Goal: Task Accomplishment & Management: Complete application form

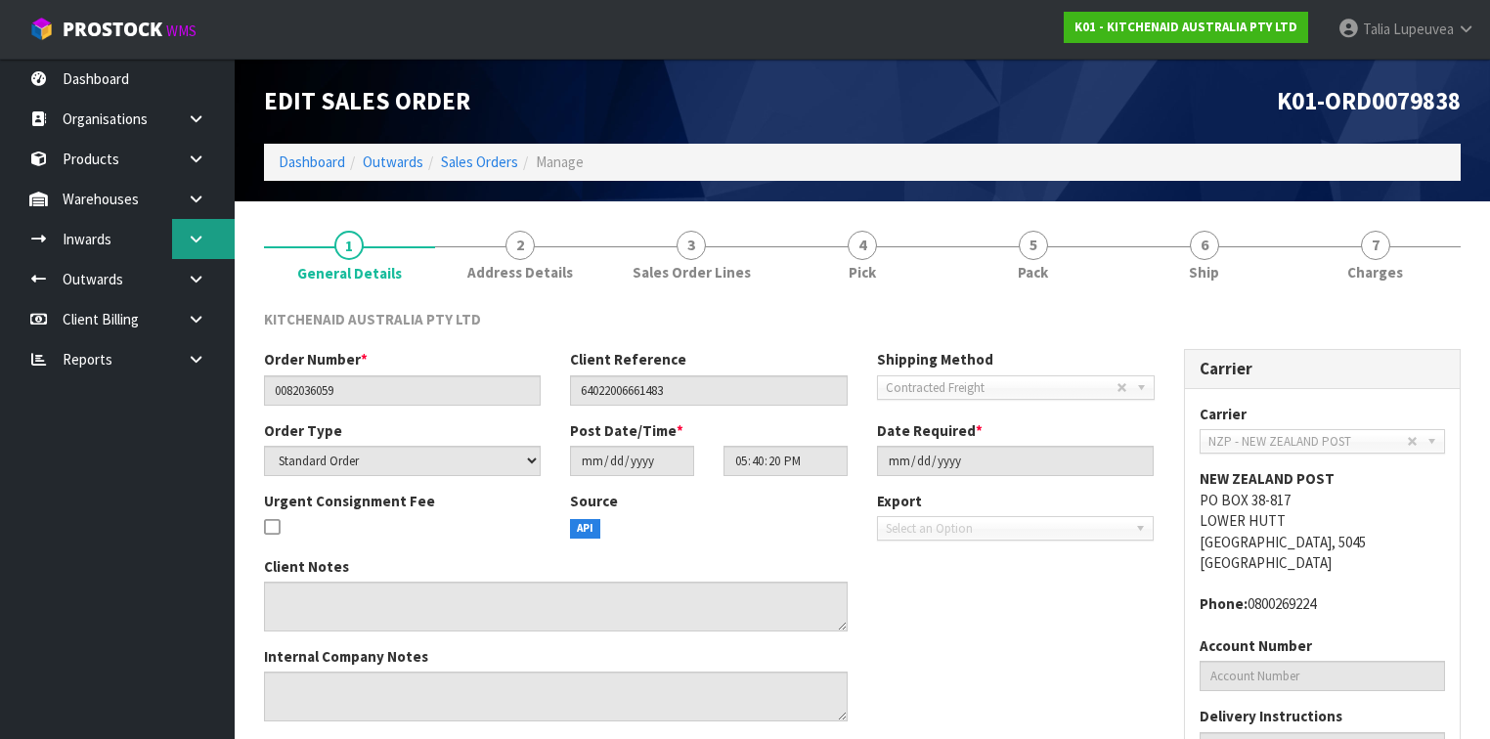
click at [208, 246] on link at bounding box center [203, 239] width 63 height 40
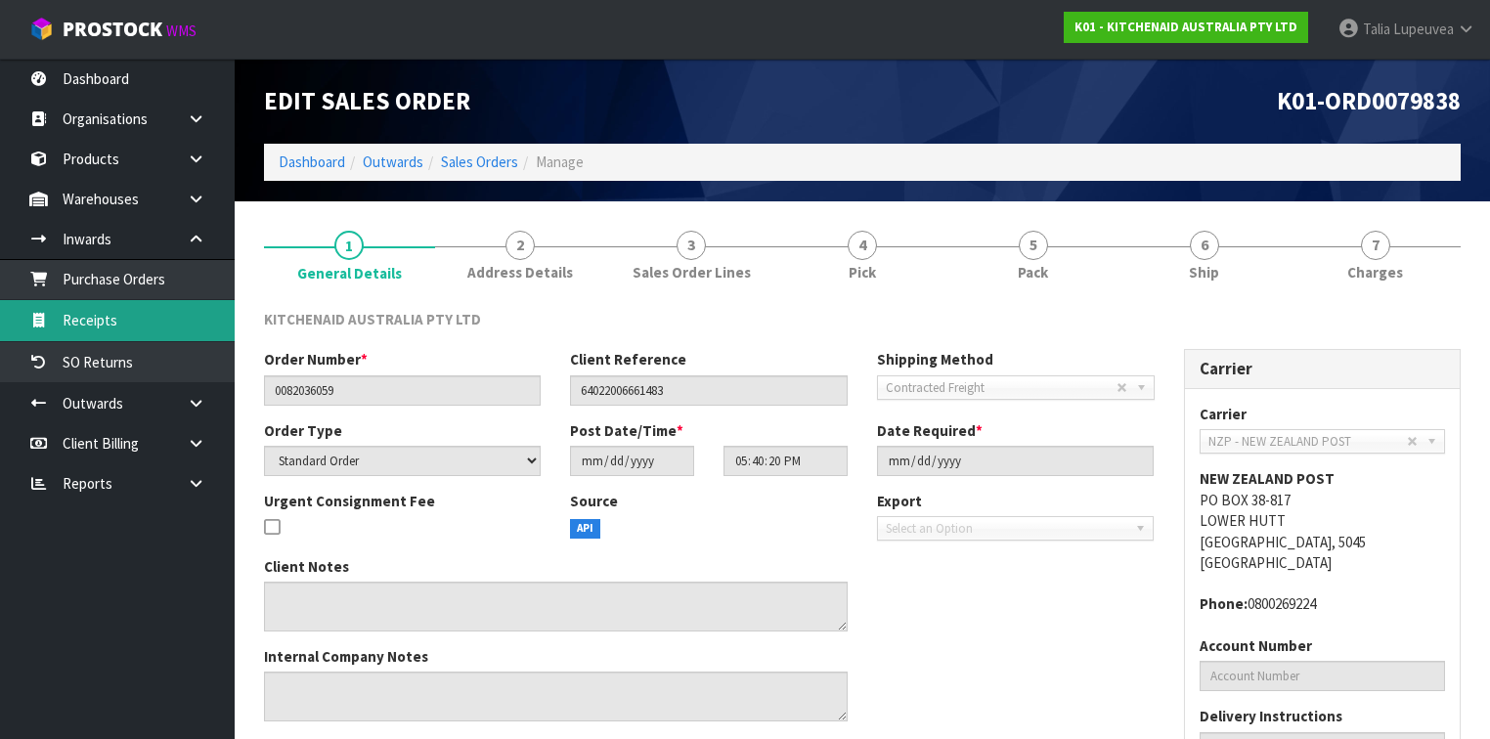
click at [159, 317] on link "Receipts" at bounding box center [117, 320] width 235 height 40
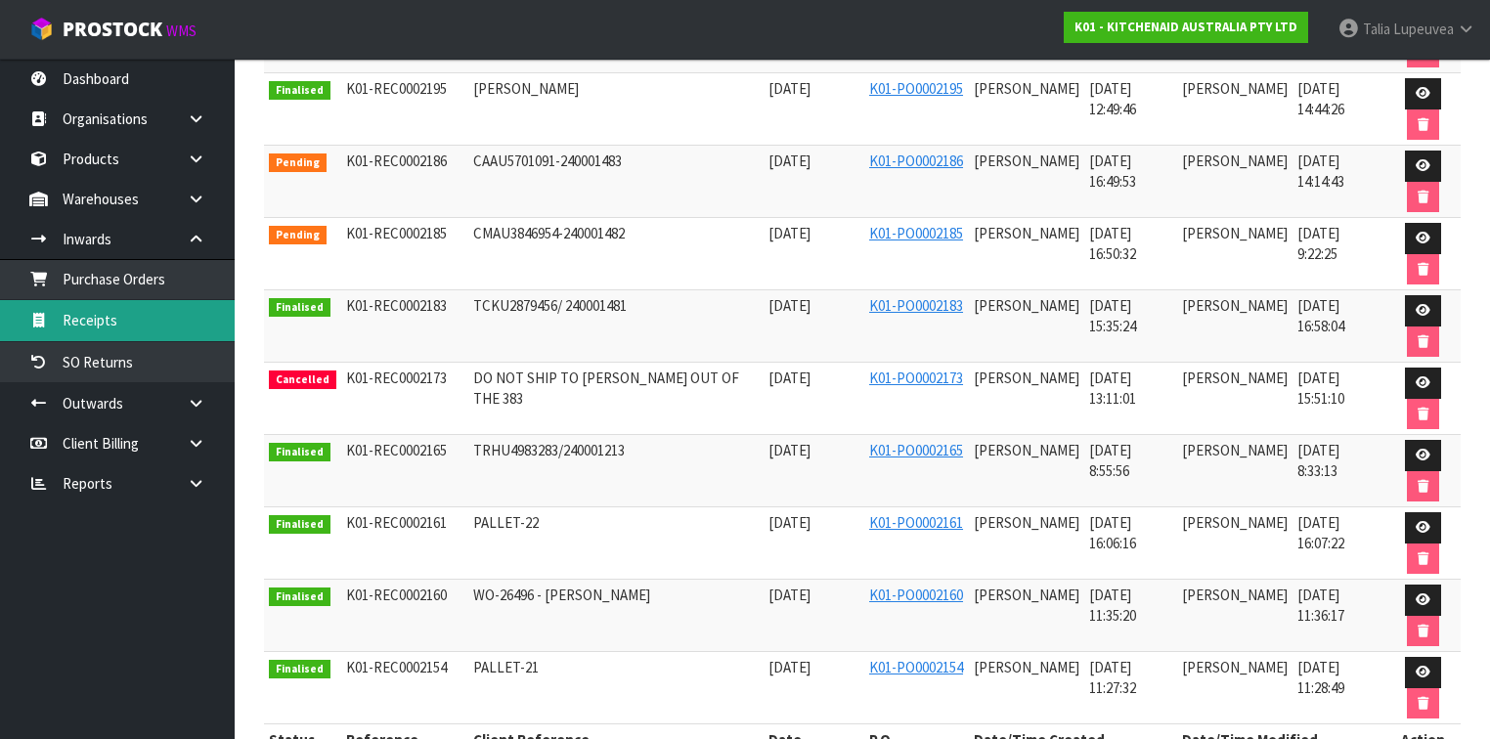
scroll to position [453, 0]
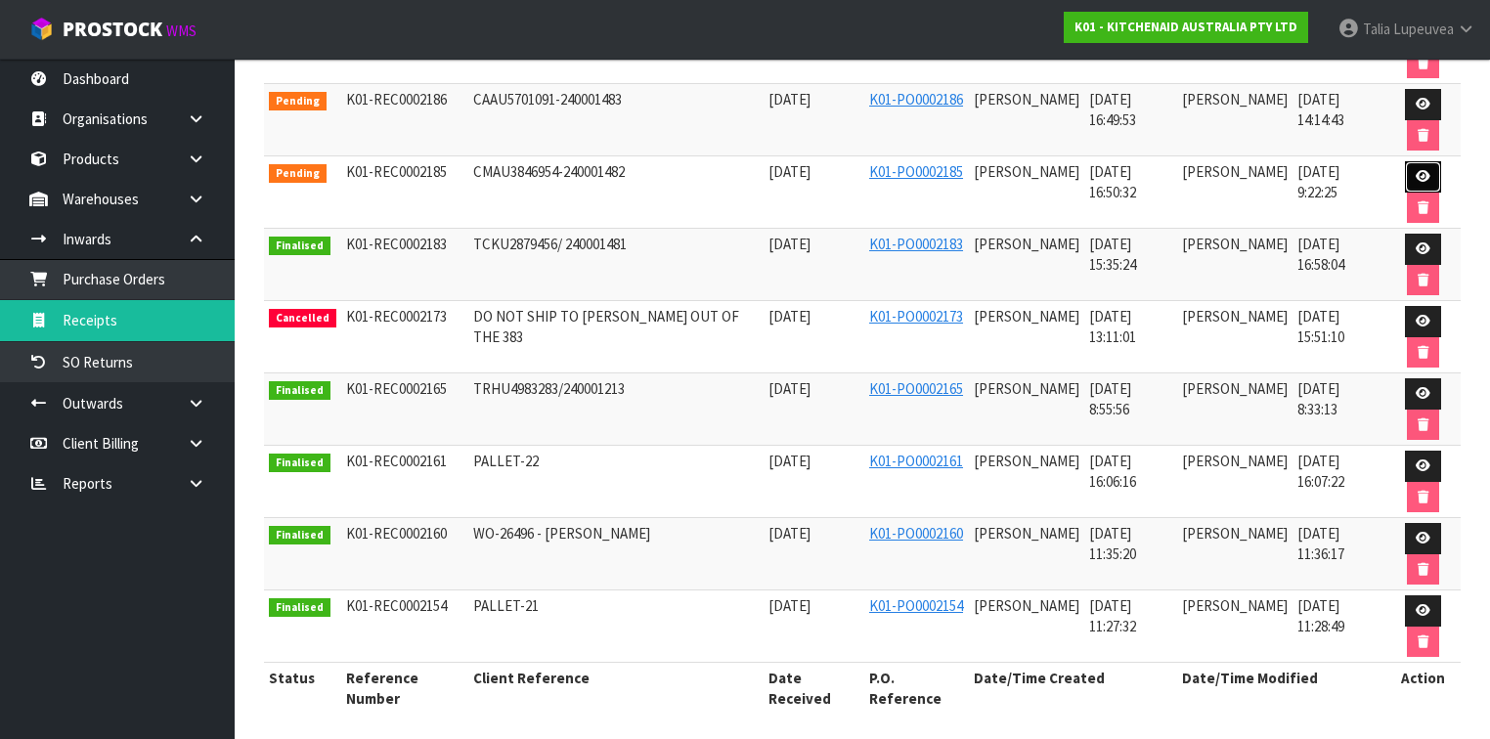
click at [1426, 175] on icon at bounding box center [1423, 176] width 15 height 13
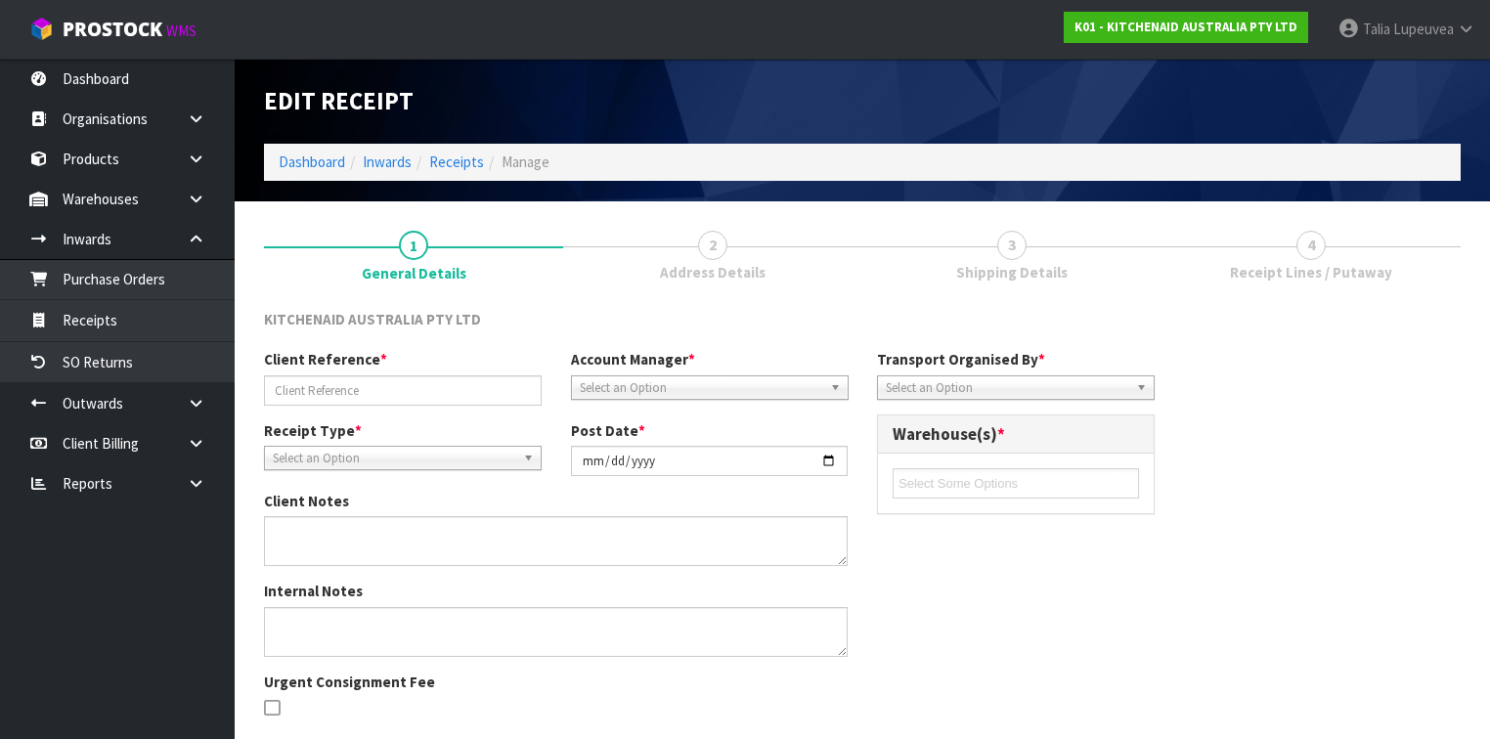
type input "CMAU3846954-240001482"
type input "[DATE]"
type input "[PERSON_NAME]"
type input "[DATE]"
type input "04"
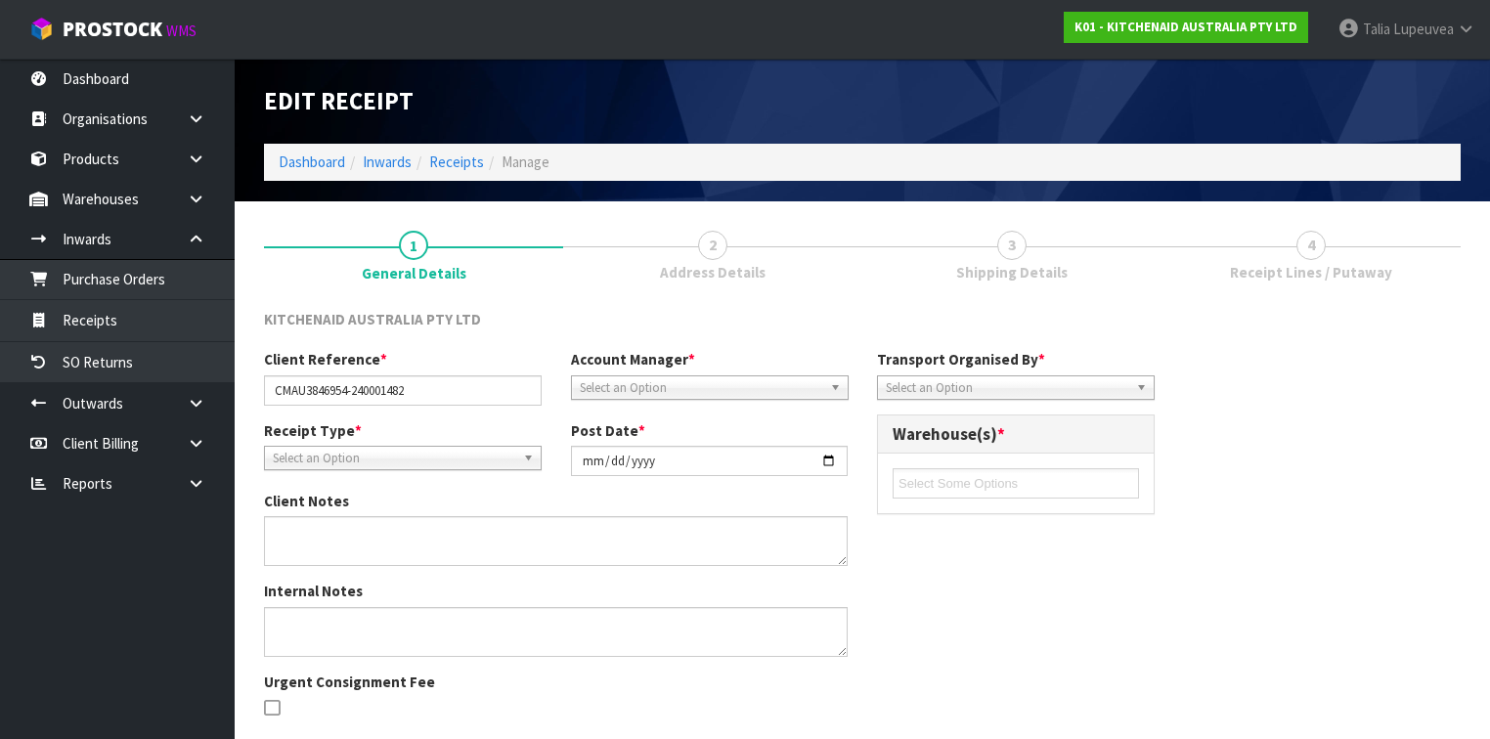
type input "50"
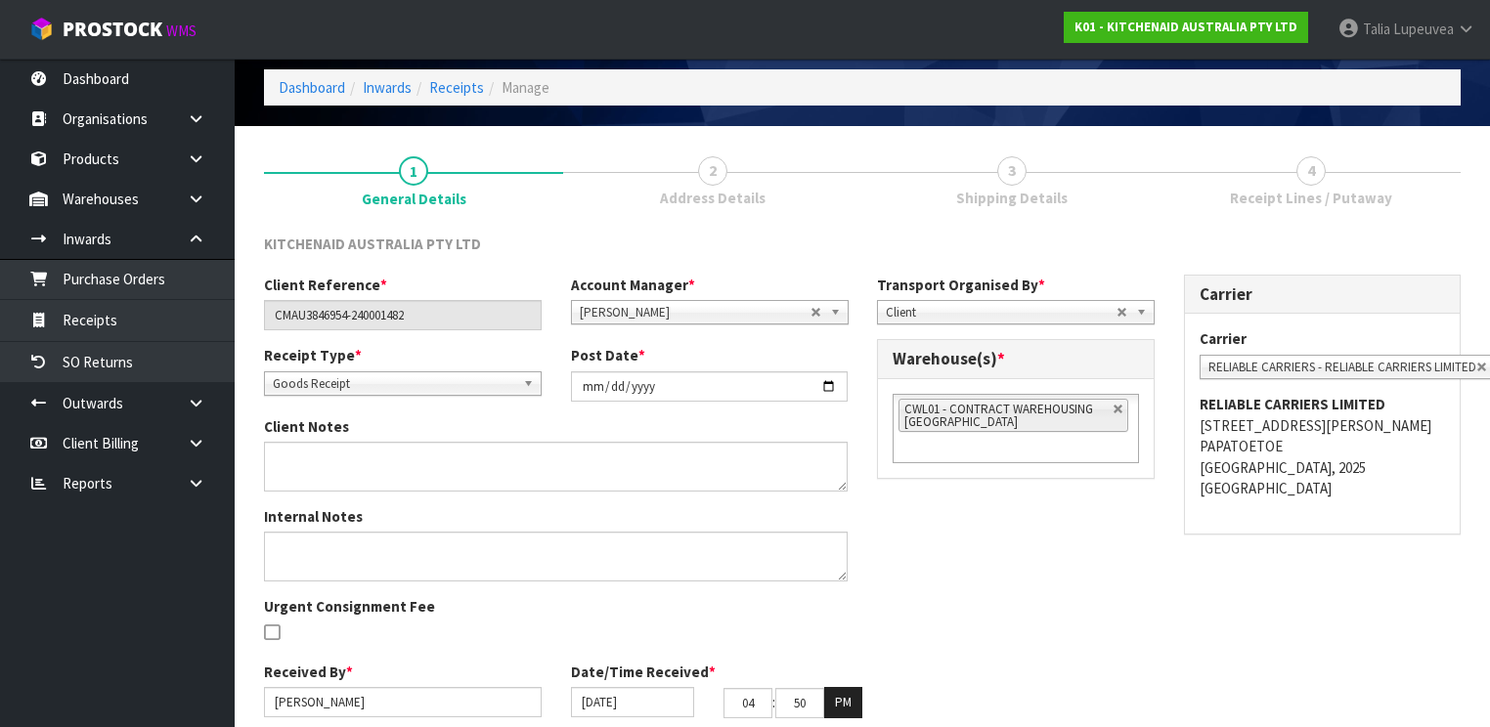
scroll to position [149, 0]
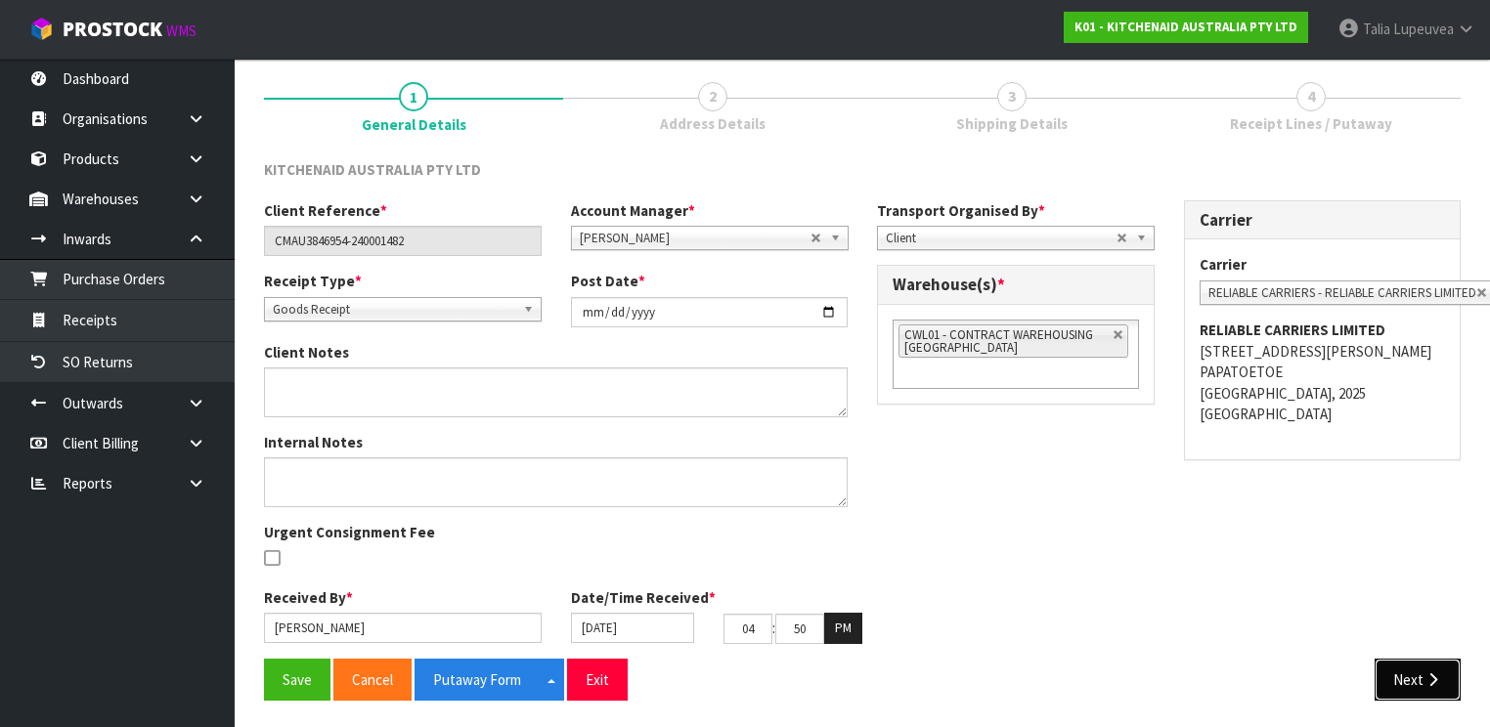
click at [1415, 694] on button "Next" at bounding box center [1418, 680] width 86 height 42
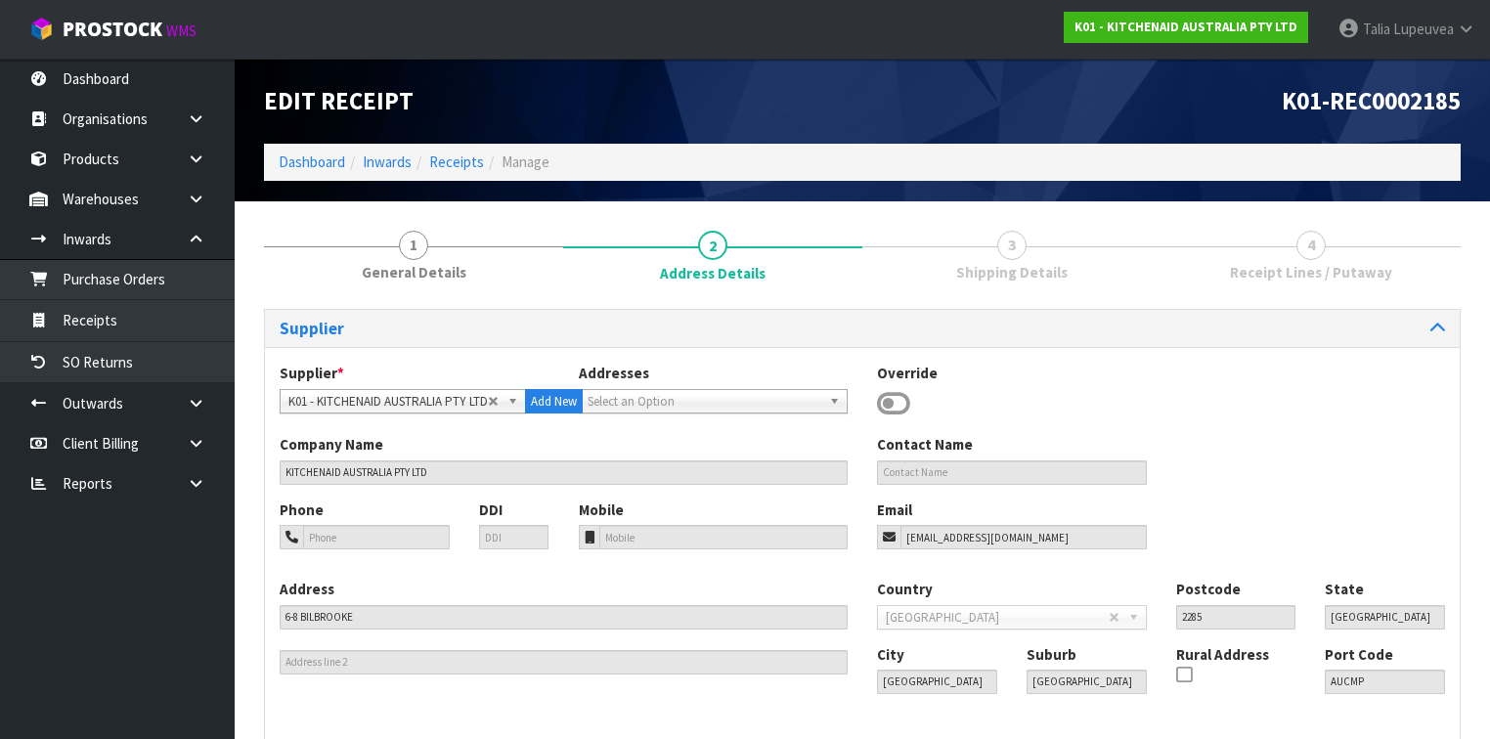
scroll to position [137, 0]
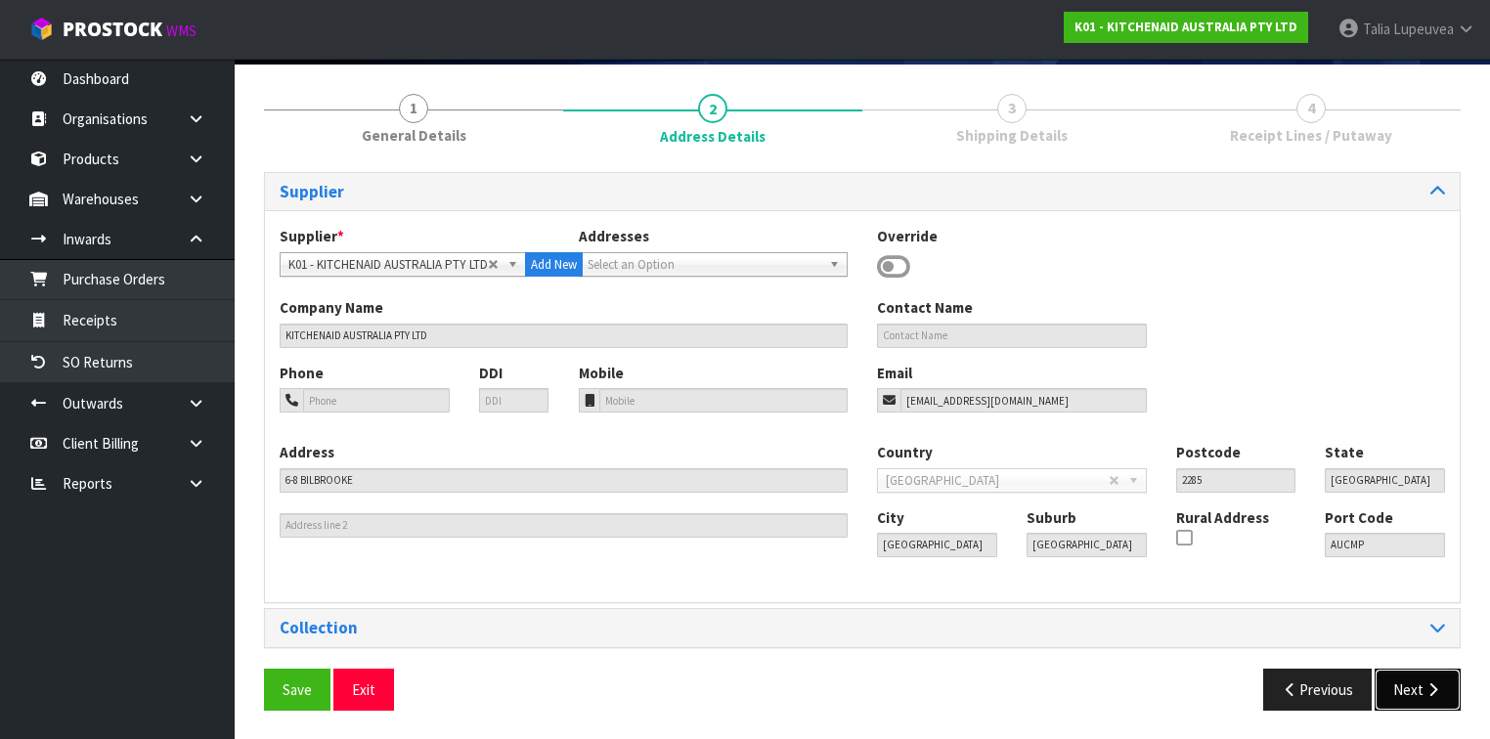
click at [1408, 682] on button "Next" at bounding box center [1418, 690] width 86 height 42
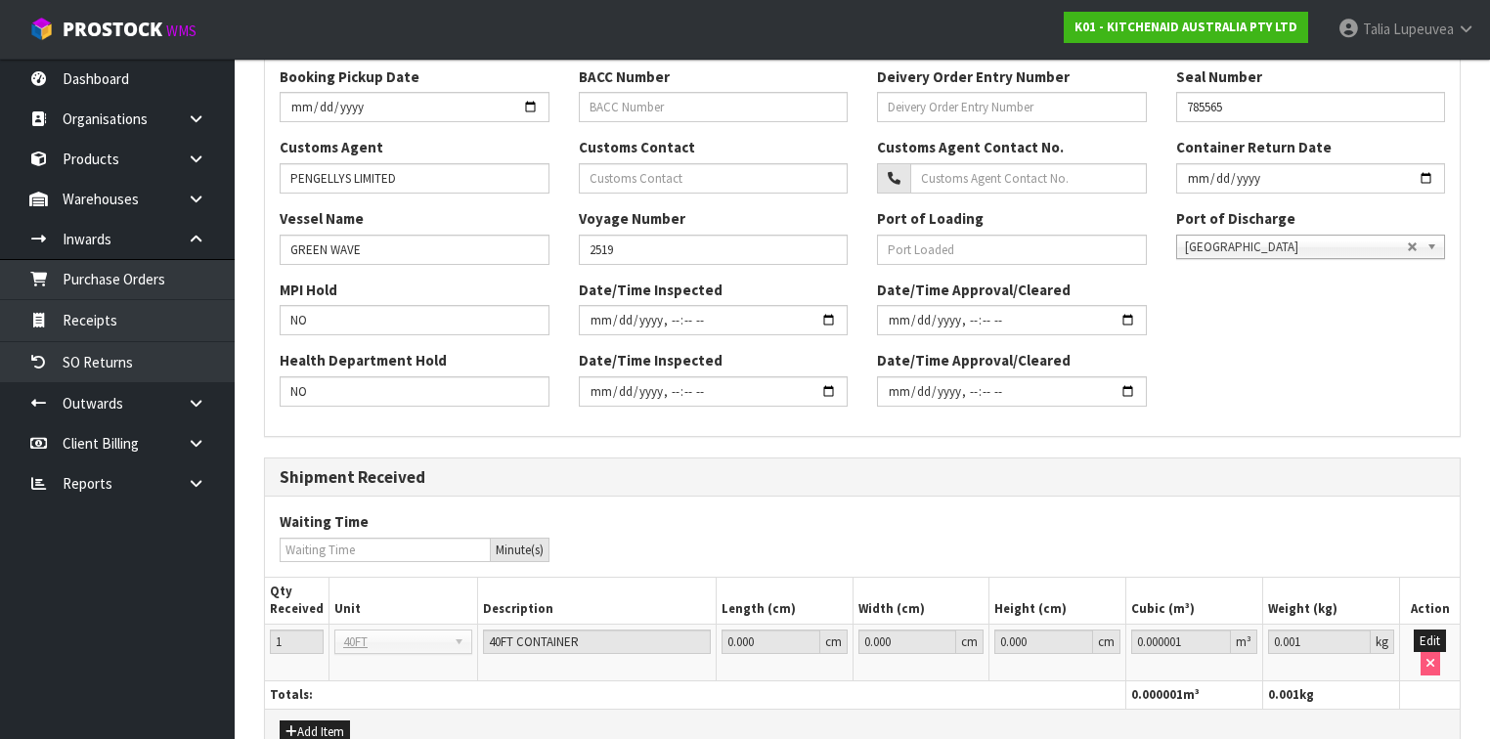
scroll to position [630, 0]
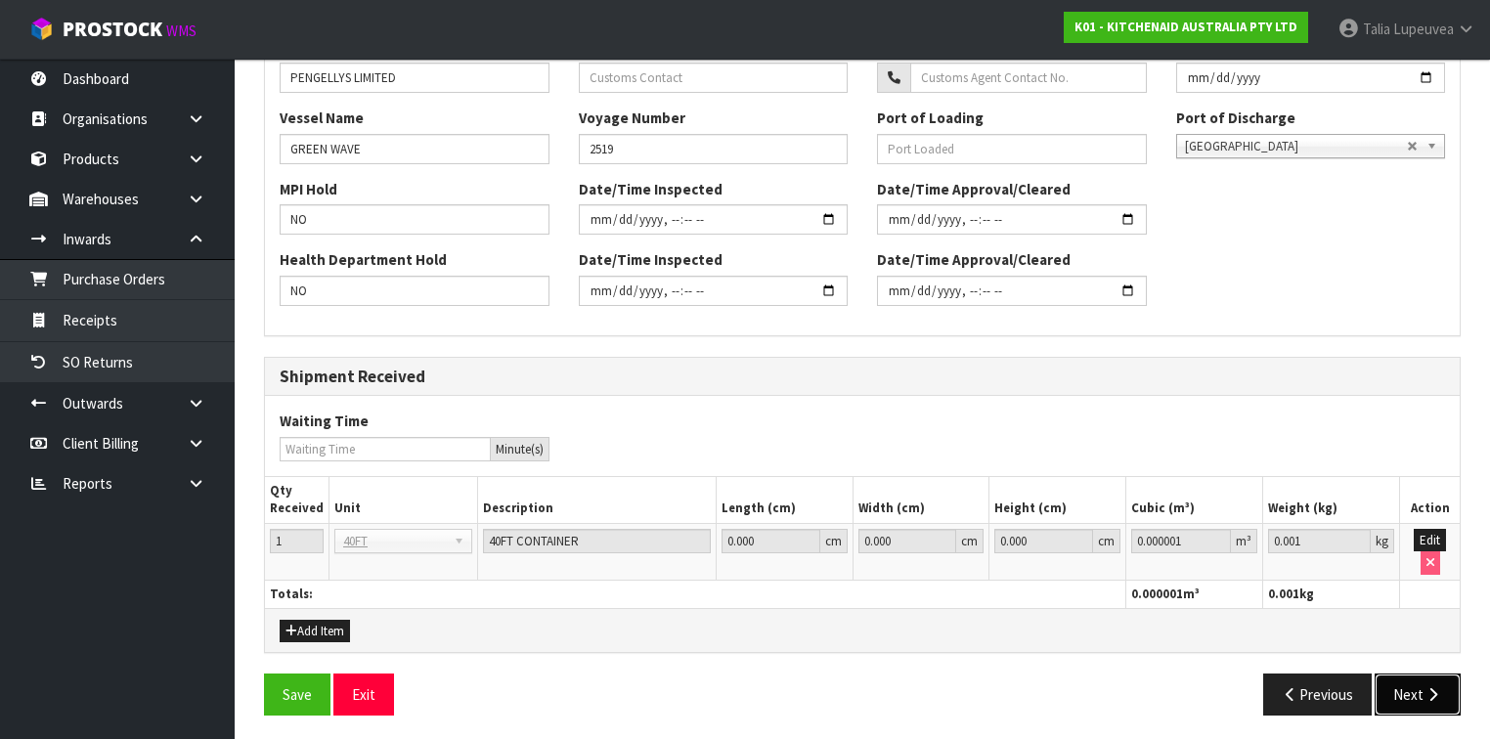
click at [1396, 692] on button "Next" at bounding box center [1418, 695] width 86 height 42
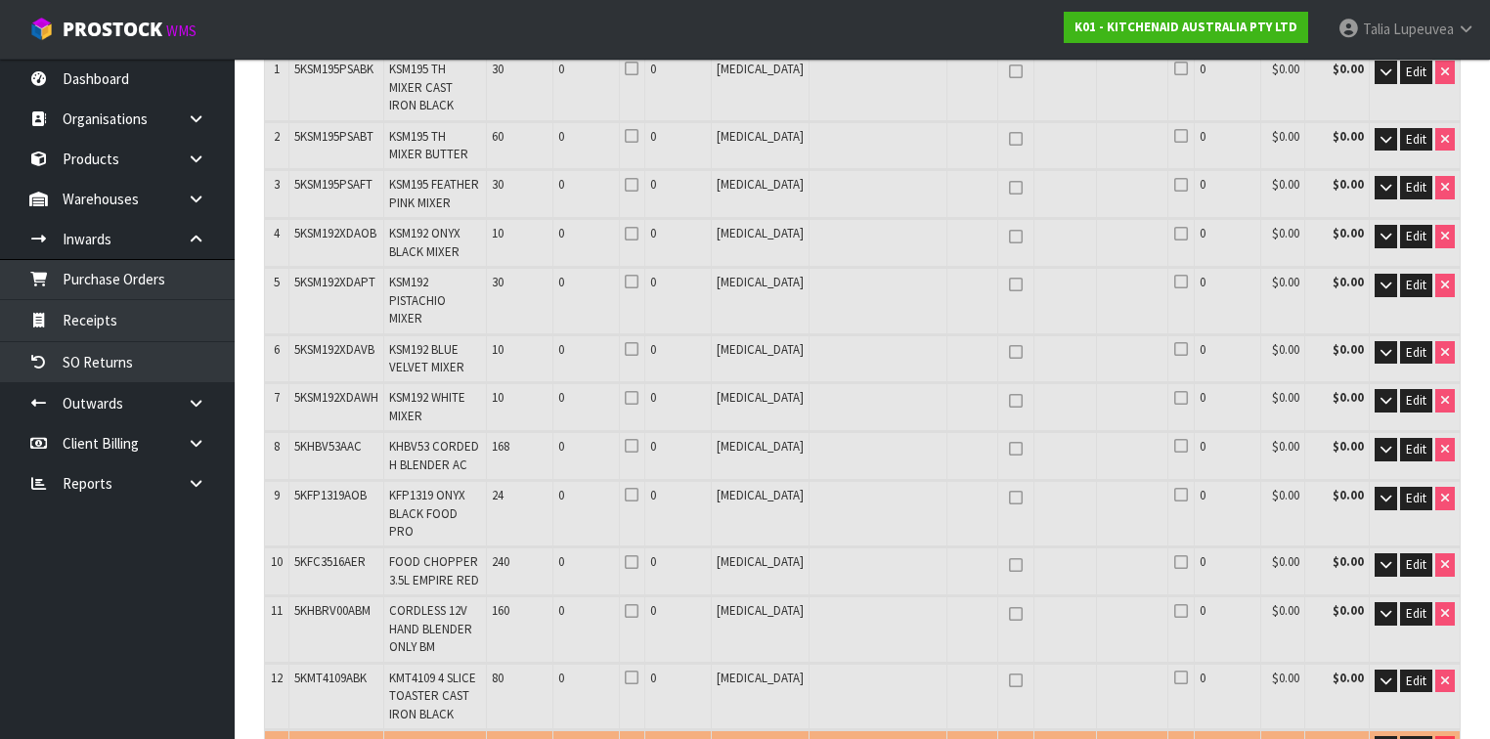
scroll to position [469, 0]
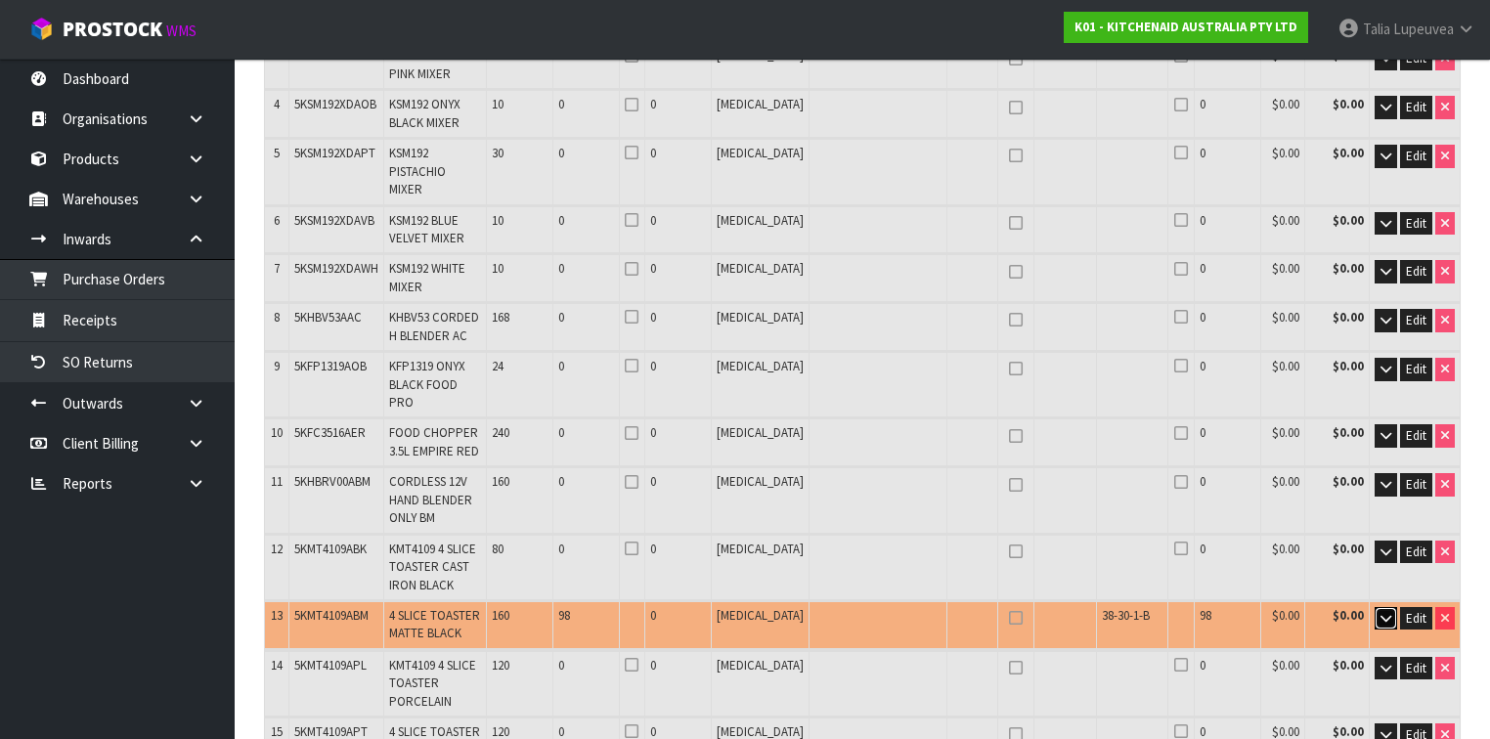
click at [1376, 607] on button "button" at bounding box center [1386, 618] width 22 height 23
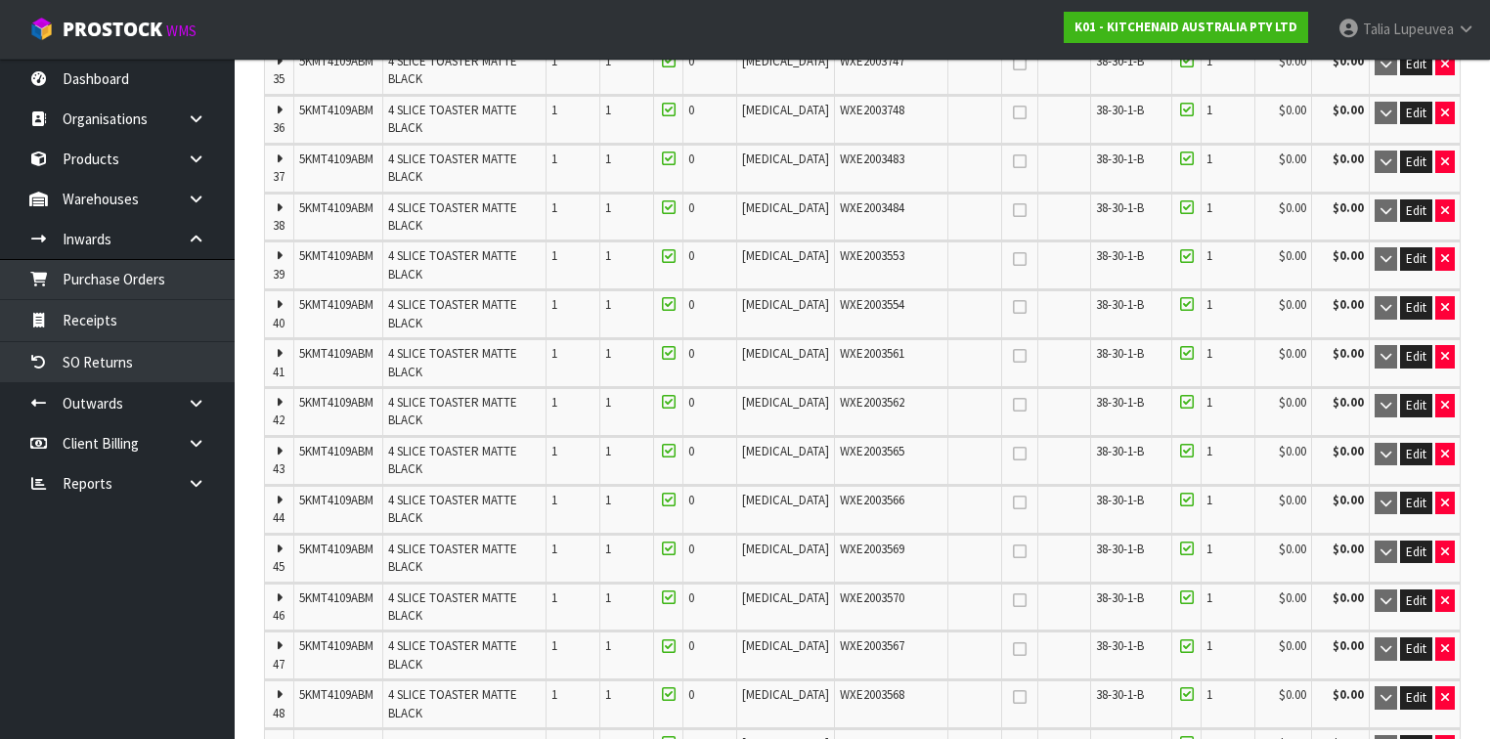
scroll to position [2972, 0]
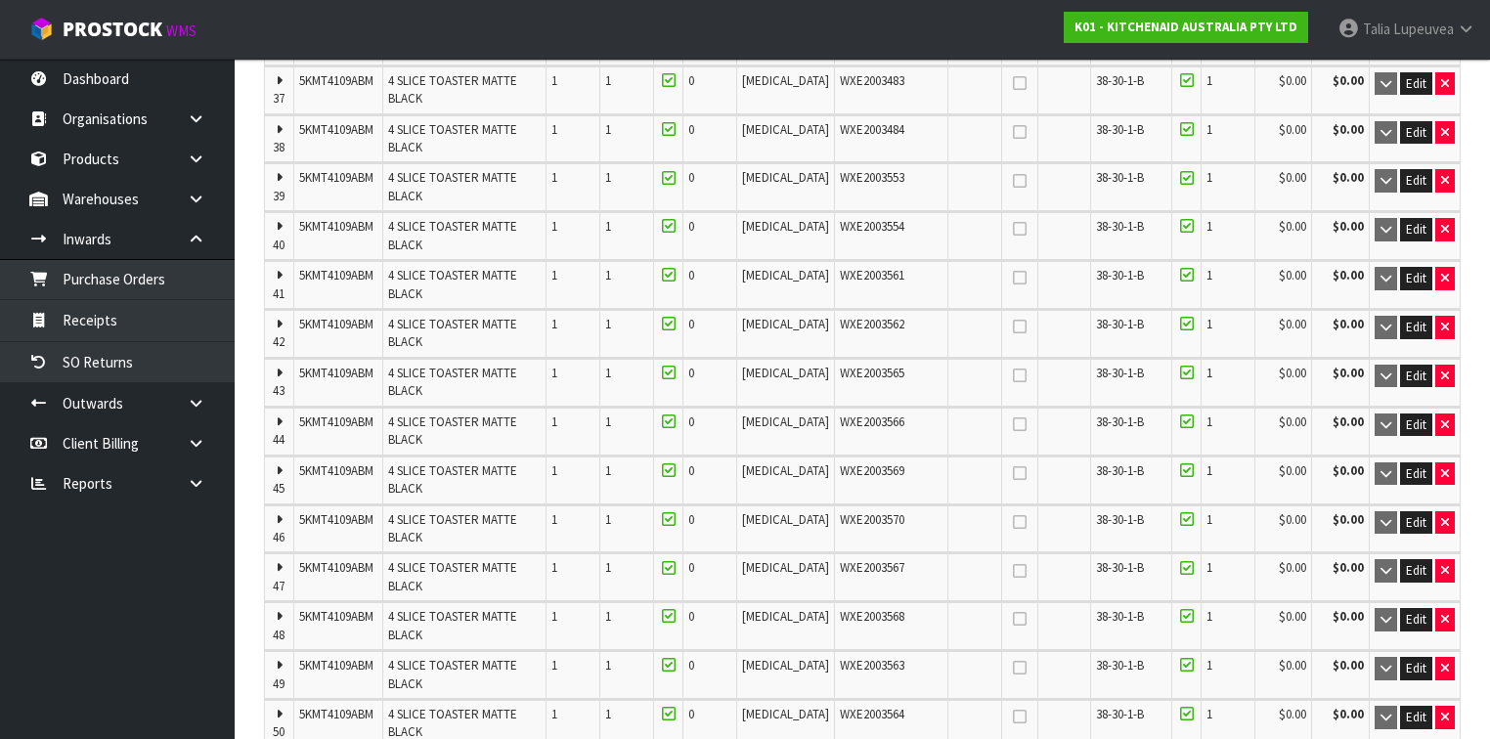
type input "48"
type input "97"
type input "3.49687"
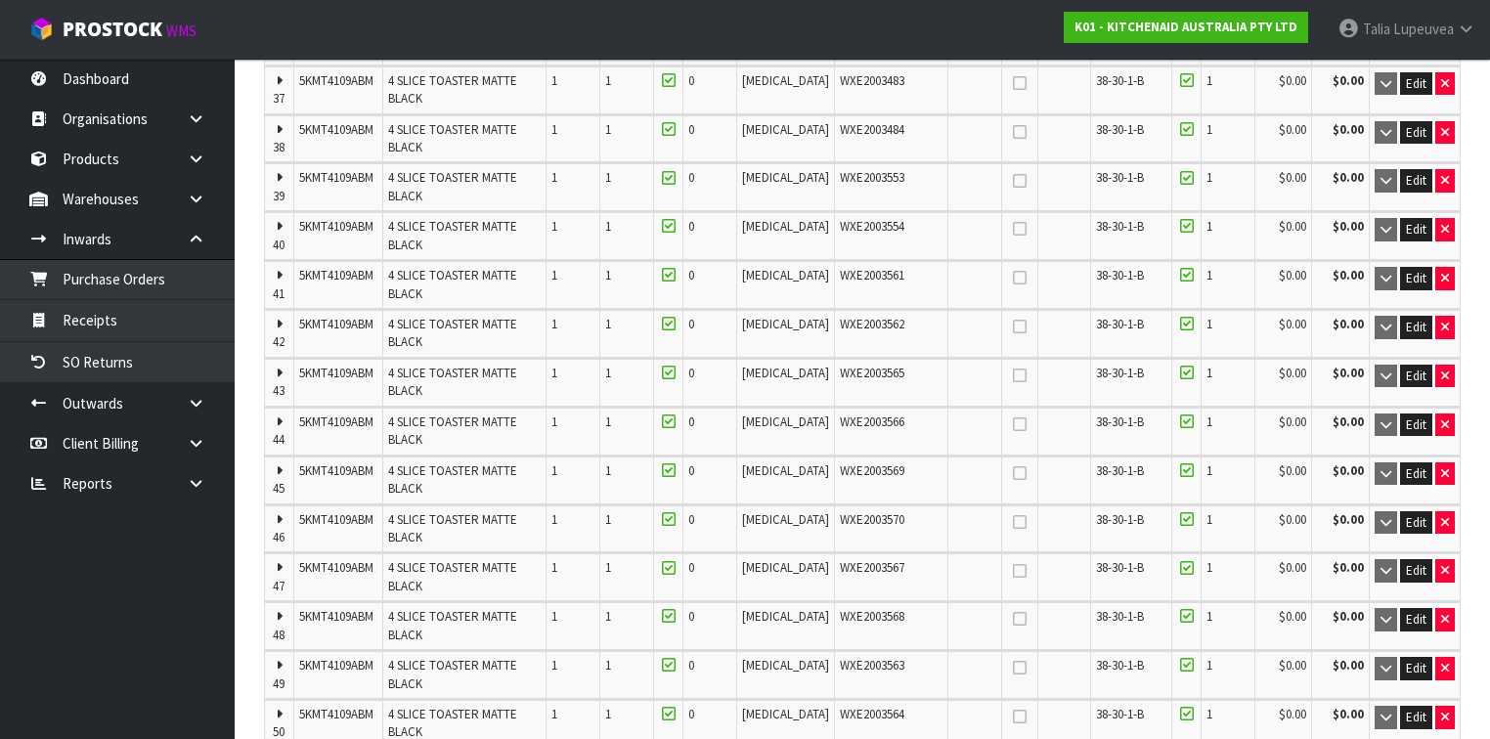
type input "484.55"
type input "80"
type input "48 CTN + 1 [MEDICAL_DATA]"
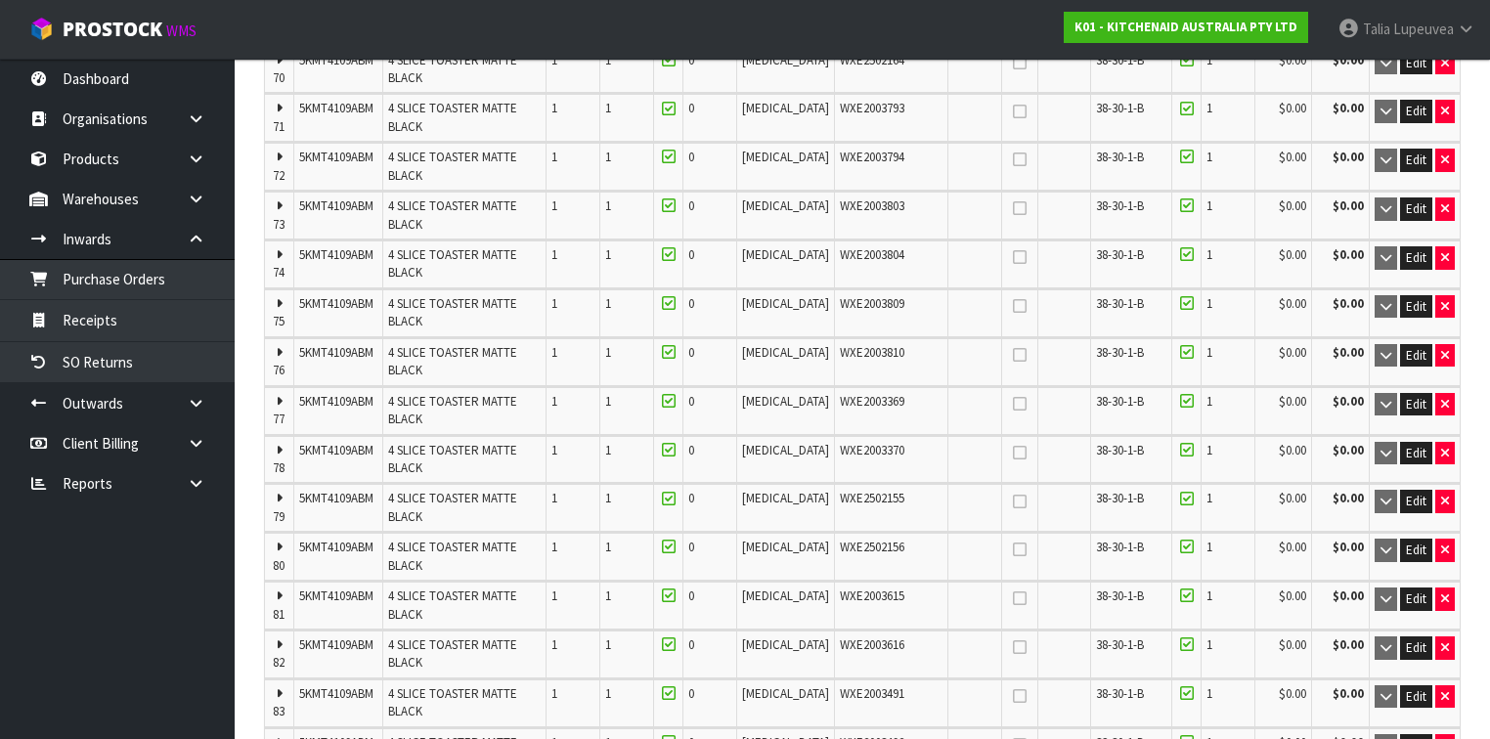
scroll to position [4693, 0]
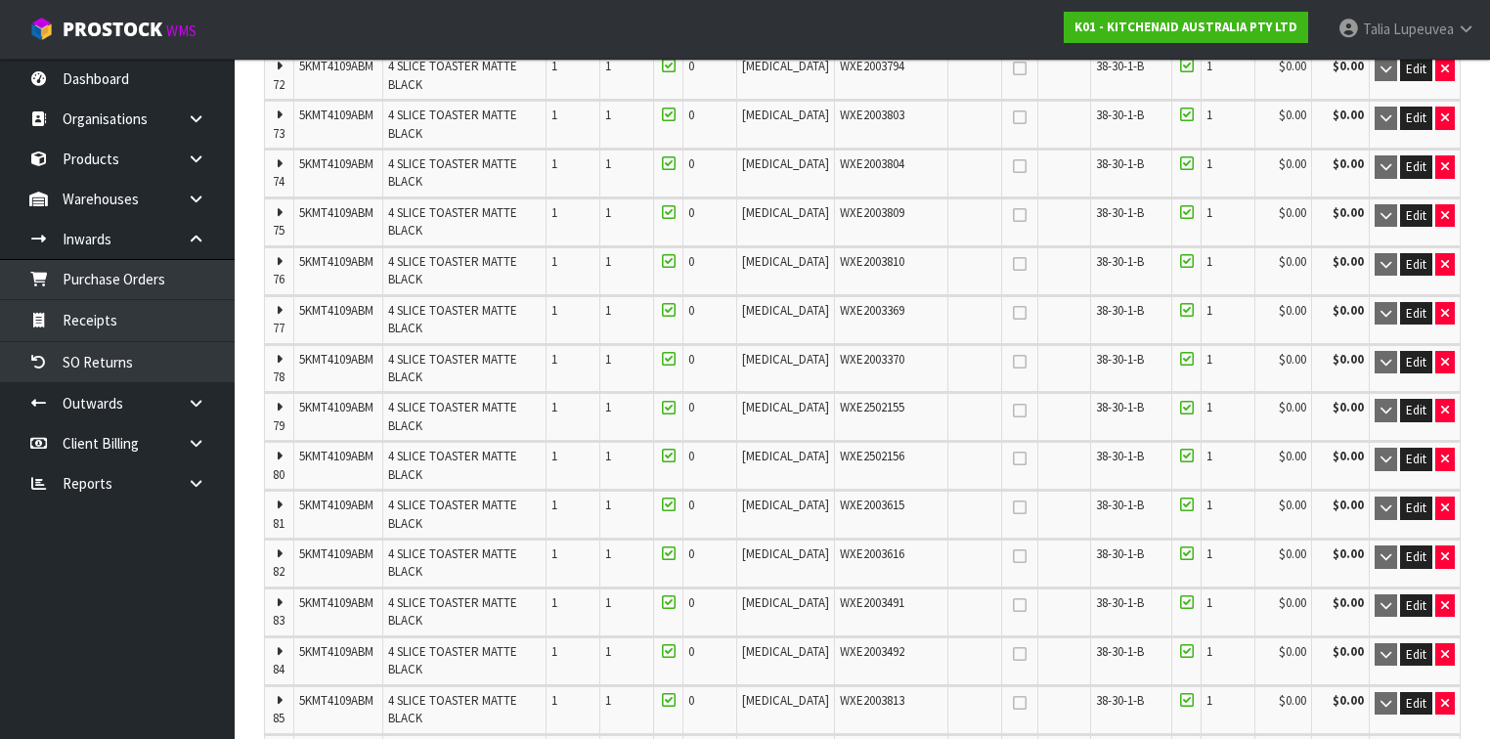
type input "96"
type input "3.4632"
type input "480"
type input "48 CTN"
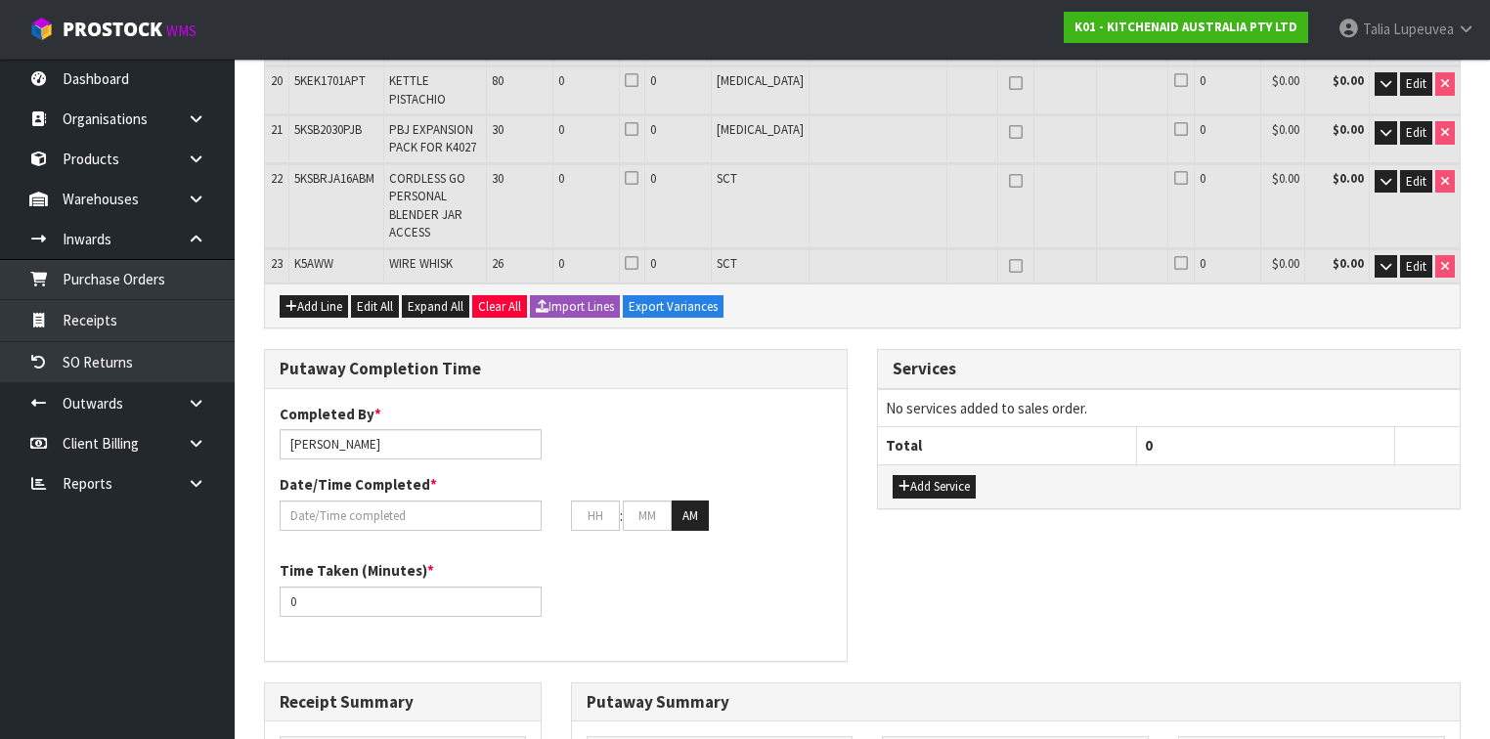
scroll to position [6278, 0]
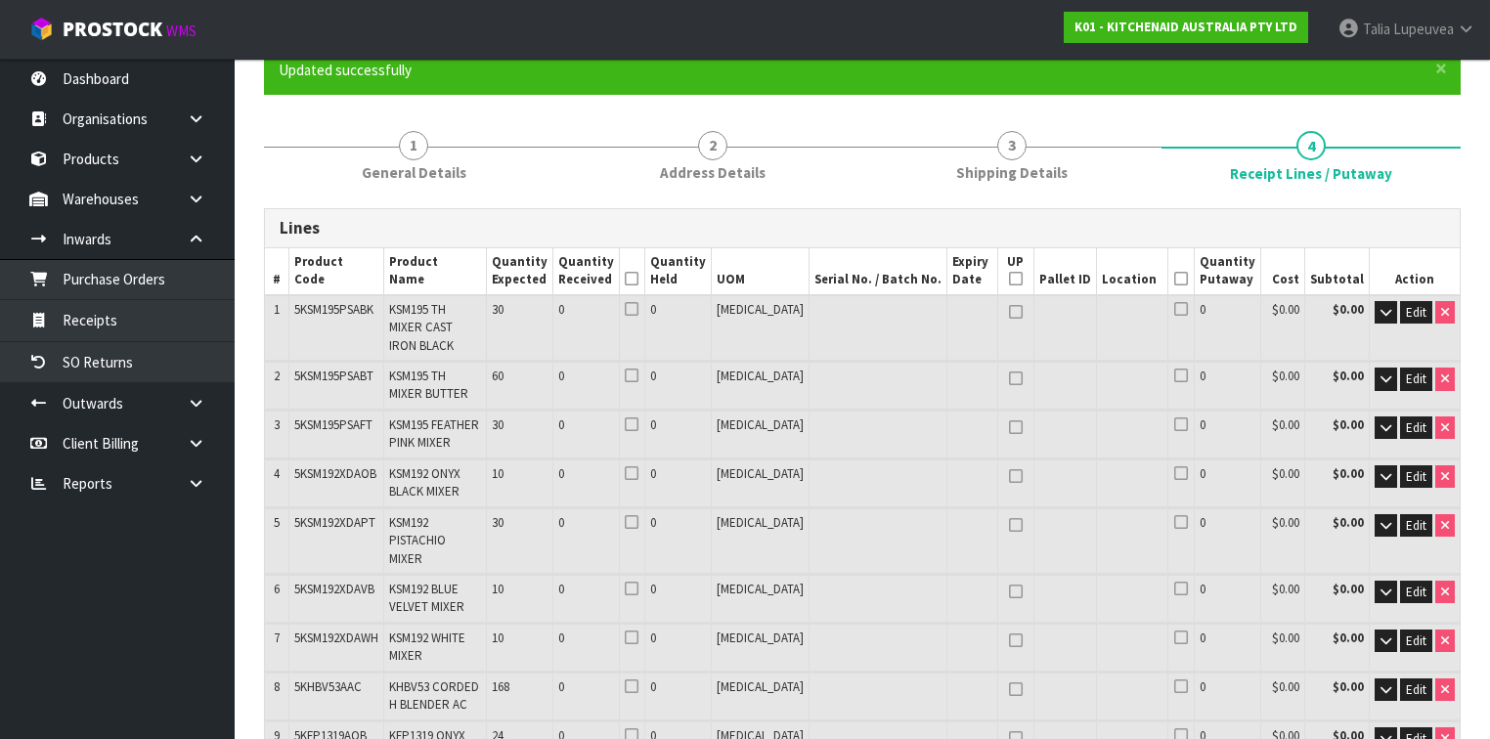
scroll to position [0, 0]
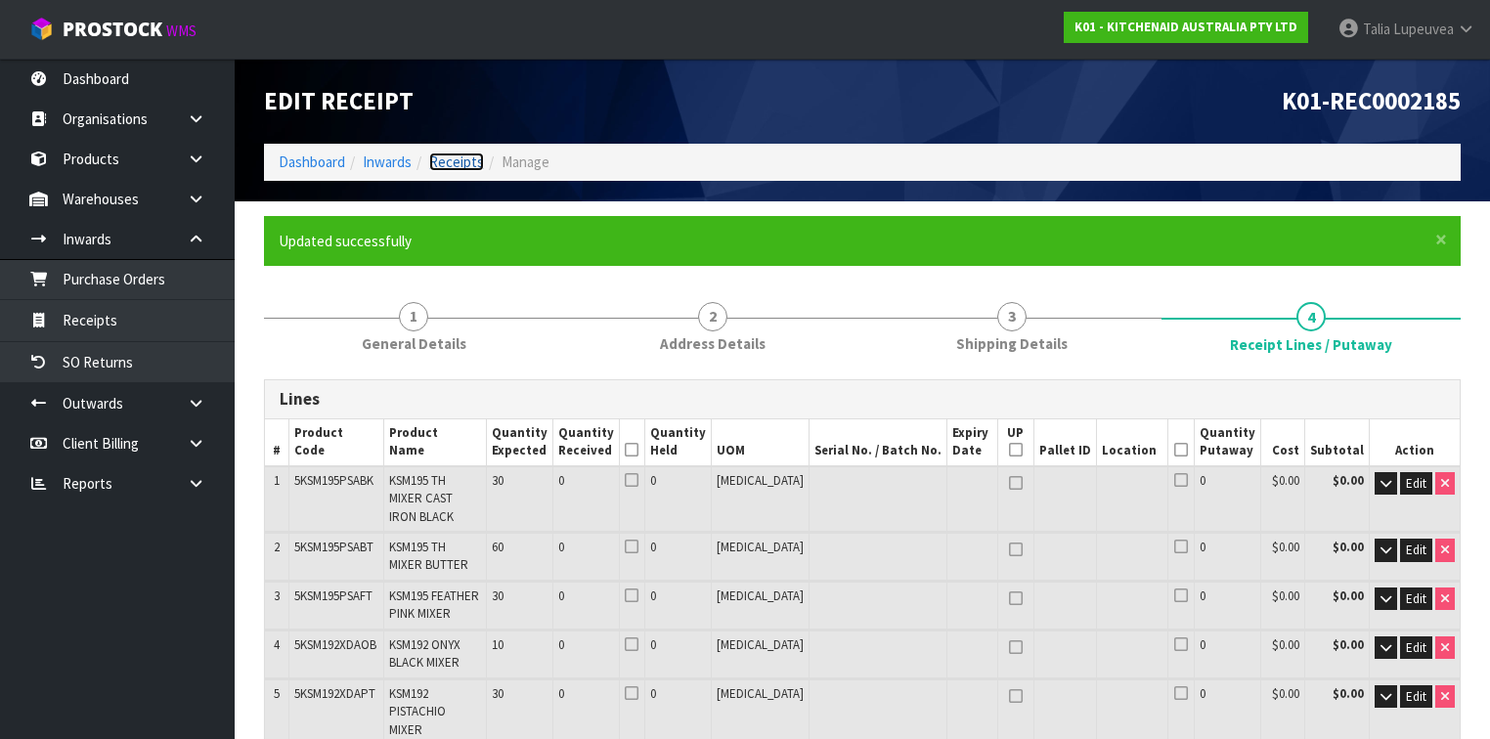
click at [450, 170] on link "Receipts" at bounding box center [456, 162] width 55 height 19
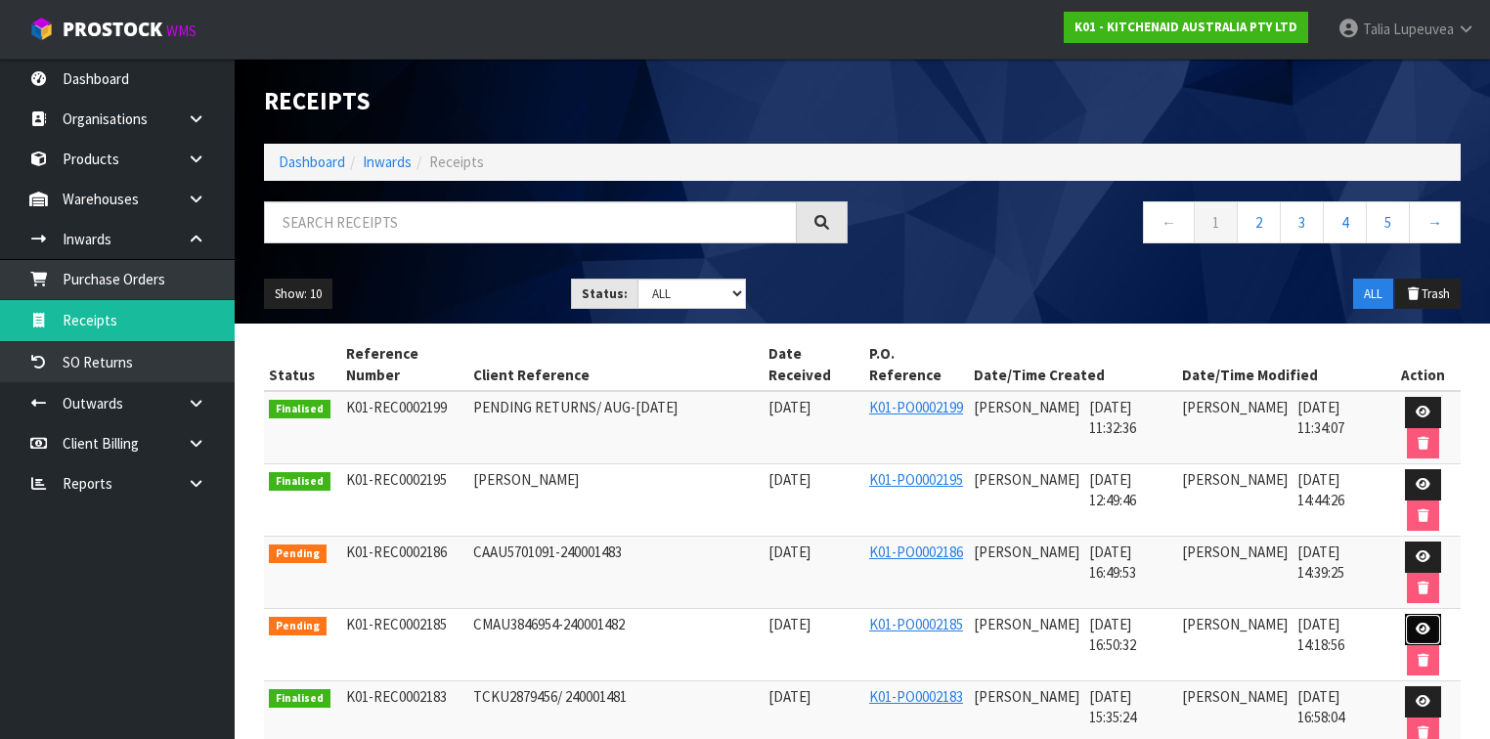
click at [1424, 624] on icon at bounding box center [1423, 629] width 15 height 13
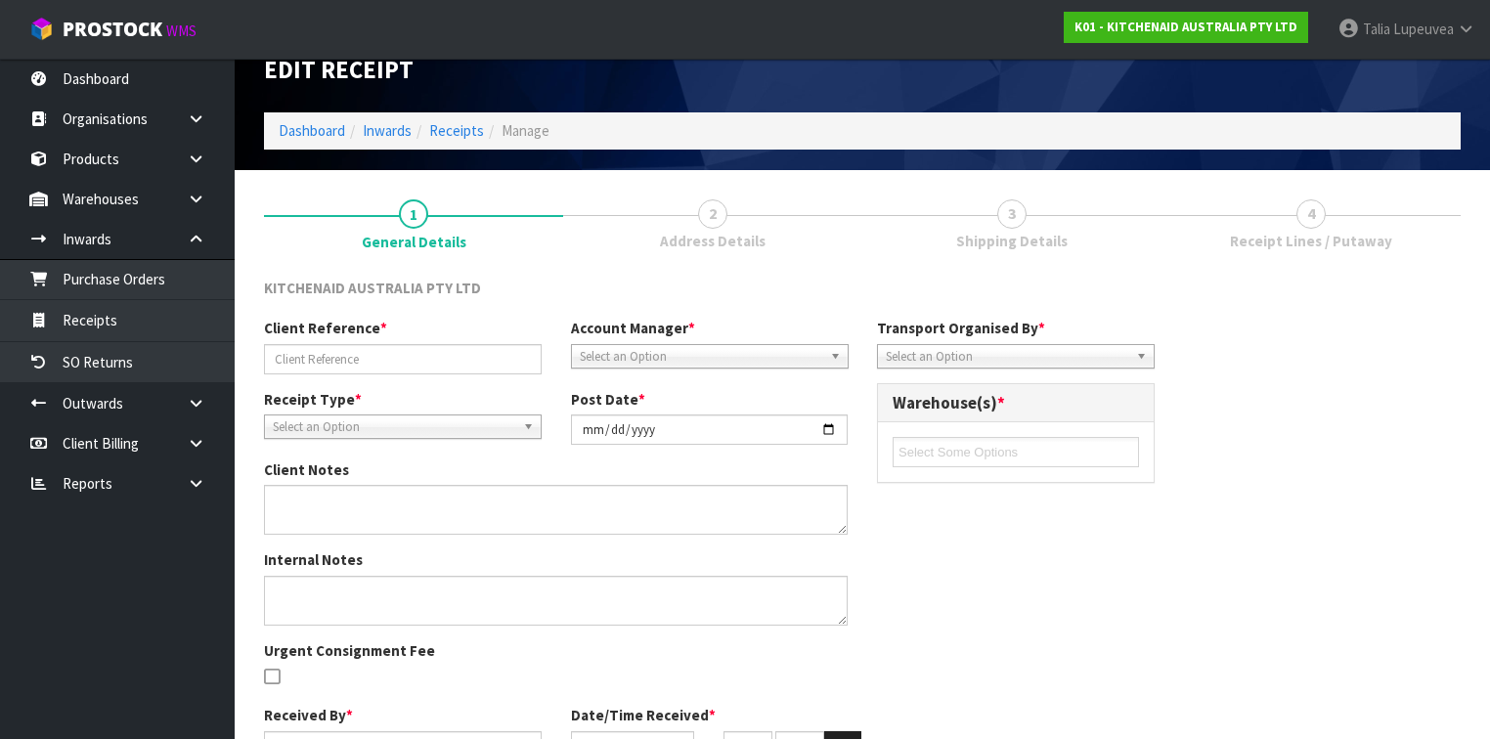
type input "CMAU3846954-240001482"
type input "[DATE]"
type input "[PERSON_NAME]"
type input "[DATE]"
type input "04"
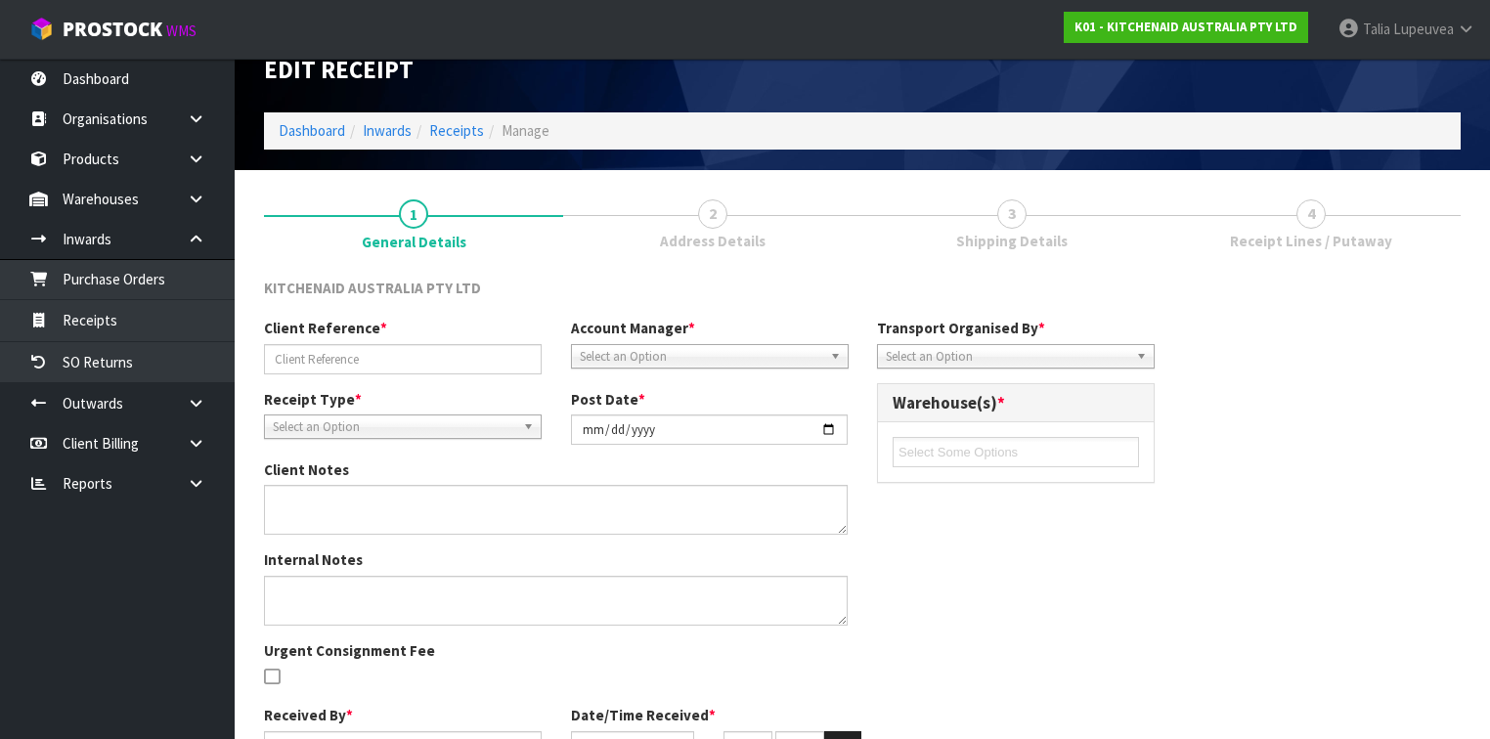
type input "50"
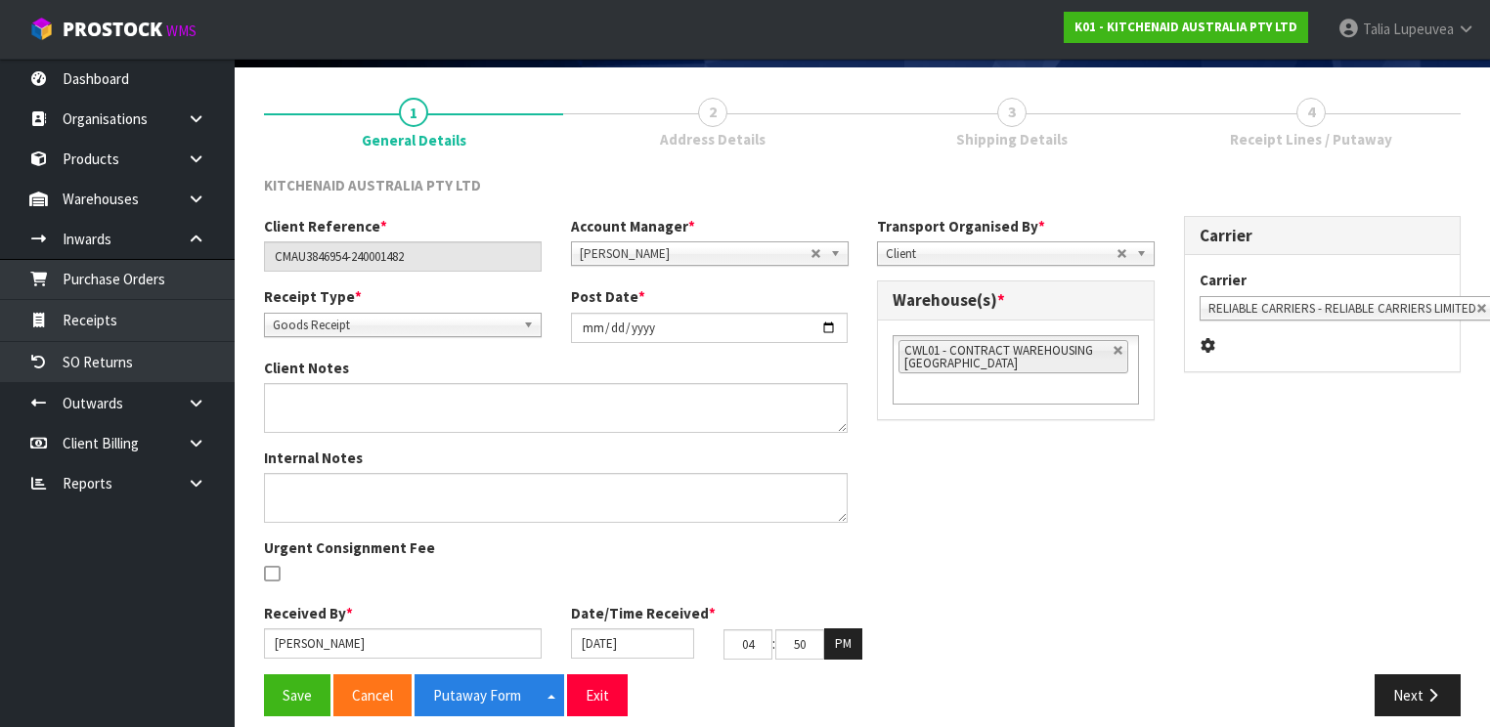
scroll to position [137, 0]
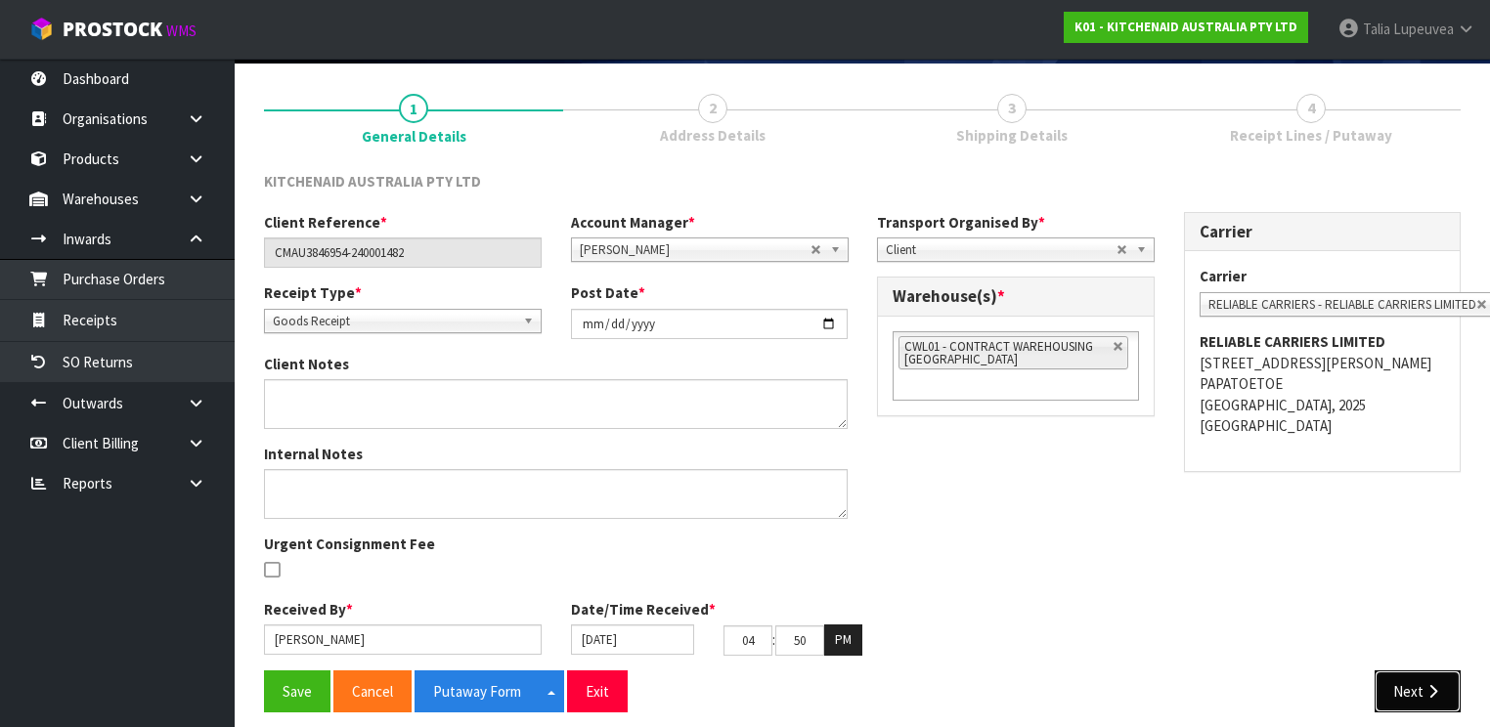
click at [1435, 678] on button "Next" at bounding box center [1418, 692] width 86 height 42
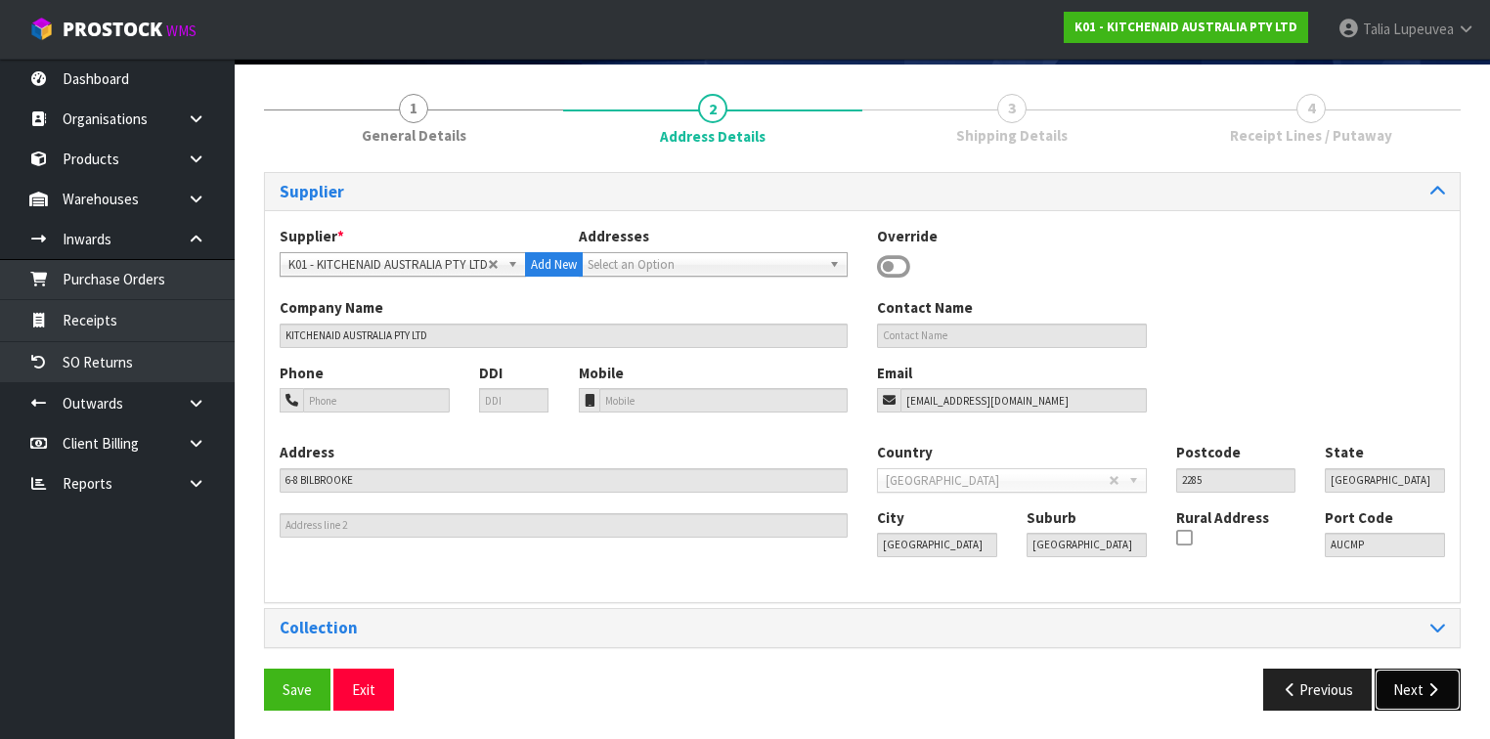
click at [1419, 688] on button "Next" at bounding box center [1418, 690] width 86 height 42
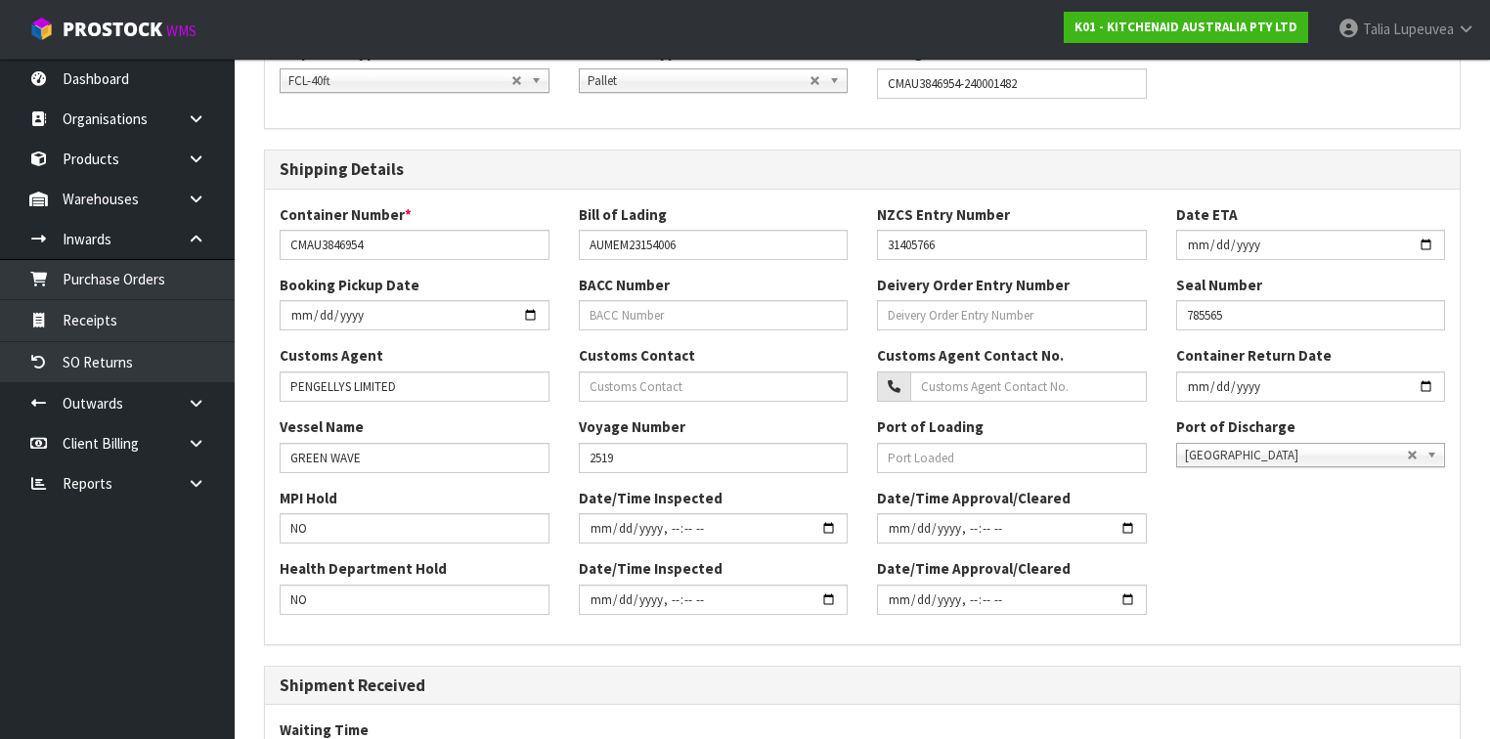
scroll to position [606, 0]
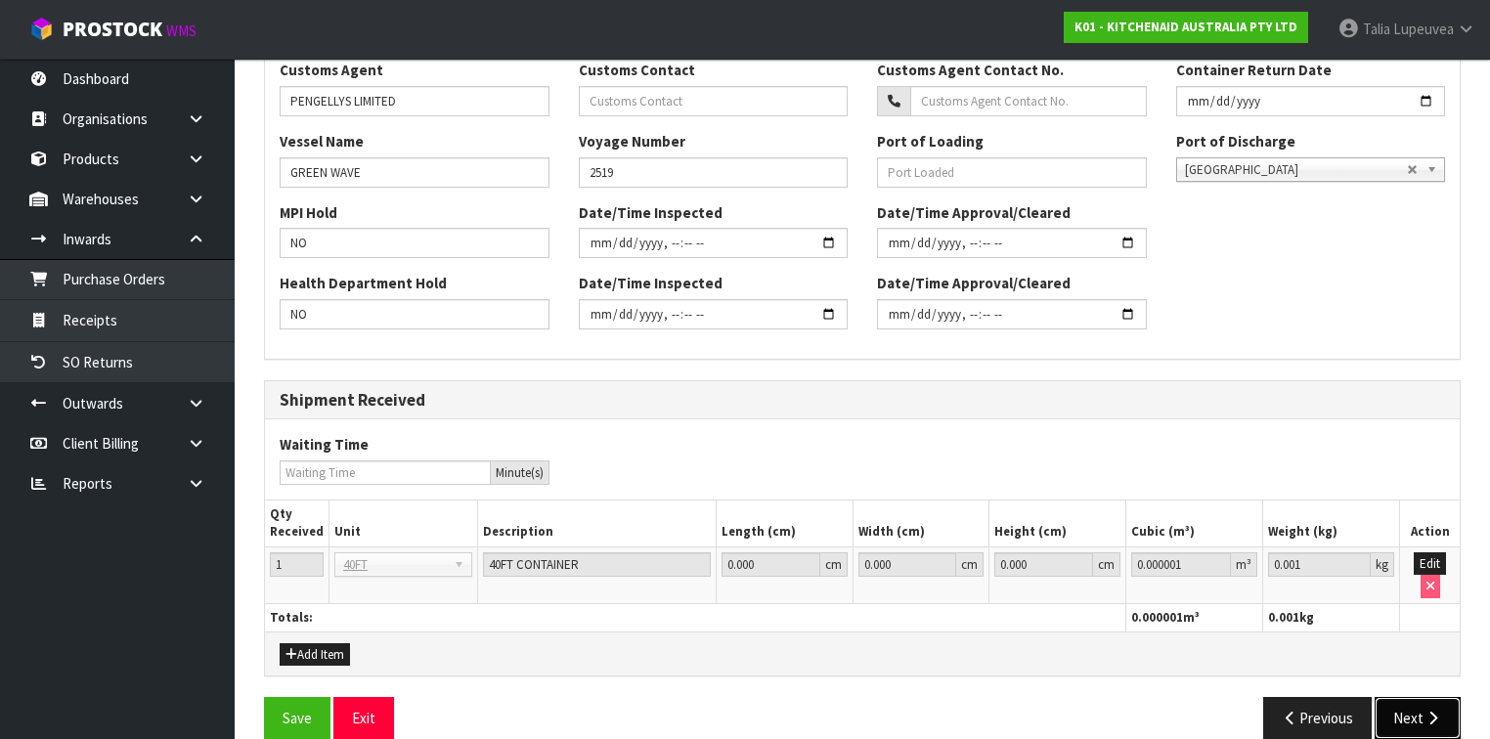
click at [1408, 705] on button "Next" at bounding box center [1418, 718] width 86 height 42
click at [1415, 714] on button "Next" at bounding box center [1418, 718] width 86 height 42
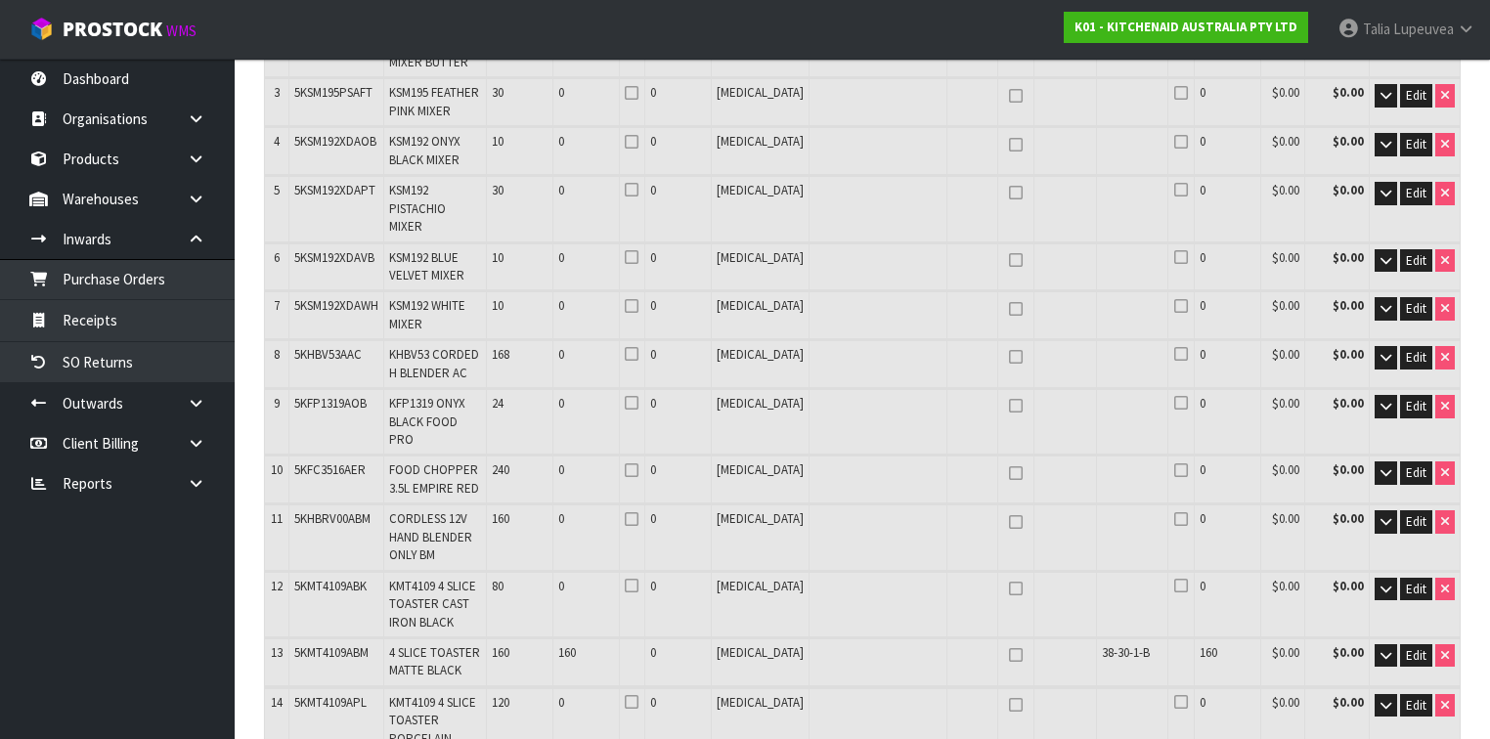
scroll to position [551, 0]
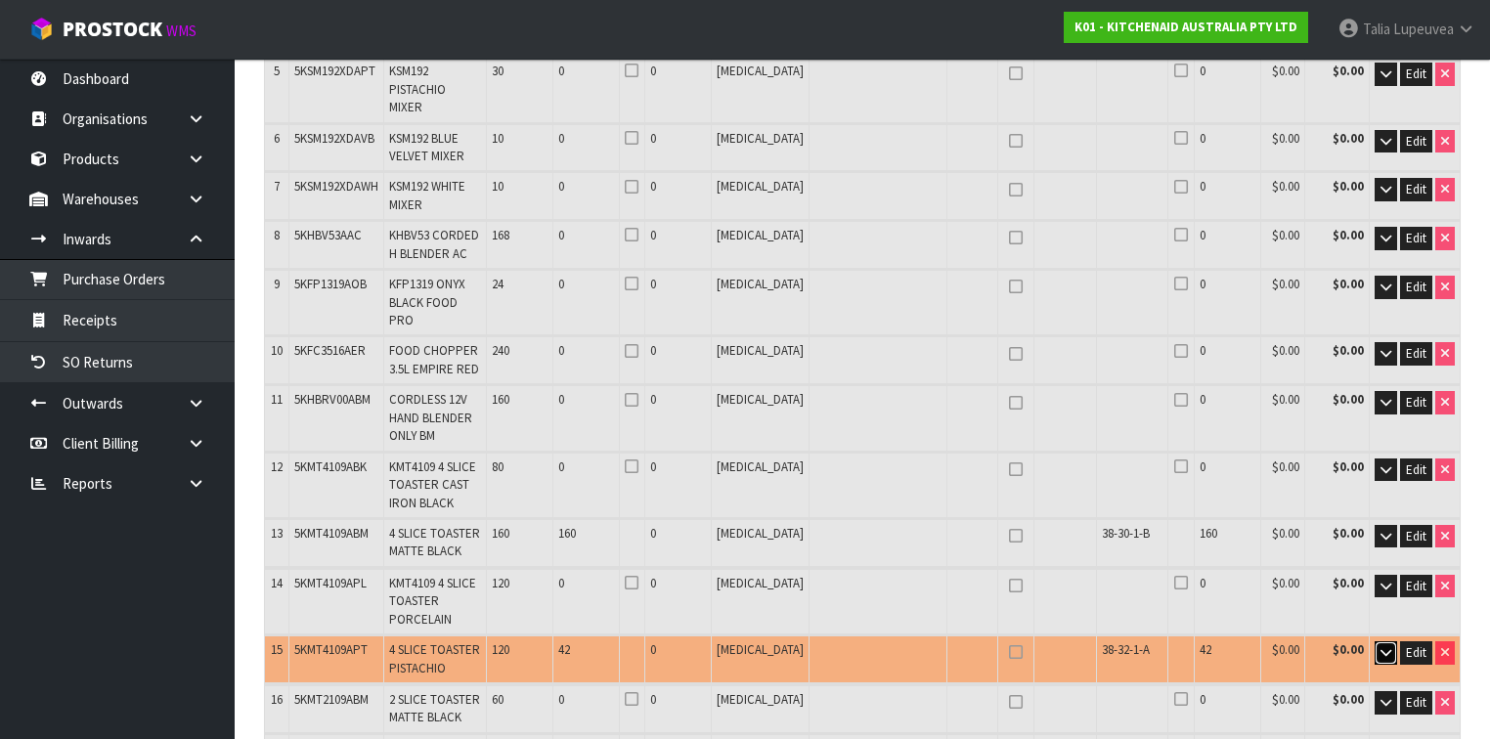
click at [1380, 641] on button "button" at bounding box center [1386, 652] width 22 height 23
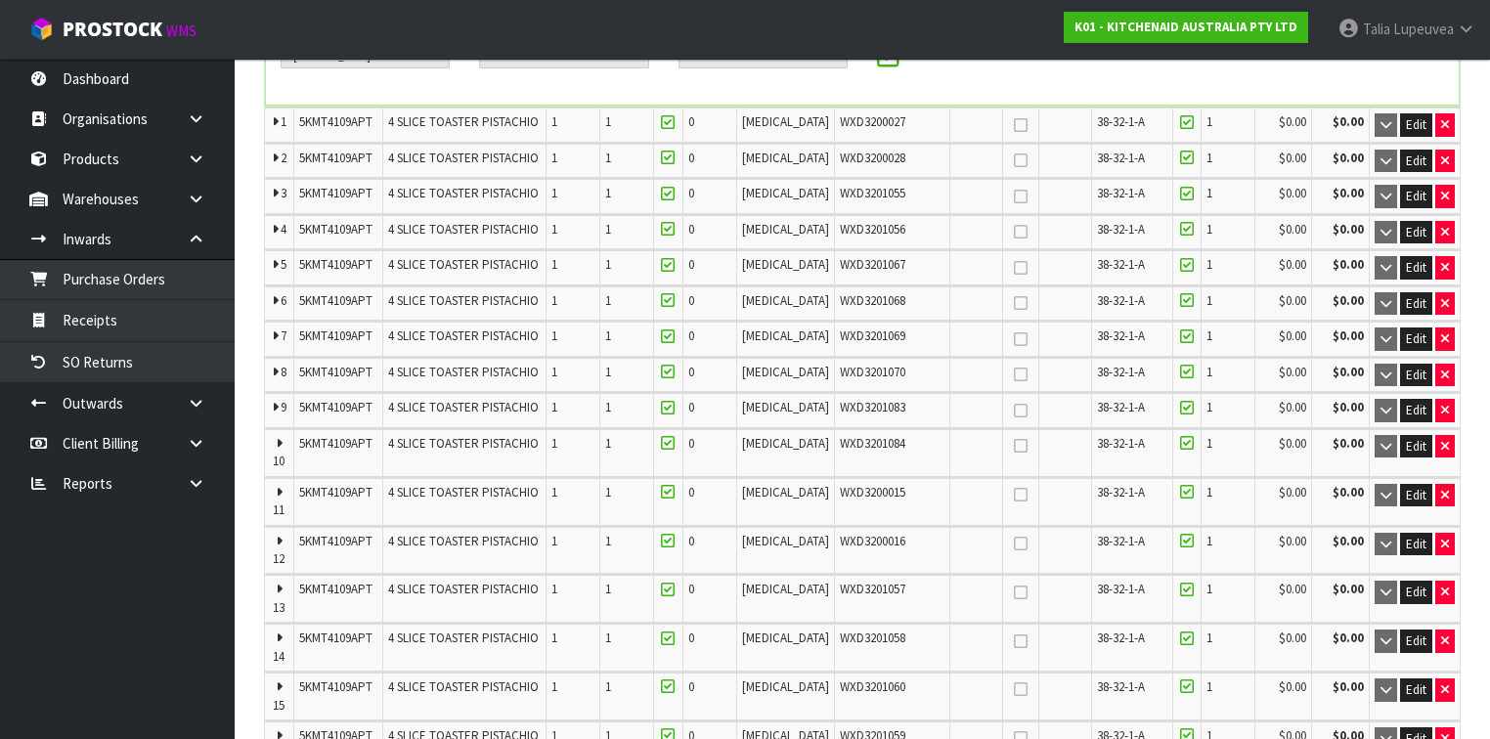
scroll to position [1333, 0]
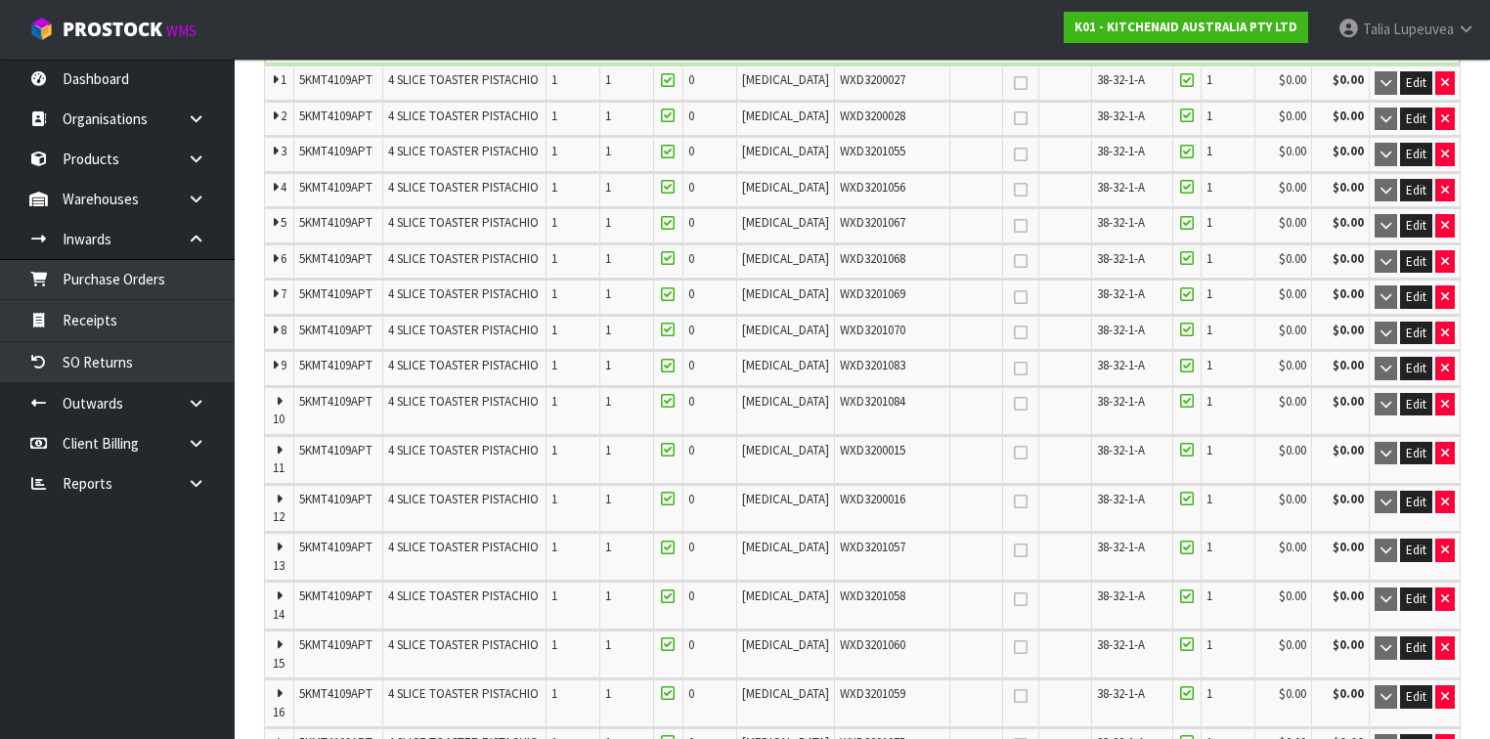
type input "60"
type input "20 CTN + 1 [MEDICAL_DATA]"
type input "100"
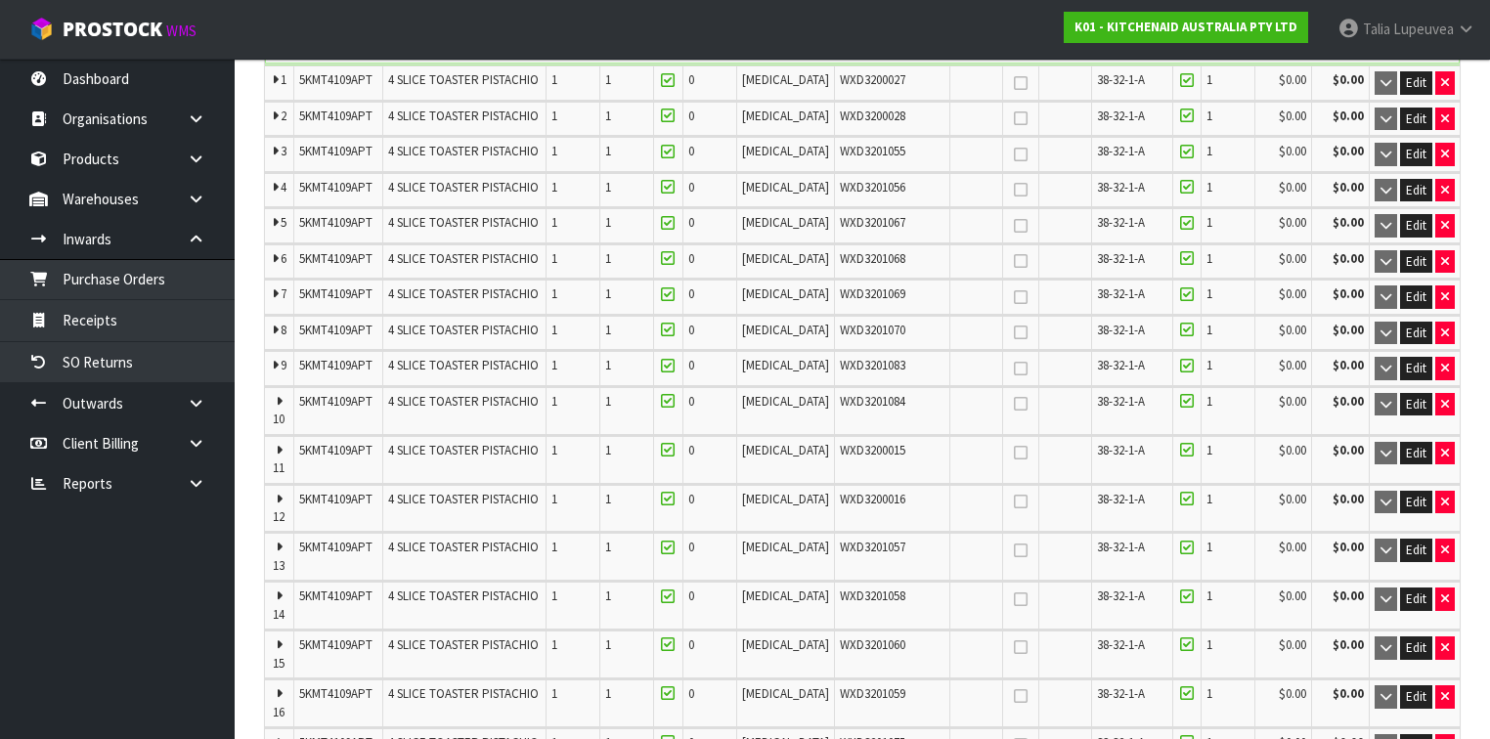
type input "201"
type input "6.88607"
type input "1004.55"
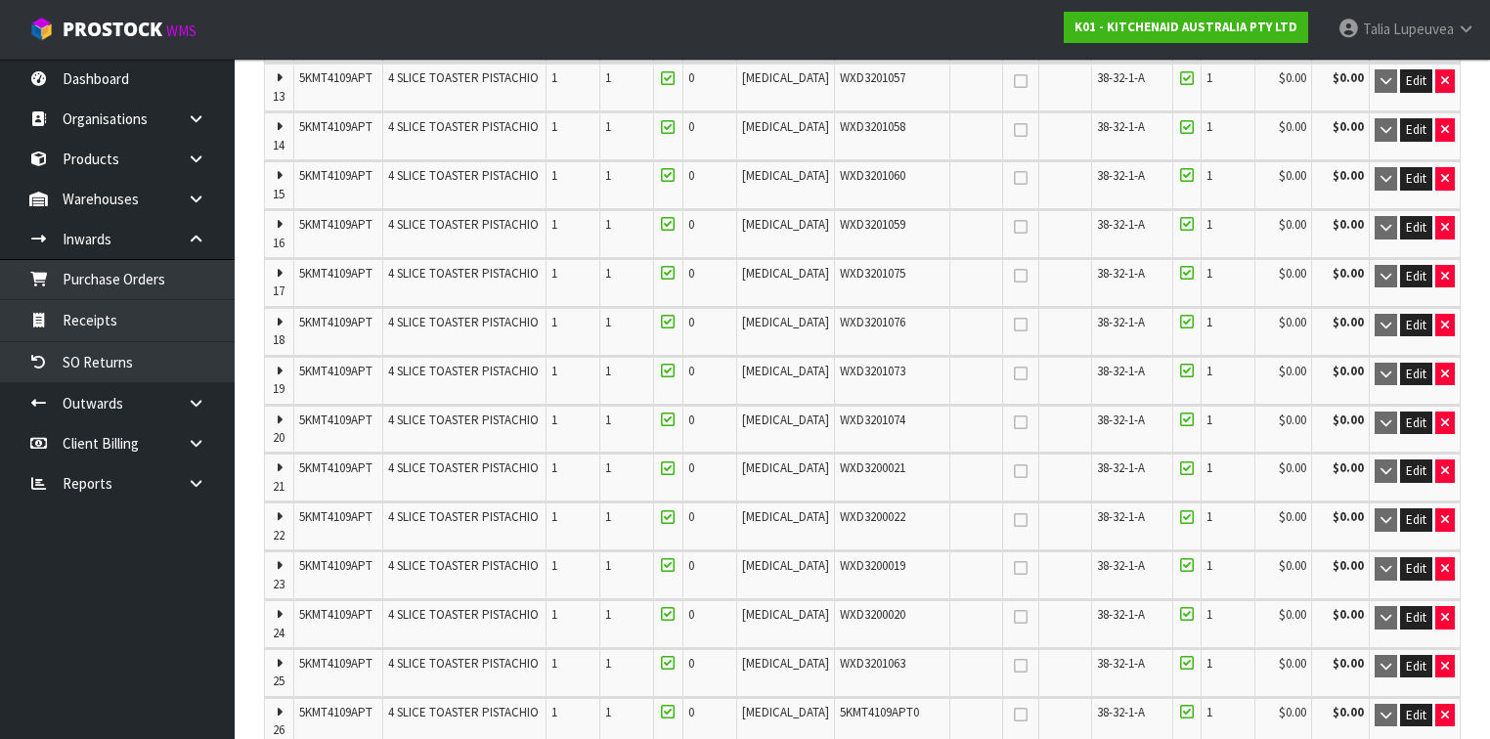
scroll to position [1881, 0]
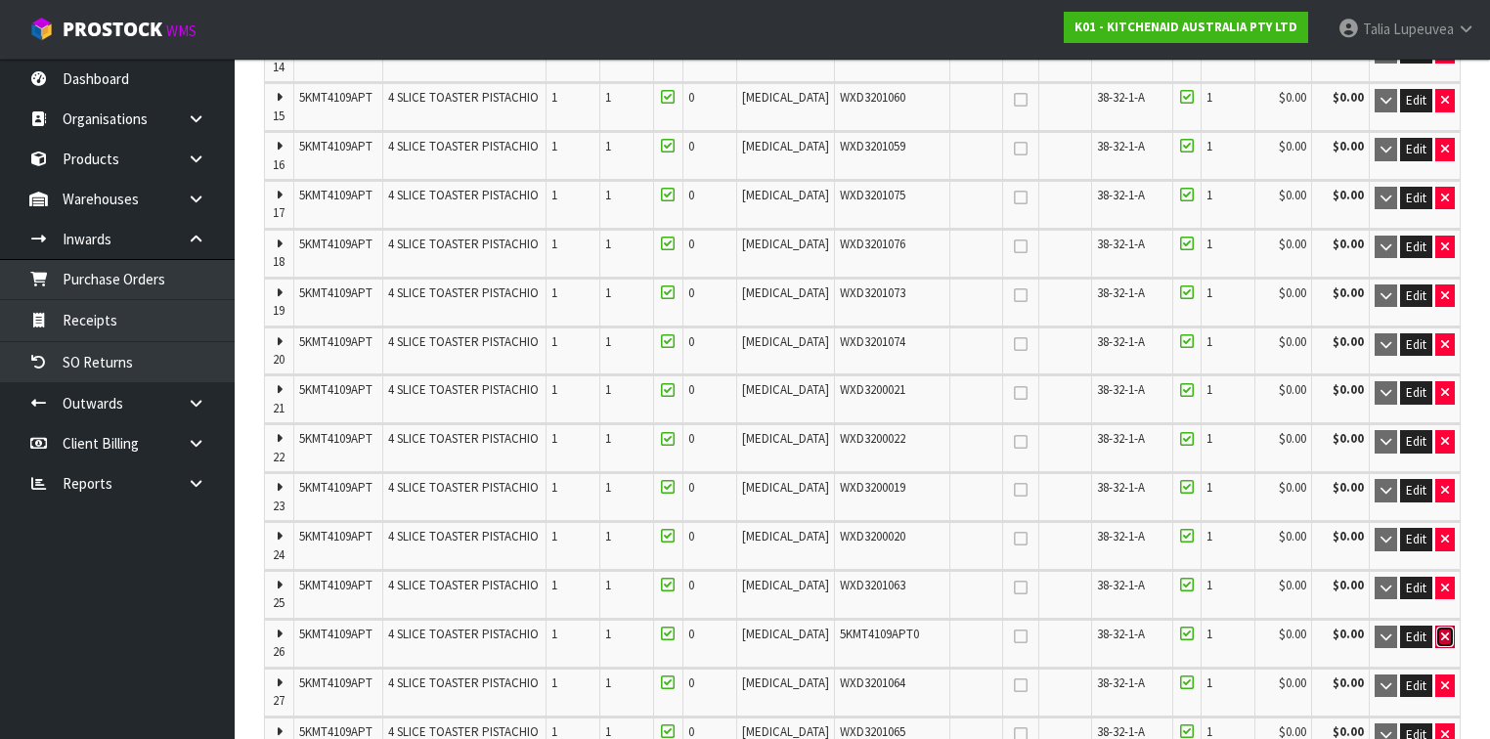
click at [1443, 626] on button "button" at bounding box center [1445, 637] width 20 height 23
type input "20 CTN"
type input "200"
type input "6.8524"
type input "1000"
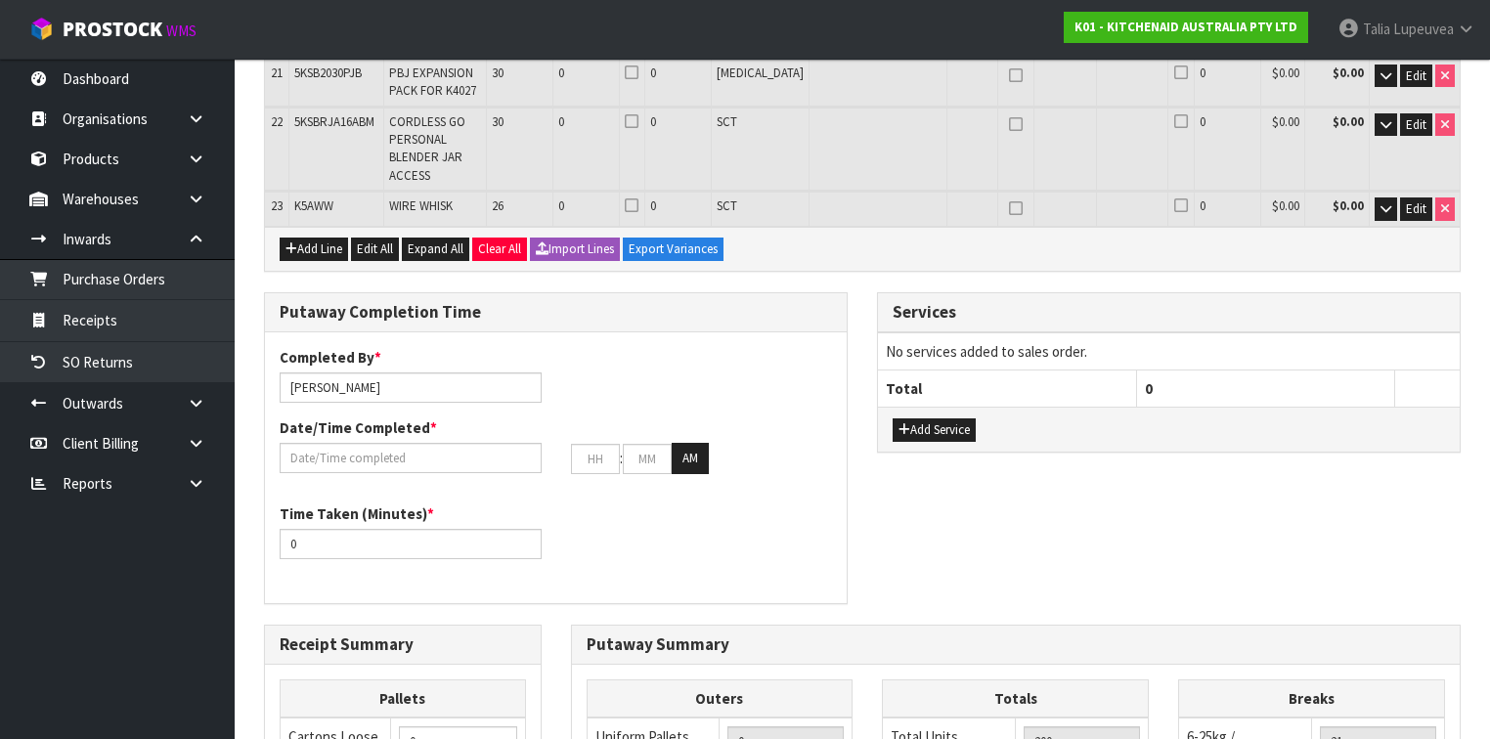
scroll to position [3582, 0]
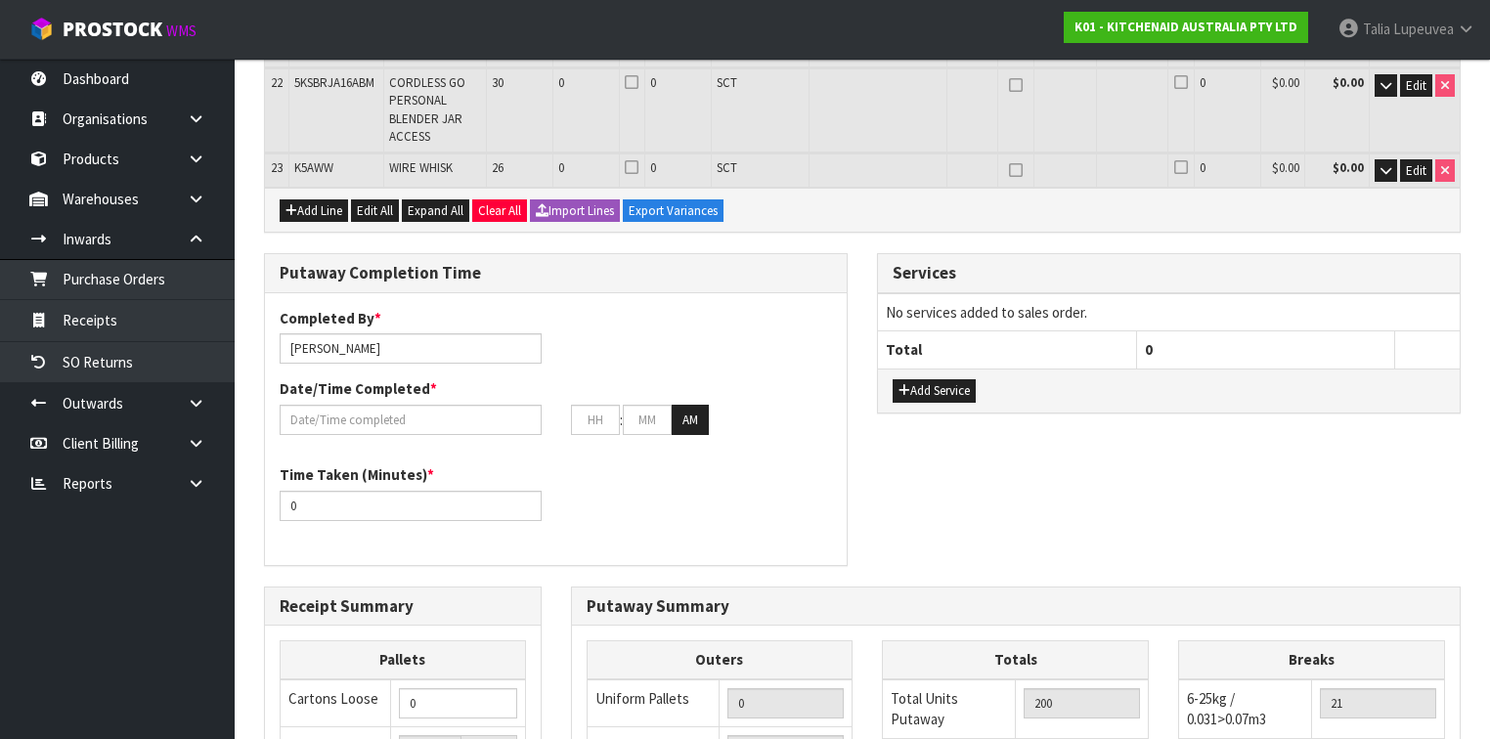
scroll to position [0, 0]
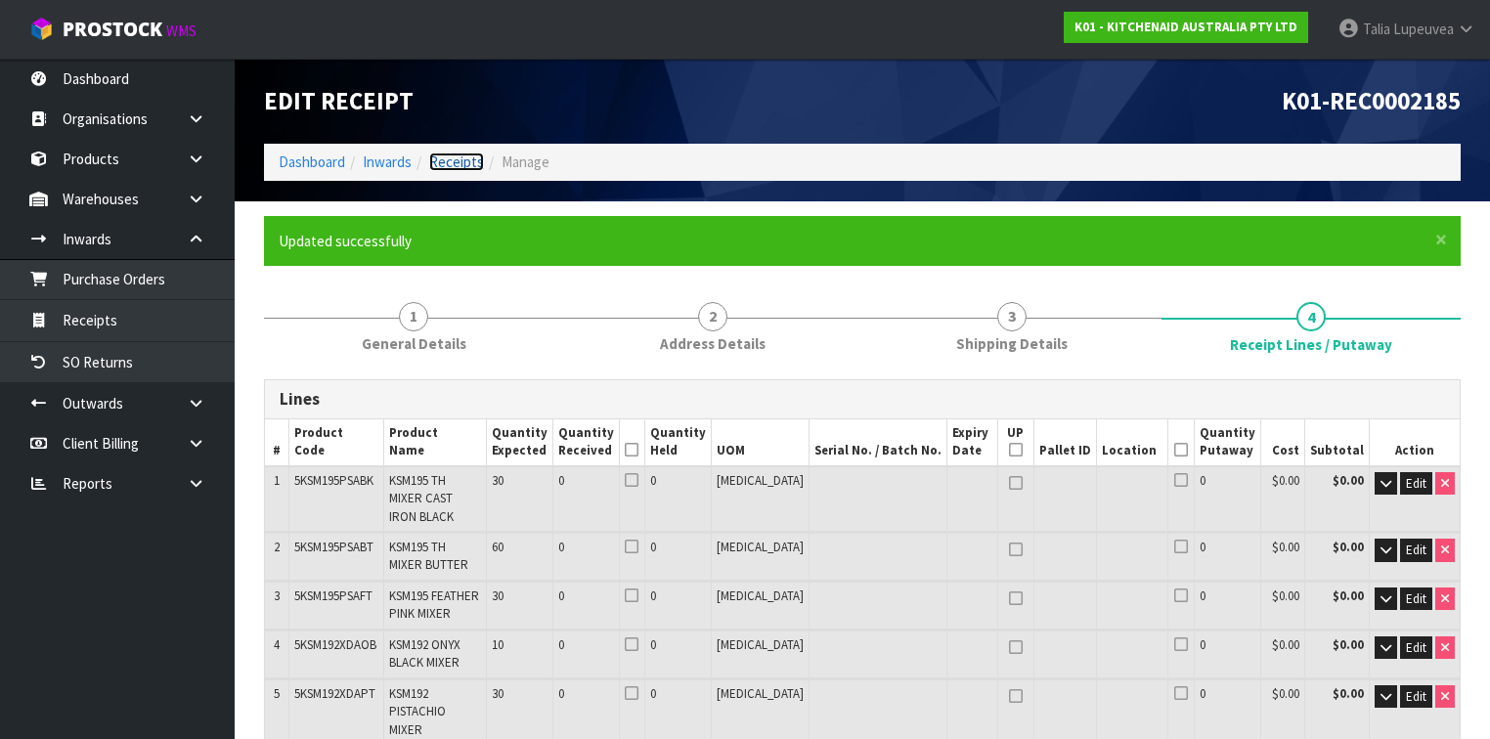
click at [470, 153] on link "Receipts" at bounding box center [456, 162] width 55 height 19
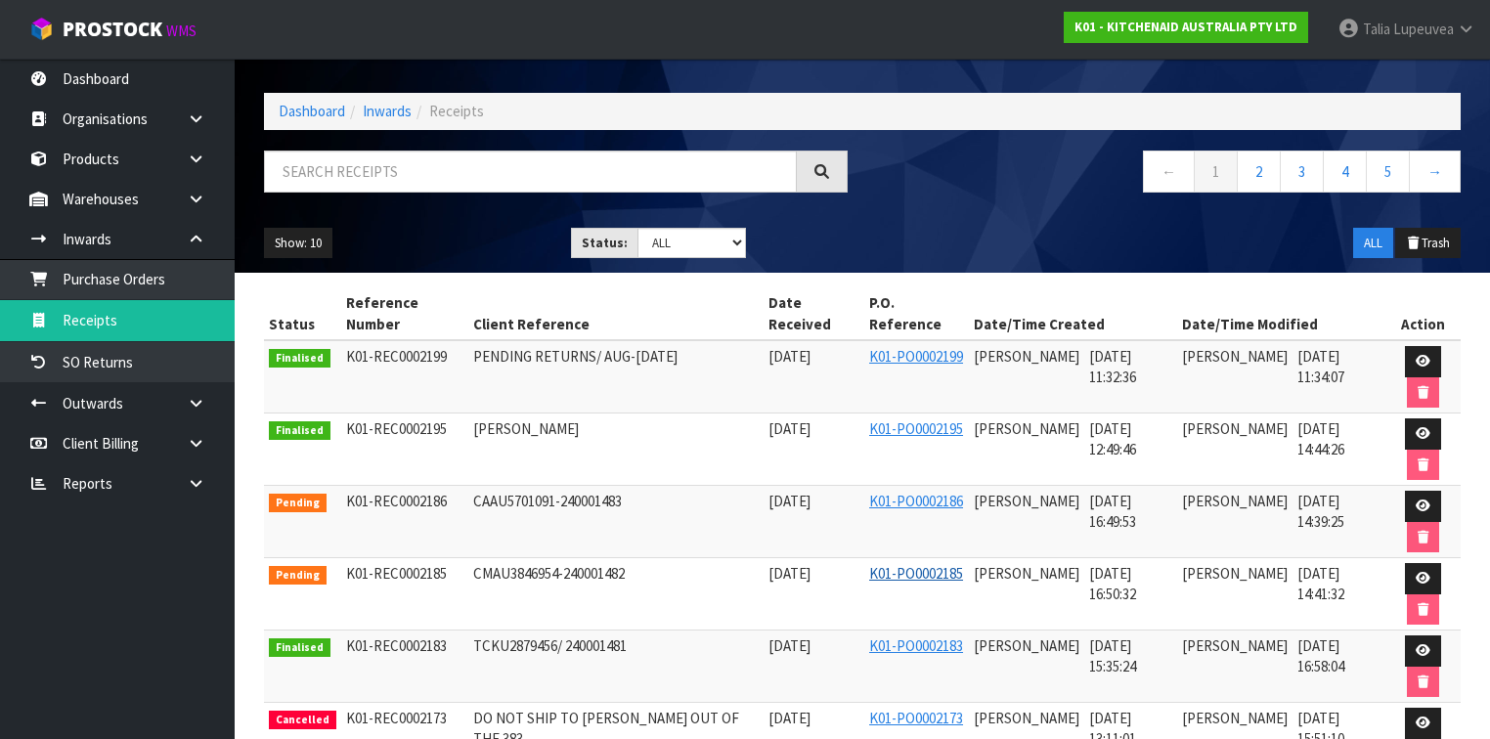
scroll to position [78, 0]
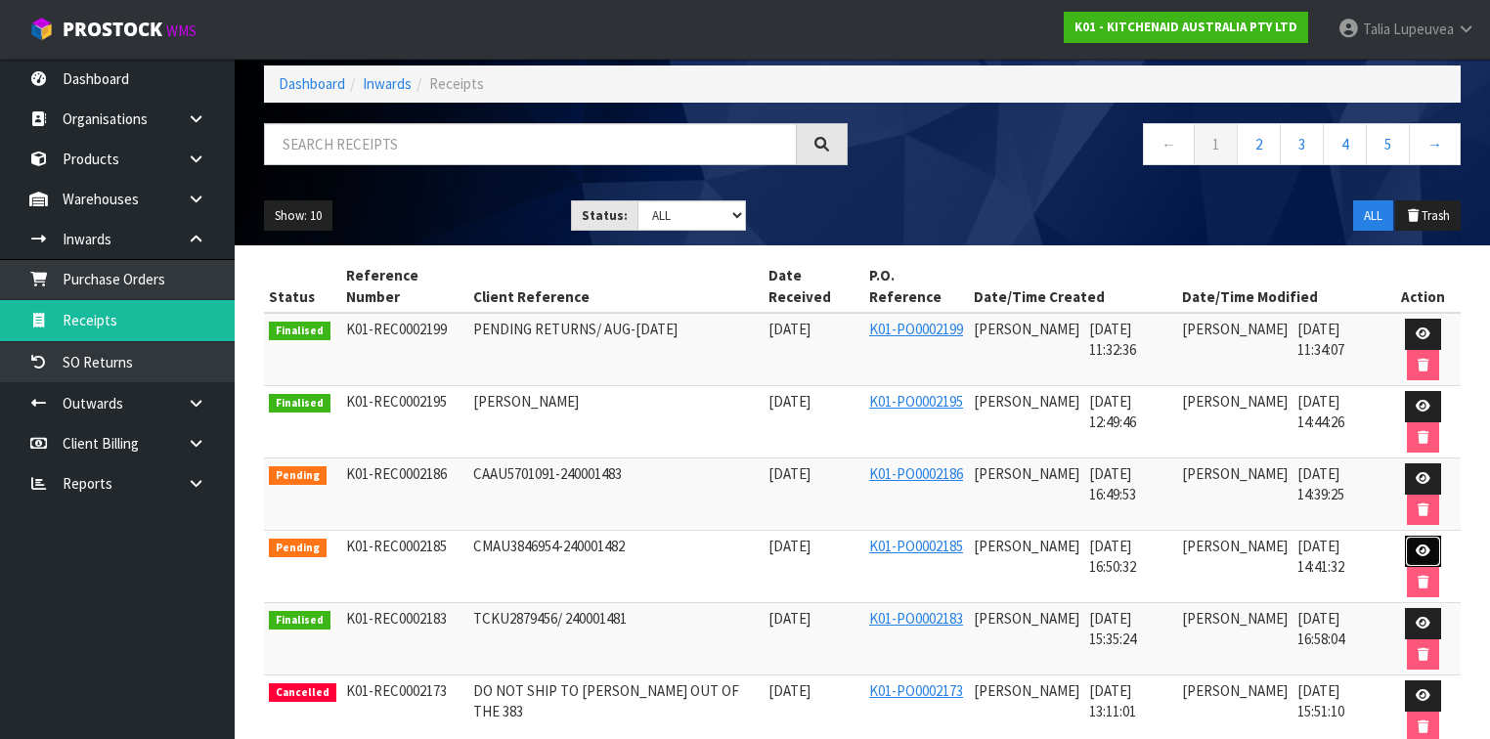
click at [1426, 545] on icon at bounding box center [1423, 551] width 15 height 13
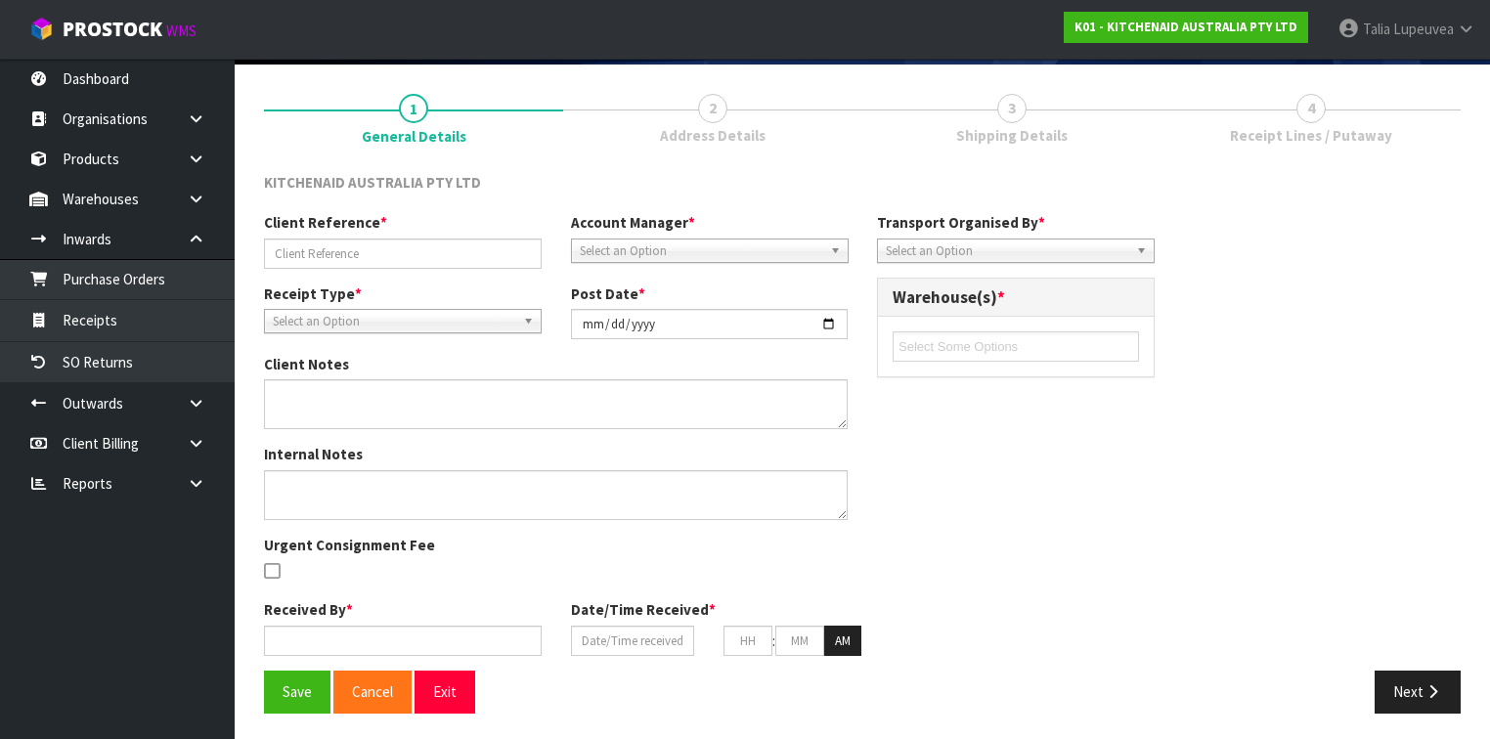
type input "CMAU3846954-240001482"
type input "[DATE]"
type input "[PERSON_NAME]"
type input "[DATE]"
type input "04"
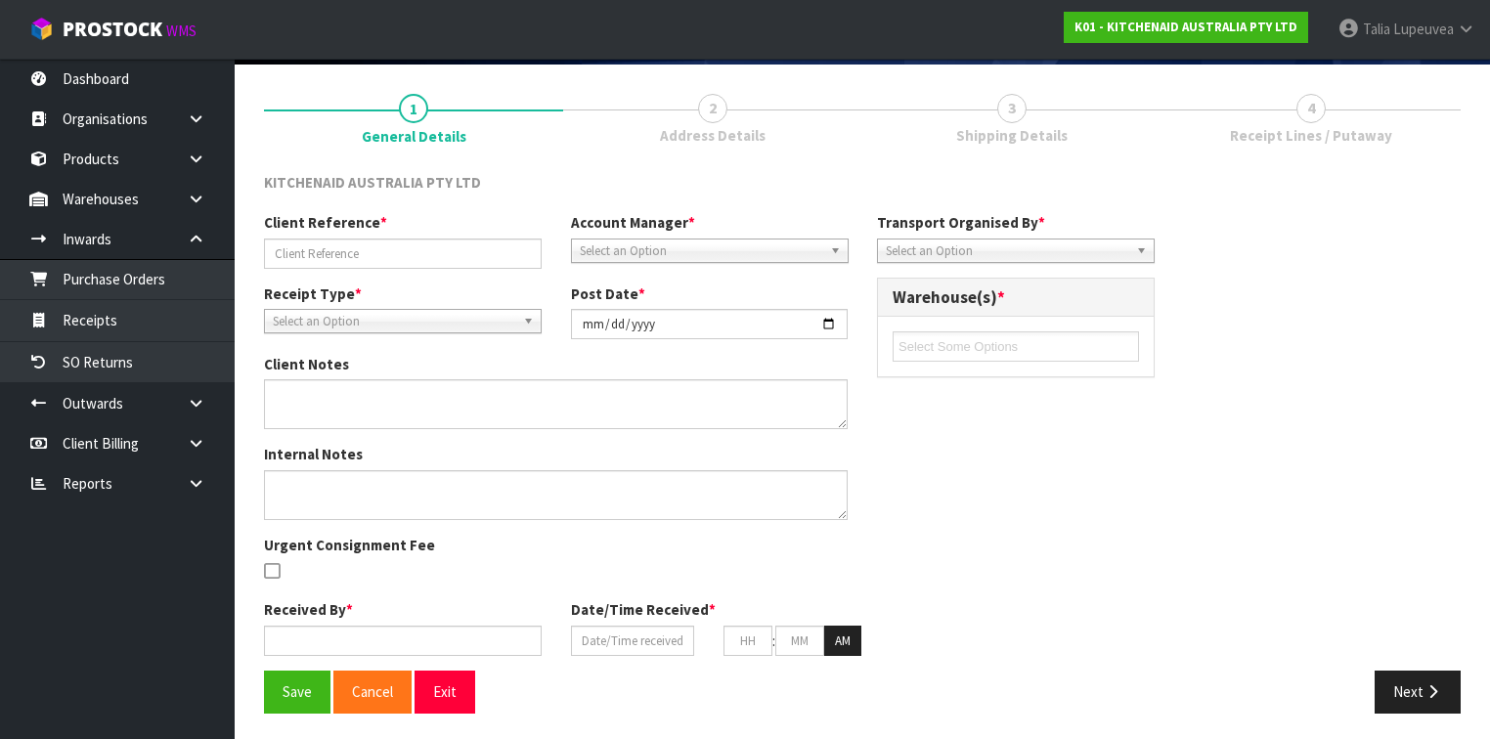
type input "50"
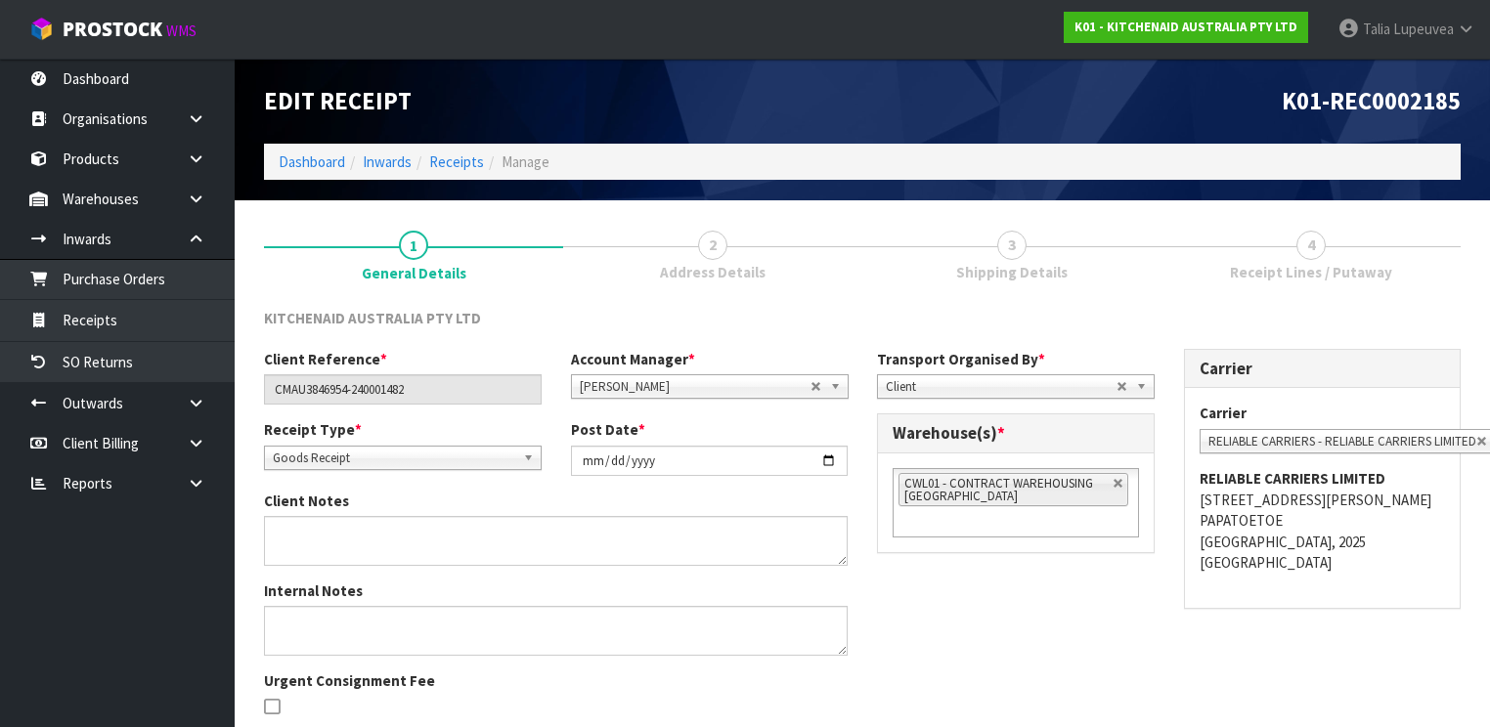
click at [1313, 301] on div "KITCHENAID AUSTRALIA PTY LTD Client Reference * CMAU3846954-240001482 Account M…" at bounding box center [862, 578] width 1197 height 571
click at [1280, 247] on link "4 Receipt Lines / Putaway" at bounding box center [1310, 253] width 299 height 77
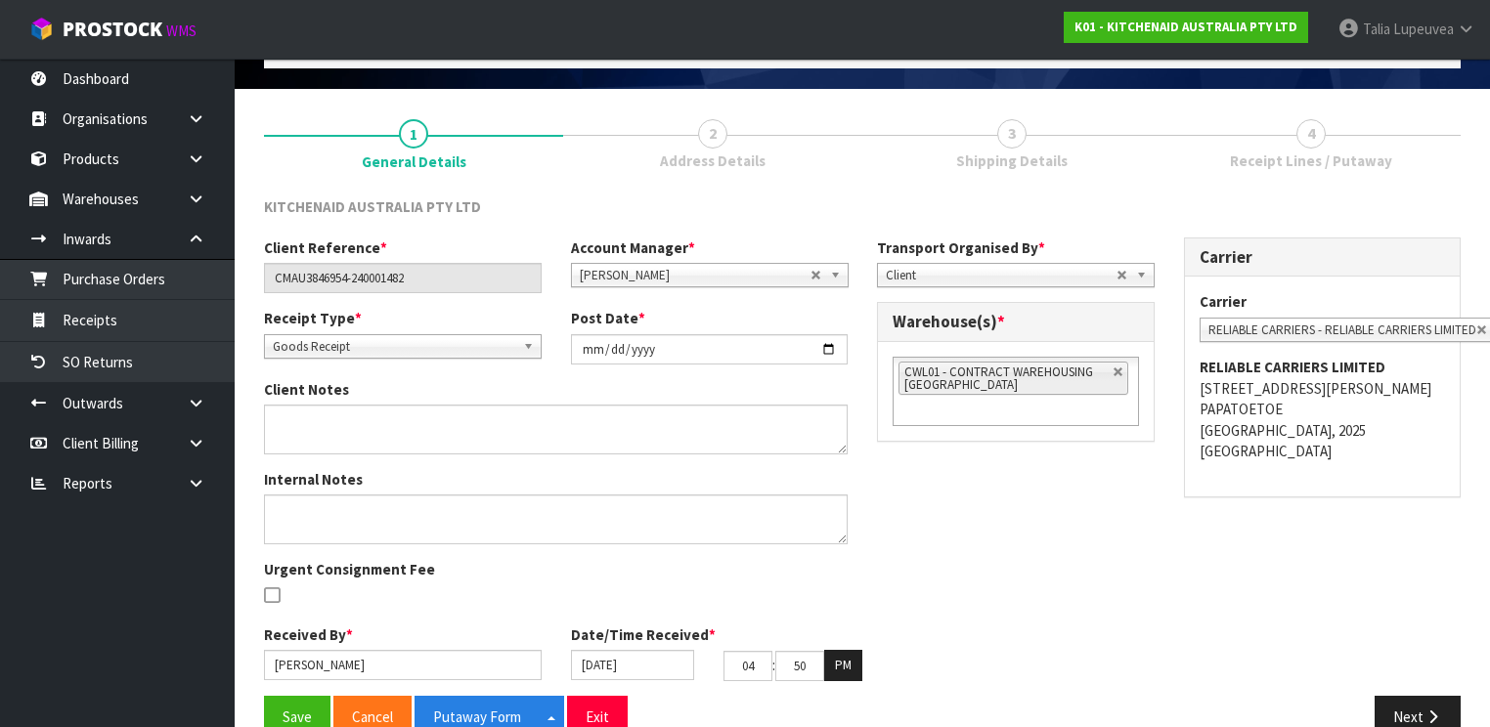
scroll to position [149, 0]
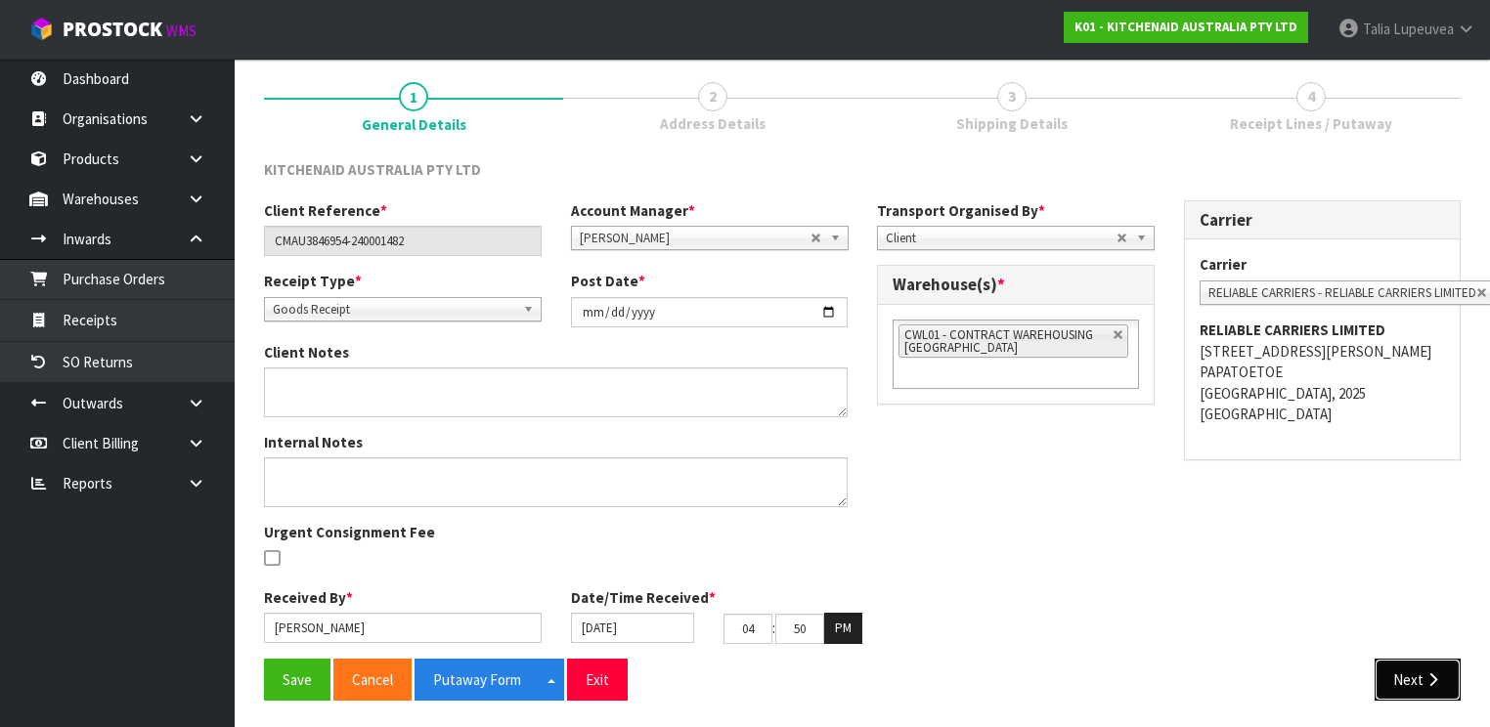
click at [1416, 677] on button "Next" at bounding box center [1418, 680] width 86 height 42
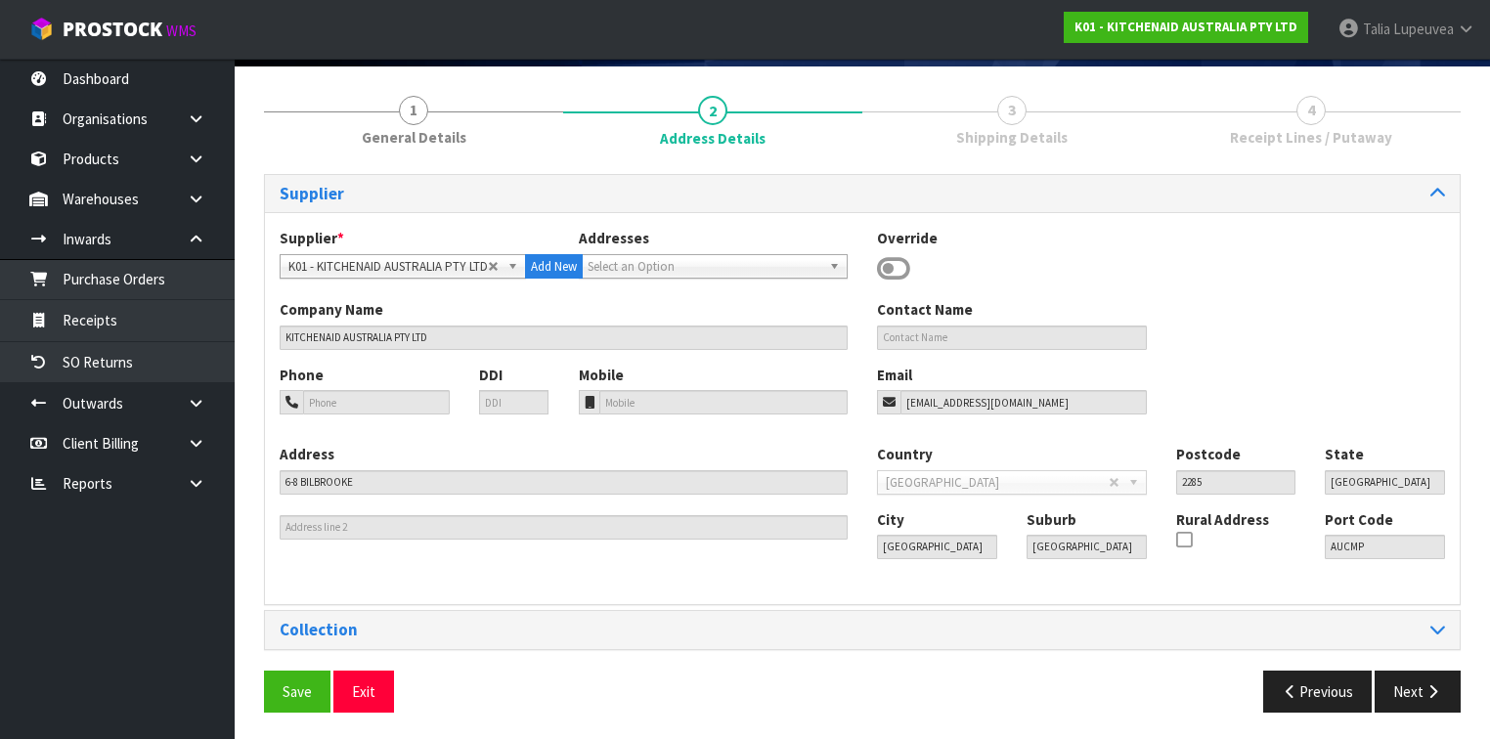
scroll to position [137, 0]
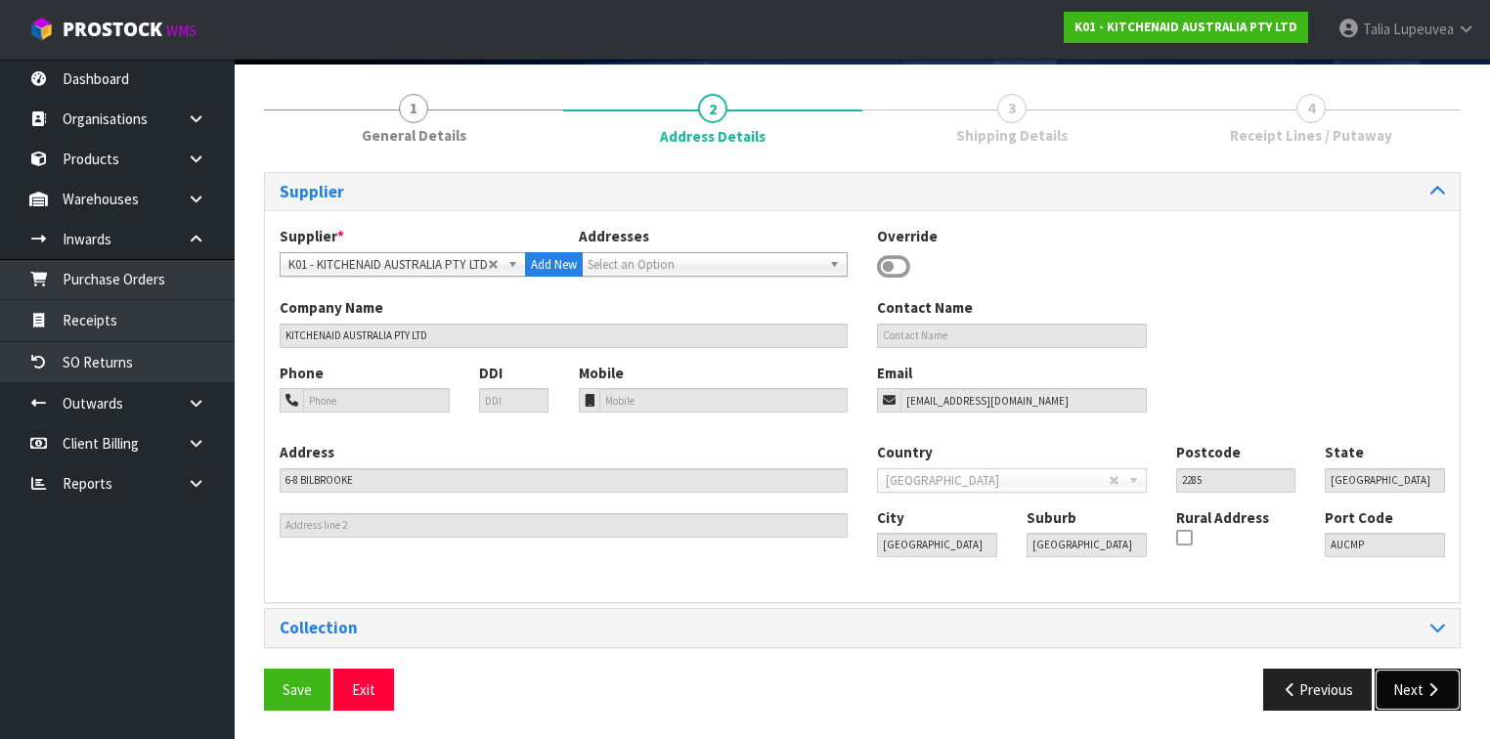
click at [1432, 697] on button "Next" at bounding box center [1418, 690] width 86 height 42
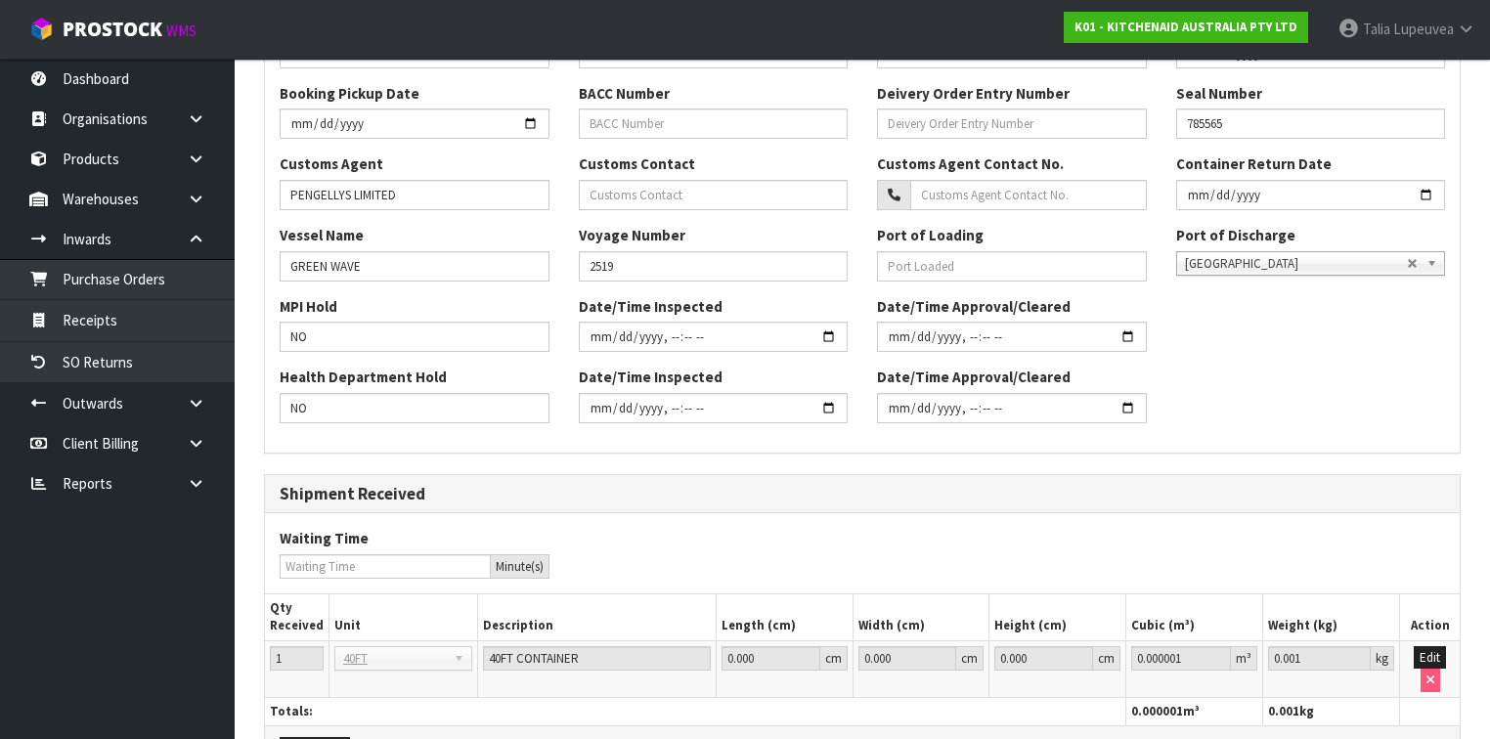
scroll to position [630, 0]
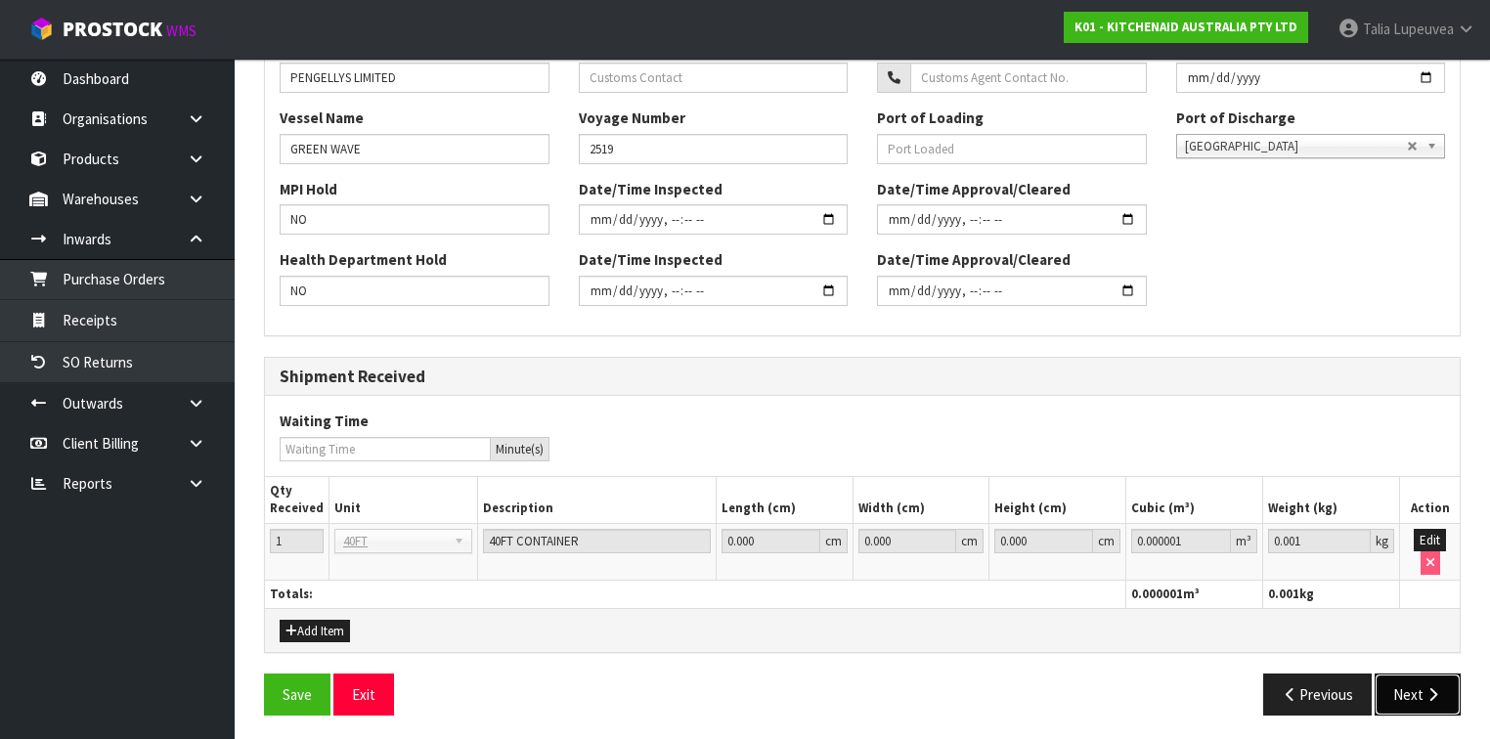
click at [1405, 678] on button "Next" at bounding box center [1418, 695] width 86 height 42
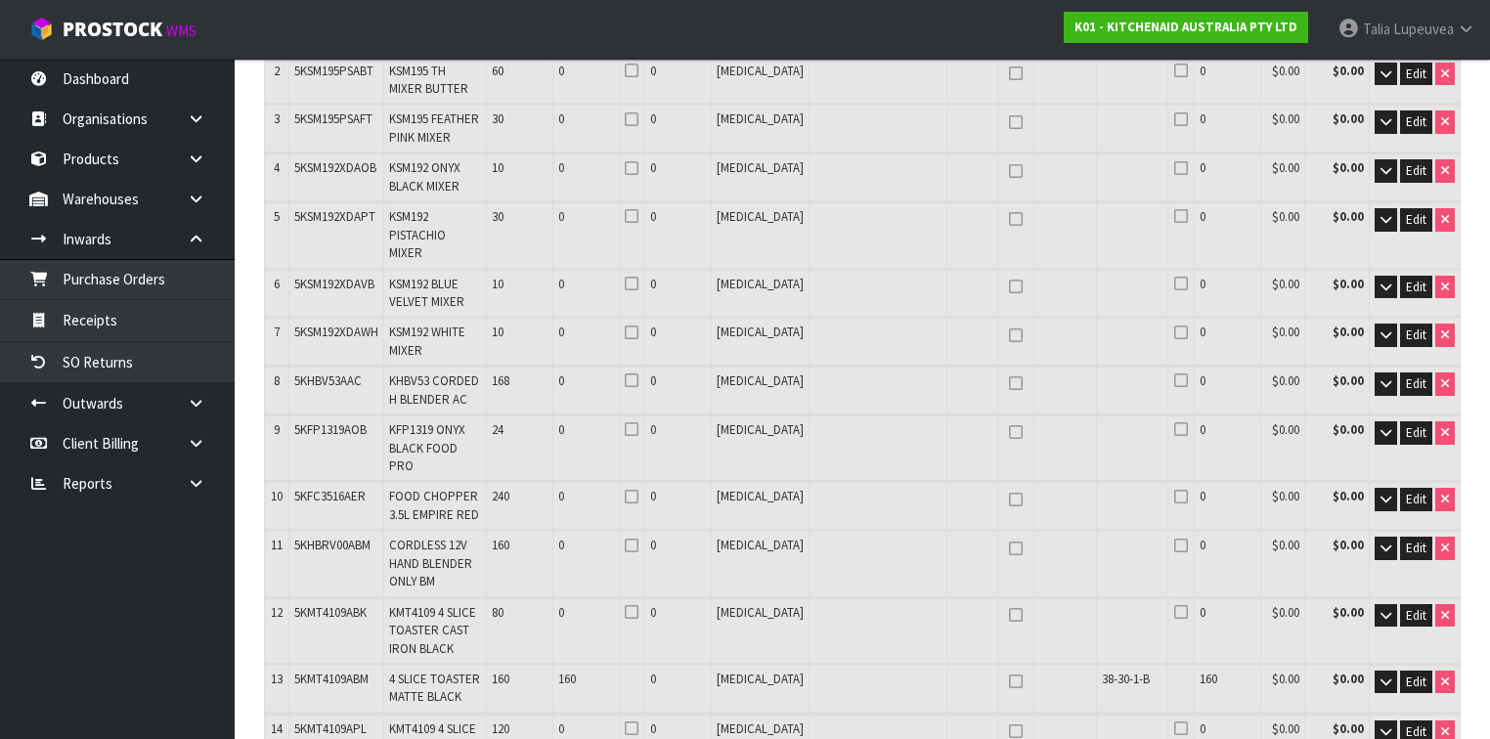
scroll to position [704, 0]
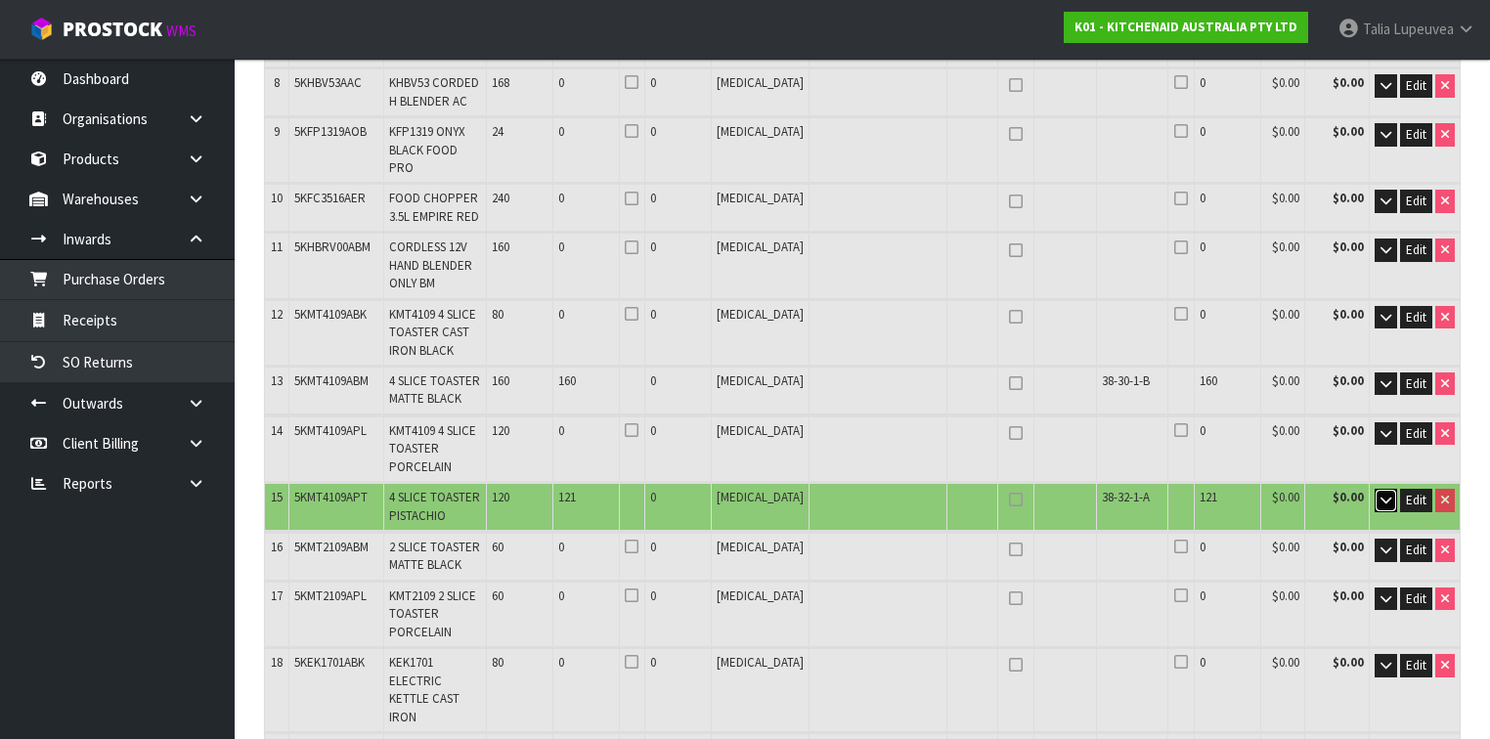
click at [1385, 494] on icon "button" at bounding box center [1385, 500] width 11 height 13
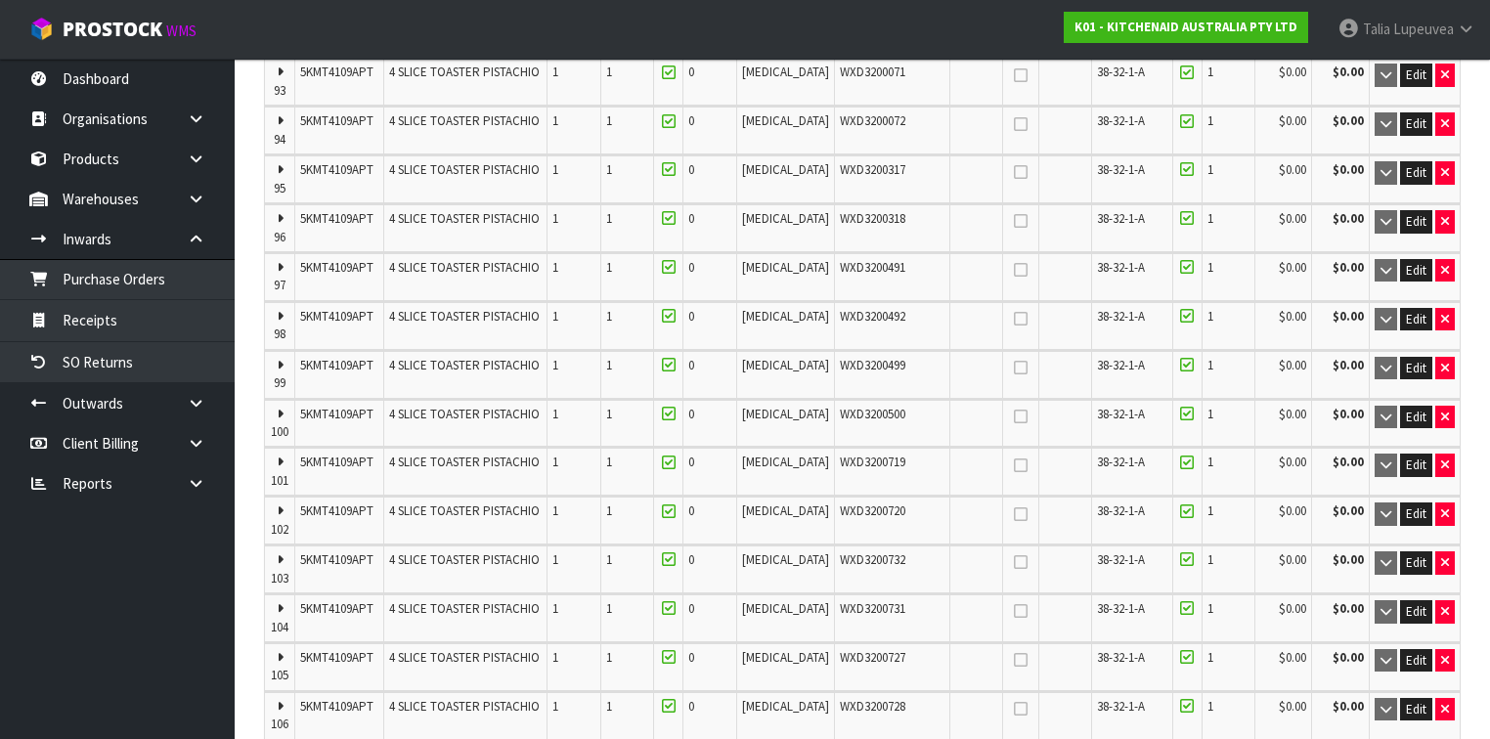
scroll to position [5866, 0]
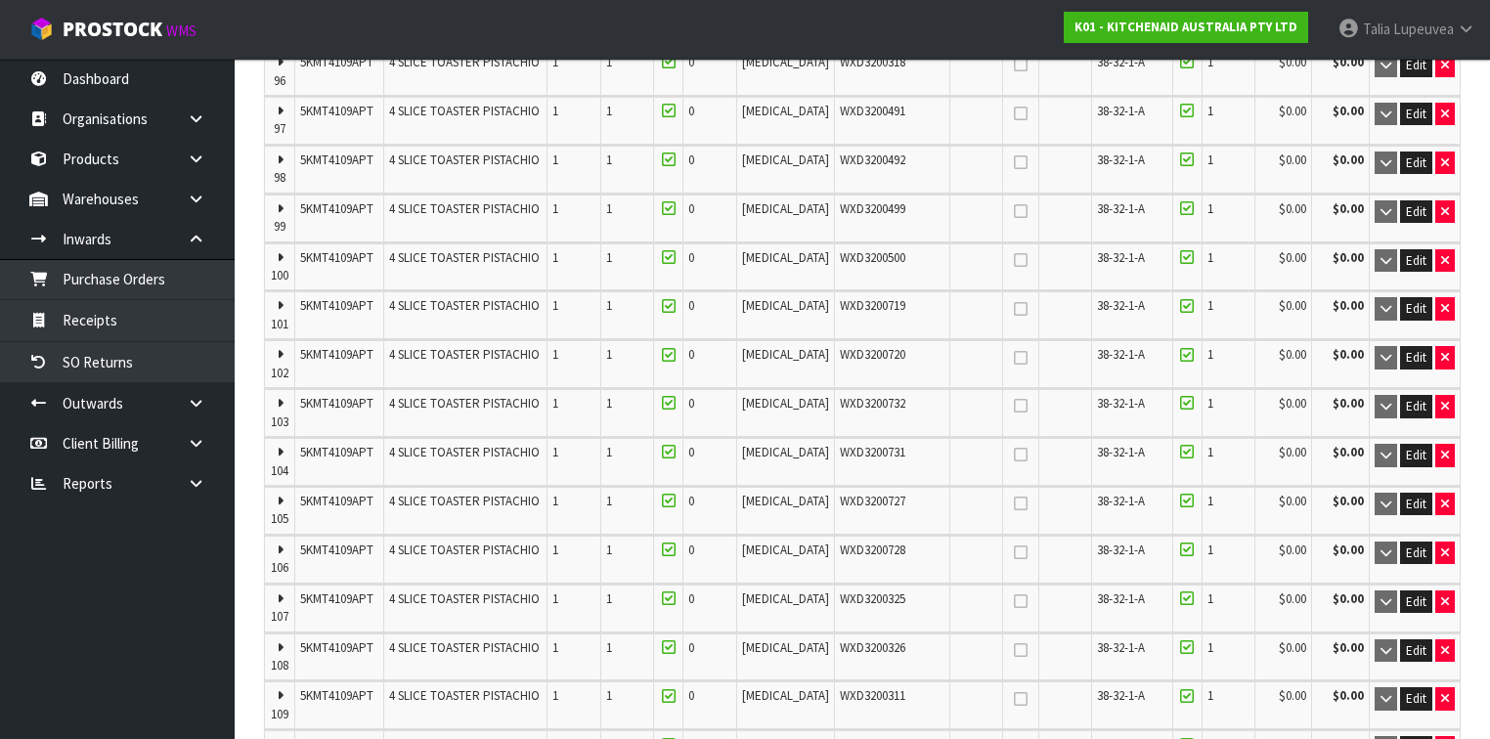
type input "60"
type input "60 CTN"
type input "280"
type input "9.0132"
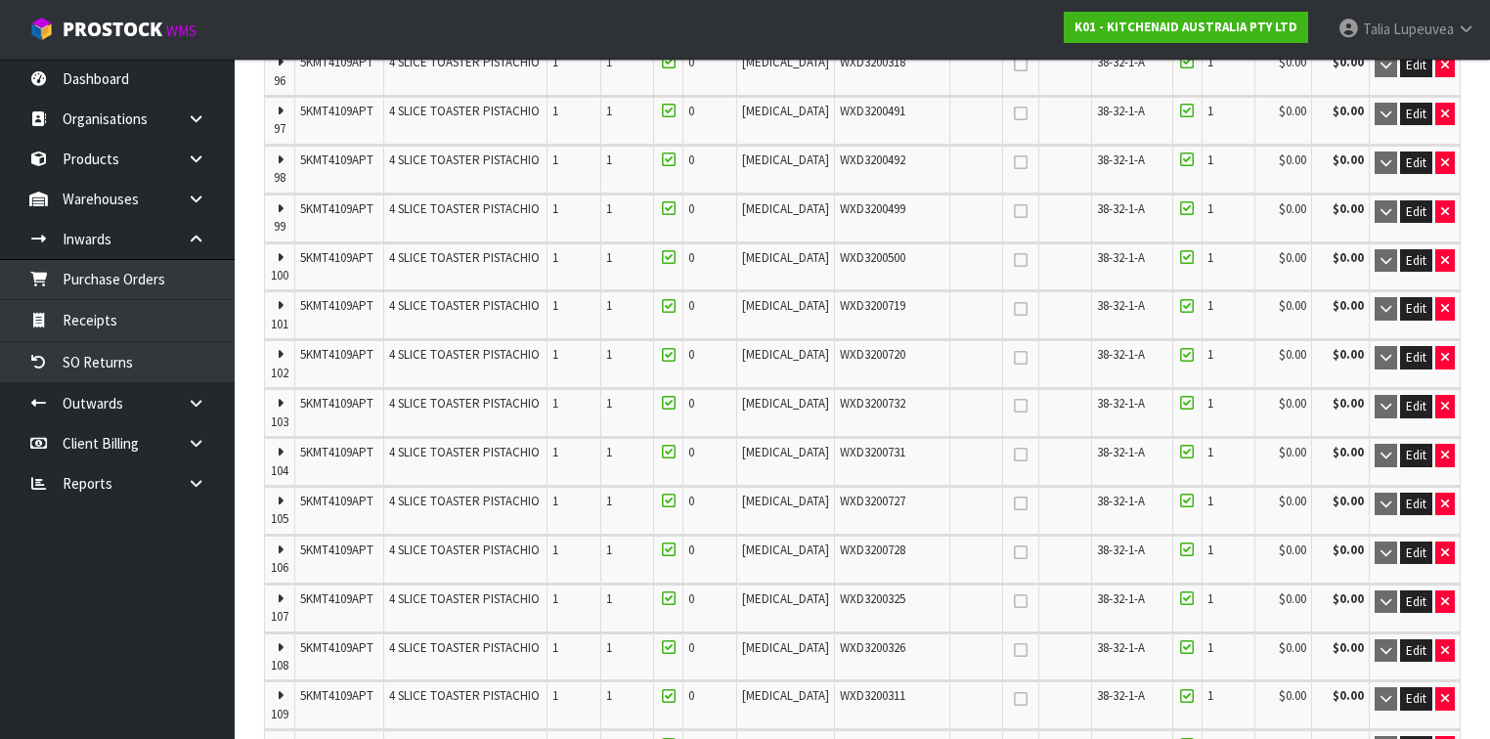
type input "1400"
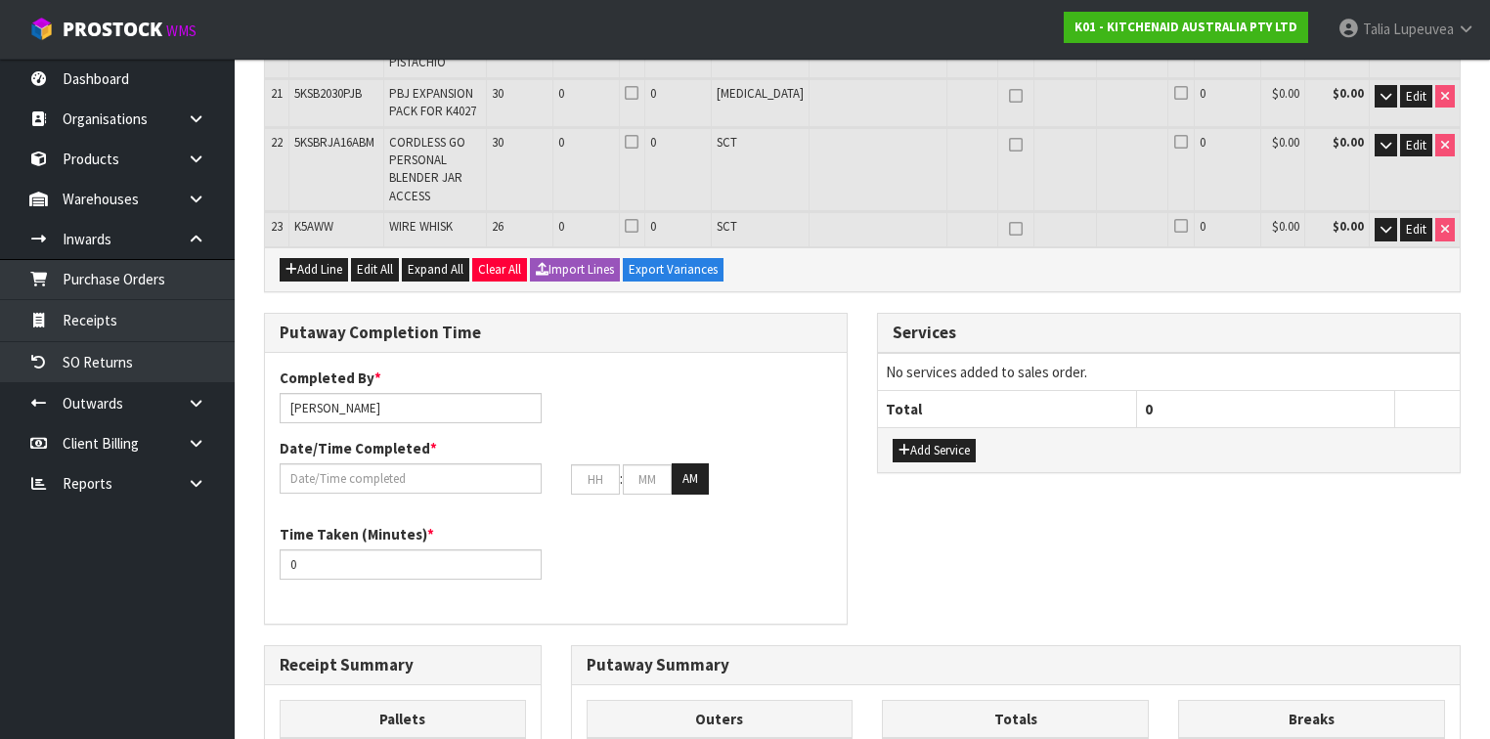
scroll to position [7434, 0]
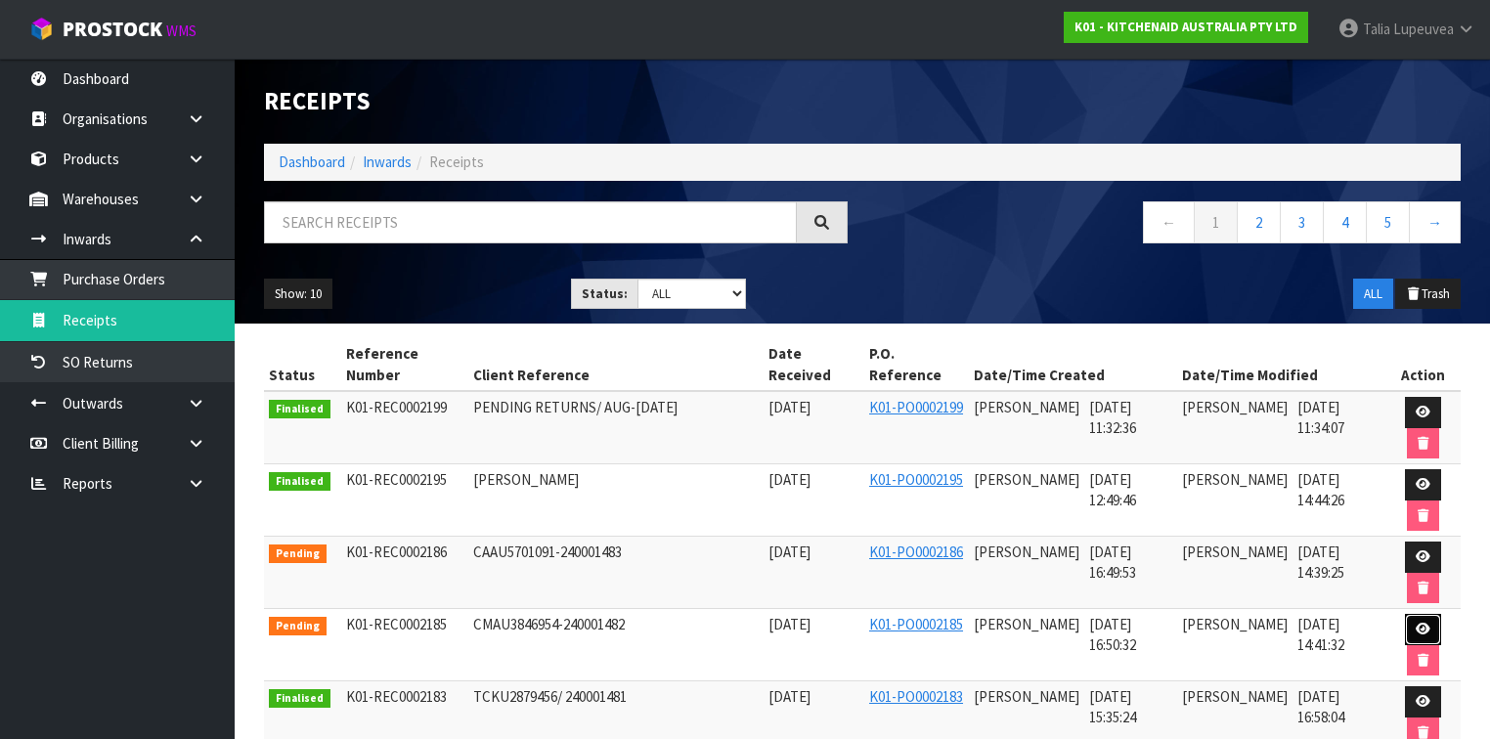
click at [1419, 618] on link at bounding box center [1423, 629] width 36 height 31
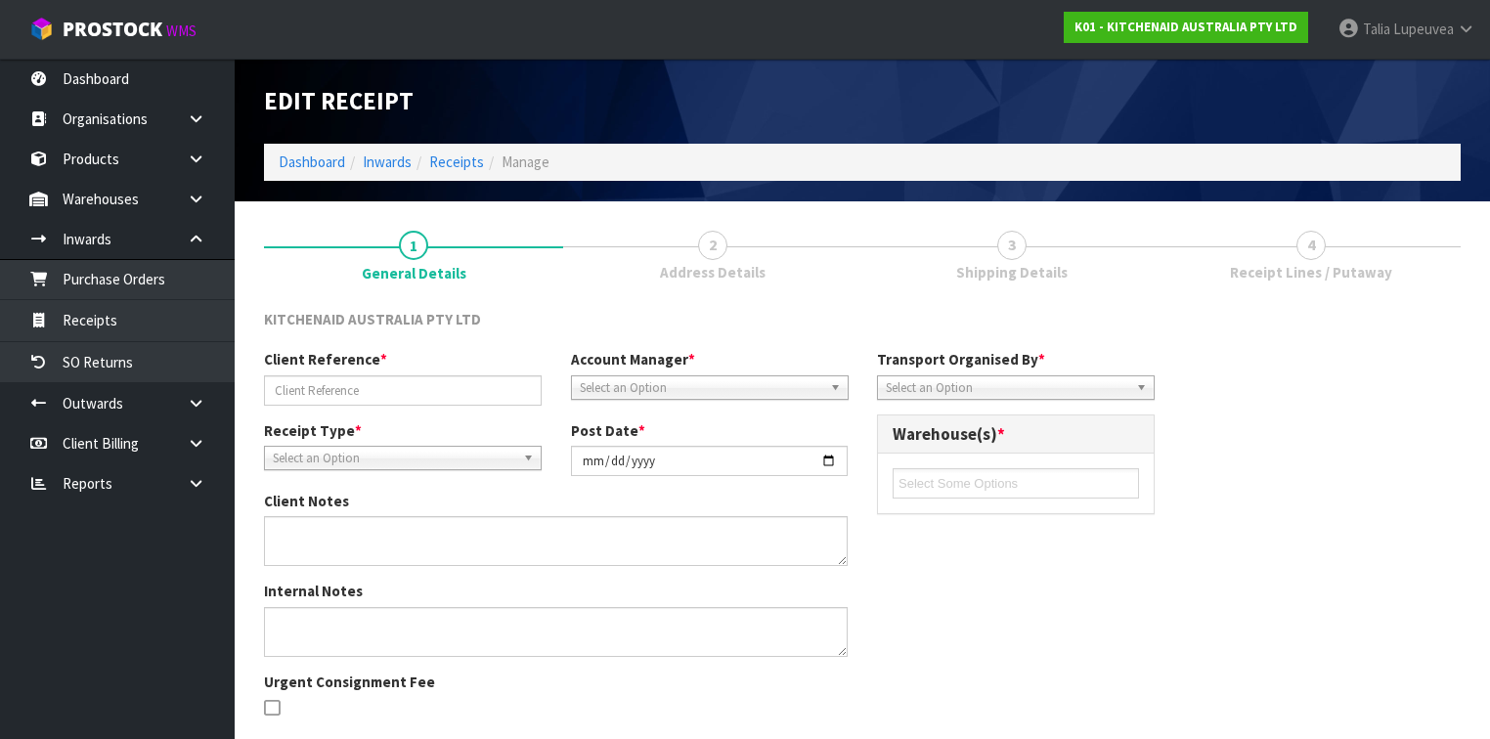
type input "CMAU3846954-240001482"
type input "[DATE]"
type input "[PERSON_NAME]"
type input "[DATE]"
type input "04"
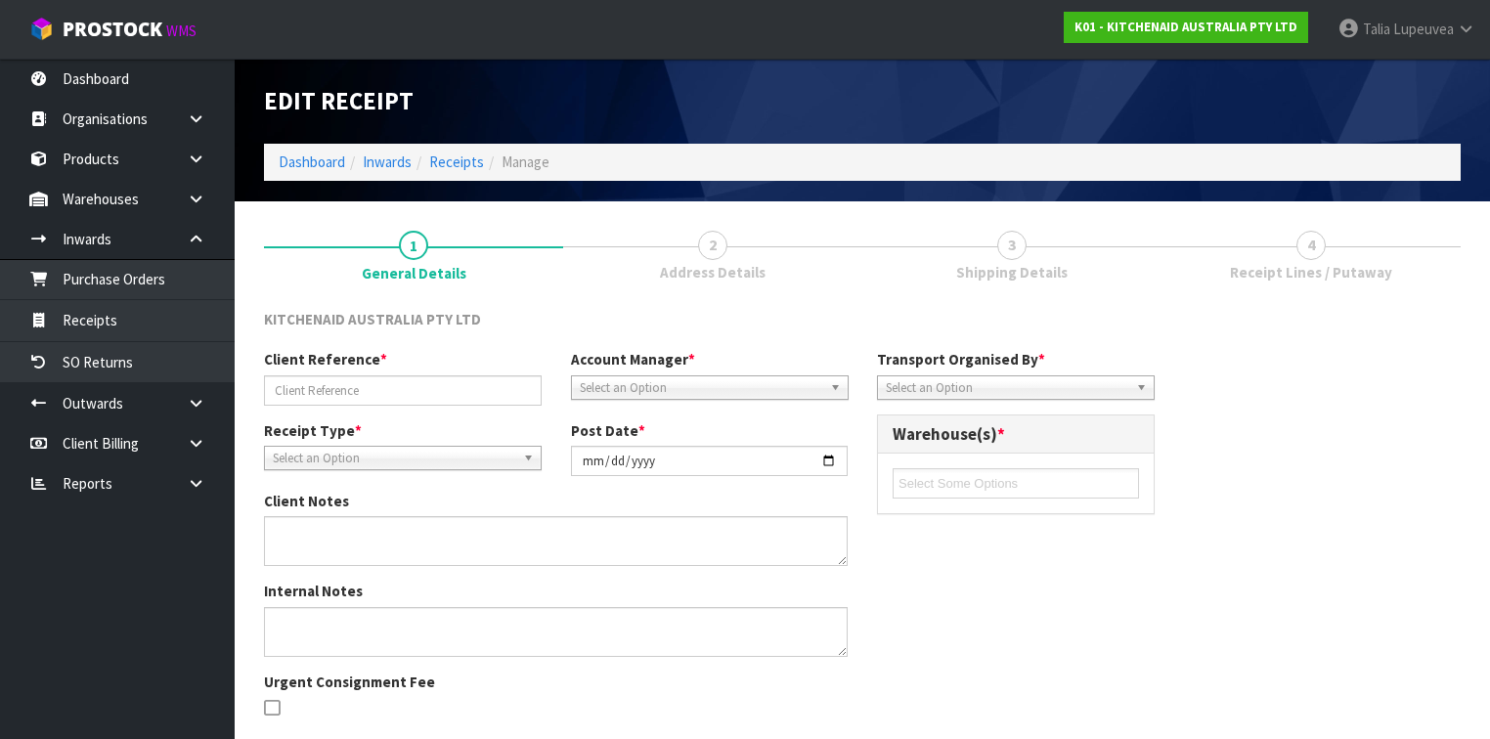
type input "50"
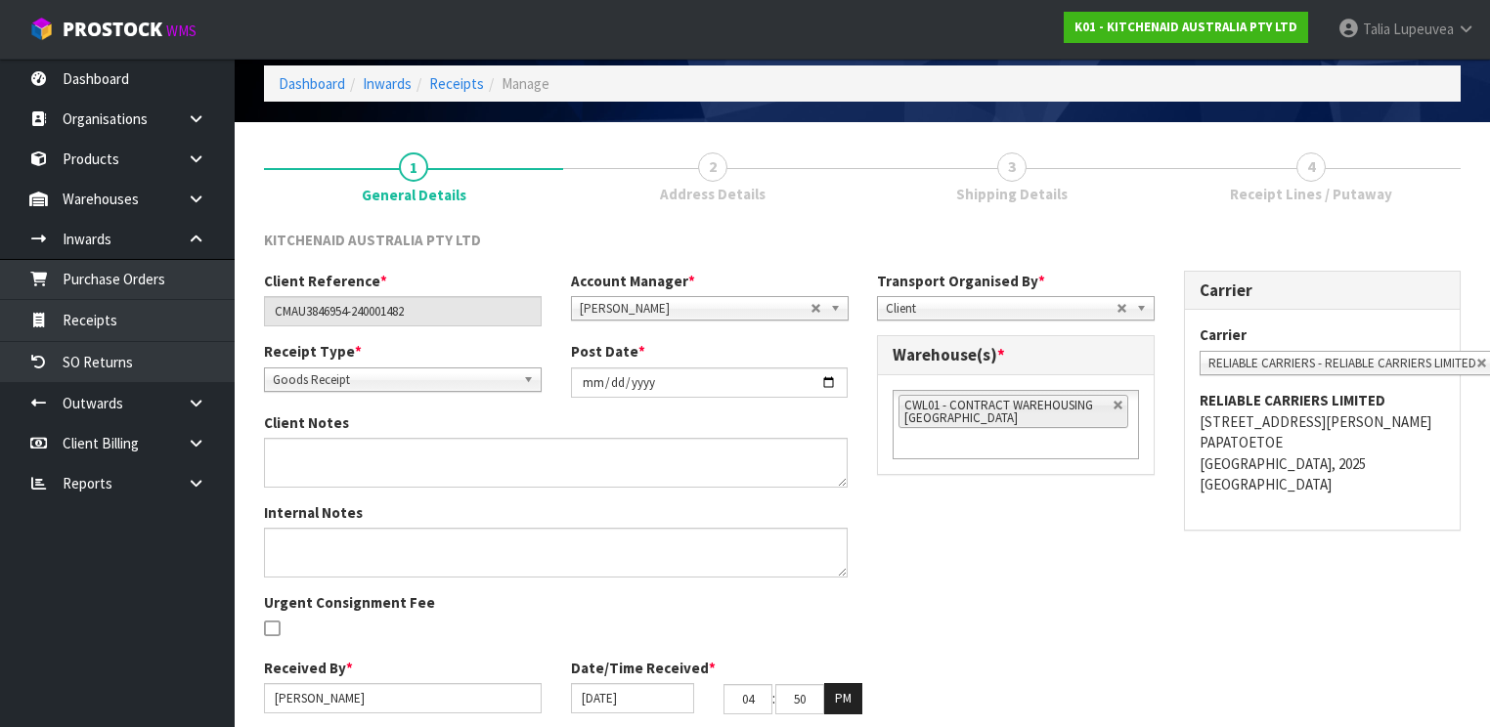
scroll to position [149, 0]
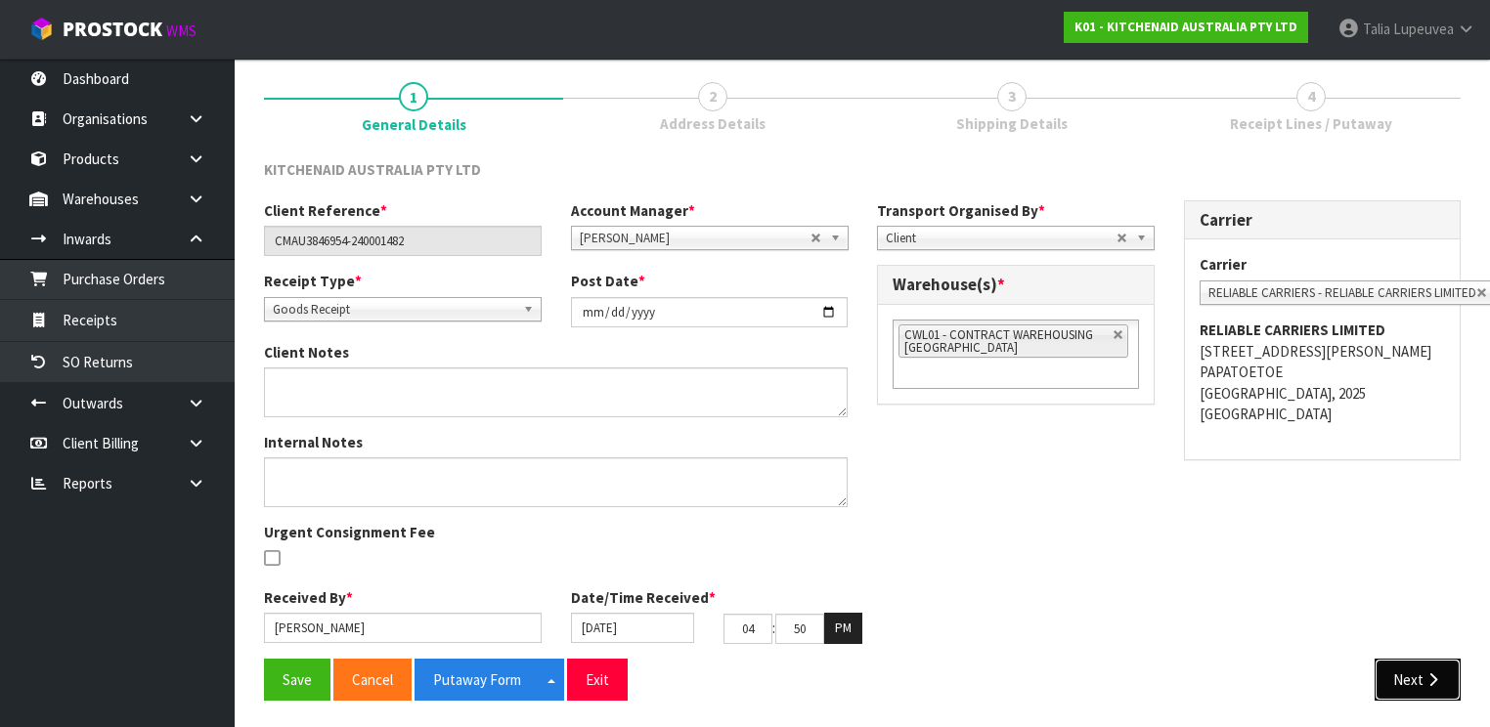
click at [1412, 664] on button "Next" at bounding box center [1418, 680] width 86 height 42
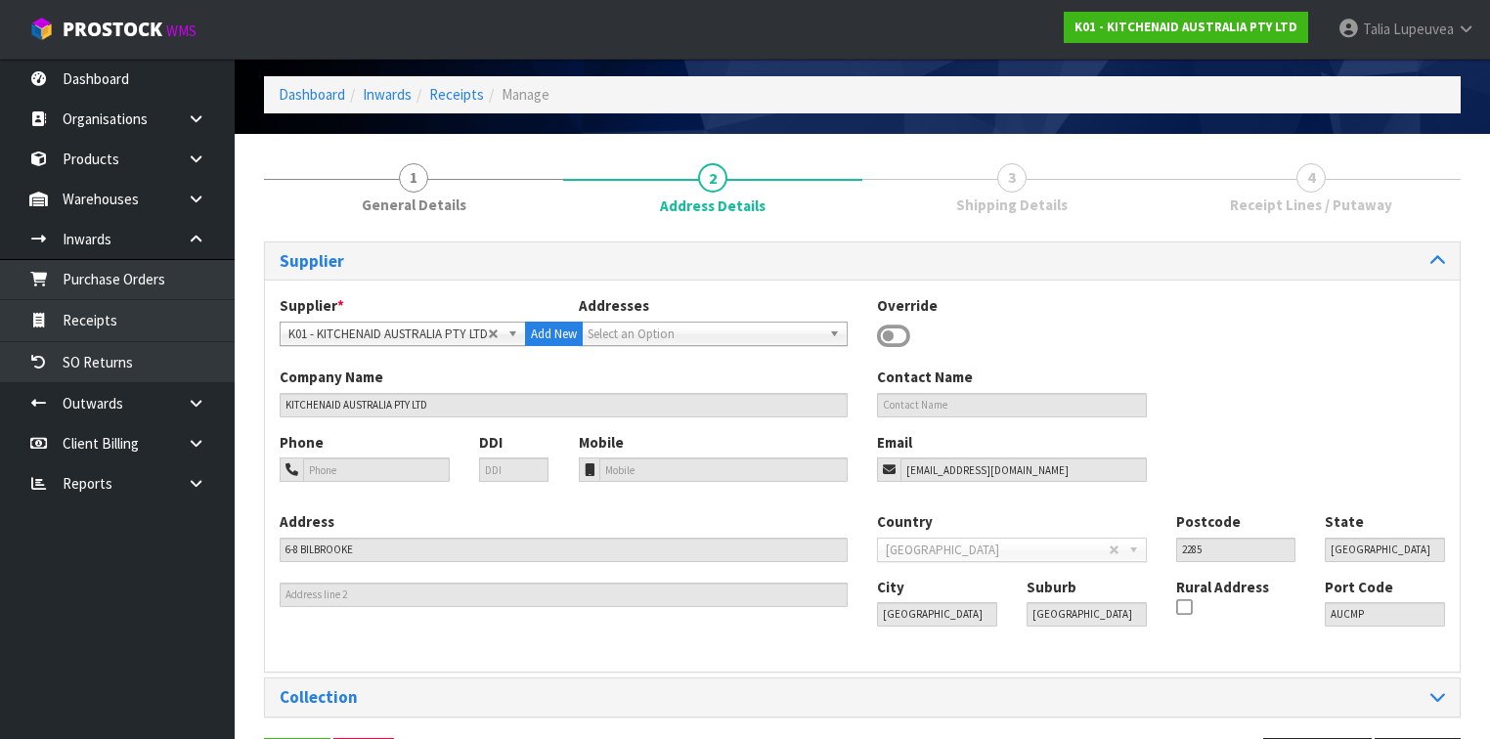
scroll to position [137, 0]
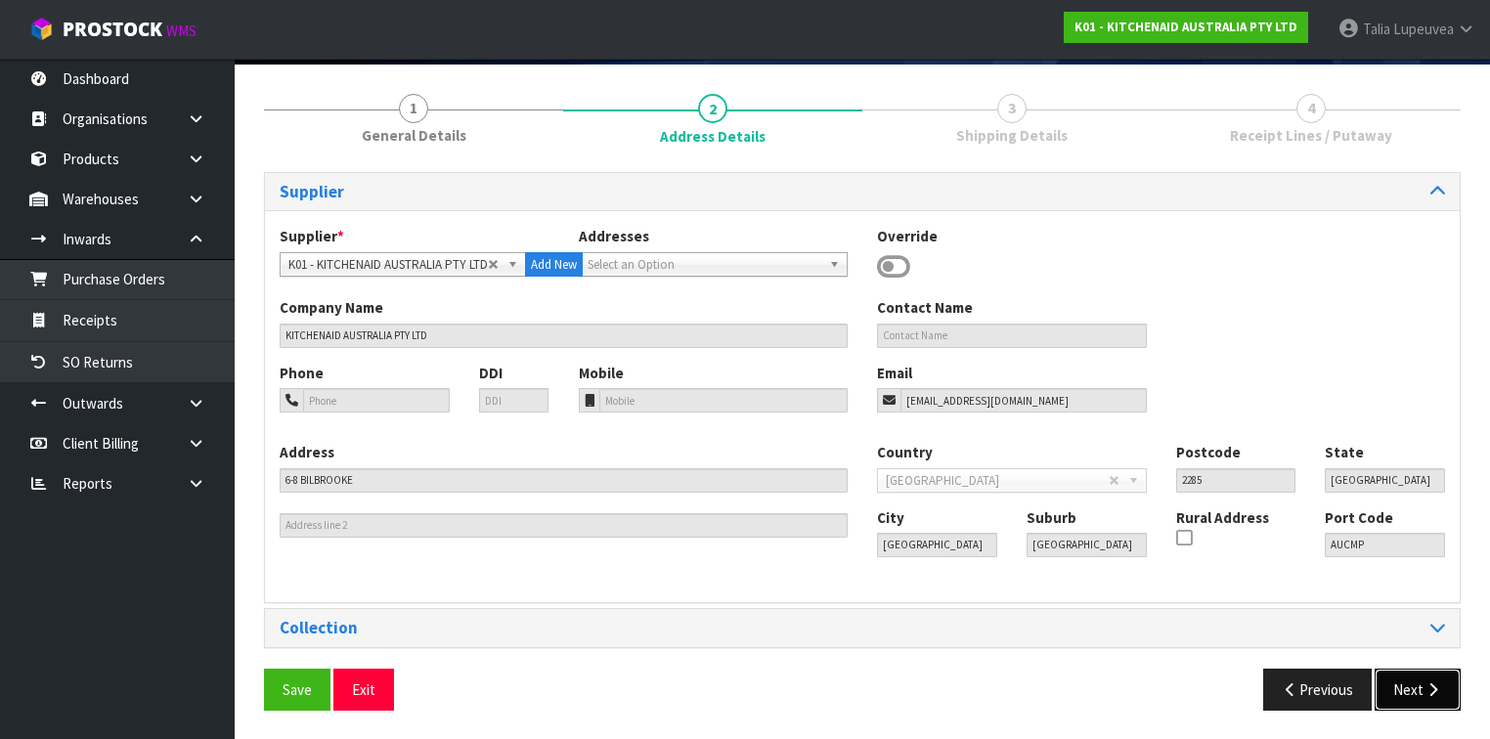
click at [1395, 678] on button "Next" at bounding box center [1418, 690] width 86 height 42
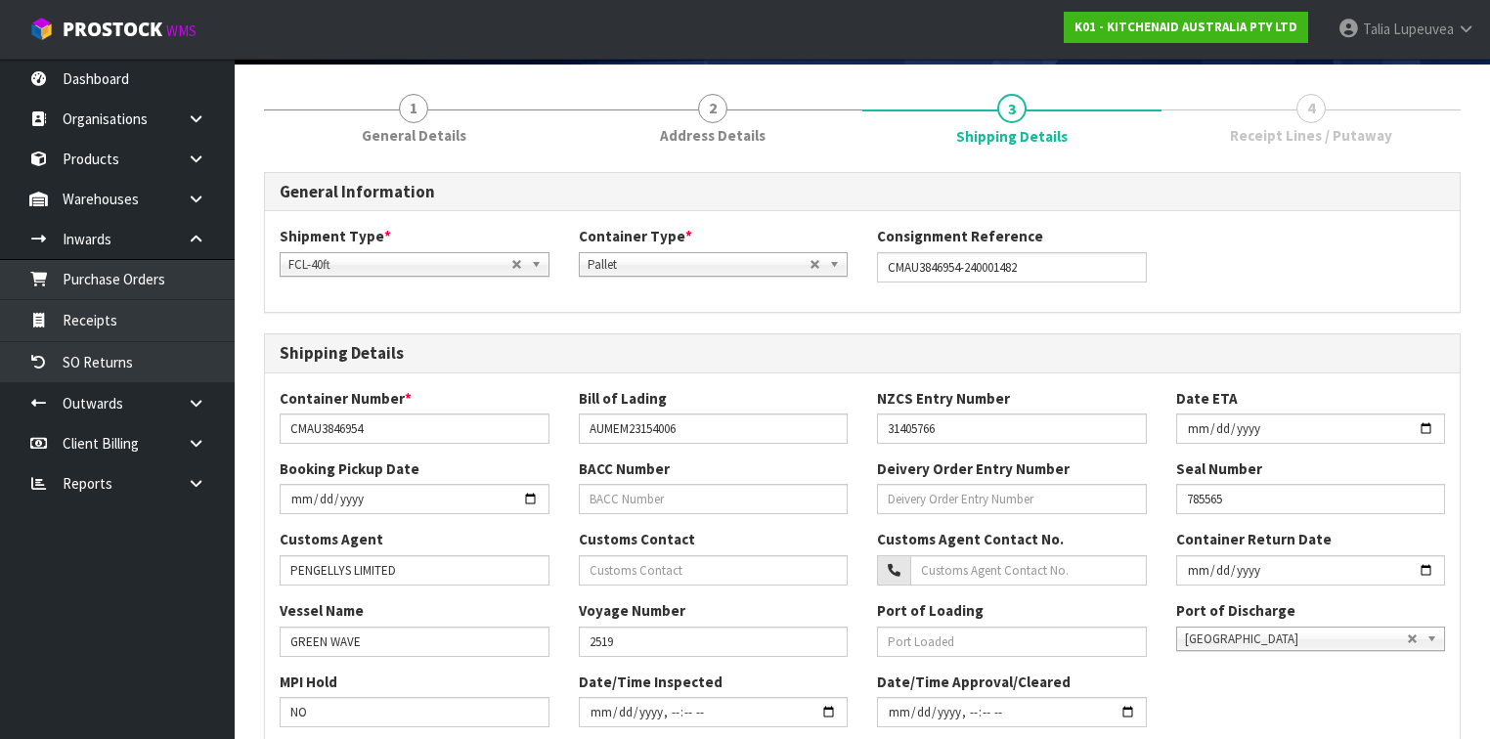
scroll to position [606, 0]
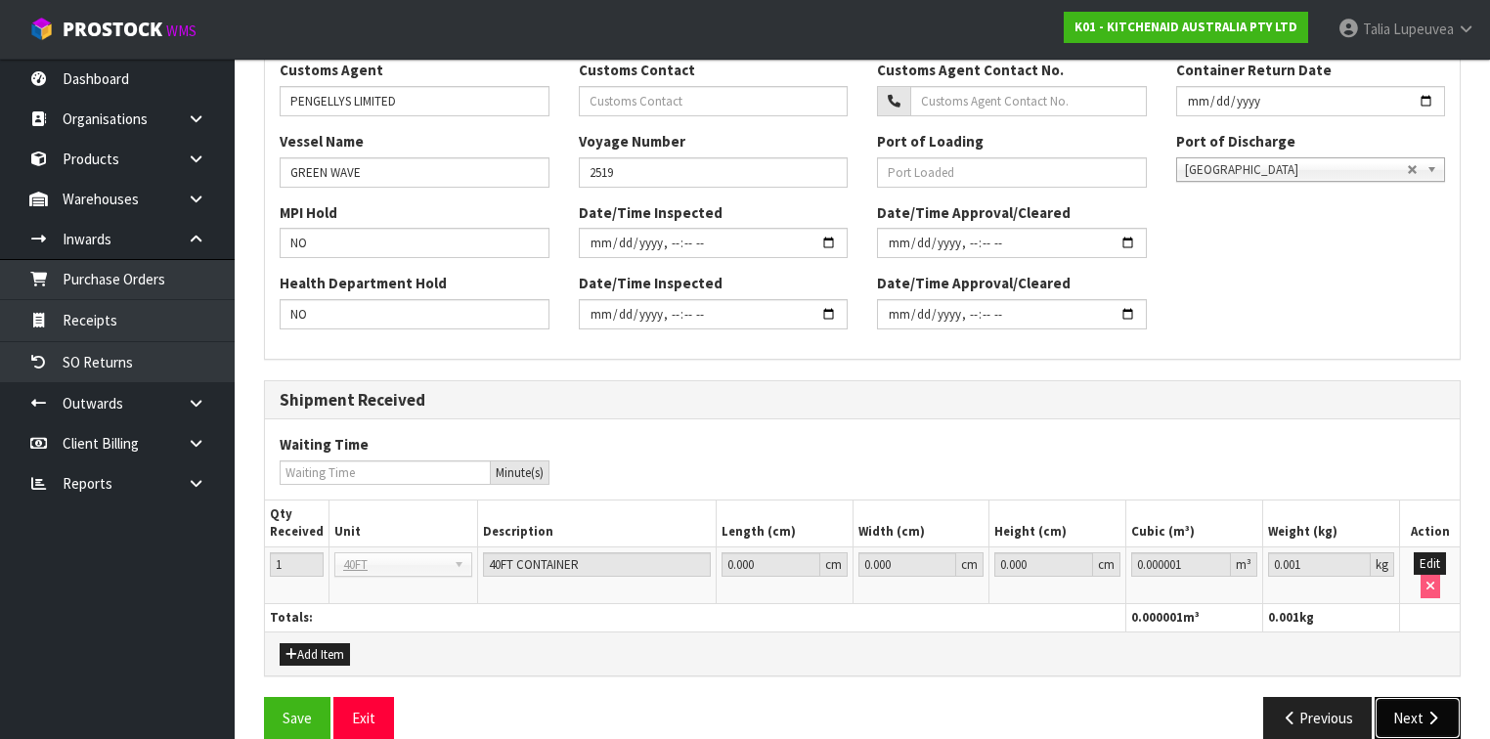
click at [1408, 700] on button "Next" at bounding box center [1418, 718] width 86 height 42
click at [1432, 711] on icon "button" at bounding box center [1432, 718] width 19 height 15
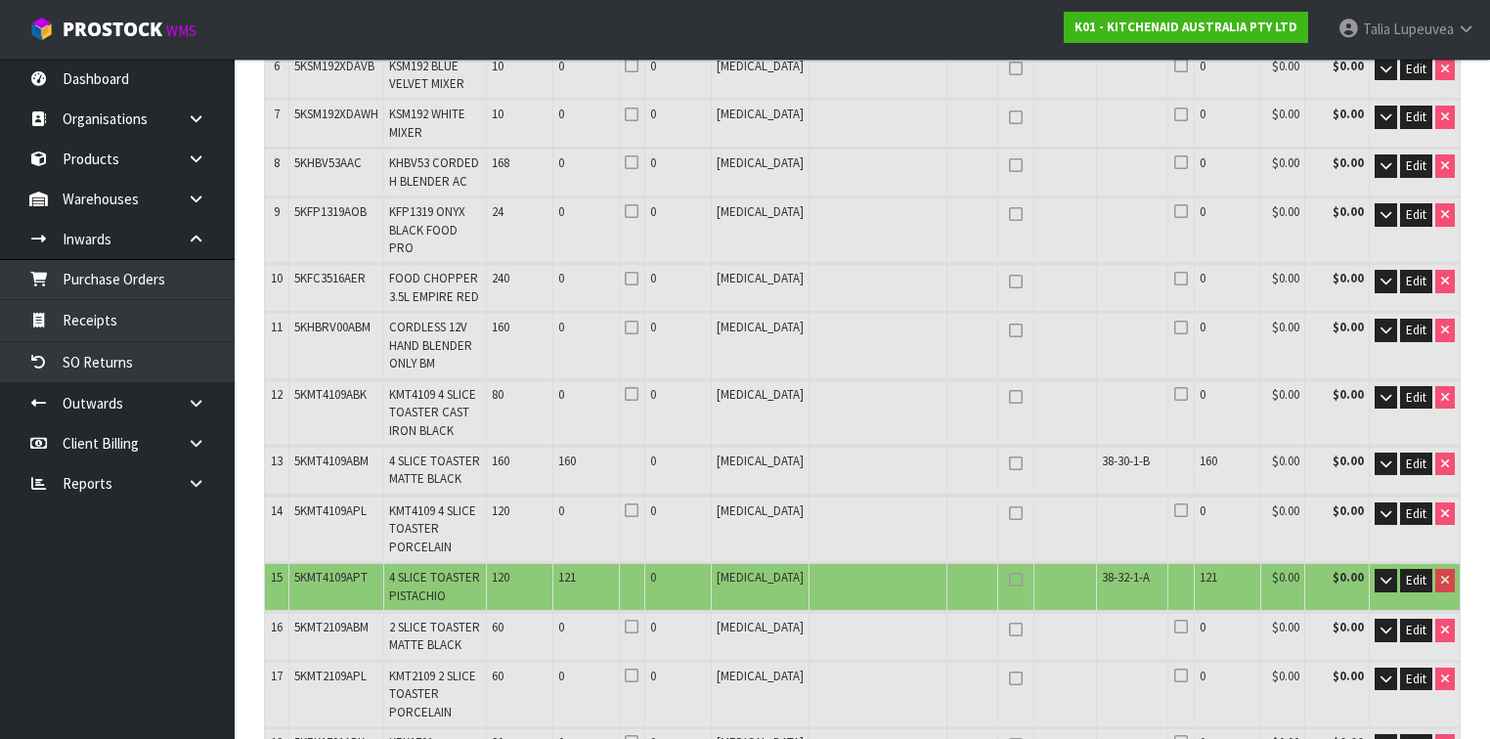
scroll to position [626, 0]
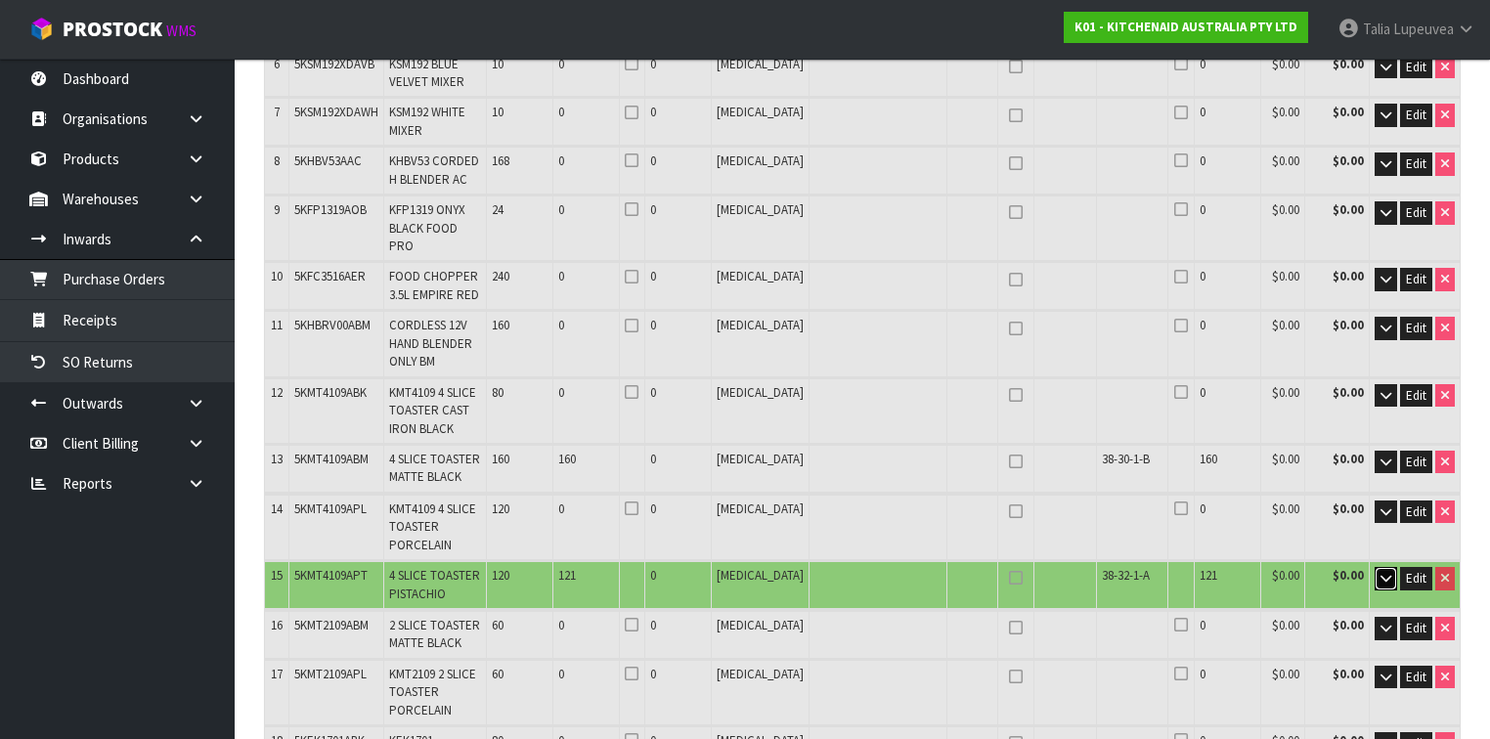
click at [1380, 567] on button "button" at bounding box center [1386, 578] width 22 height 23
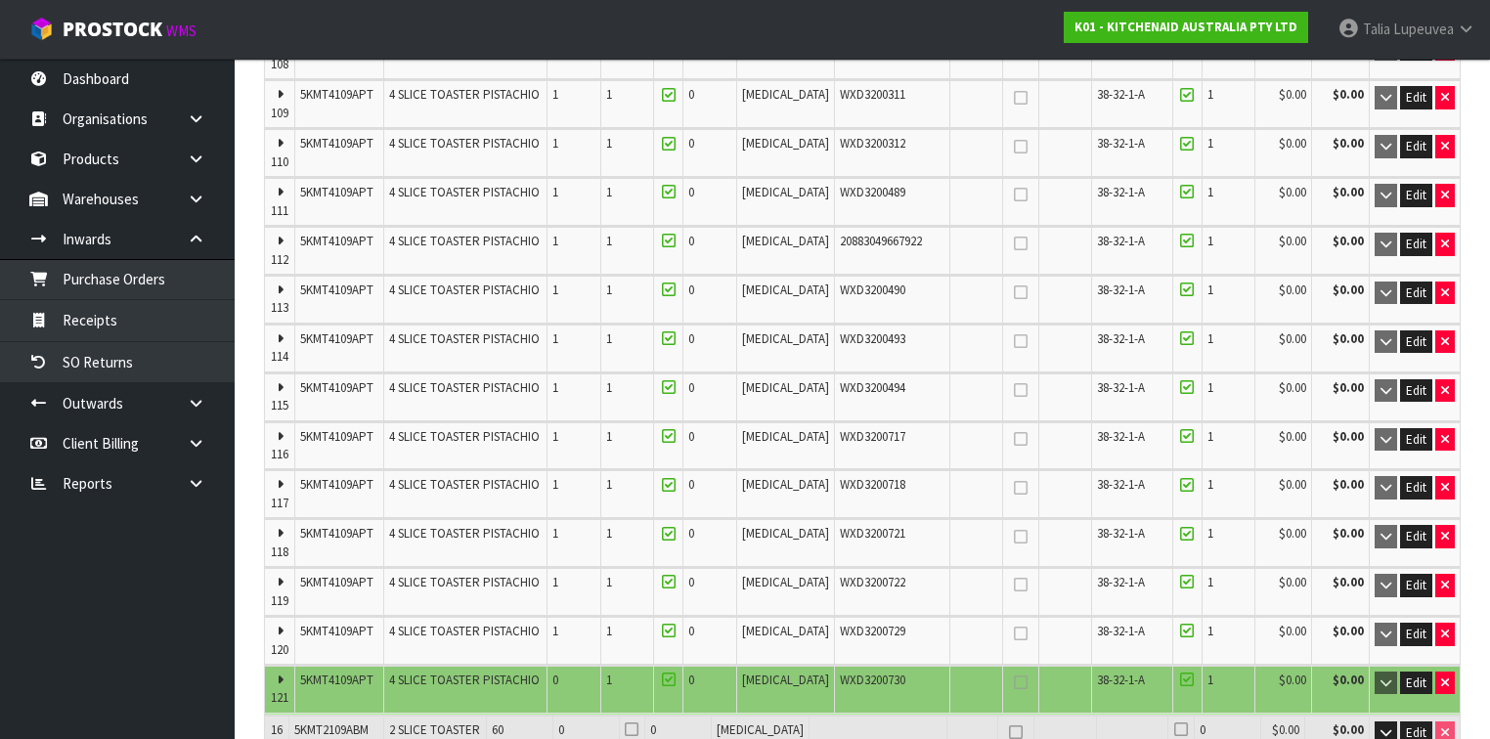
scroll to position [6726, 0]
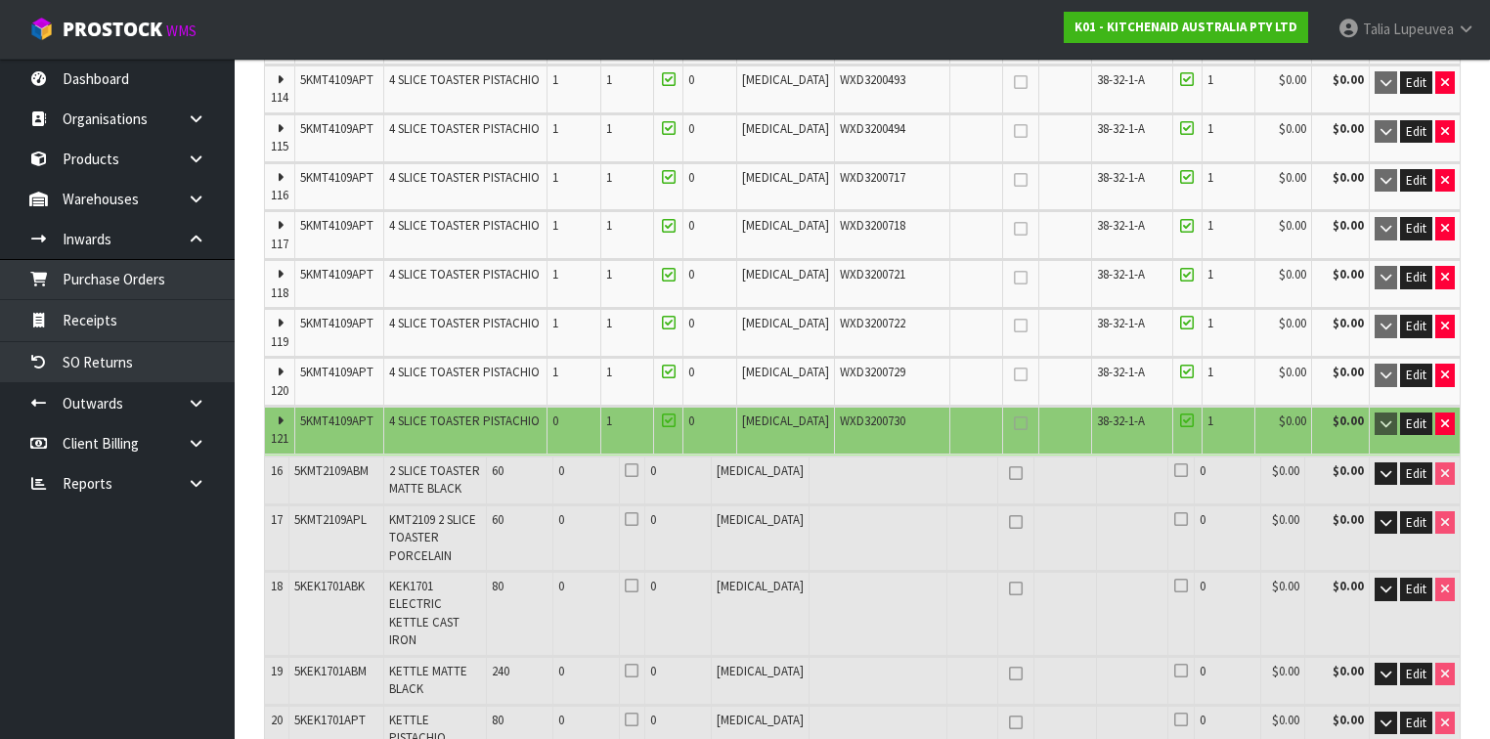
click at [847, 407] on td "WXD3200730" at bounding box center [891, 430] width 115 height 47
click at [843, 413] on span "WXD3200730" at bounding box center [873, 421] width 66 height 17
copy span "WXD3200730"
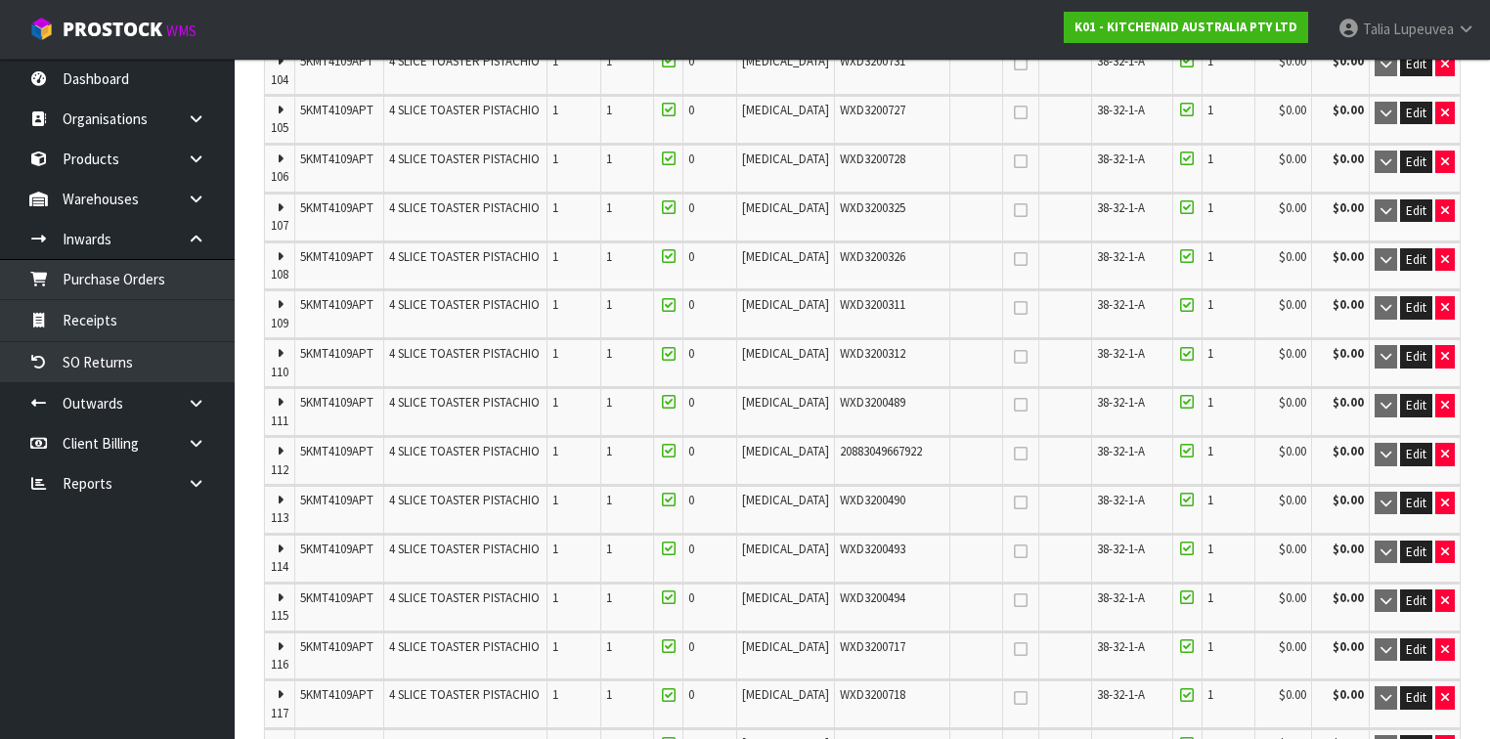
scroll to position [5866, 0]
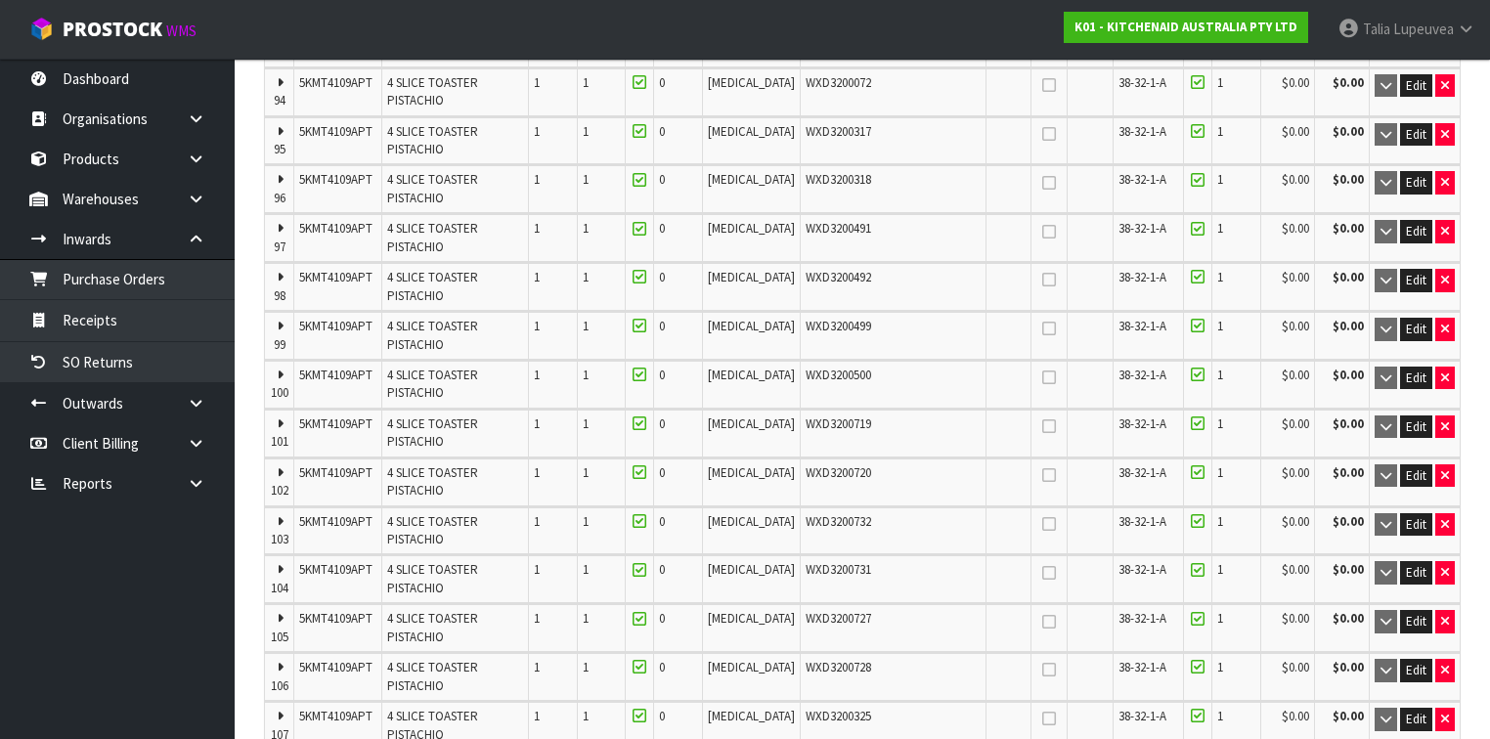
drag, startPoint x: 877, startPoint y: 583, endPoint x: 770, endPoint y: 578, distance: 106.7
paste input "WXD3200730"
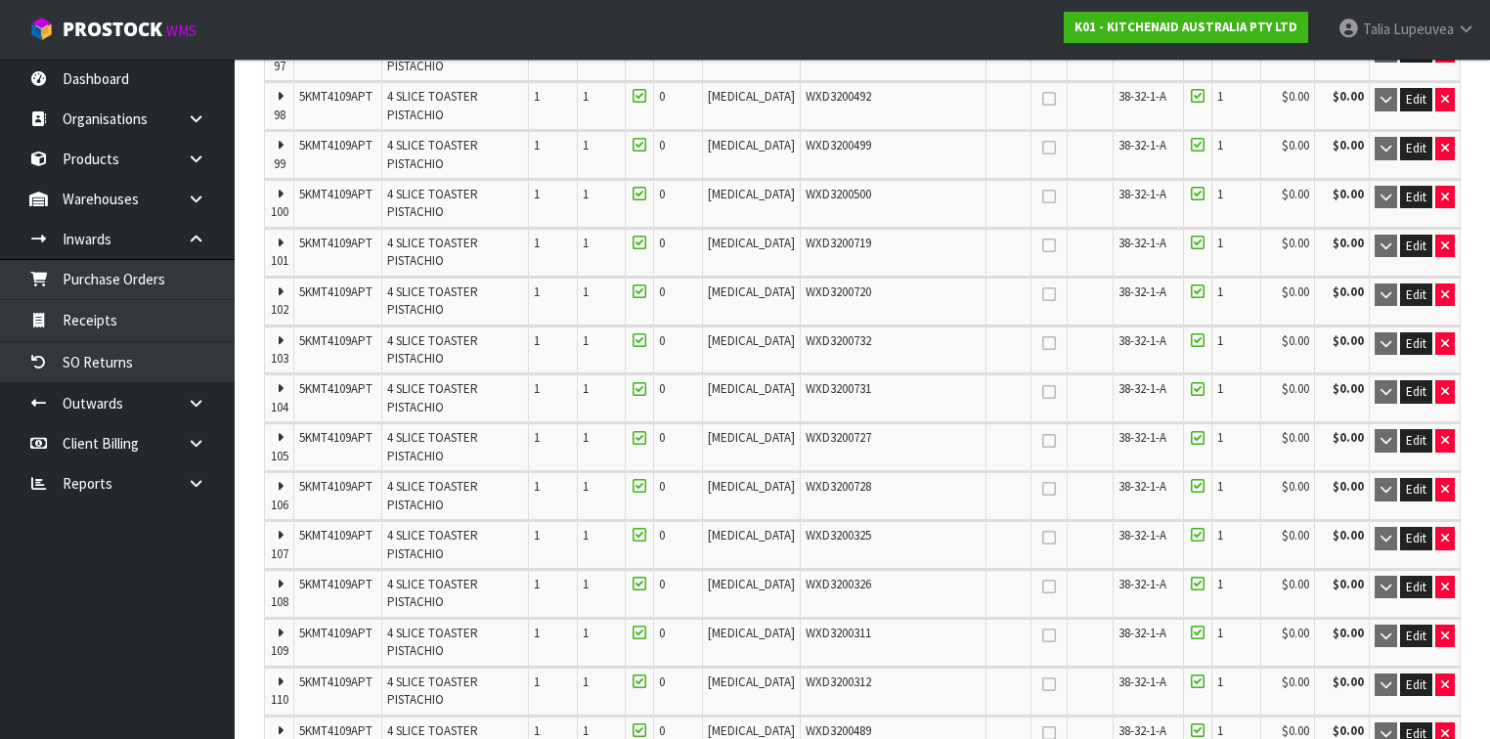
scroll to position [6413, 0]
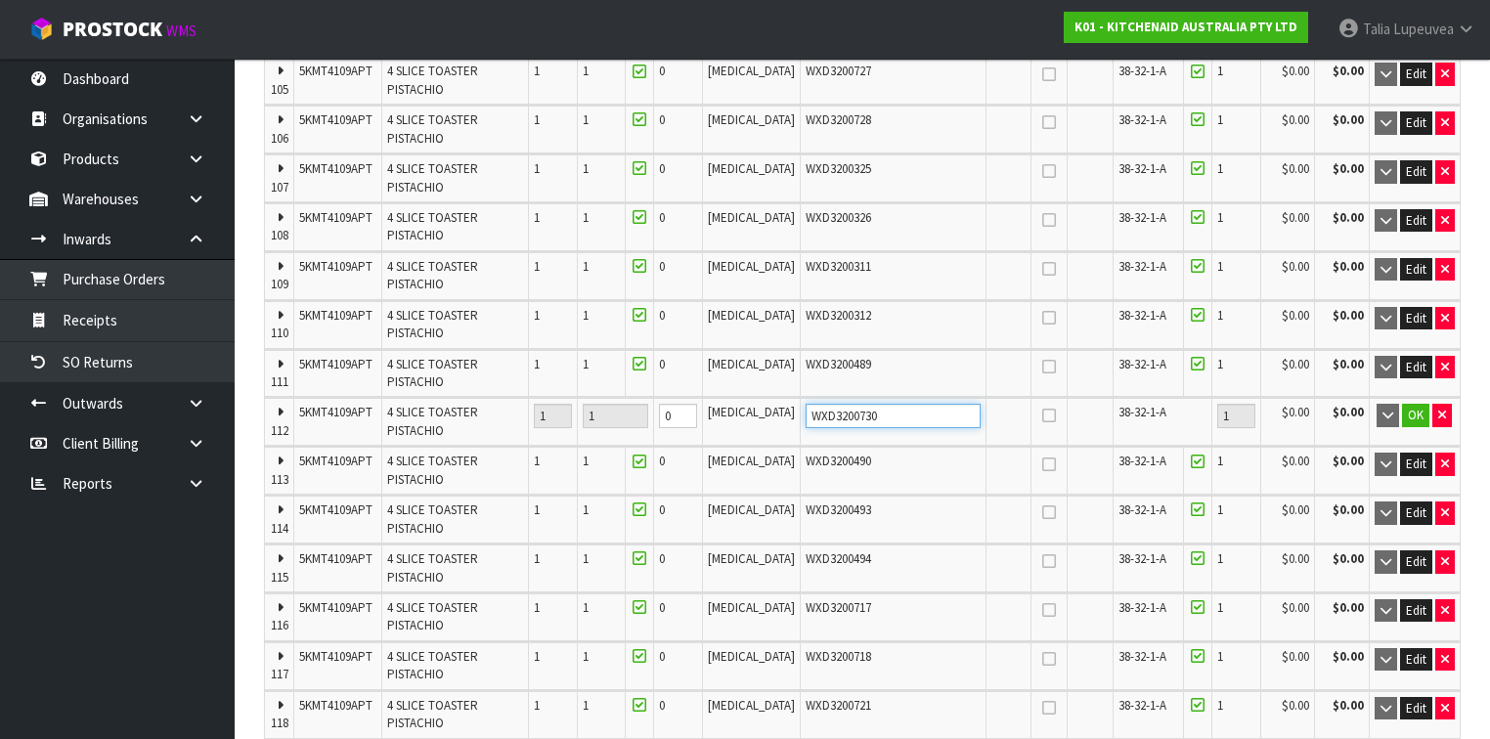
type input "WXD3200730"
type input "60 CTN"
type input "280"
type input "9.0132"
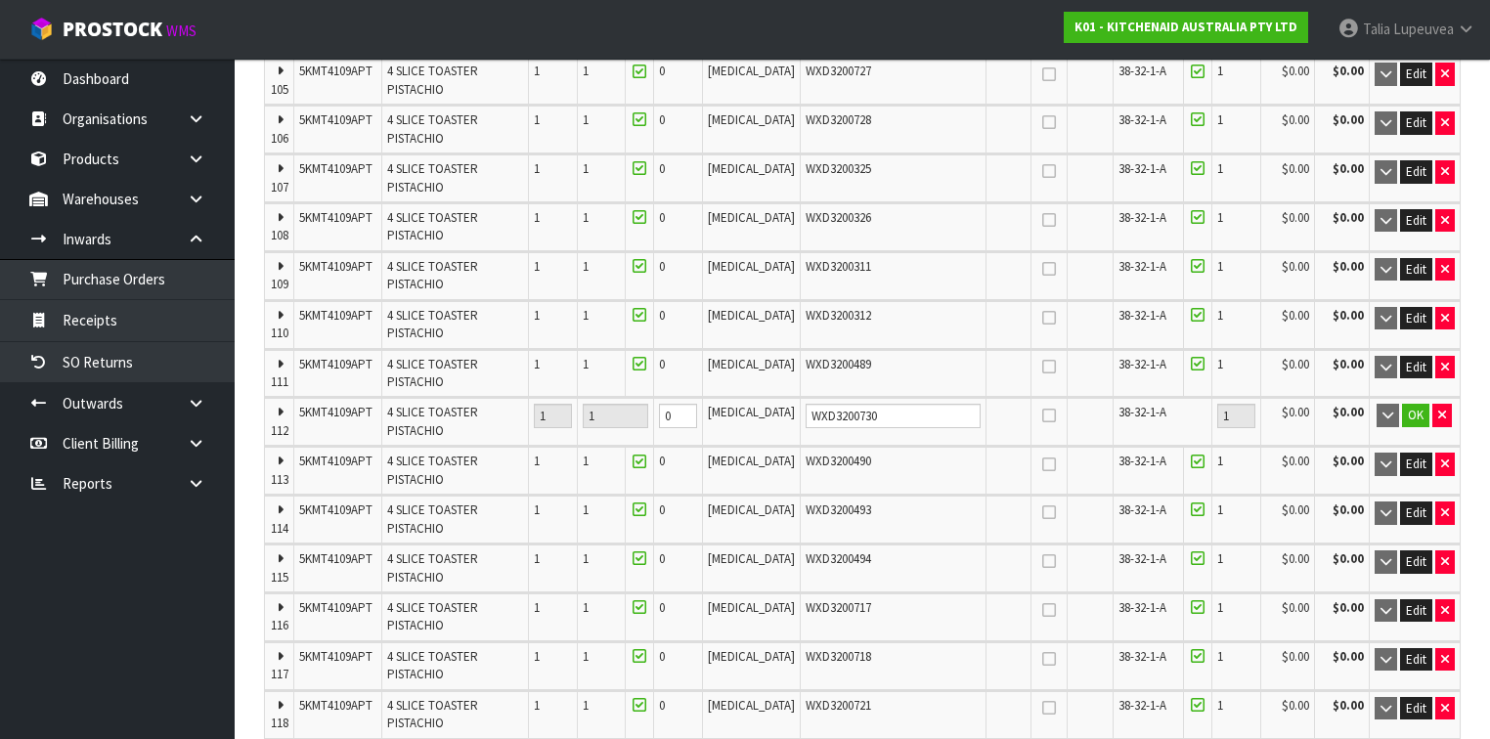
type input "1400"
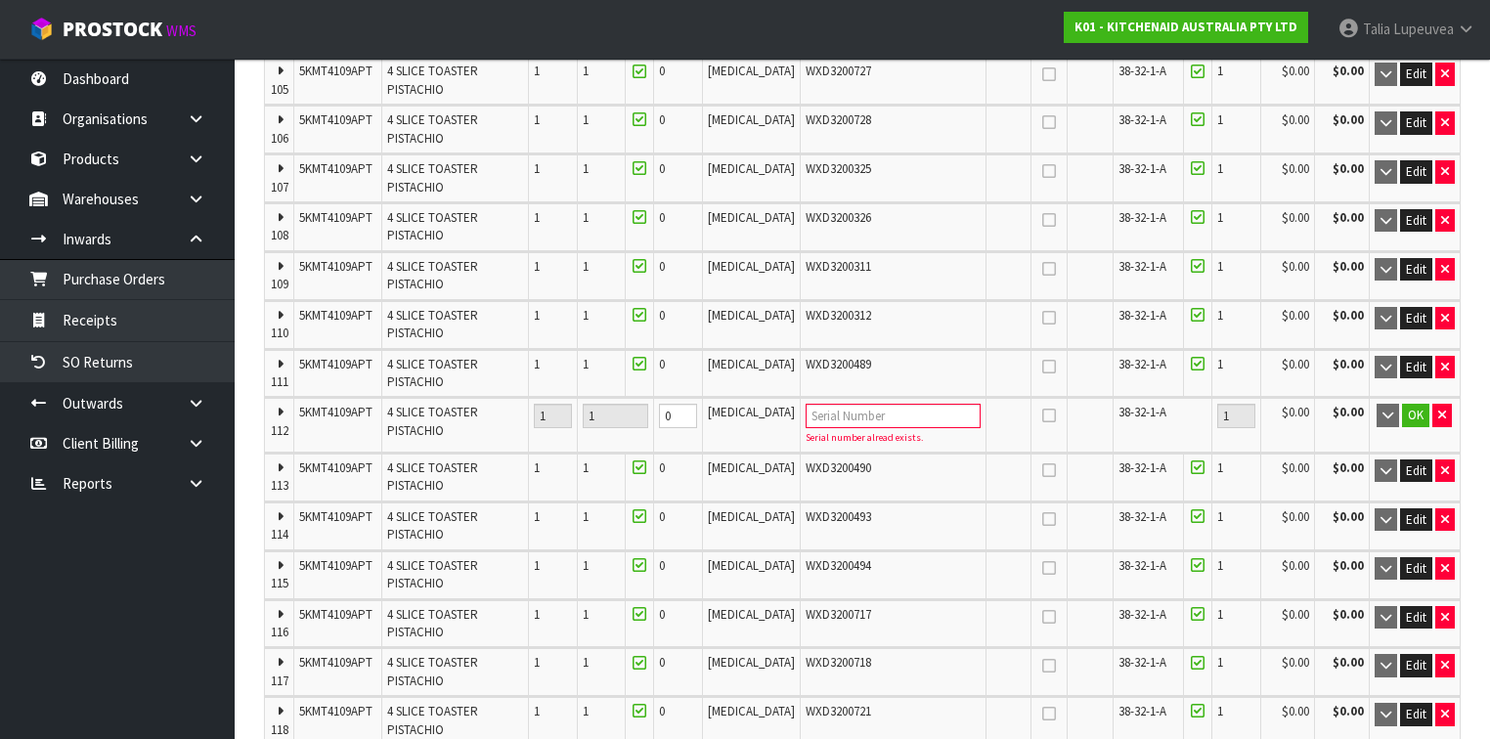
type input "60"
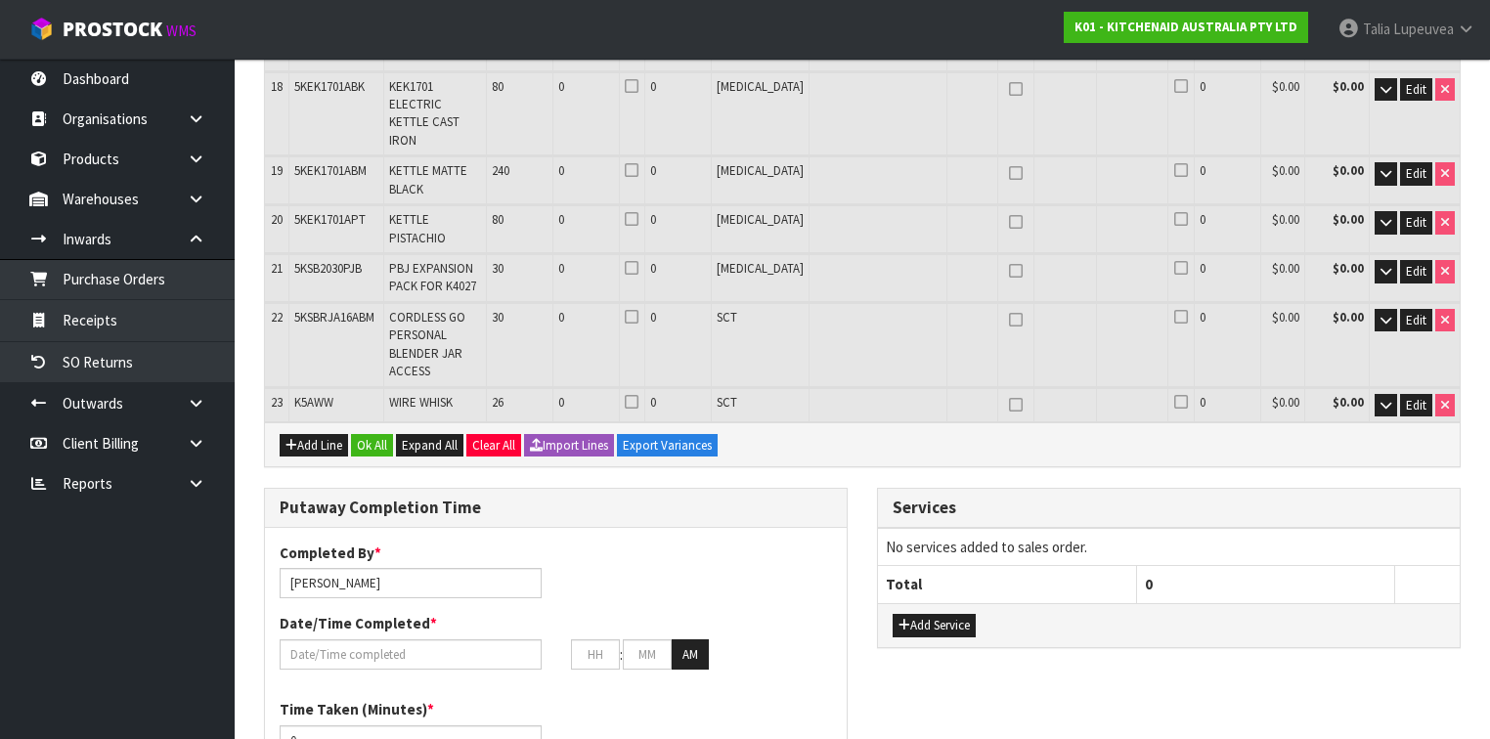
scroll to position [7434, 0]
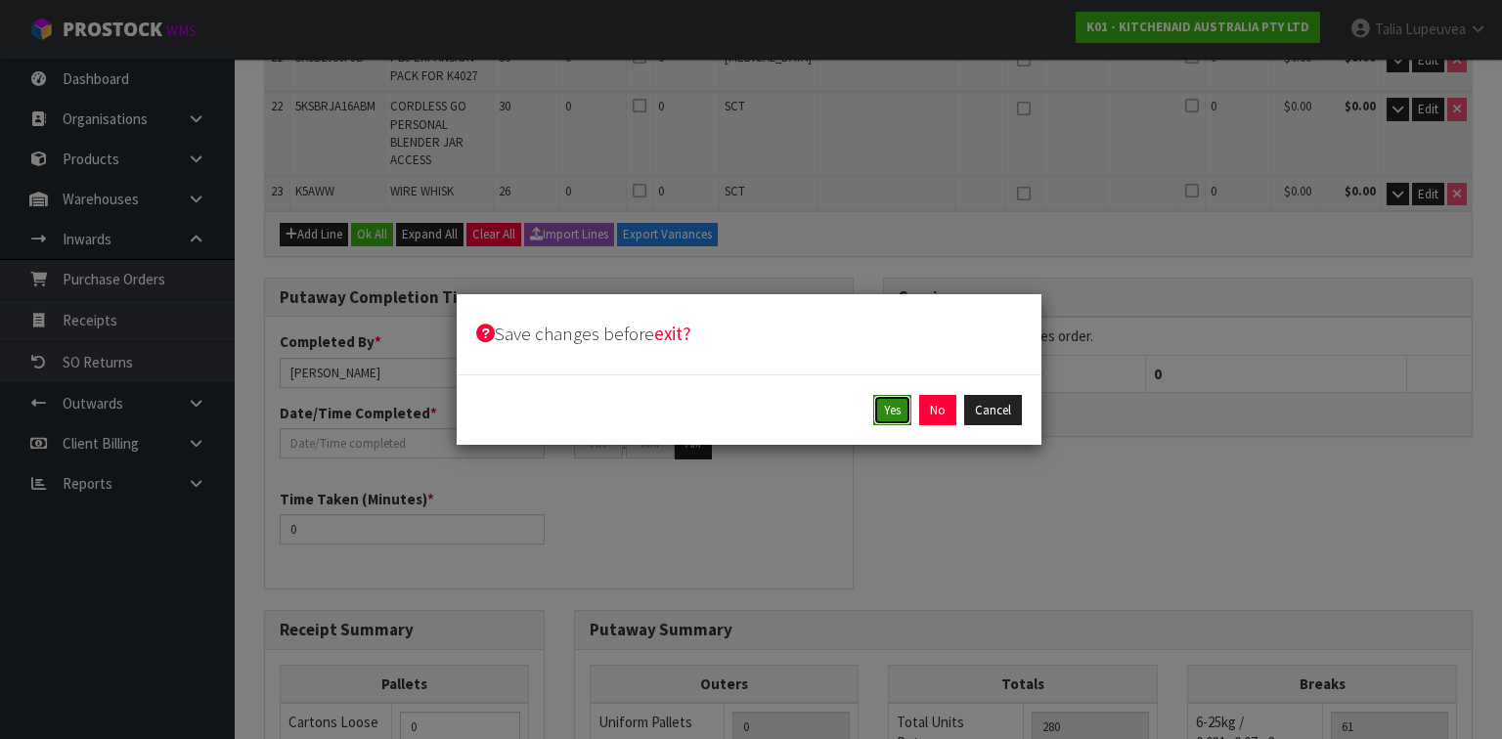
click at [886, 415] on button "Yes" at bounding box center [892, 410] width 38 height 31
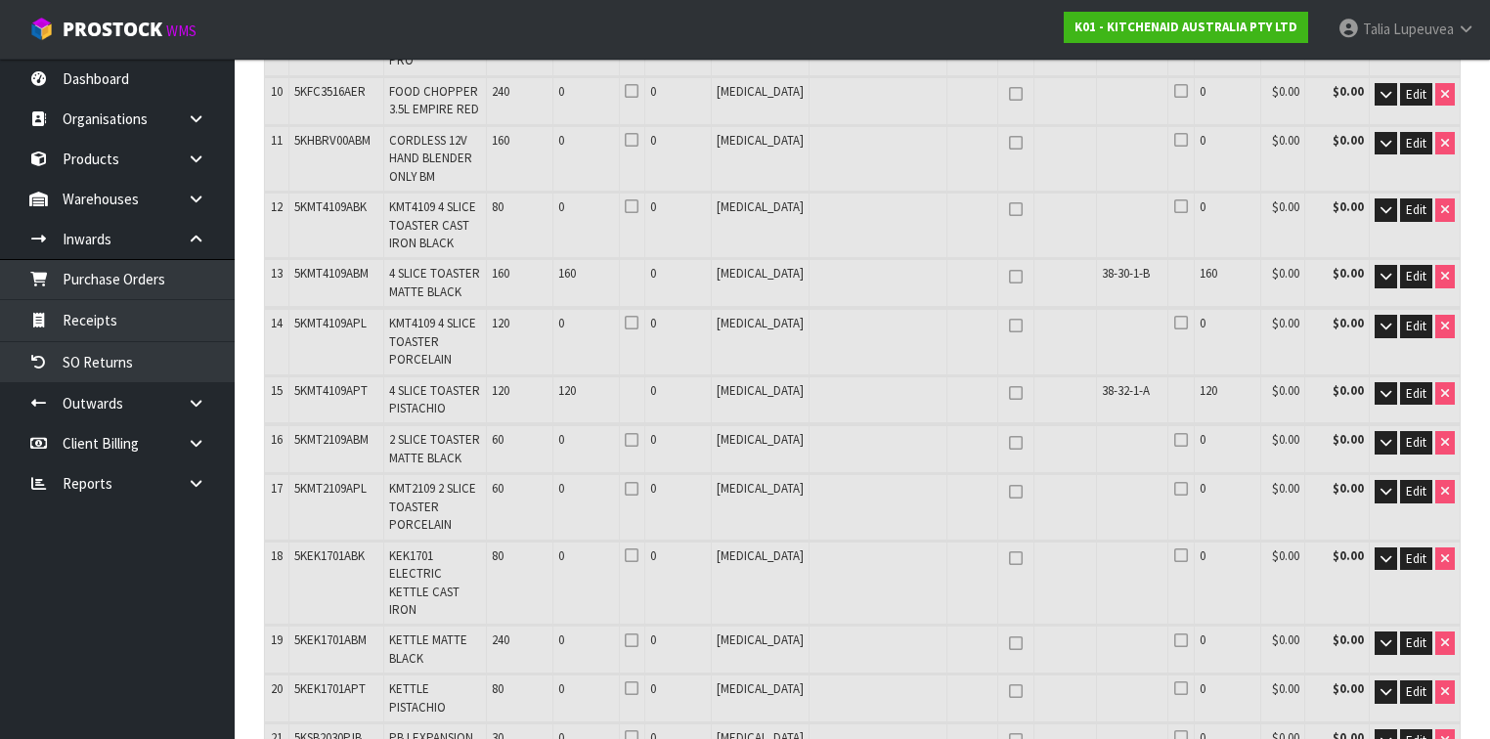
scroll to position [744, 0]
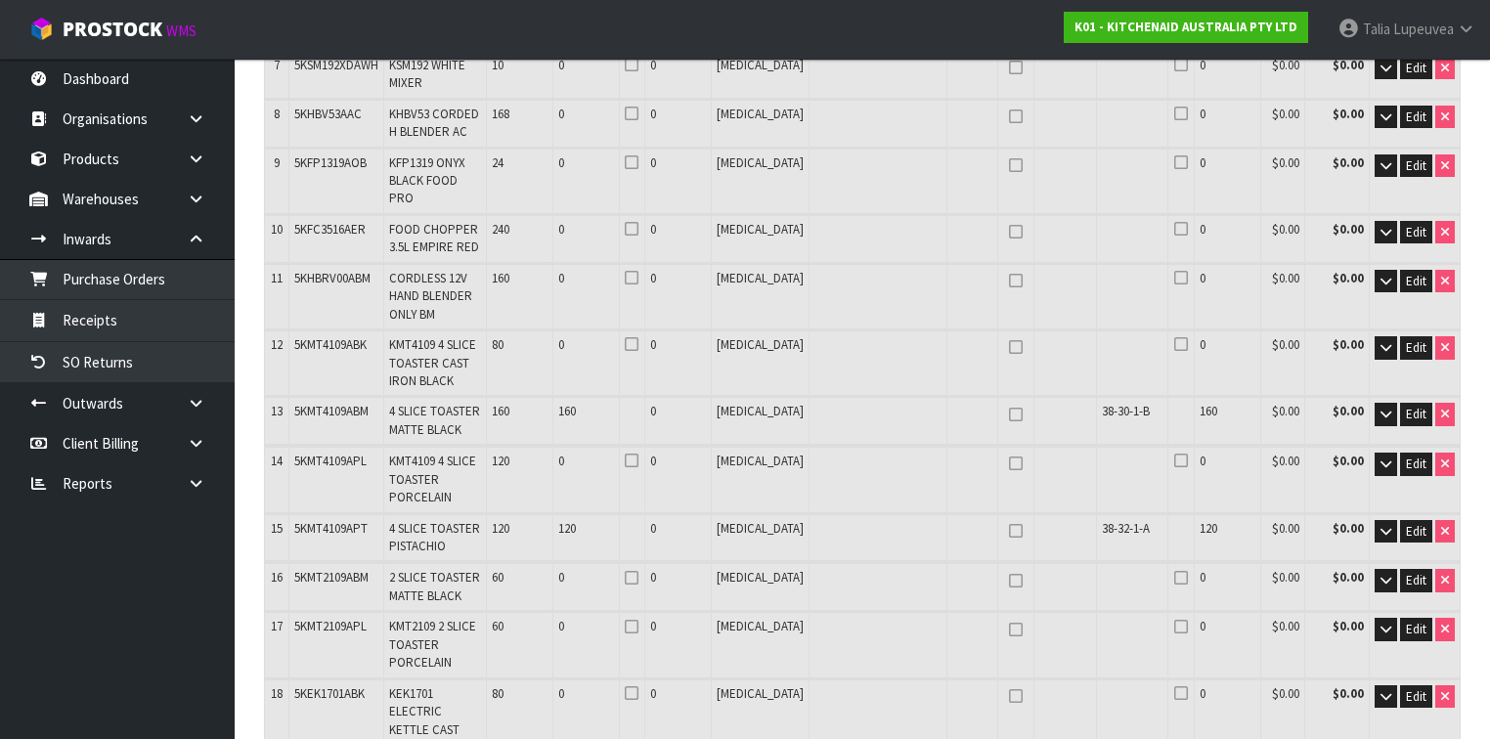
click at [1374, 514] on td "Edit" at bounding box center [1414, 537] width 91 height 47
click at [1380, 520] on button "button" at bounding box center [1386, 531] width 22 height 23
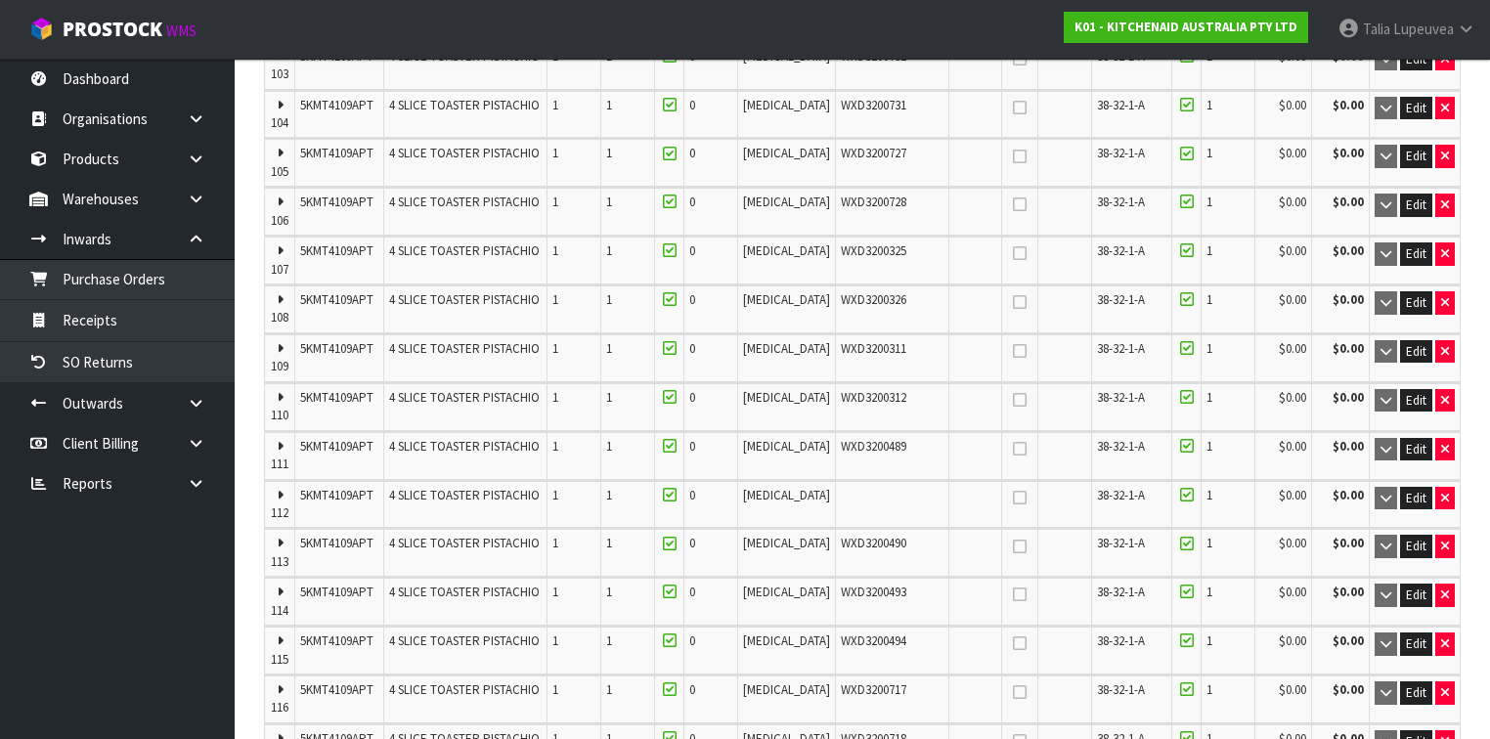
scroll to position [6219, 0]
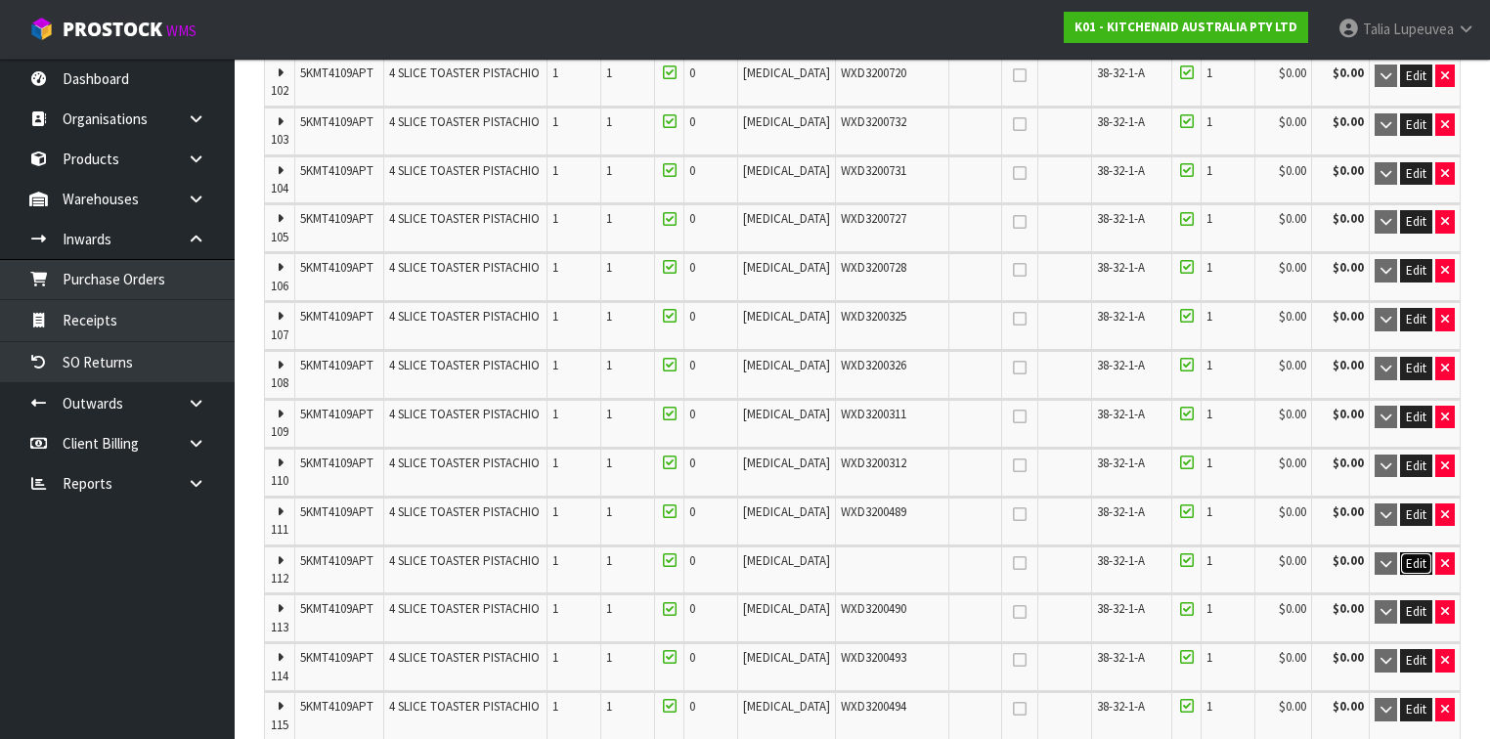
click at [1417, 555] on span "Edit" at bounding box center [1416, 563] width 21 height 17
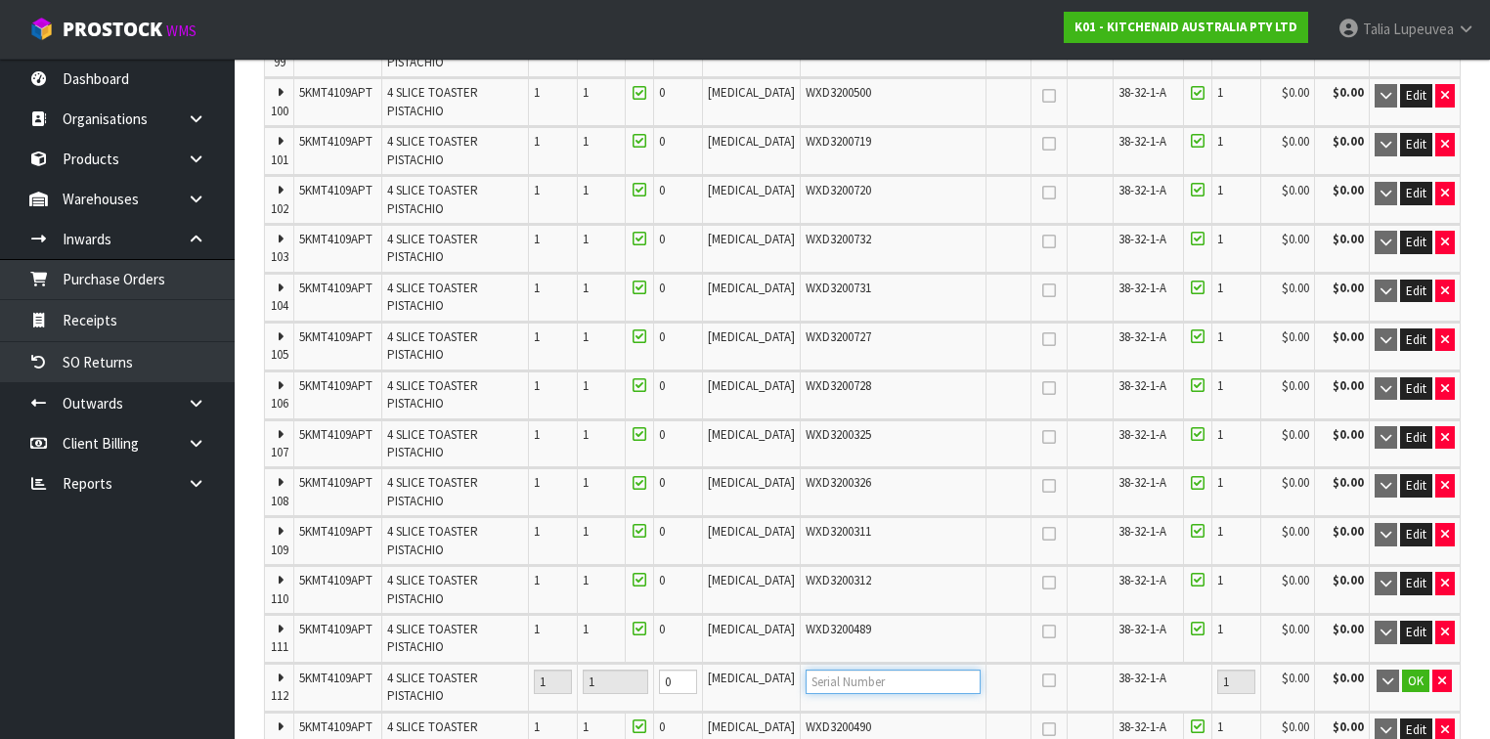
click at [863, 670] on input "text" at bounding box center [893, 682] width 175 height 24
paste input "WXD3200730"
type input "WXD3200730"
click at [1424, 670] on button "OK" at bounding box center [1415, 681] width 27 height 23
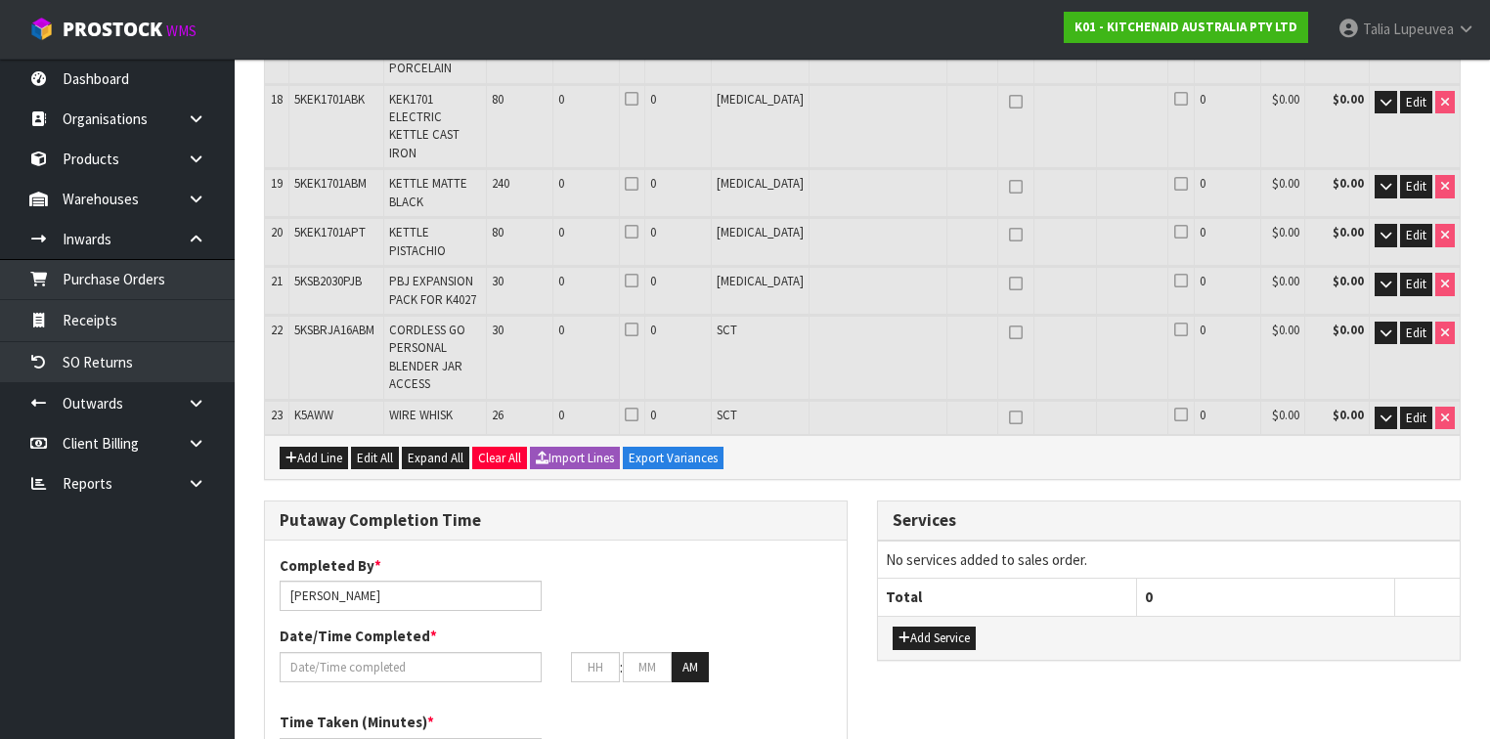
scroll to position [7505, 0]
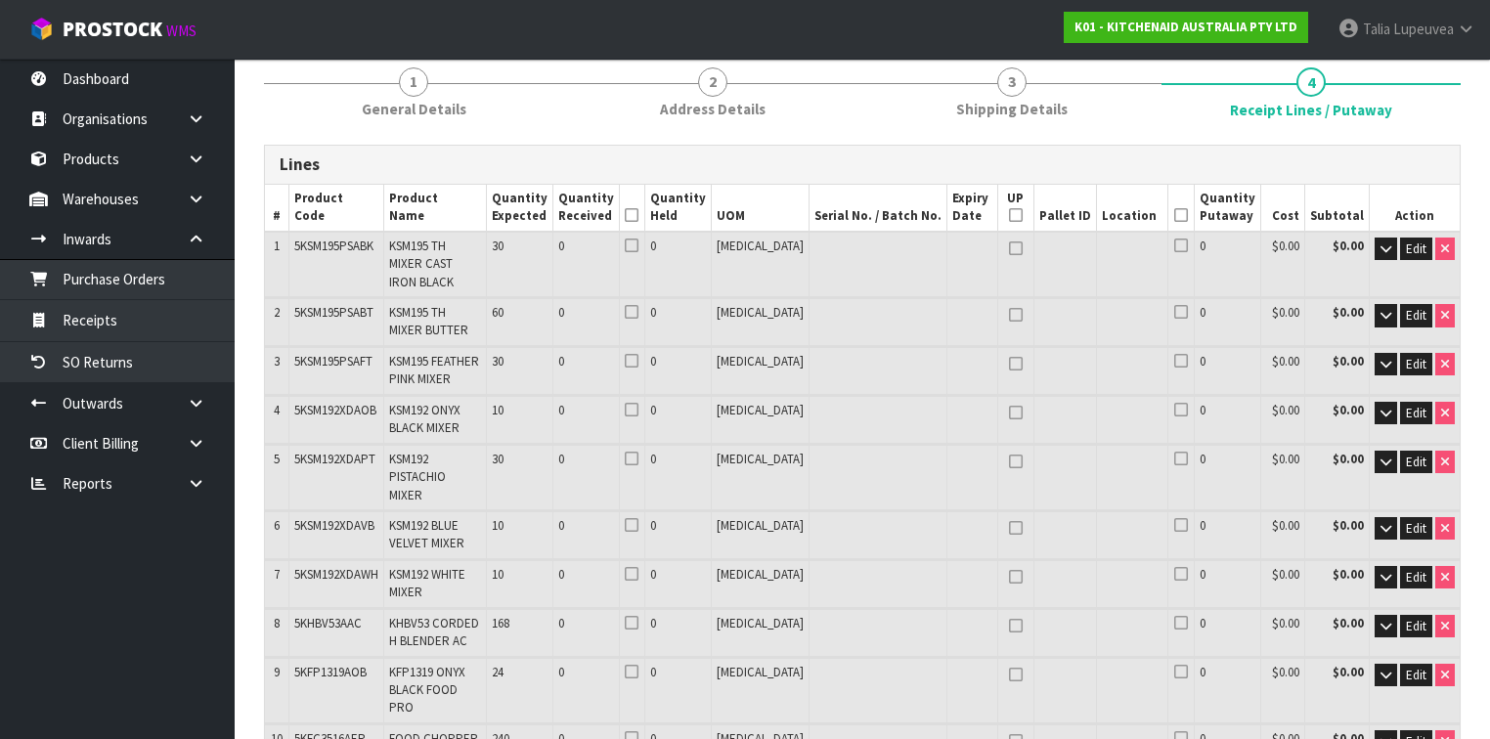
scroll to position [626, 0]
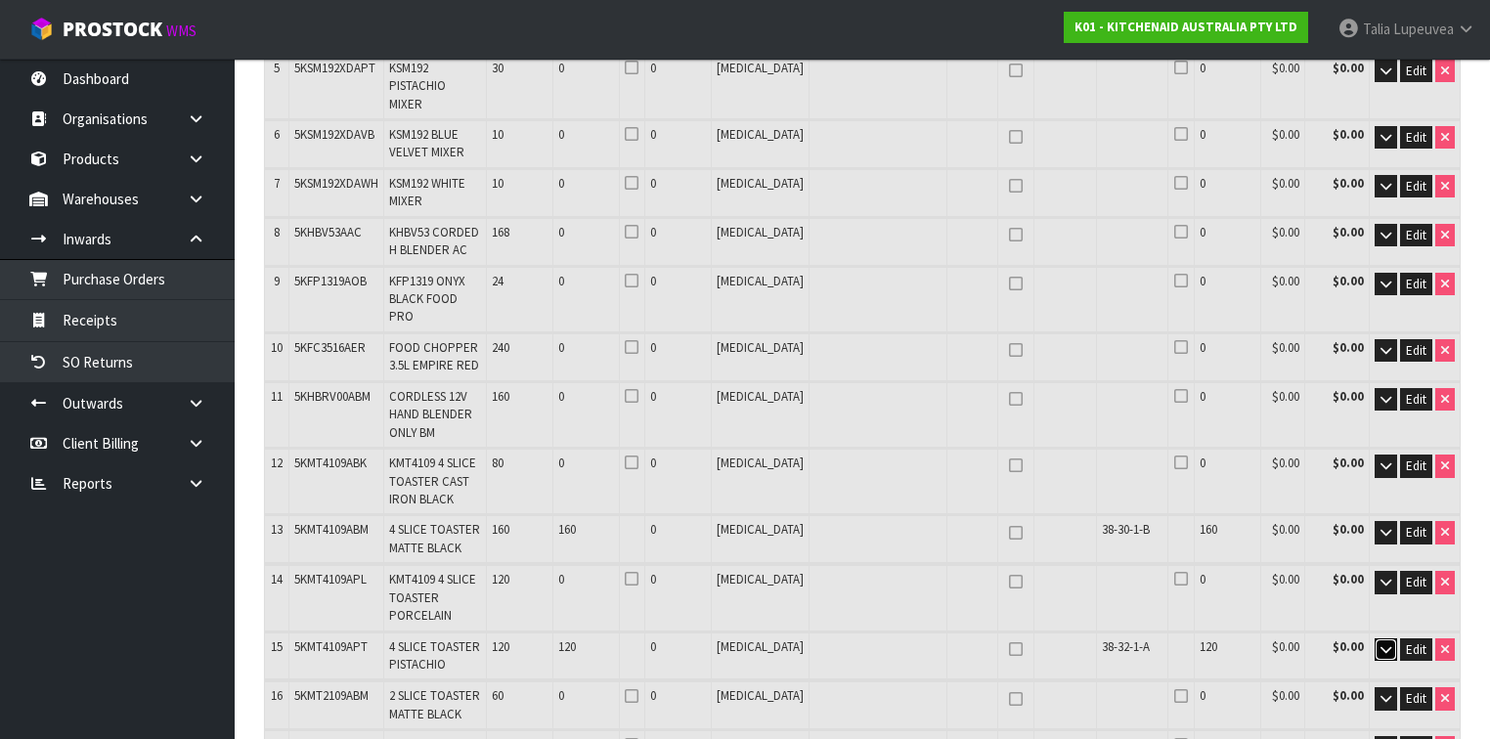
click at [1388, 643] on icon "button" at bounding box center [1385, 649] width 11 height 13
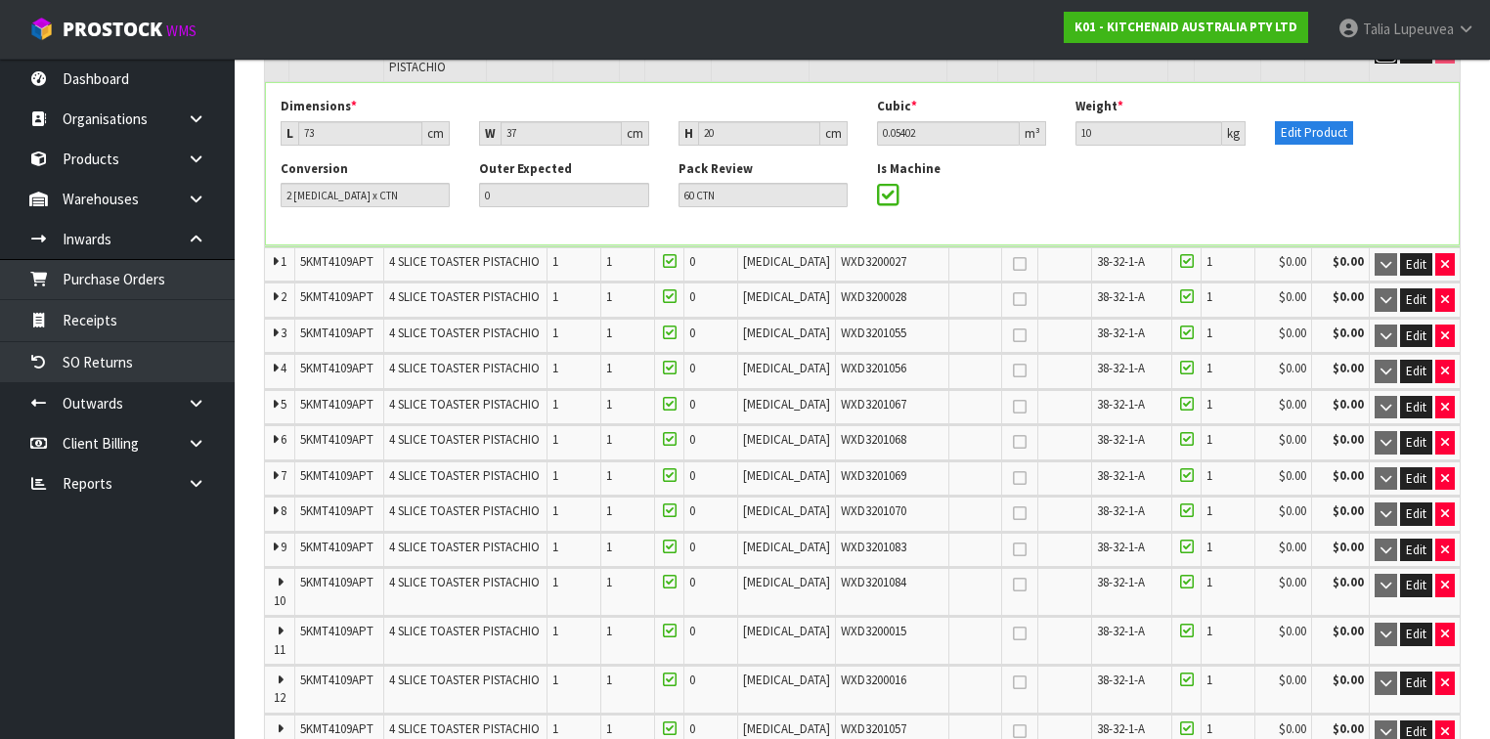
scroll to position [1017, 0]
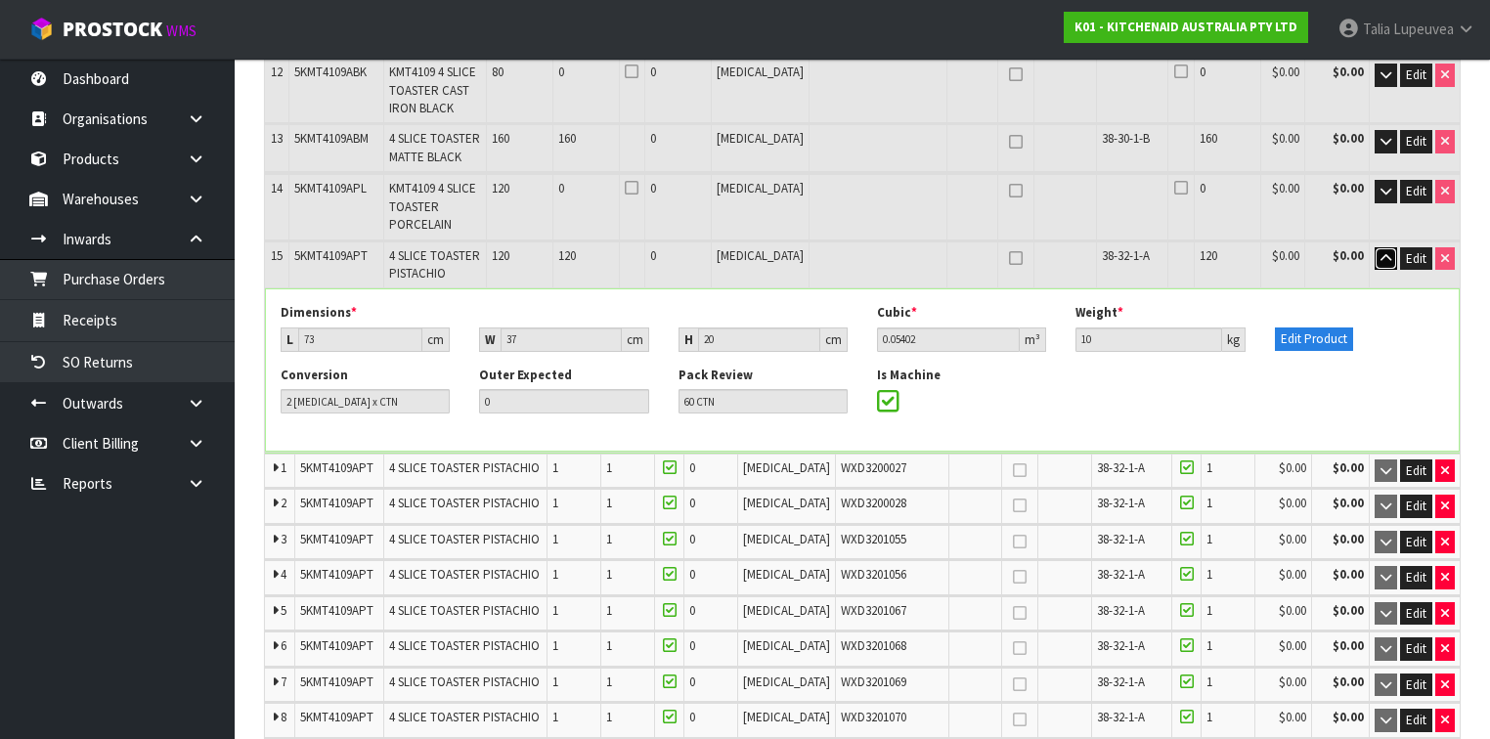
click at [1383, 247] on button "button" at bounding box center [1386, 258] width 22 height 23
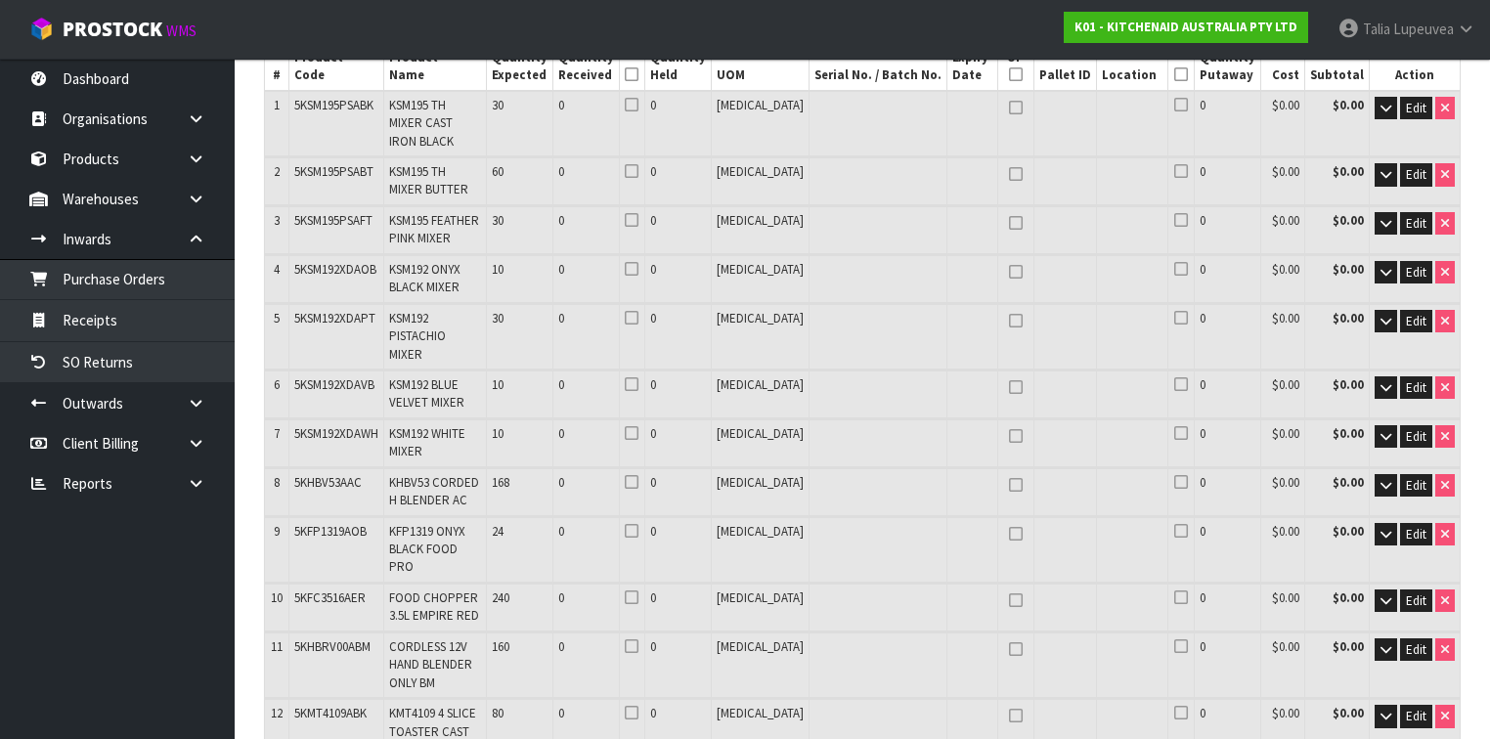
scroll to position [469, 0]
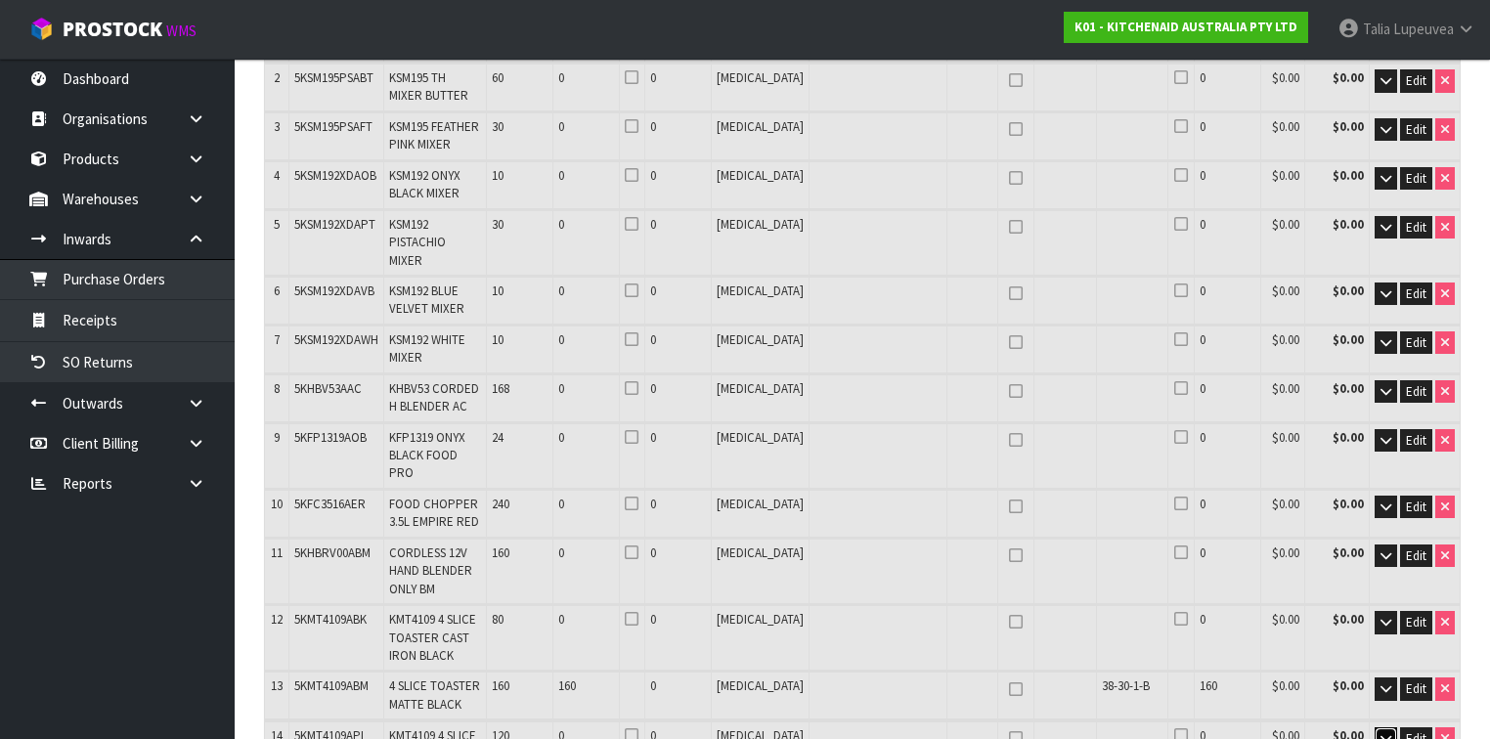
click at [1388, 732] on icon "button" at bounding box center [1385, 738] width 11 height 13
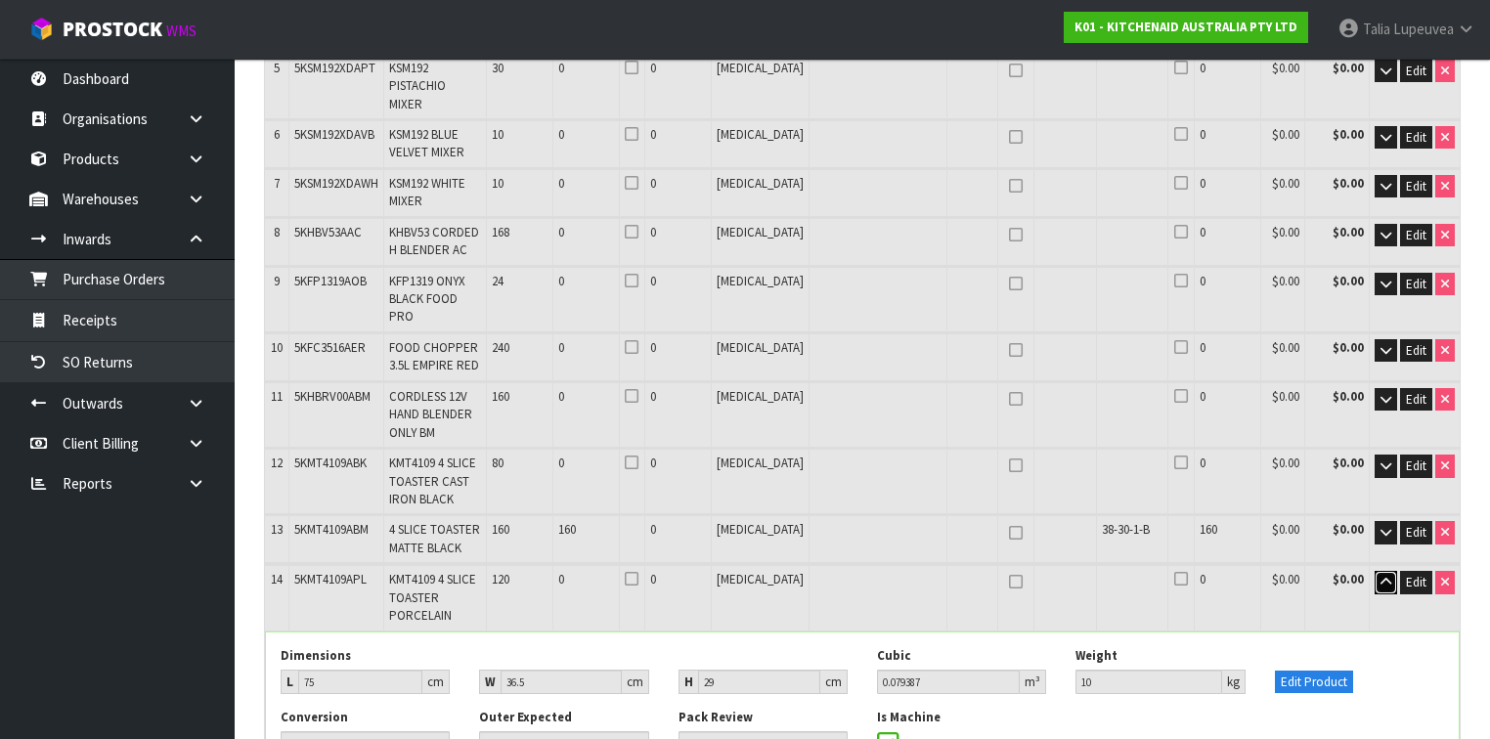
scroll to position [939, 0]
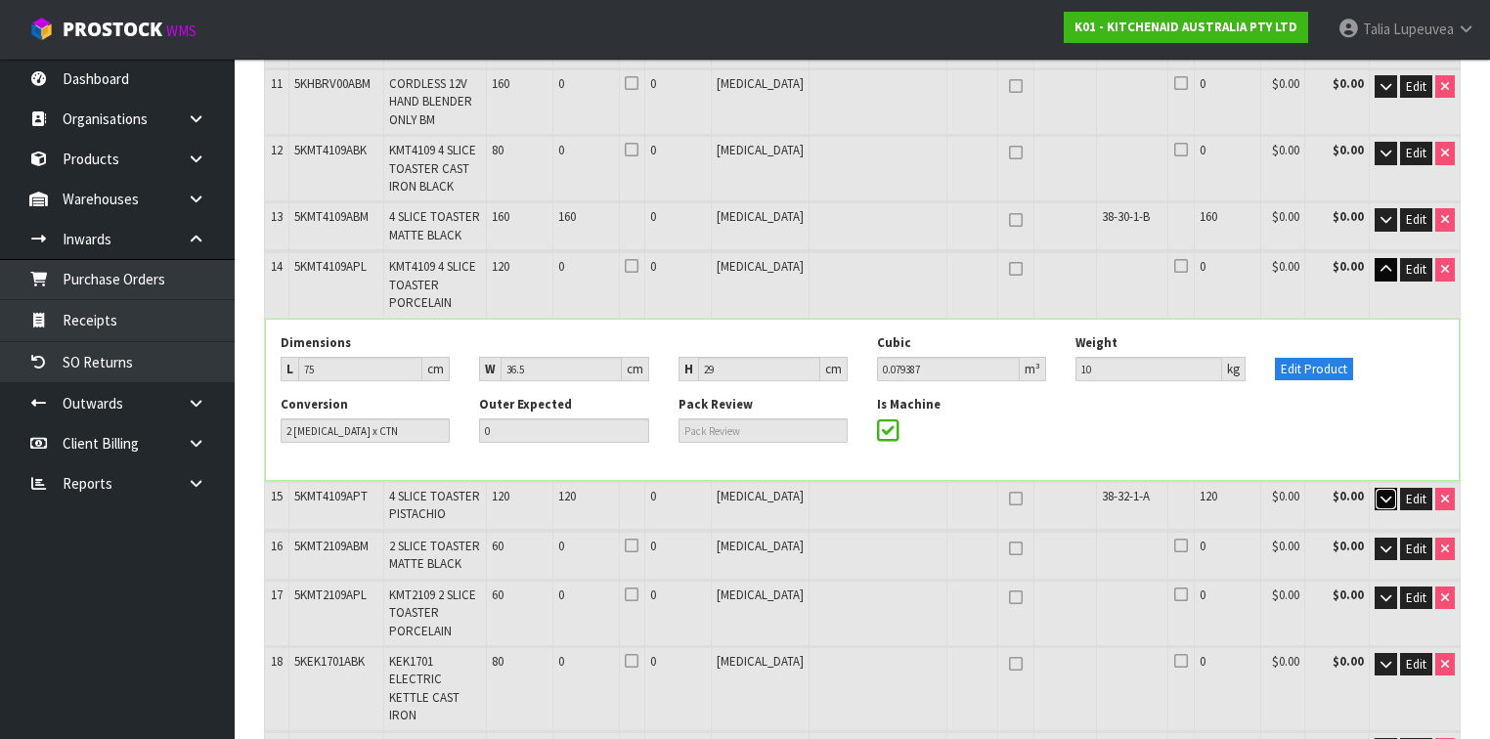
click at [1376, 488] on button "button" at bounding box center [1386, 499] width 22 height 23
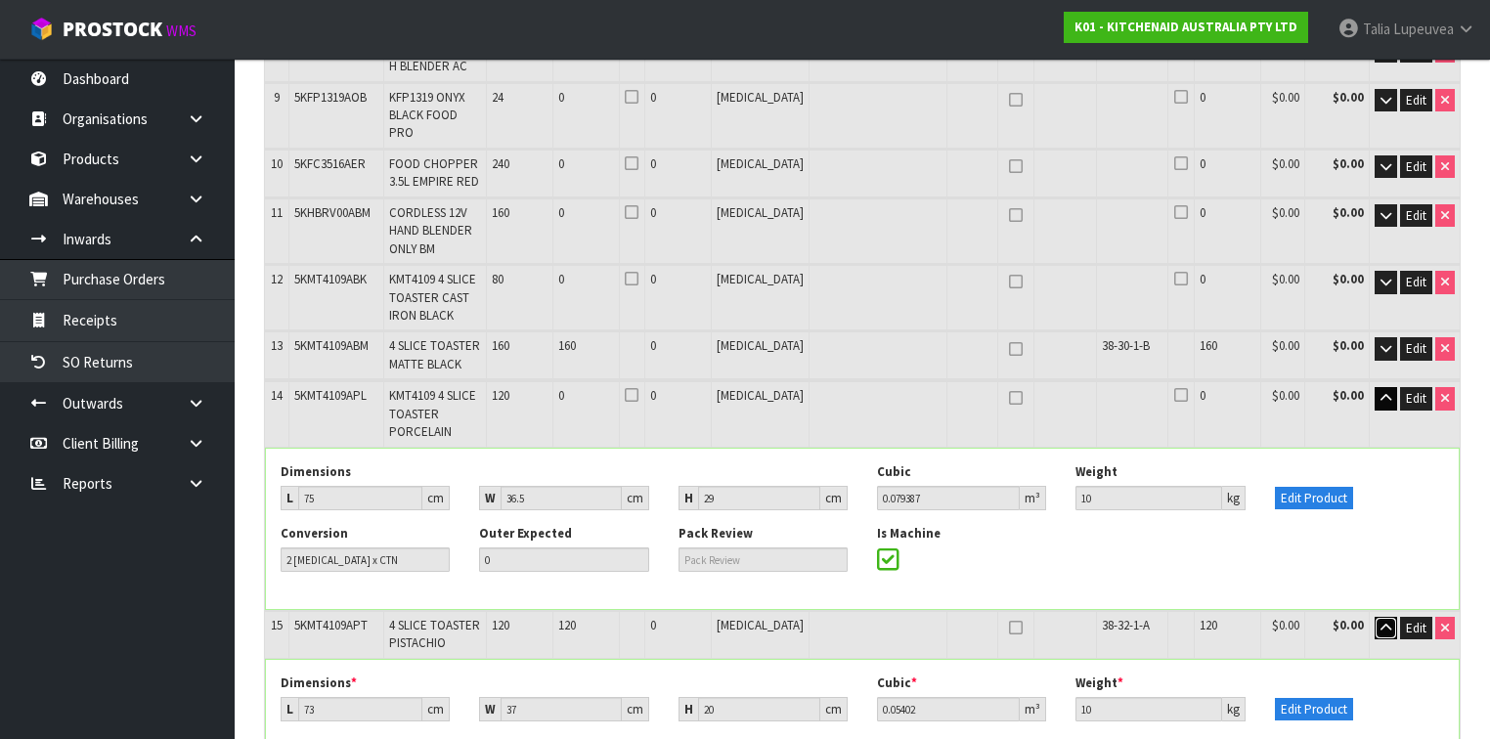
scroll to position [782, 0]
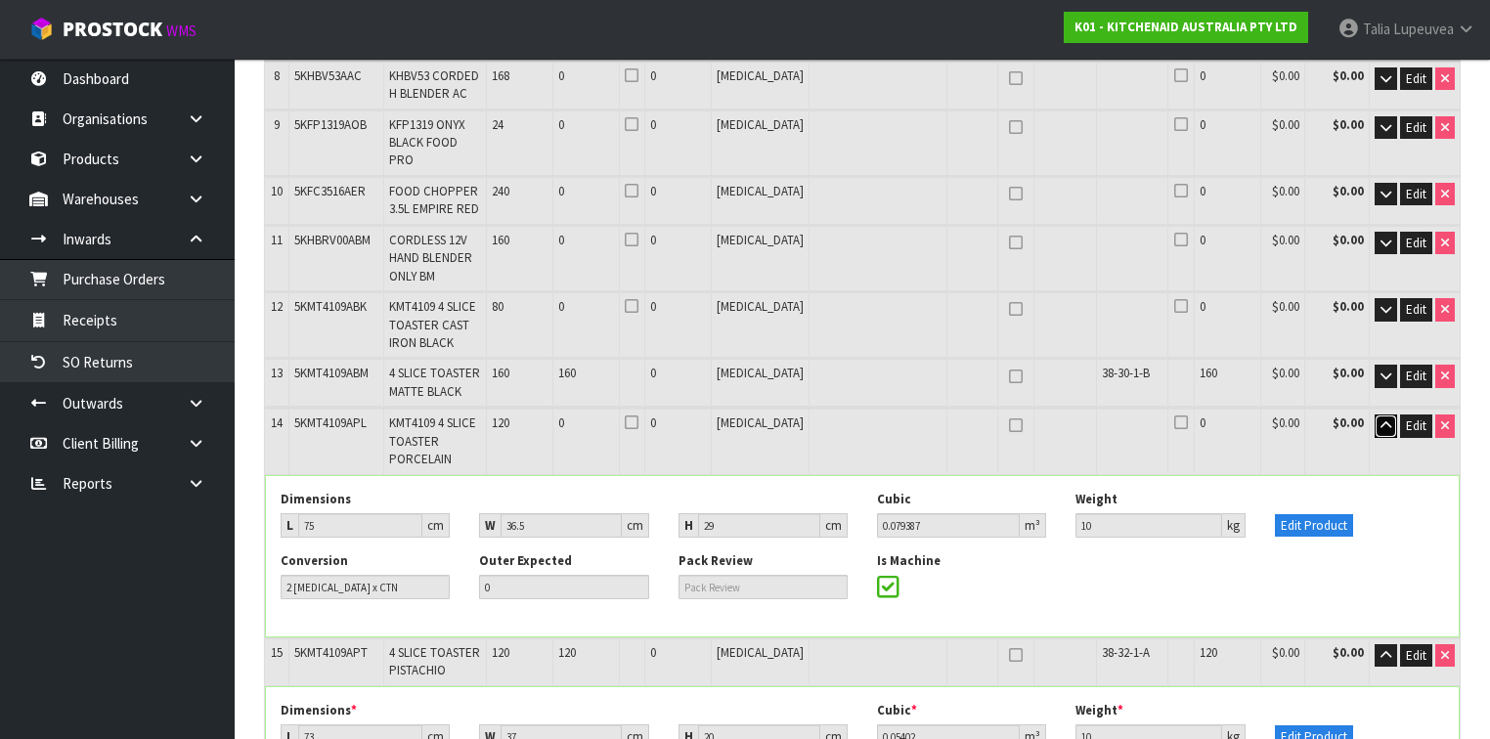
click at [1391, 419] on icon "button" at bounding box center [1385, 425] width 11 height 13
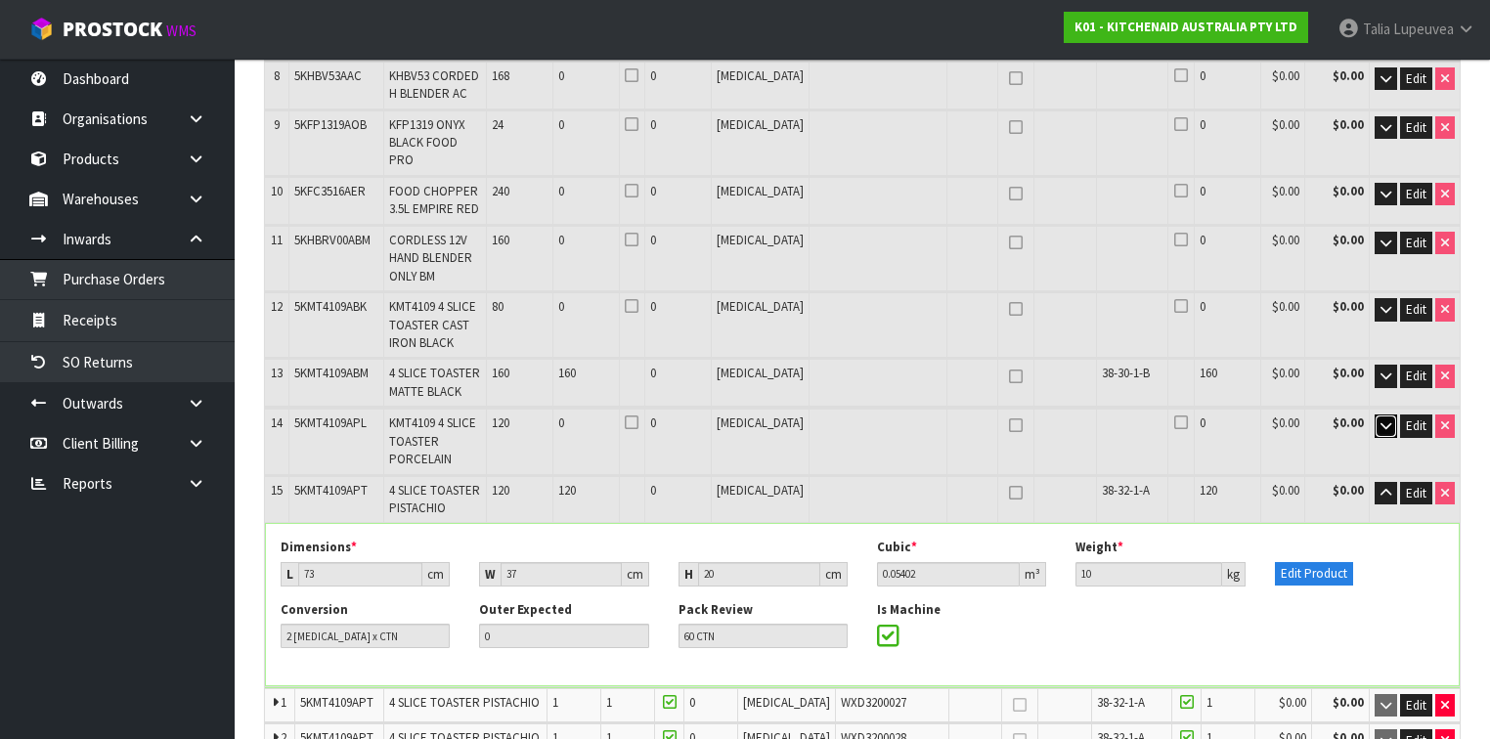
click at [1391, 419] on icon "button" at bounding box center [1385, 425] width 11 height 13
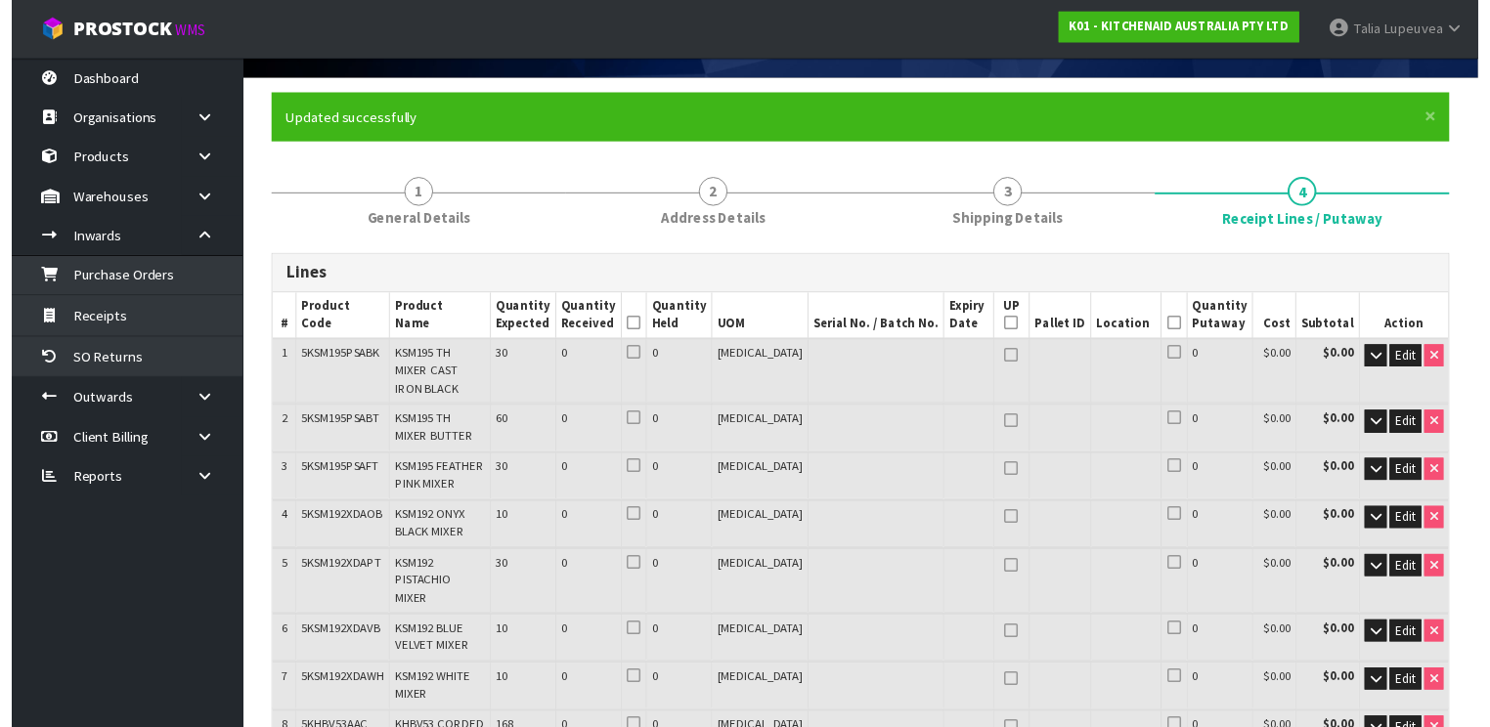
scroll to position [0, 0]
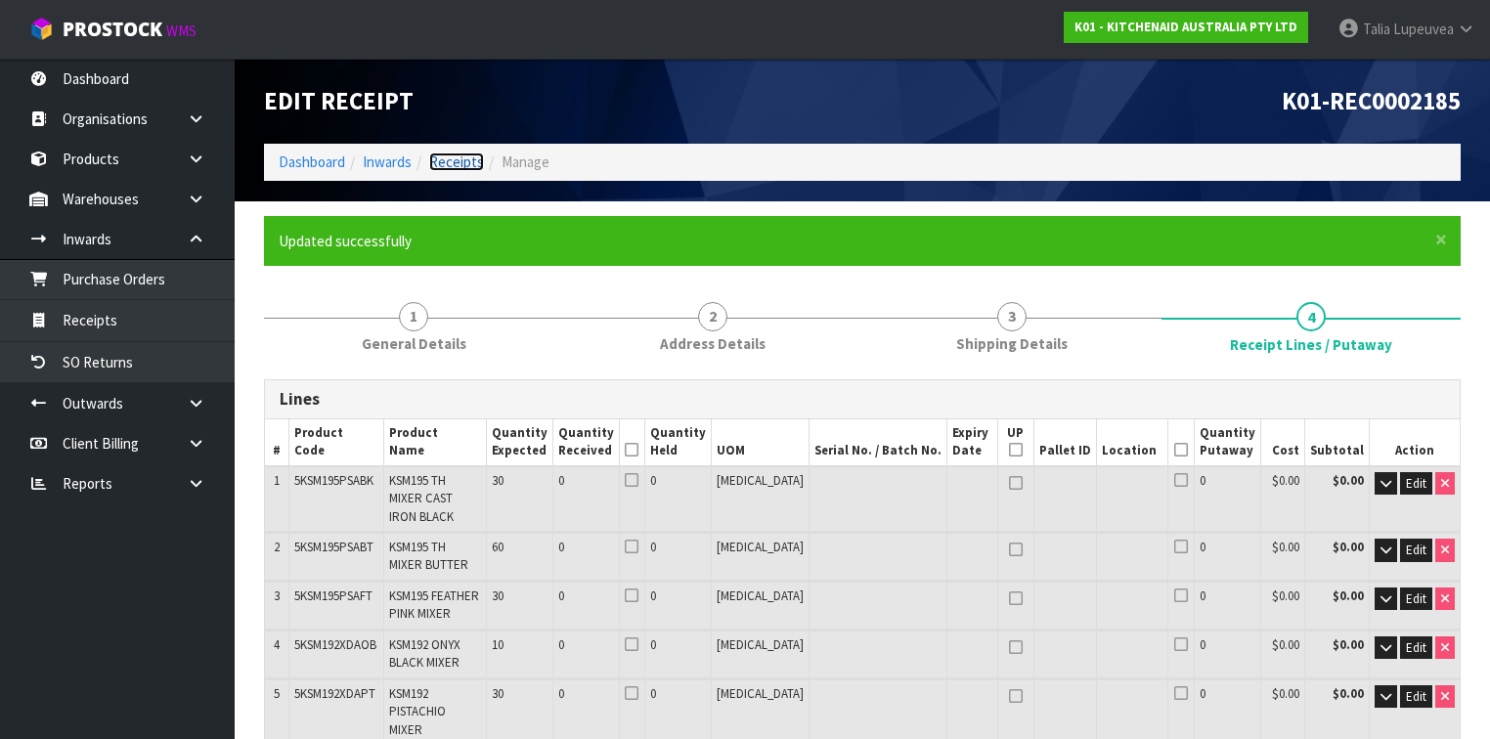
click at [462, 156] on link "Receipts" at bounding box center [456, 162] width 55 height 19
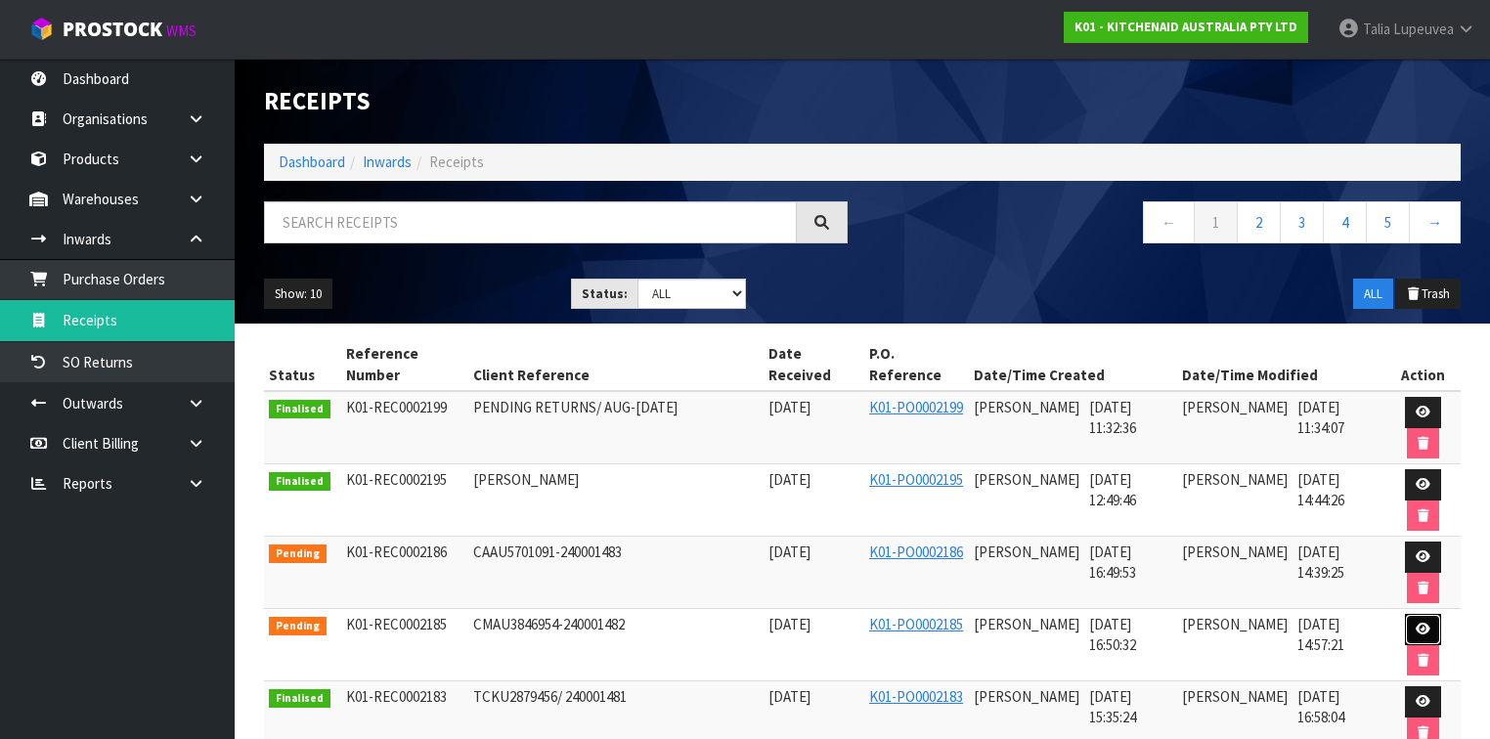
click at [1429, 618] on link at bounding box center [1423, 629] width 36 height 31
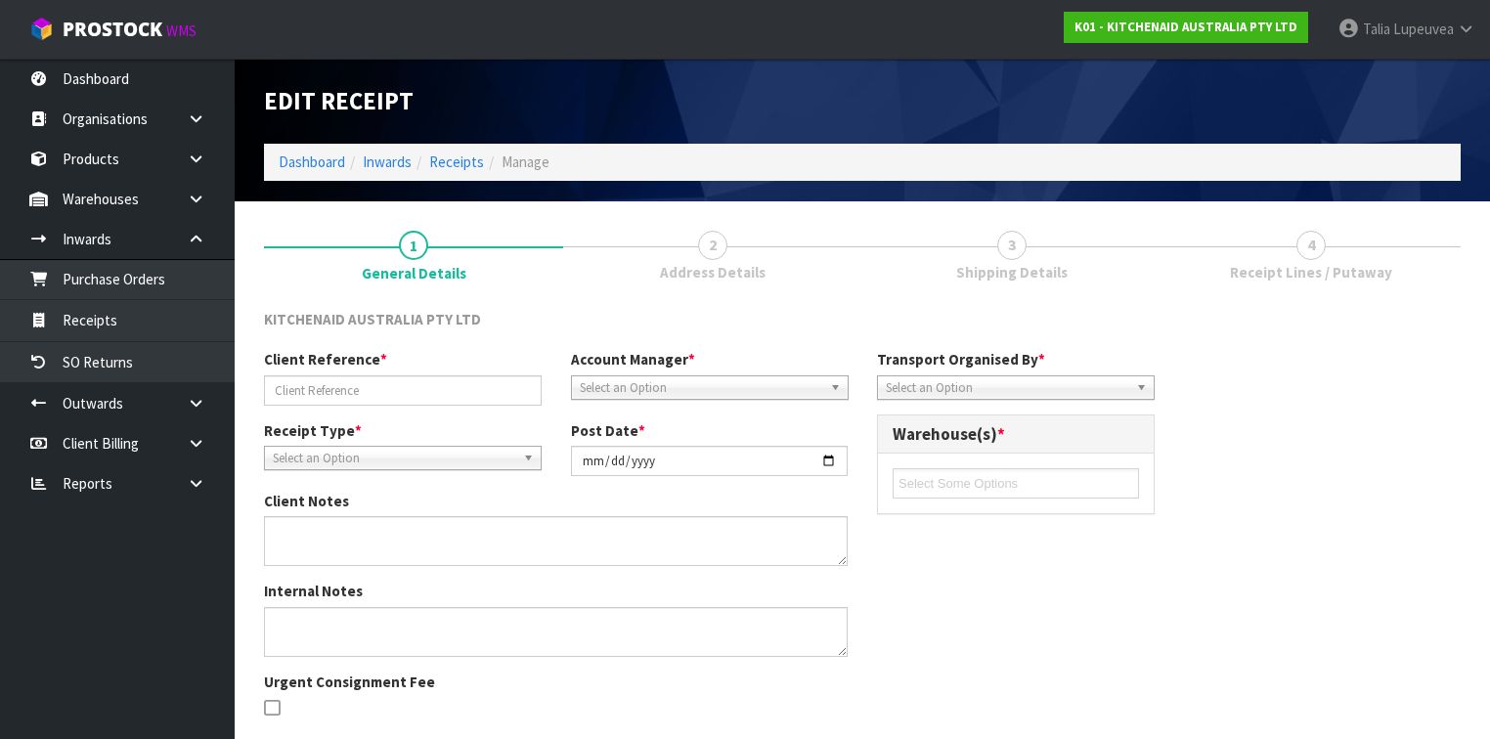
type input "CMAU3846954-240001482"
type input "[DATE]"
type input "[PERSON_NAME]"
type input "[DATE]"
type input "04"
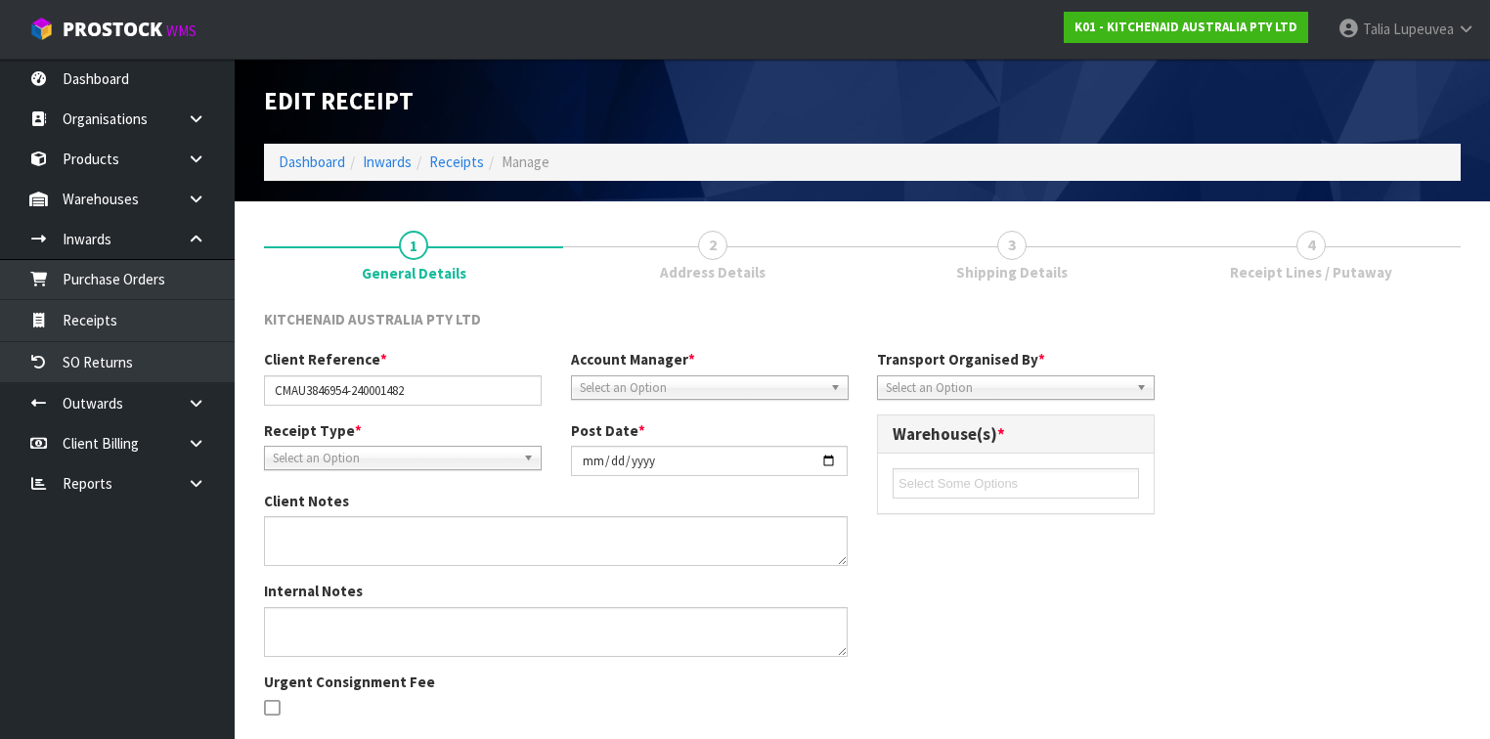
type input "50"
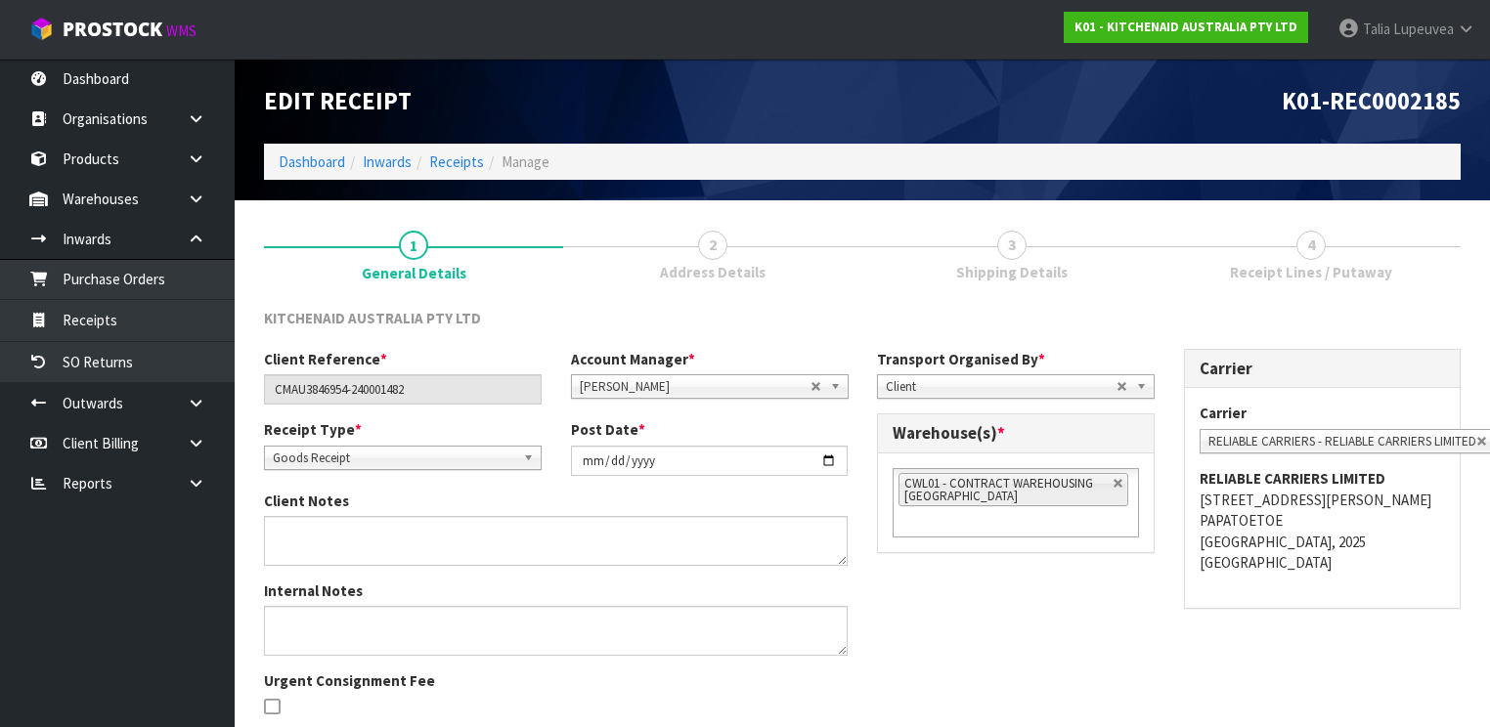
scroll to position [149, 0]
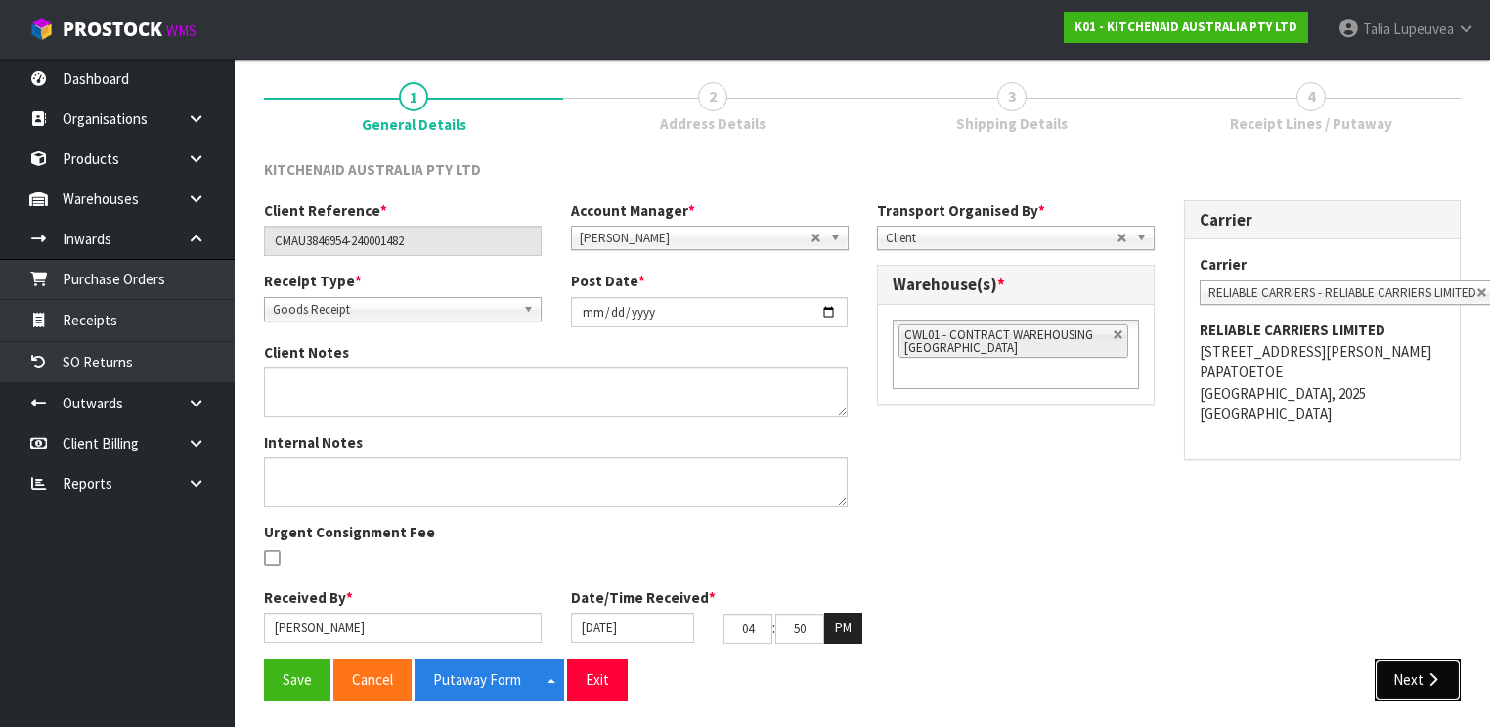
click at [1412, 659] on button "Next" at bounding box center [1418, 680] width 86 height 42
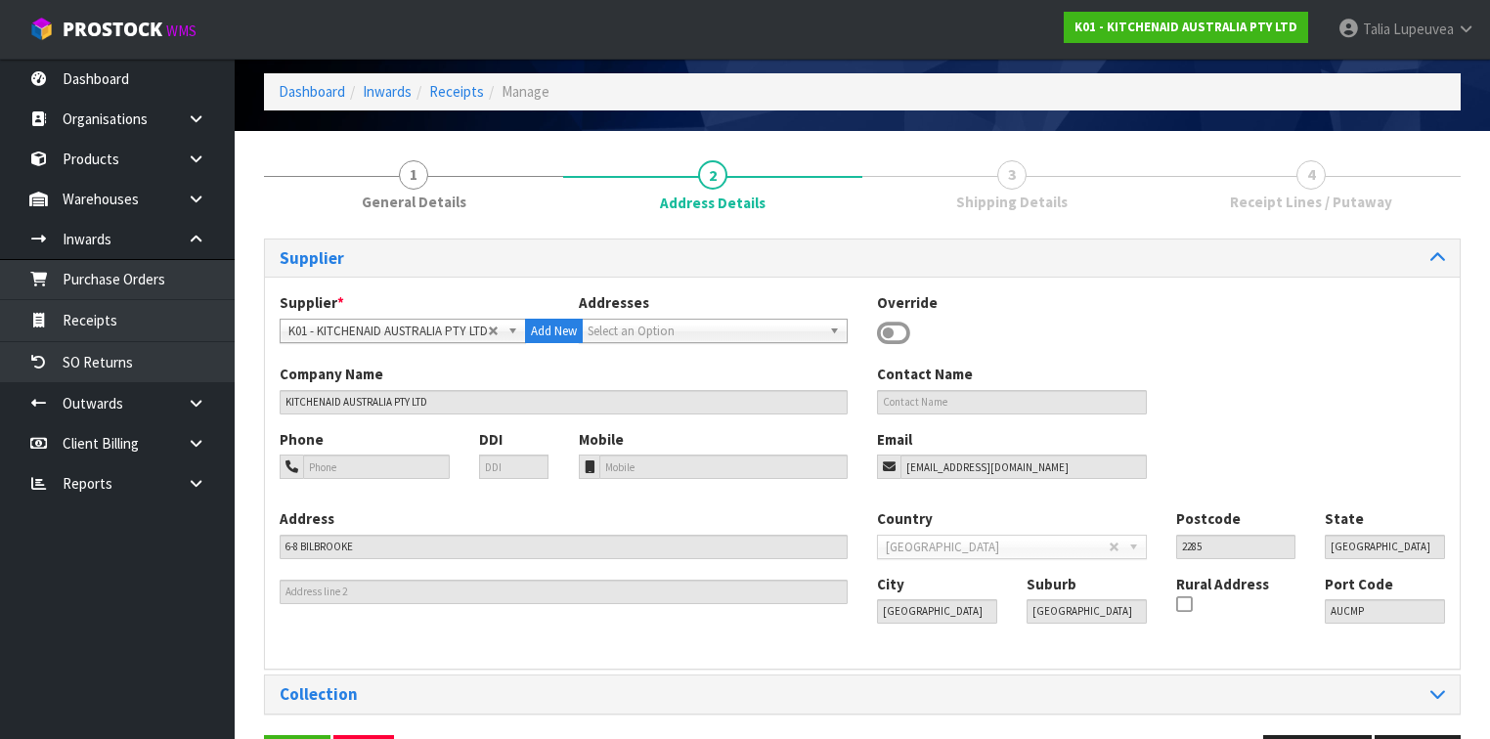
scroll to position [137, 0]
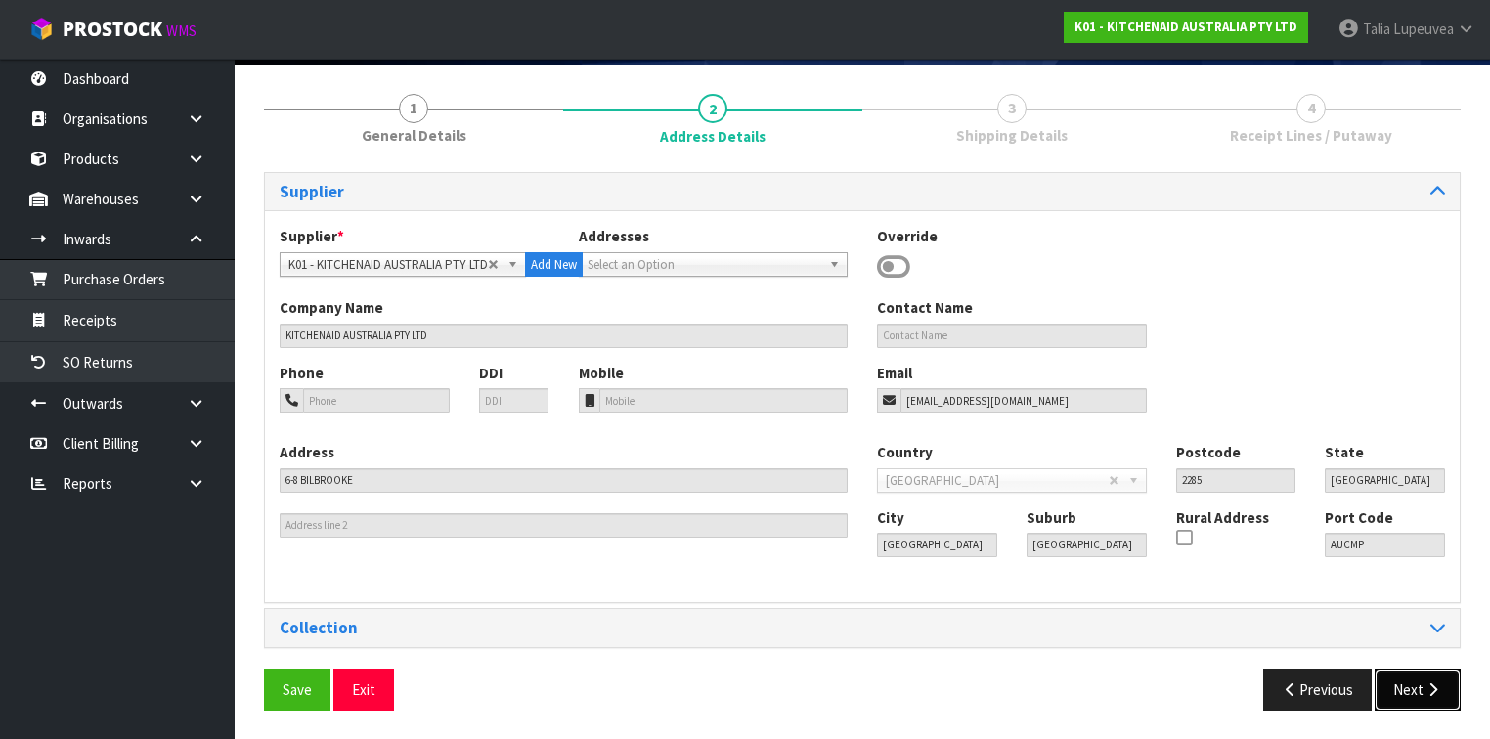
click at [1419, 677] on button "Next" at bounding box center [1418, 690] width 86 height 42
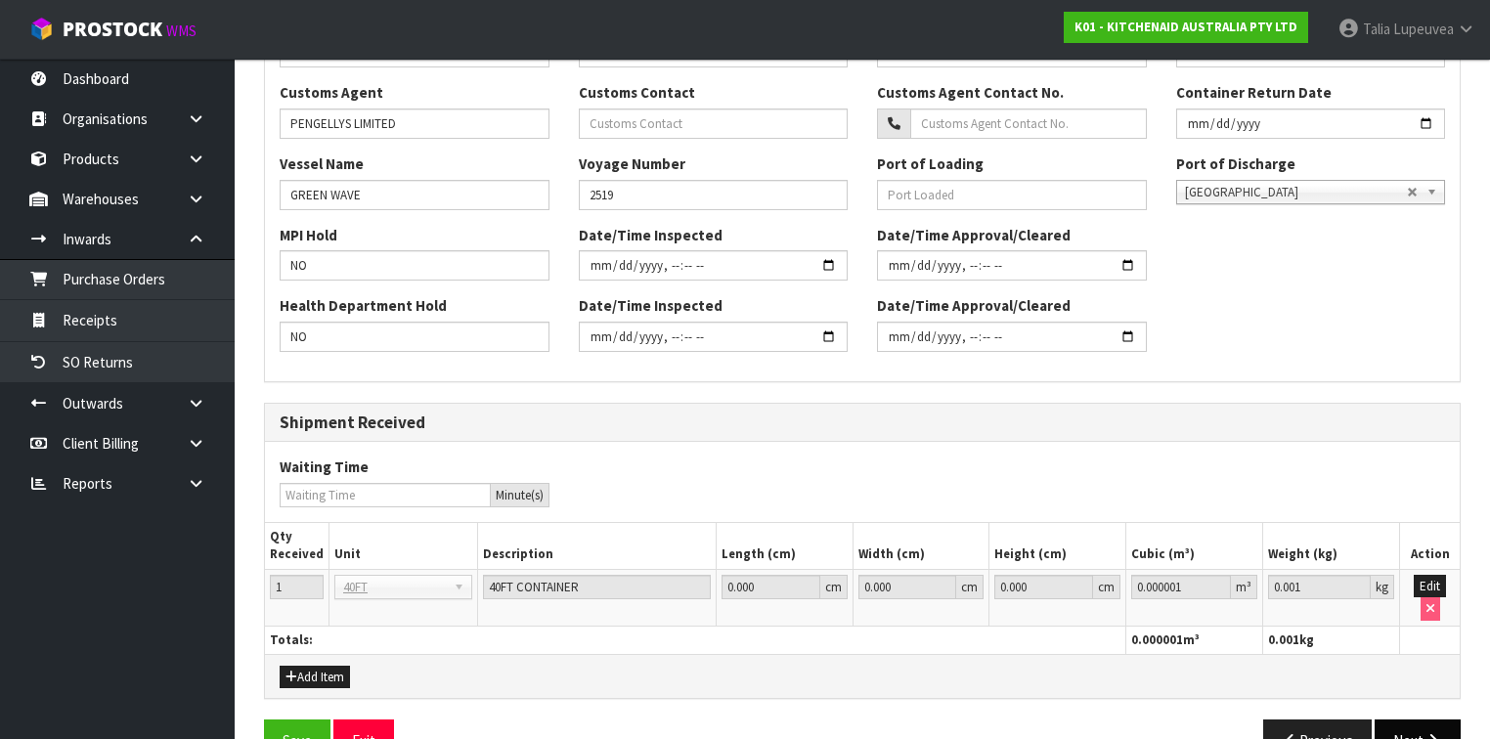
scroll to position [606, 0]
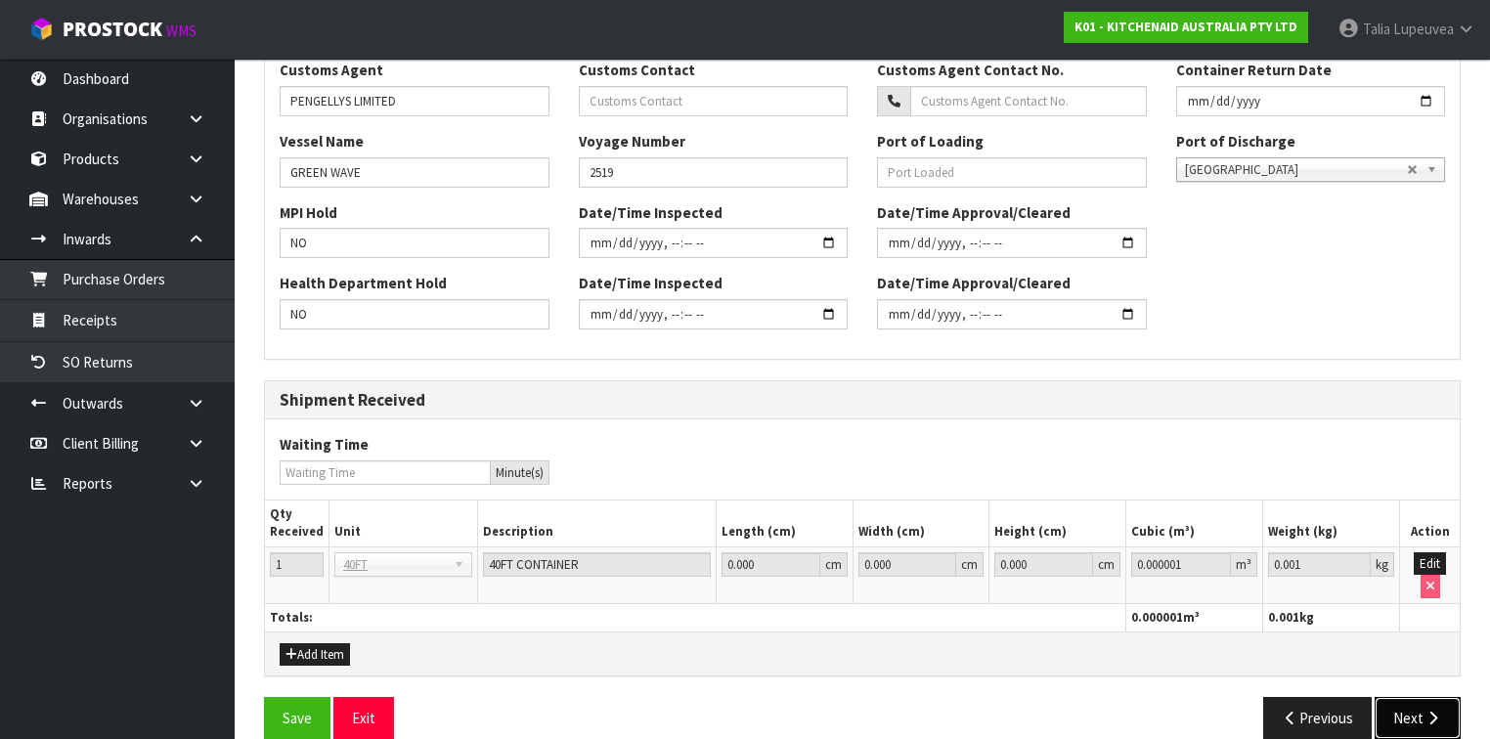
click at [1399, 705] on button "Next" at bounding box center [1418, 718] width 86 height 42
click at [1463, 702] on div "Previous Next" at bounding box center [1168, 718] width 613 height 42
click at [1425, 697] on button "Next" at bounding box center [1418, 718] width 86 height 42
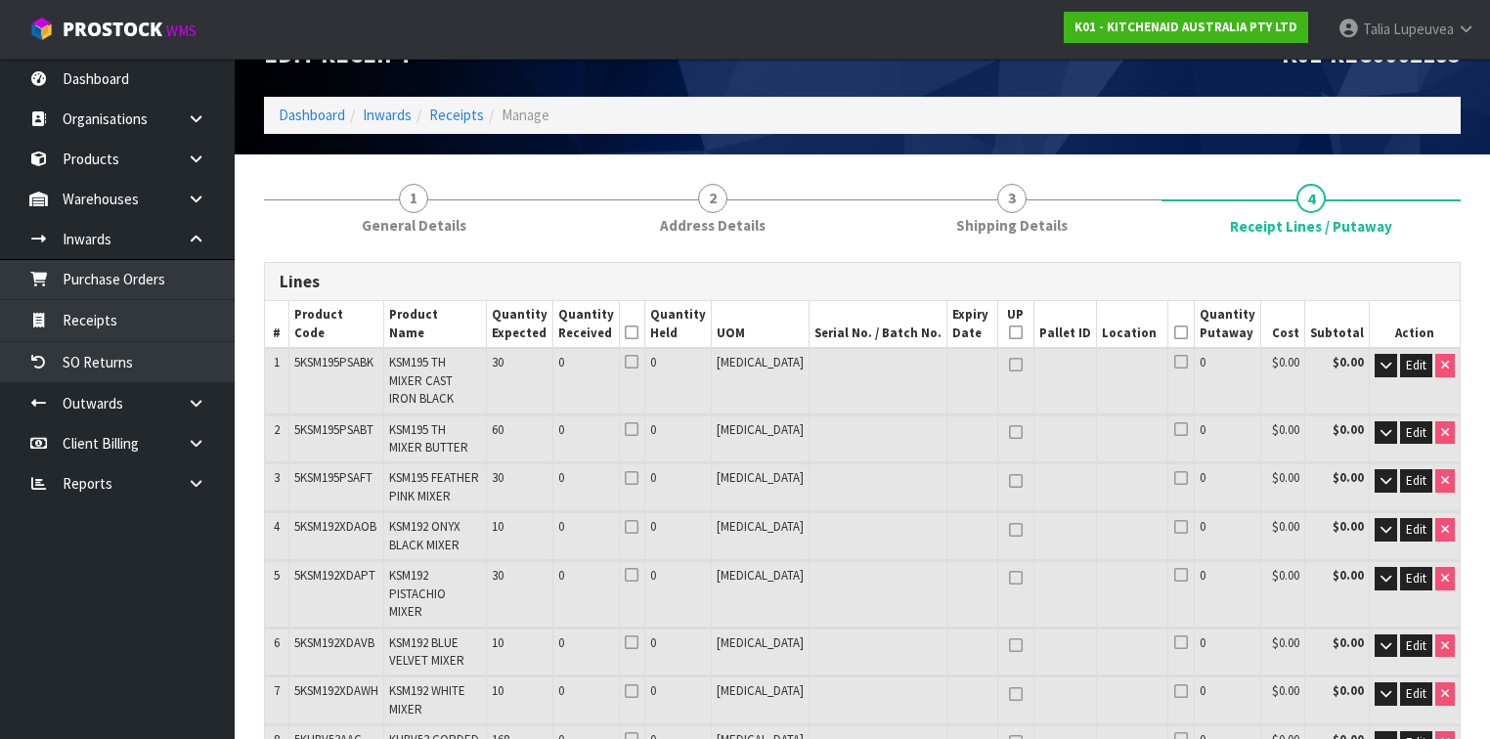
scroll to position [0, 0]
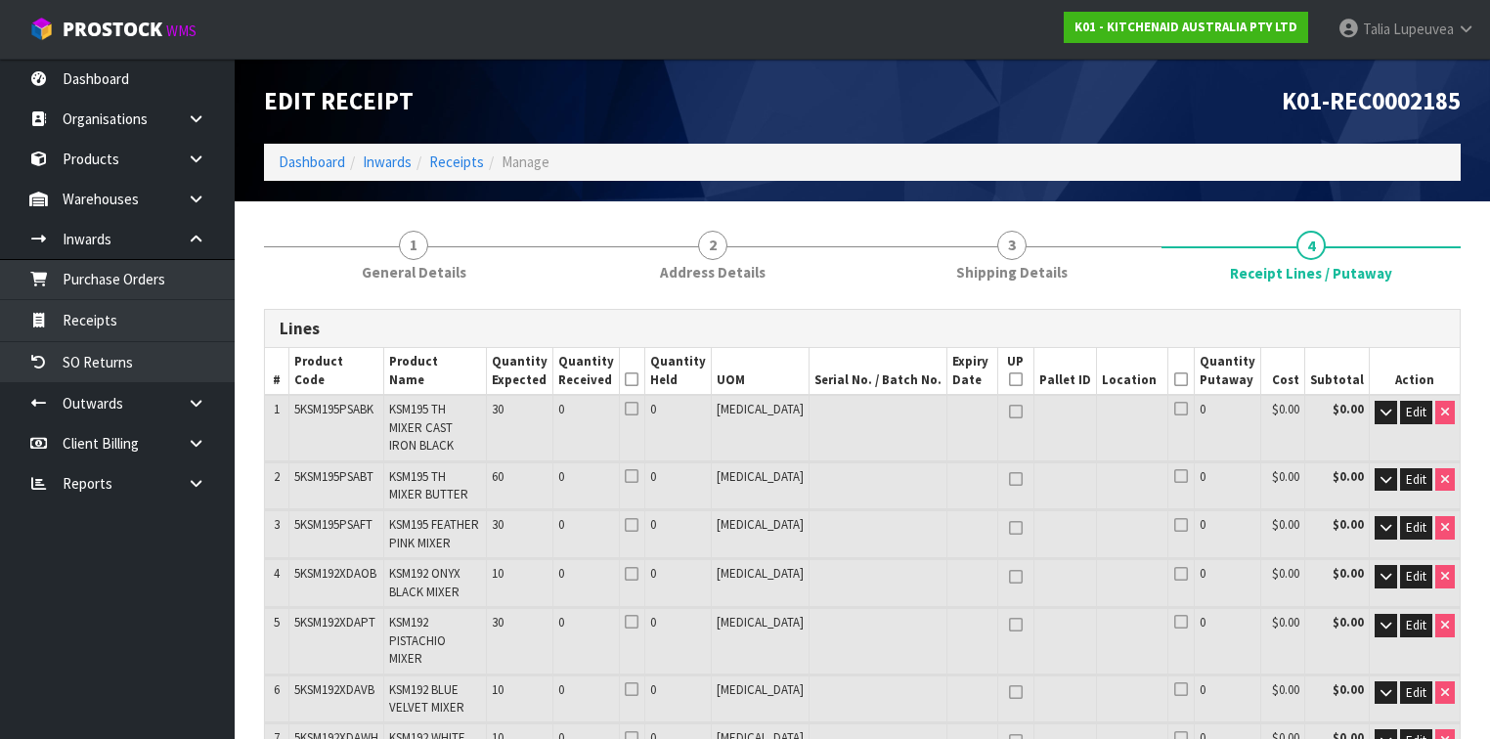
scroll to position [391, 0]
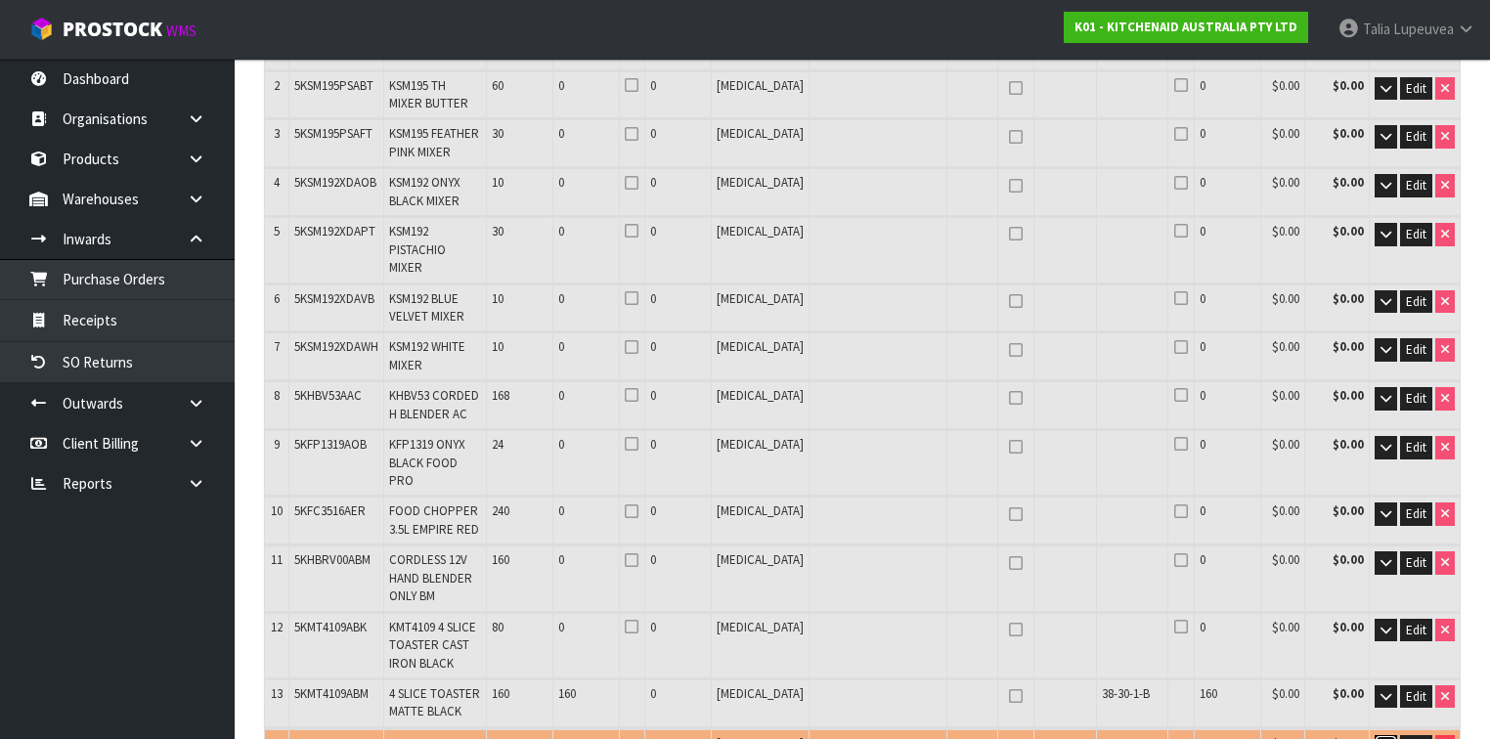
click at [1388, 738] on icon "button" at bounding box center [1385, 746] width 11 height 13
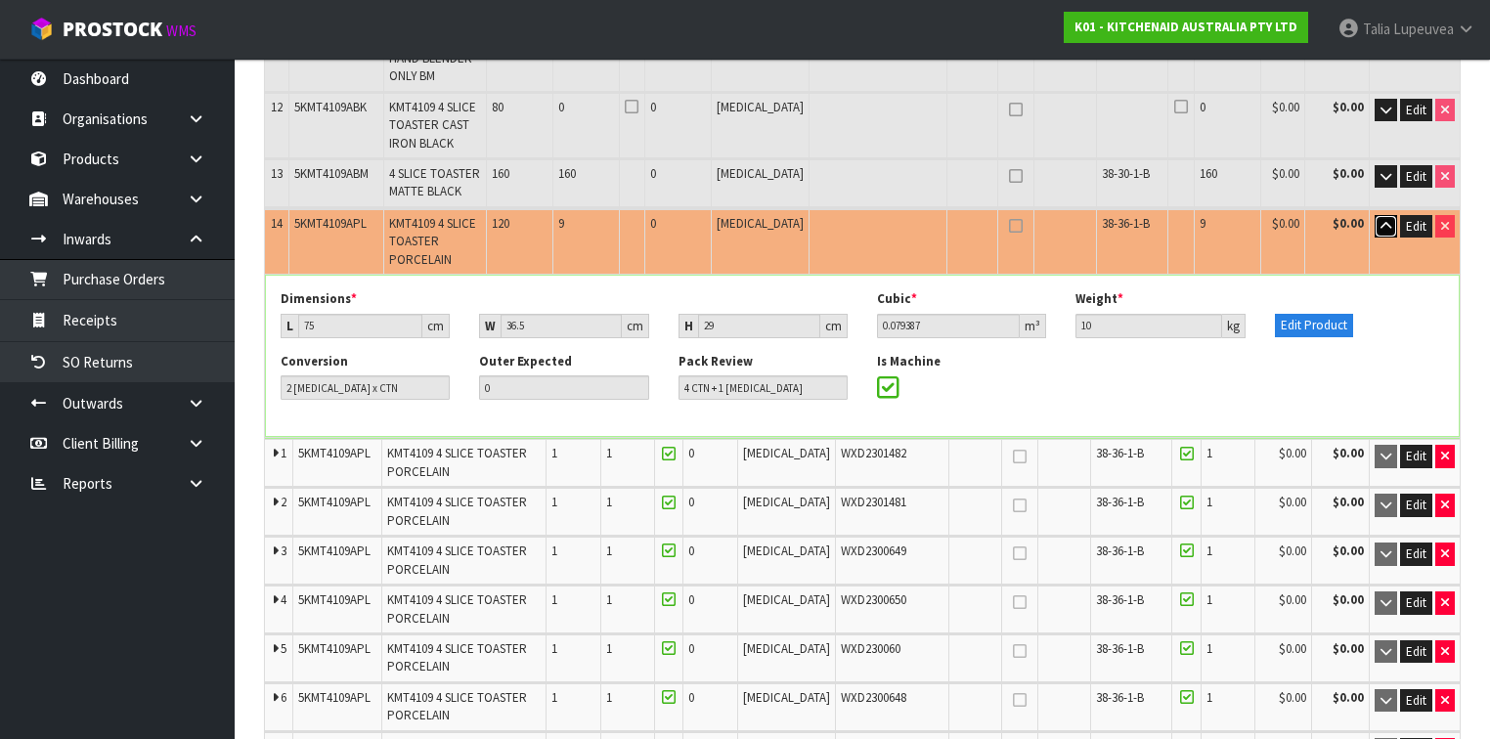
scroll to position [939, 0]
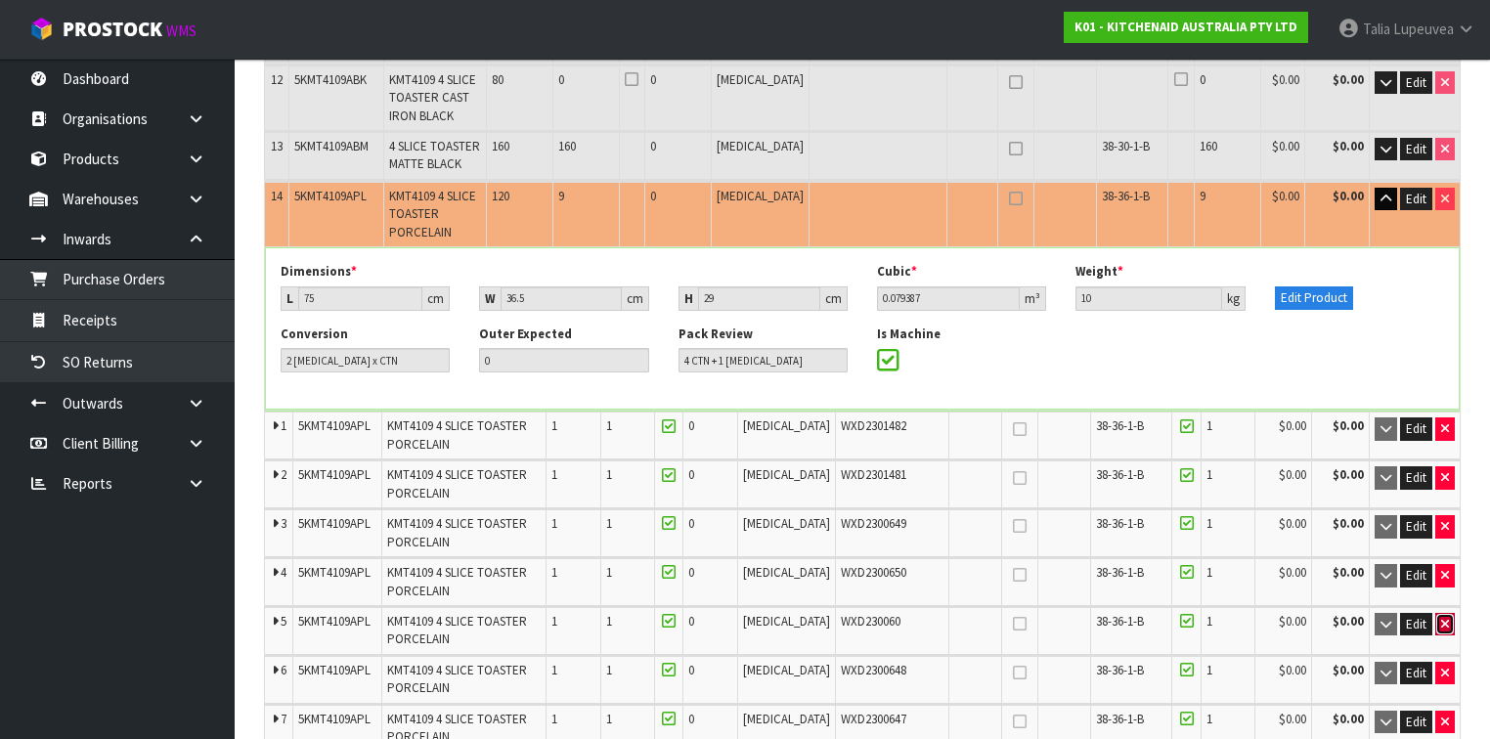
click at [1442, 618] on icon "button" at bounding box center [1445, 624] width 8 height 13
type input "60"
type input "4 CTN"
type input "288"
type input "9.330748"
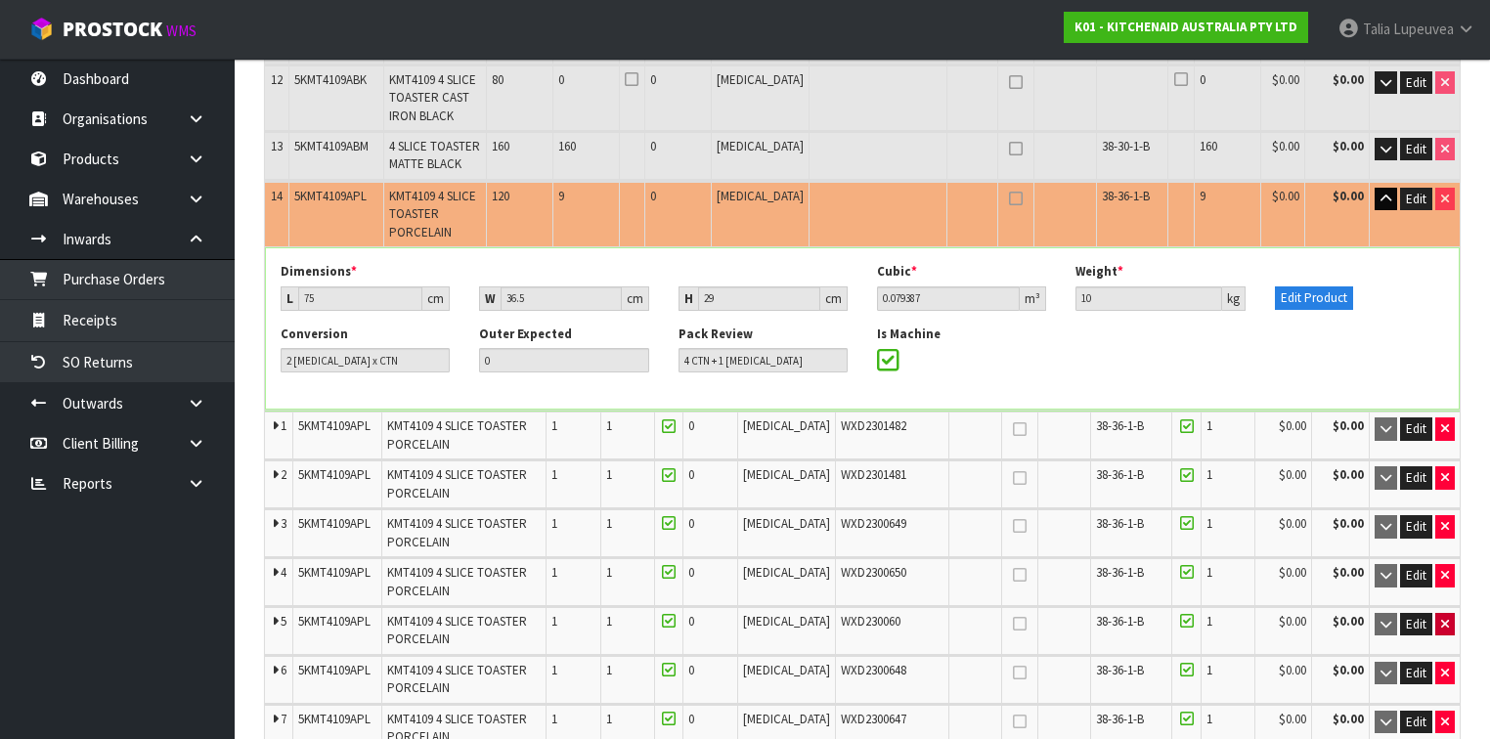
type input "1440"
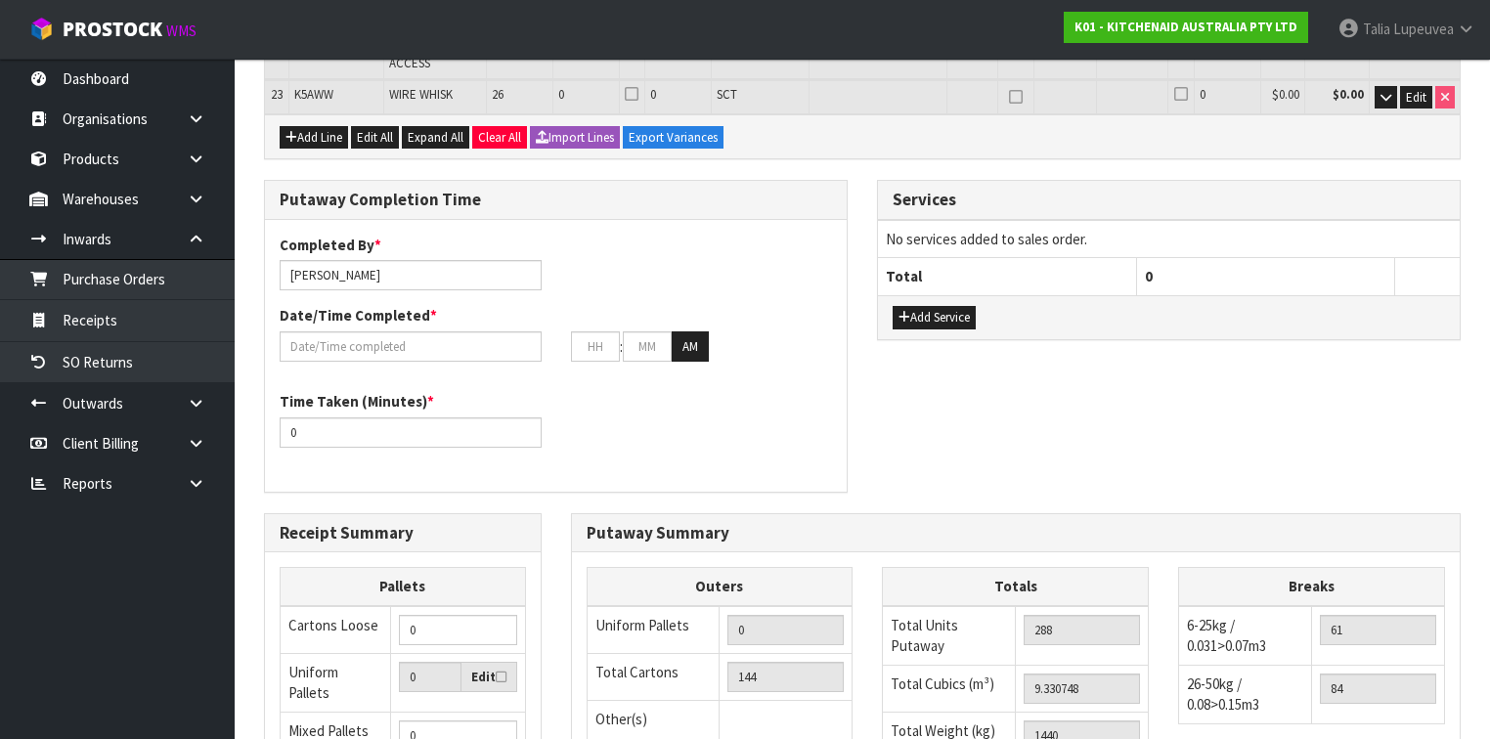
scroll to position [2161, 0]
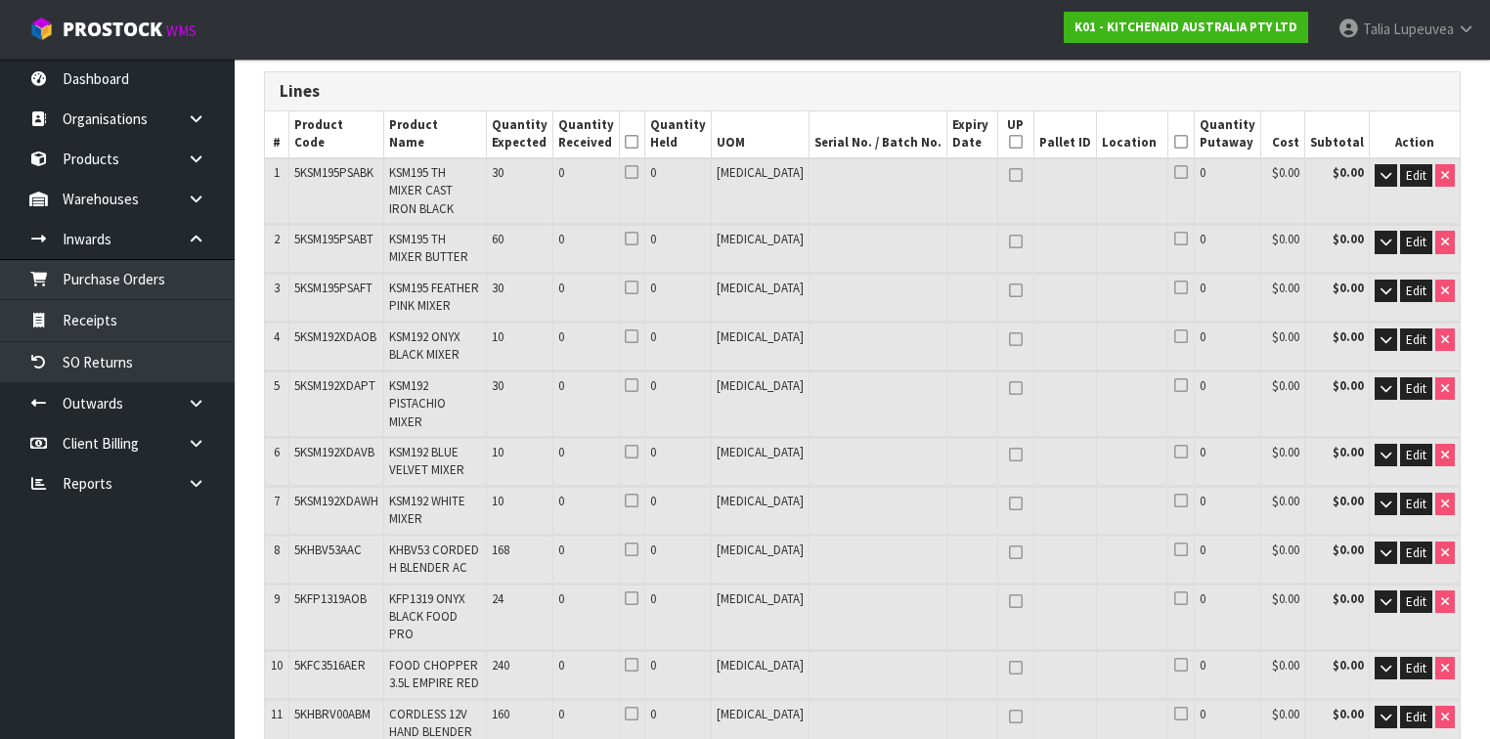
scroll to position [0, 0]
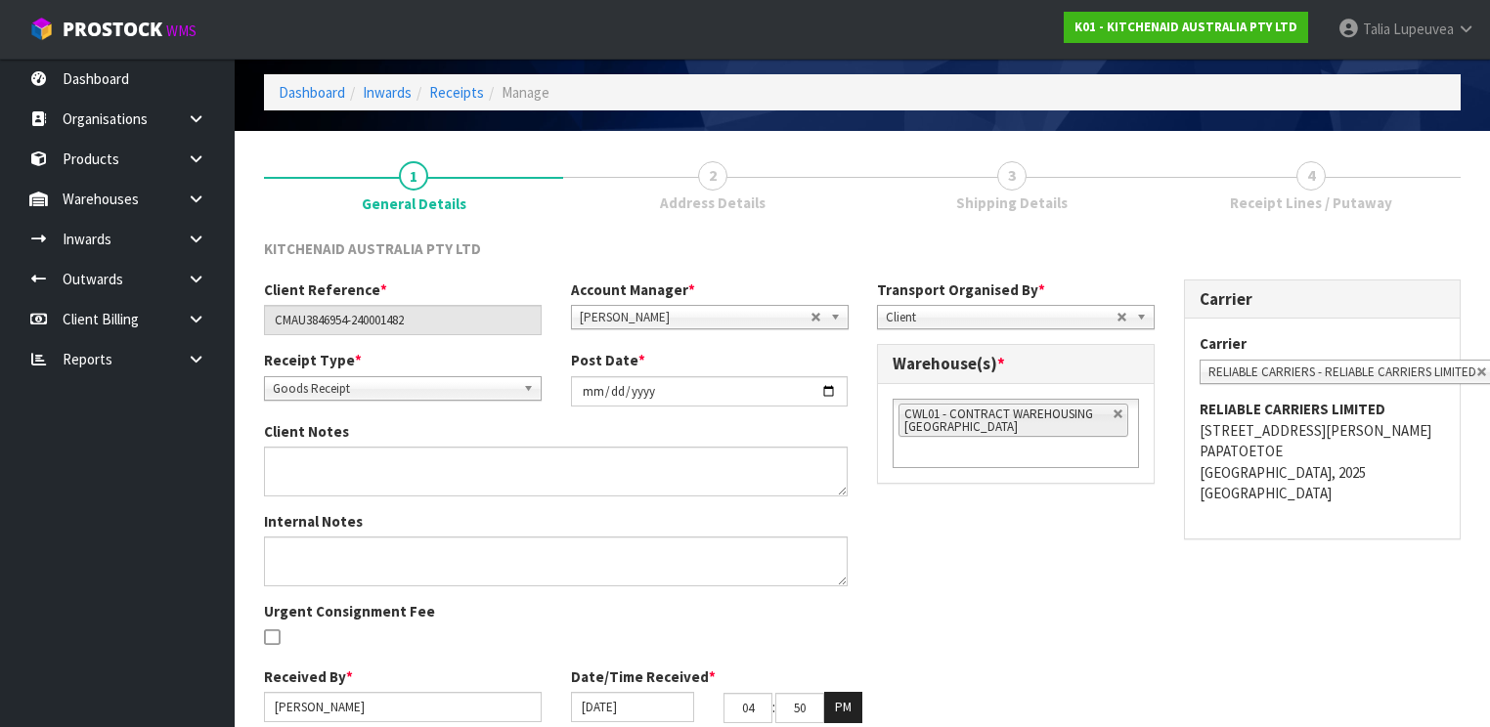
scroll to position [149, 0]
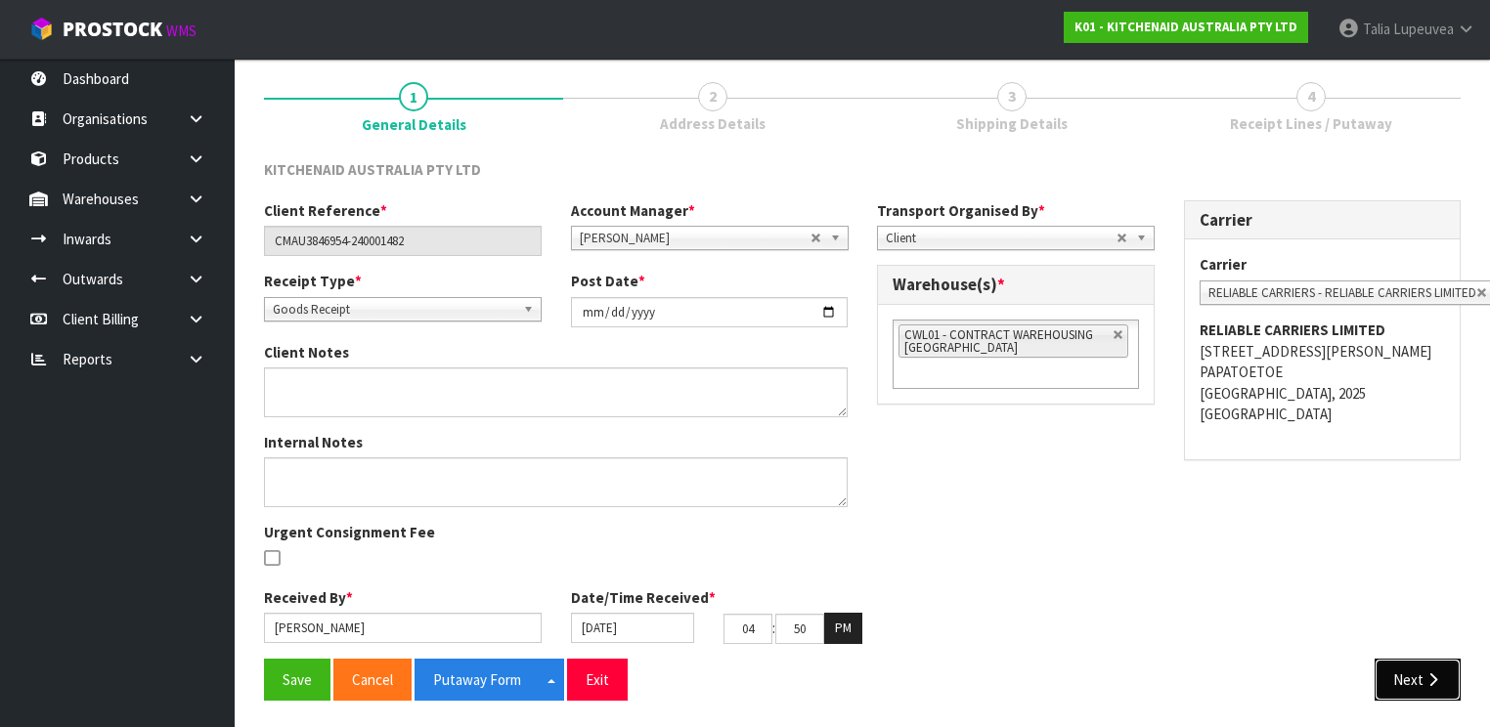
click at [1412, 694] on button "Next" at bounding box center [1418, 680] width 86 height 42
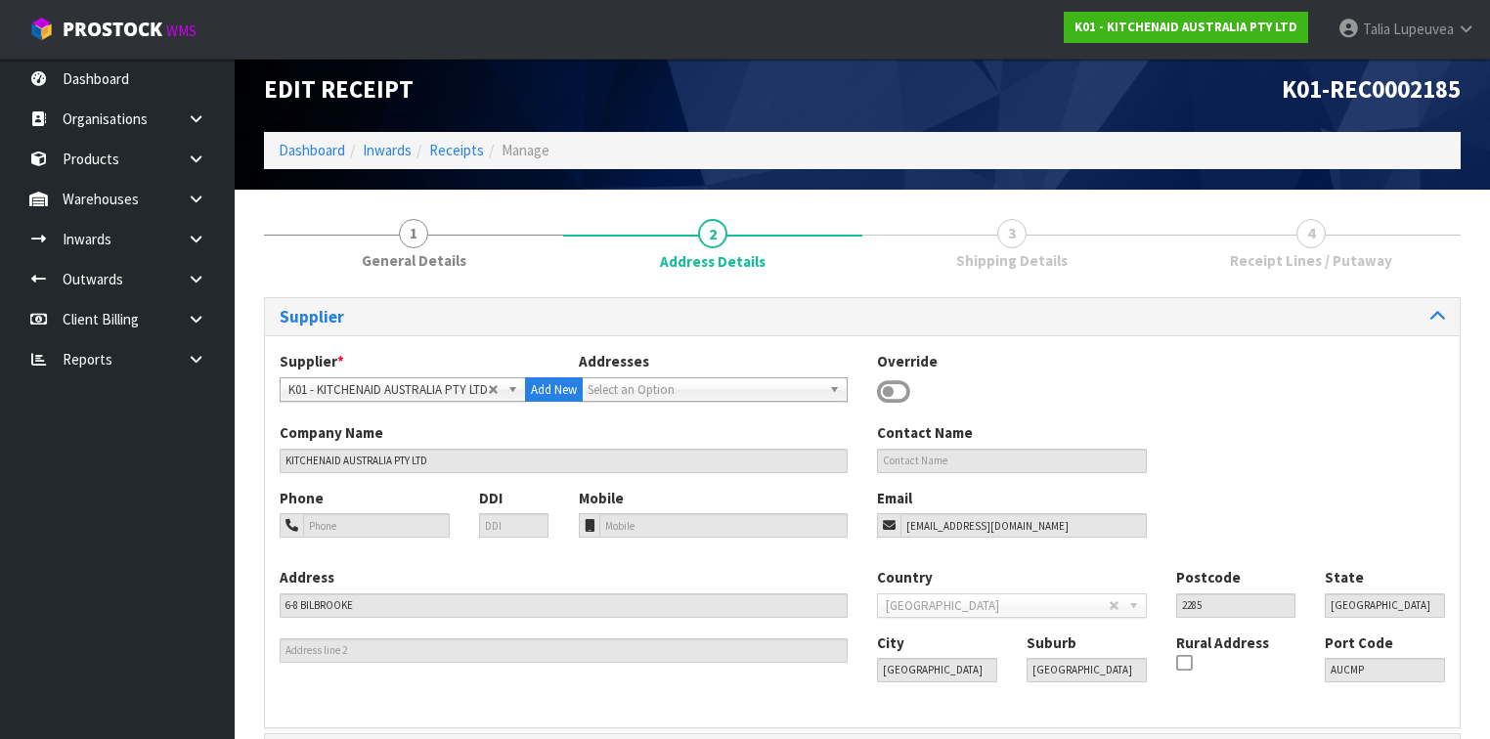
scroll to position [137, 0]
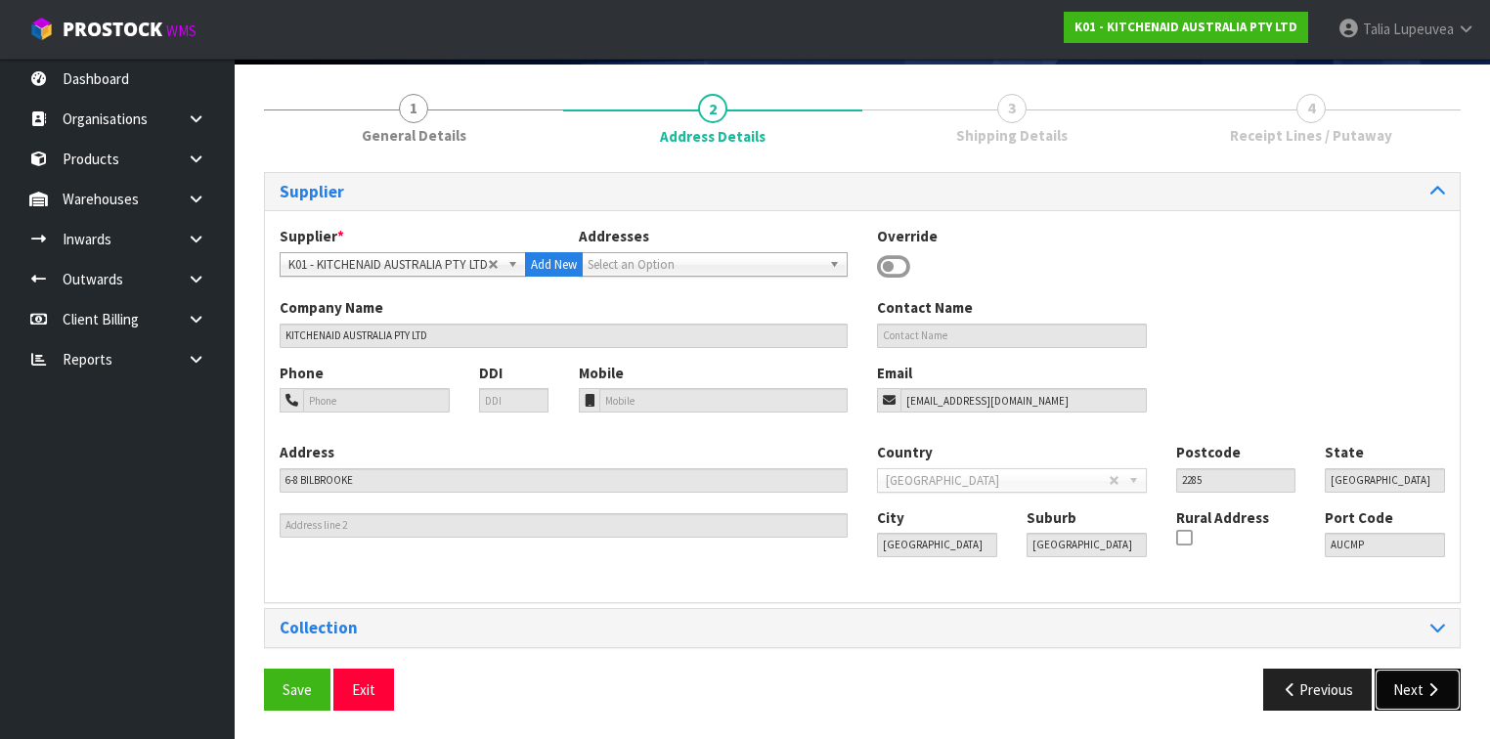
click at [1416, 684] on button "Next" at bounding box center [1418, 690] width 86 height 42
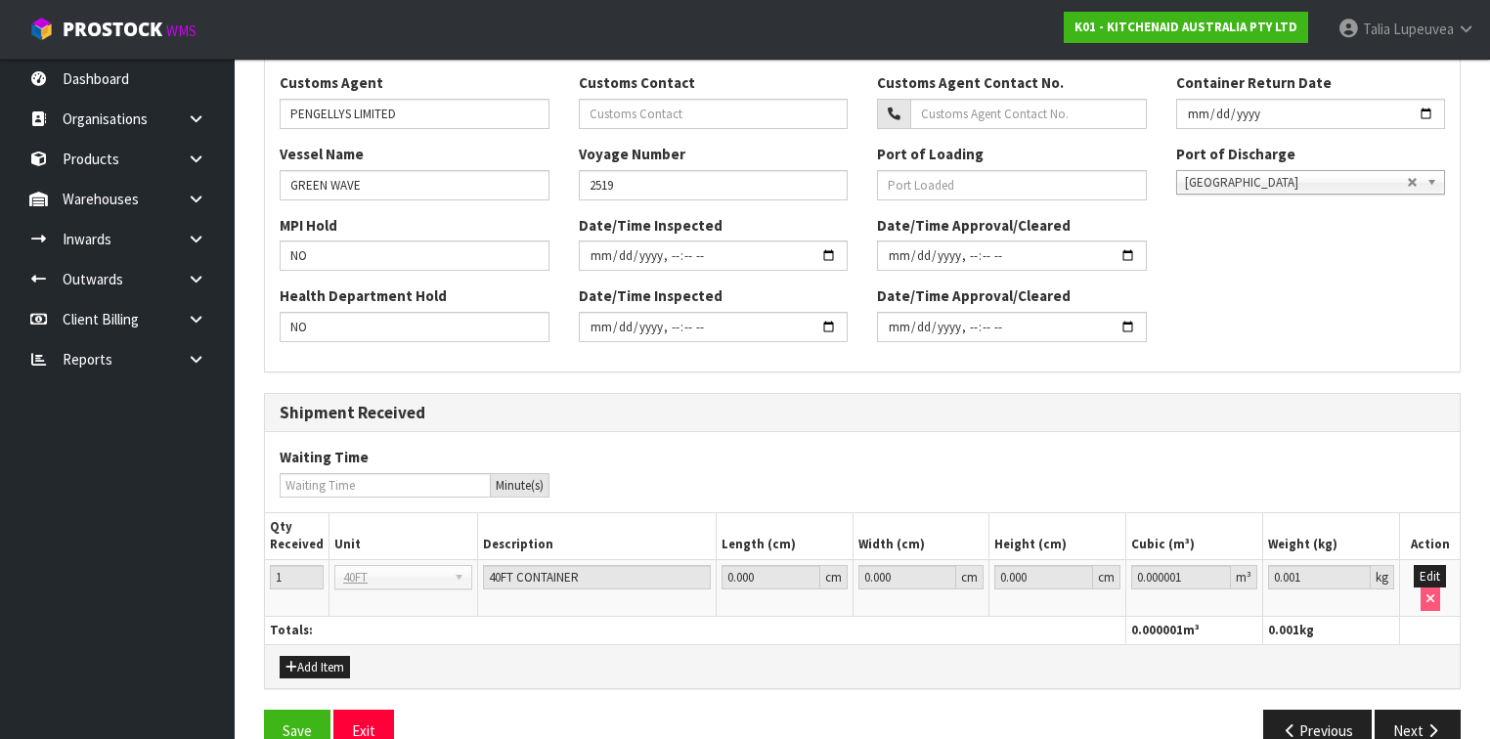
scroll to position [630, 0]
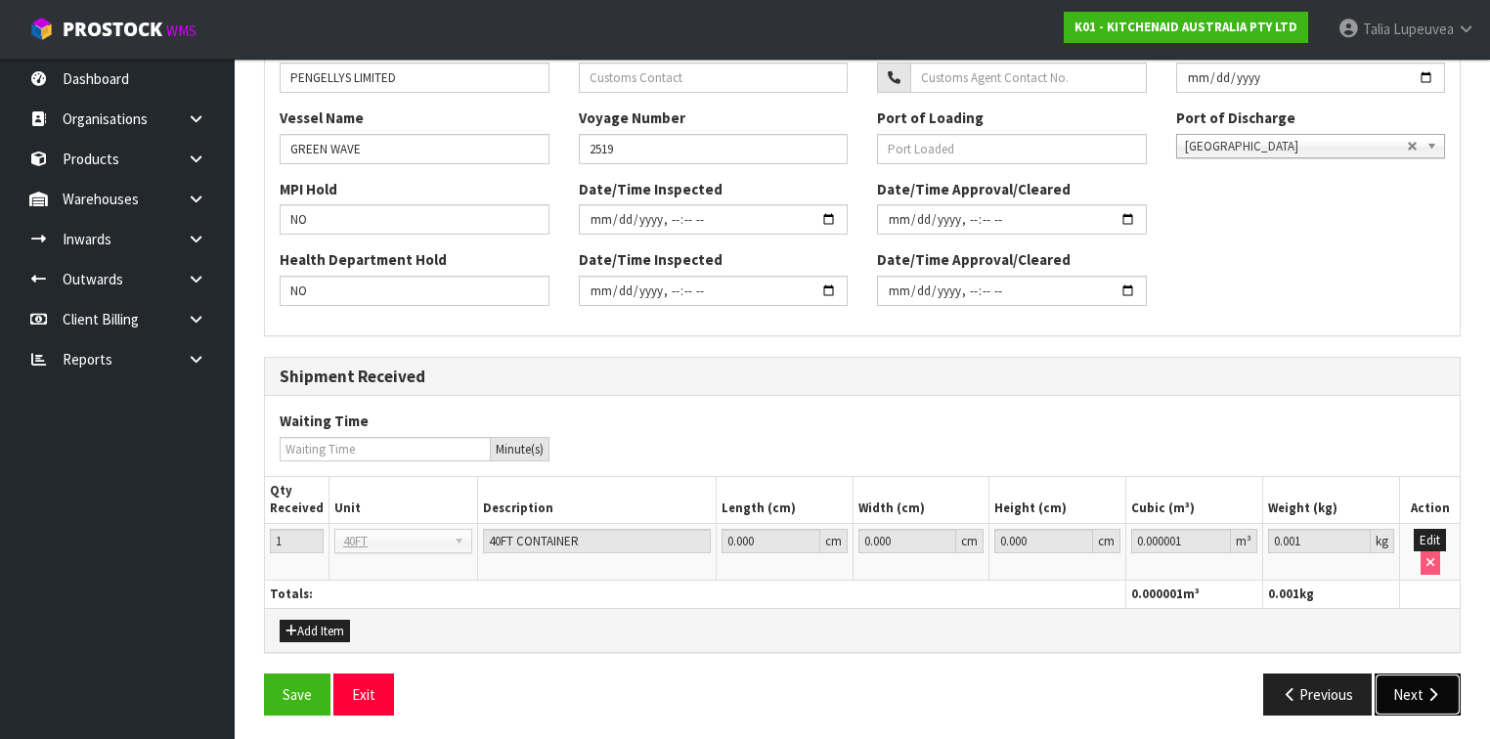
click at [1429, 689] on icon "button" at bounding box center [1432, 694] width 19 height 15
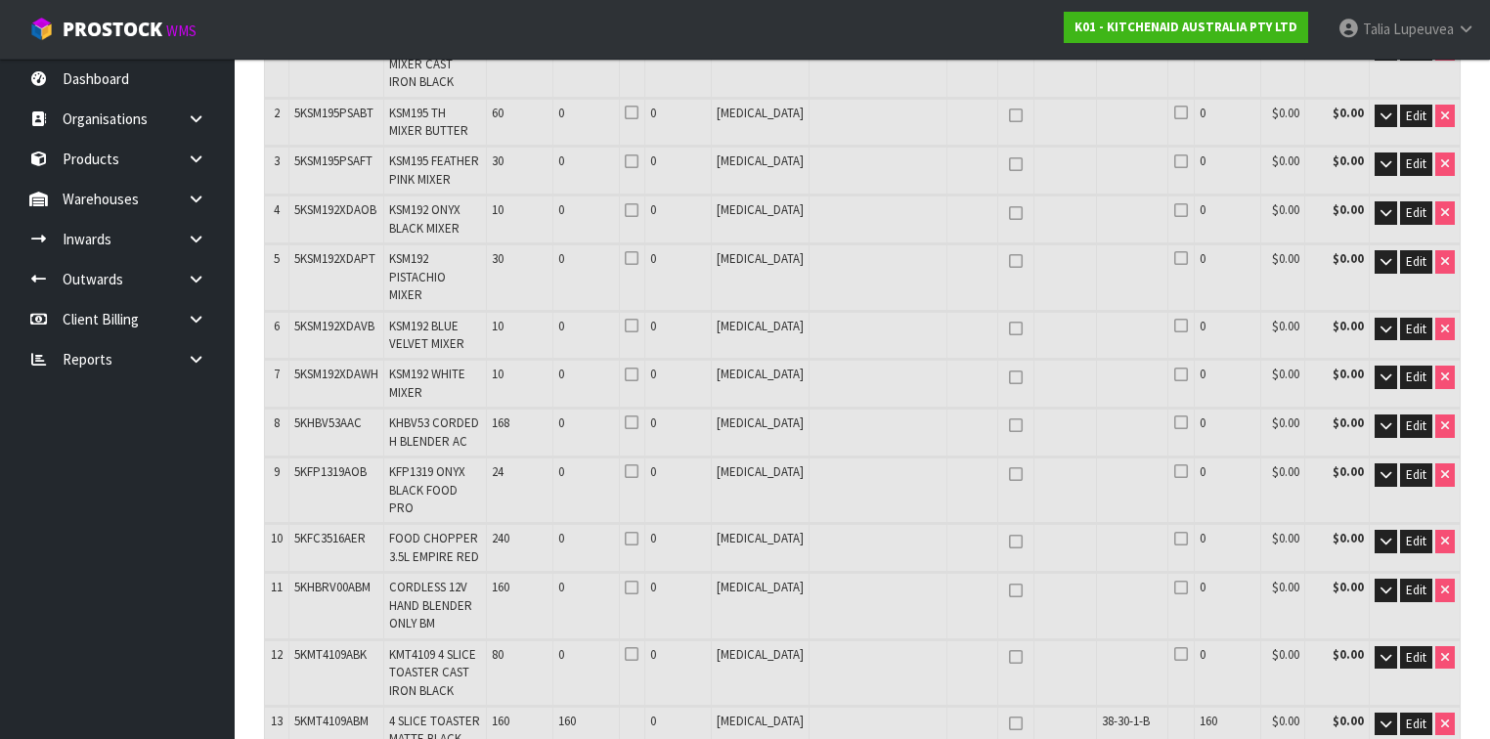
scroll to position [391, 0]
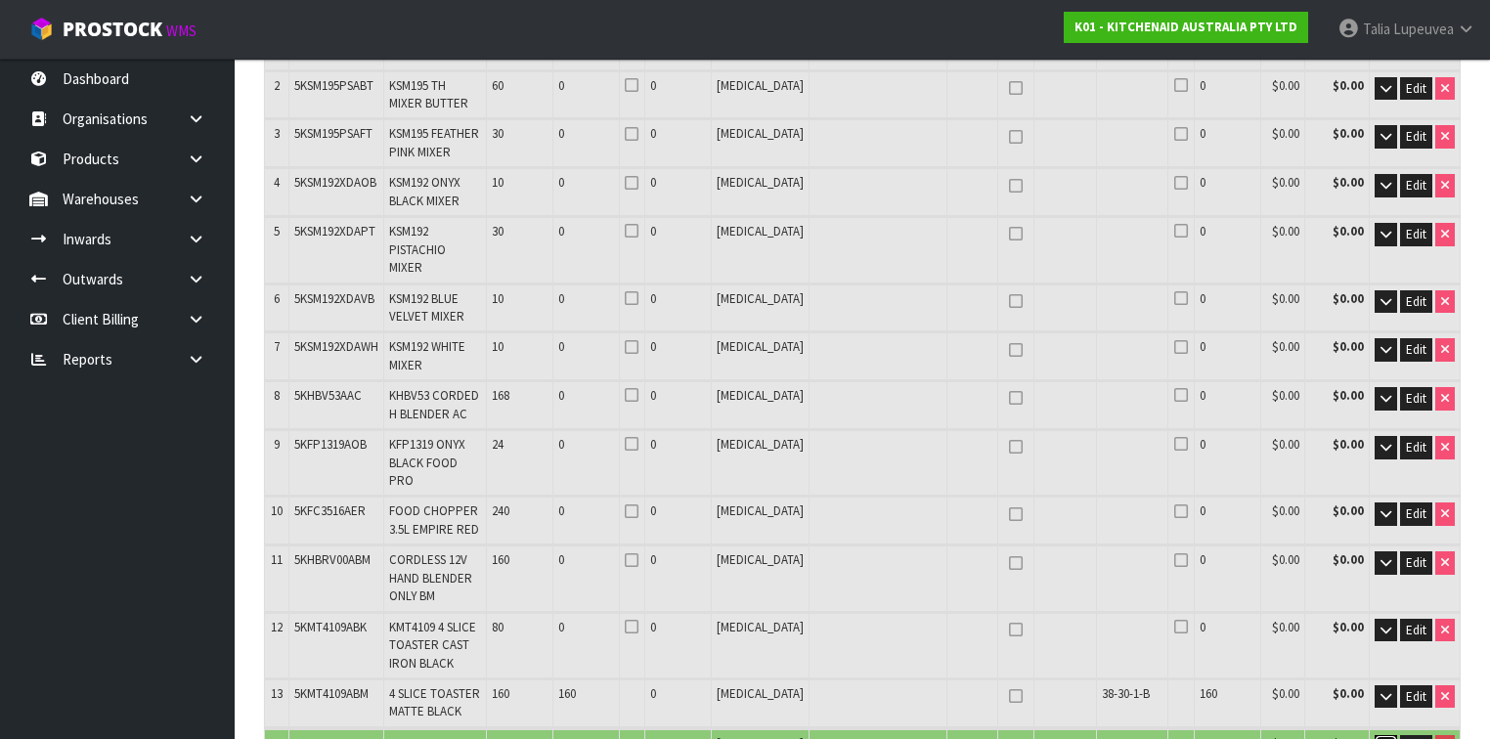
click at [1384, 738] on icon "button" at bounding box center [1385, 746] width 11 height 13
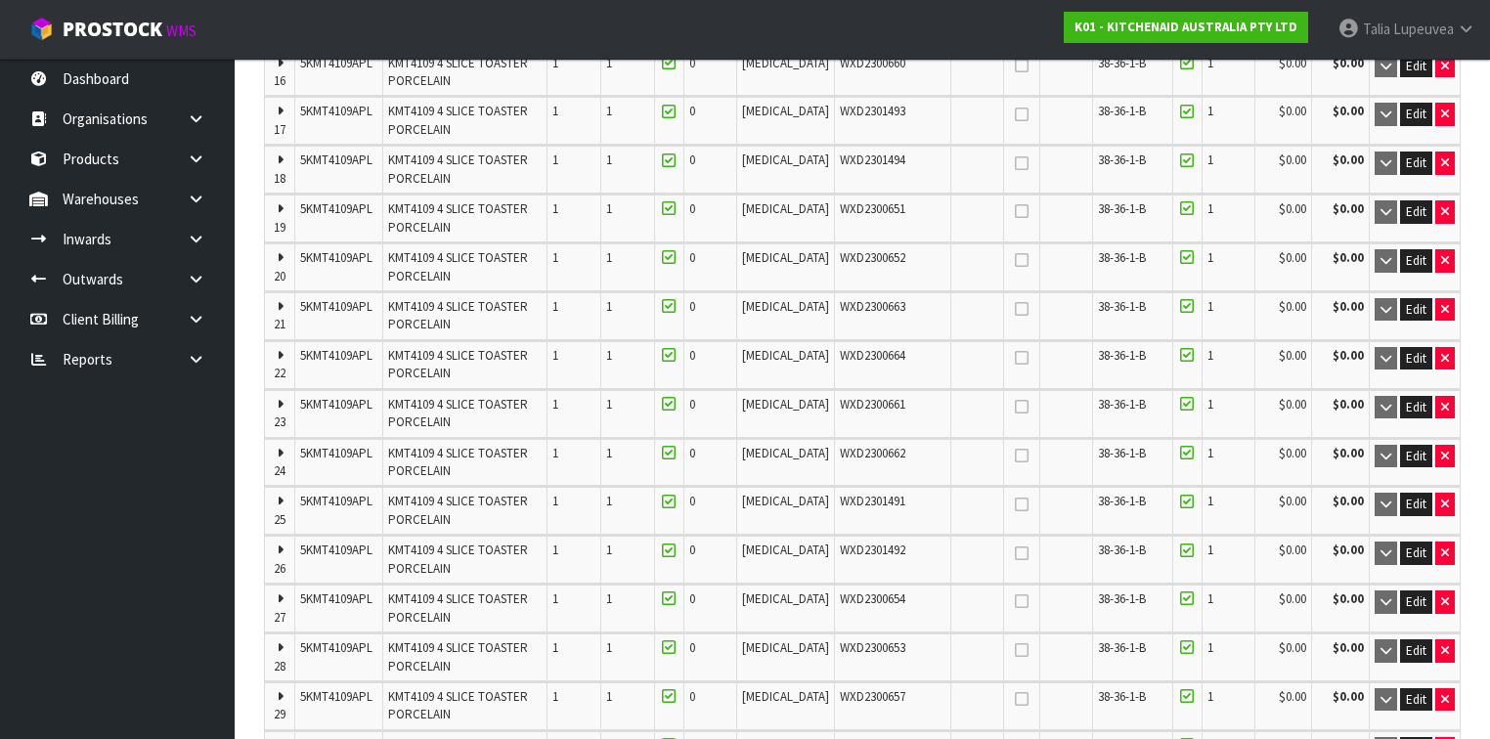
scroll to position [2112, 0]
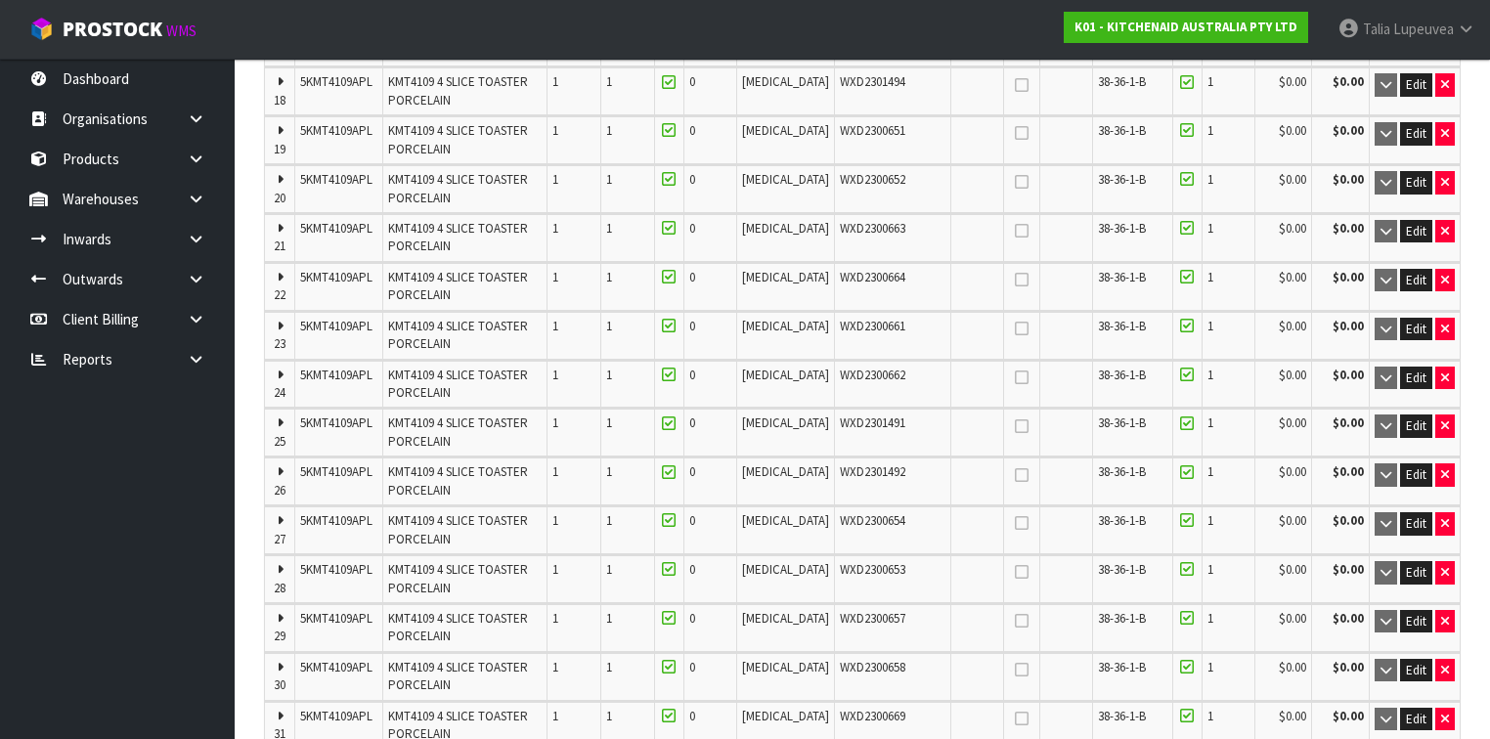
type input "200"
type input "401"
type input "13.810738"
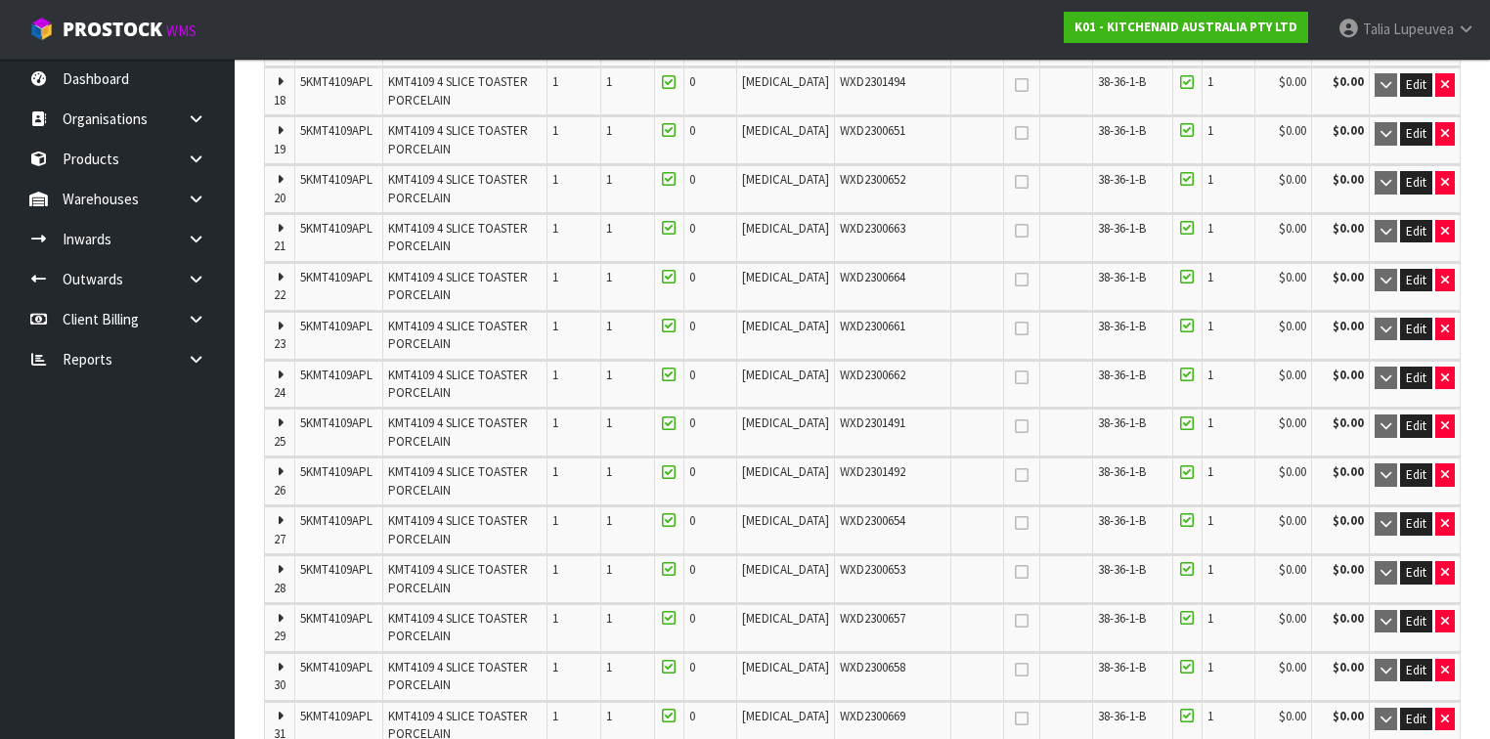
type input "2004.6"
type input "60"
type input "60 CTN + 1 [MEDICAL_DATA]"
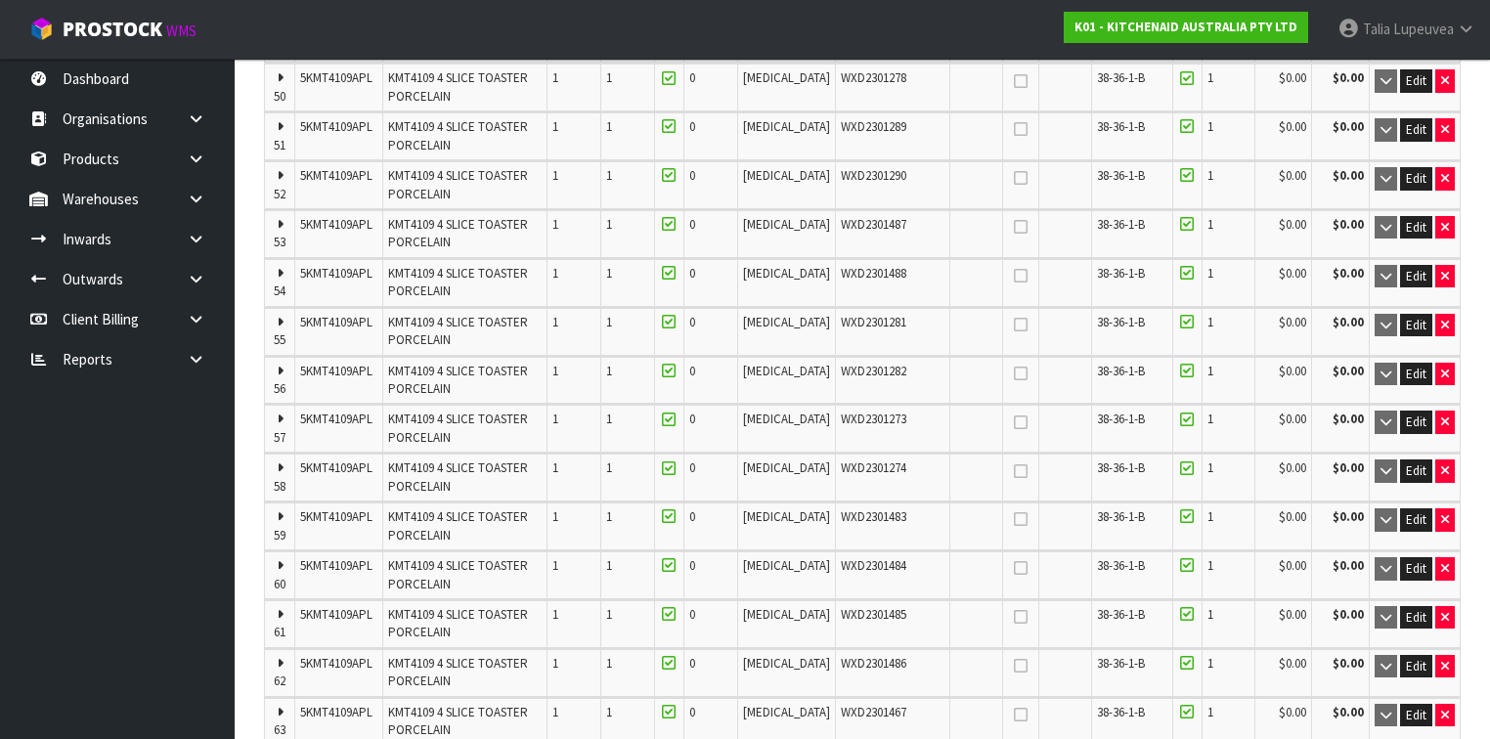
type input "400"
type input "13.77642"
type input "2000"
type input "60 CTN"
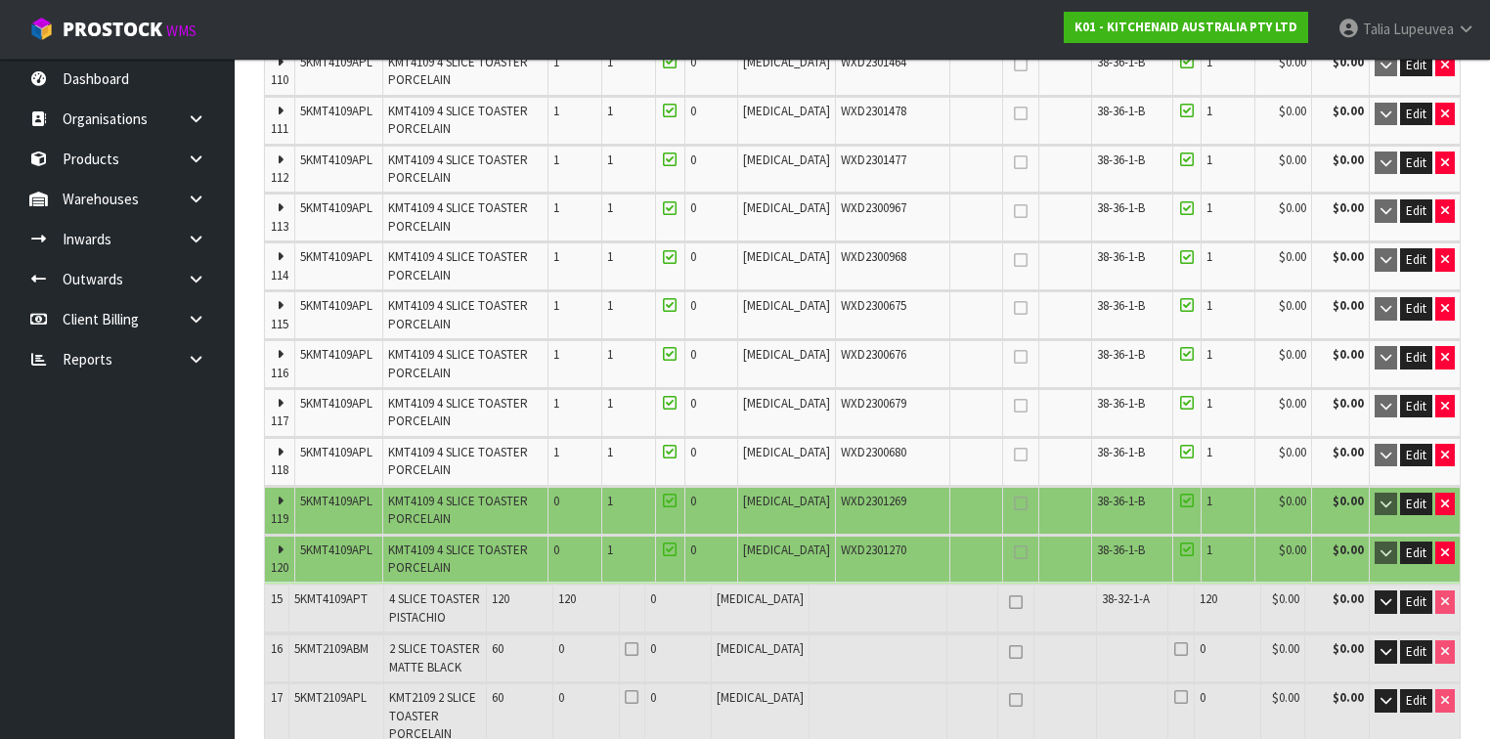
scroll to position [6413, 0]
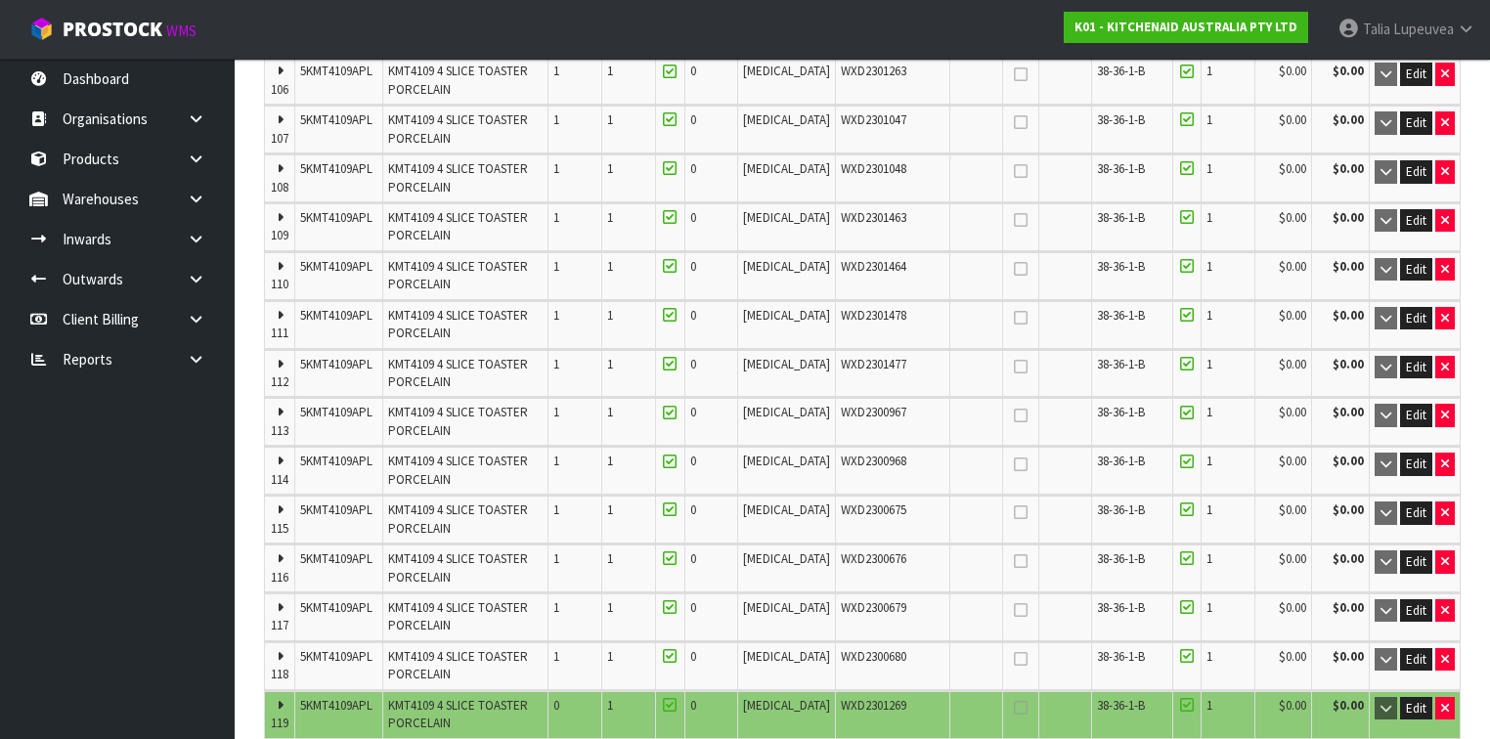
click at [841, 697] on span "WXD2301269" at bounding box center [874, 705] width 66 height 17
copy span "WXD2301269"
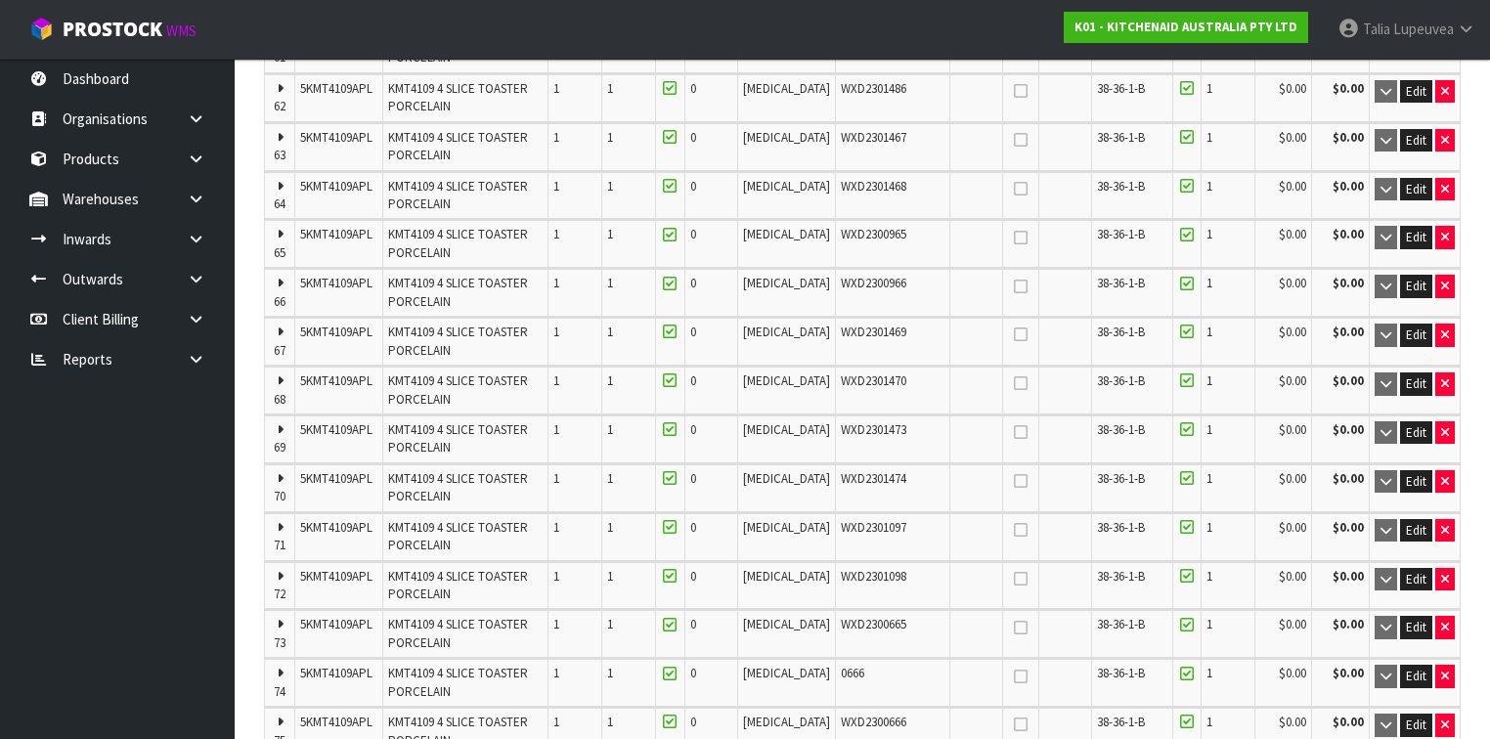
scroll to position [4302, 0]
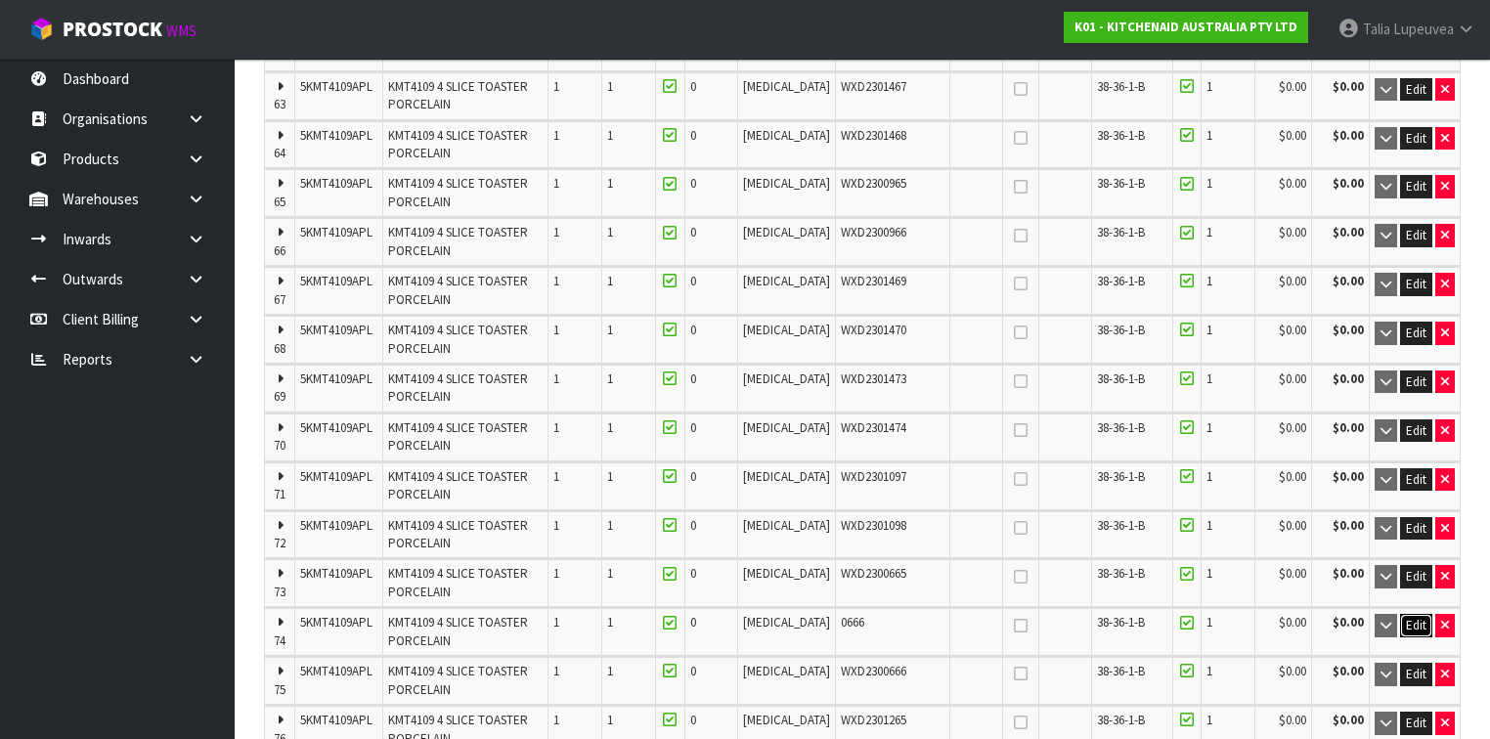
click at [1419, 617] on span "Edit" at bounding box center [1416, 625] width 21 height 17
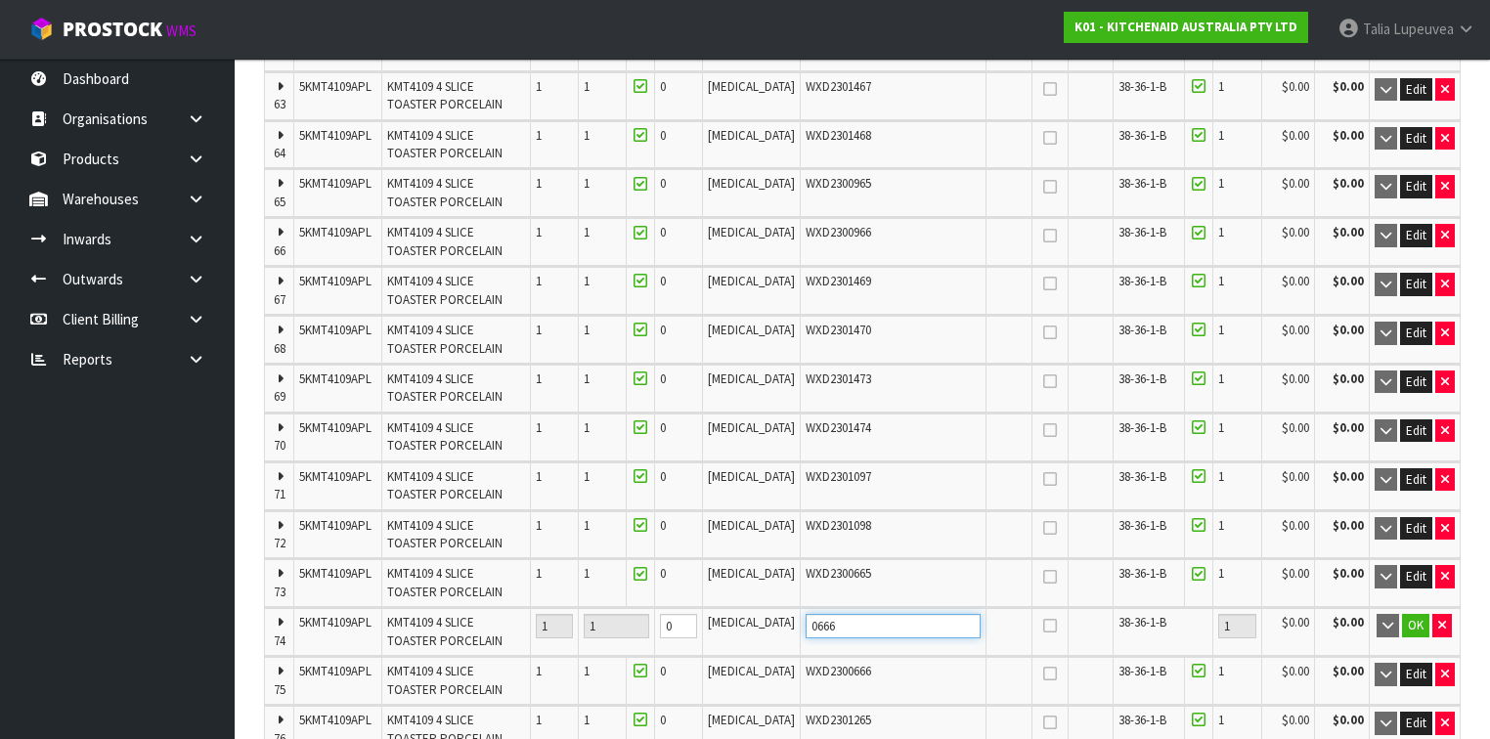
click at [624, 608] on tr "74 5KMT4109APL KMT4109 4 SLICE TOASTER PORCELAIN 1 1 0 PCE 0666 38-36-1-B 1 $0.…" at bounding box center [862, 631] width 1195 height 47
paste input "WXD2301269"
type input "WXD2301269"
click at [1417, 617] on span "OK" at bounding box center [1416, 625] width 16 height 17
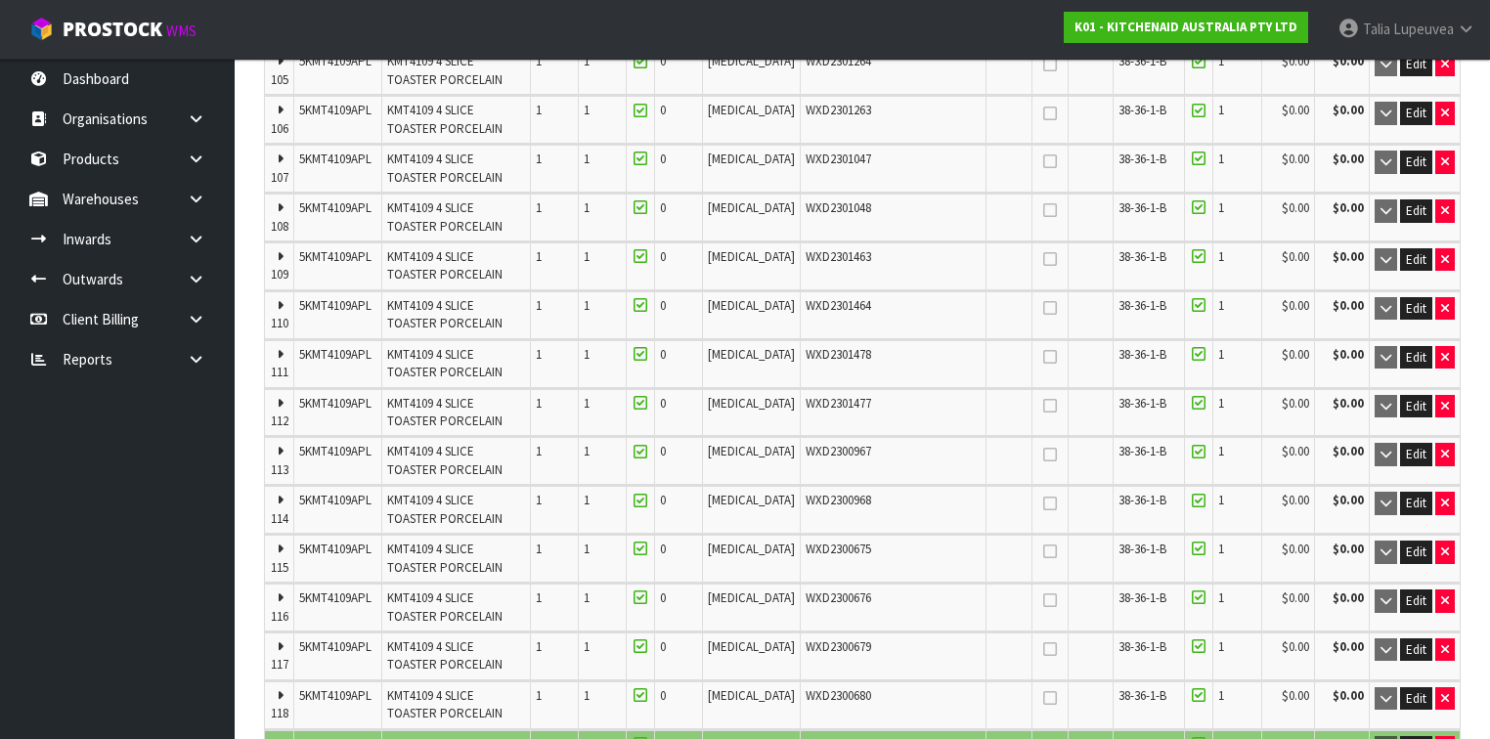
scroll to position [6413, 0]
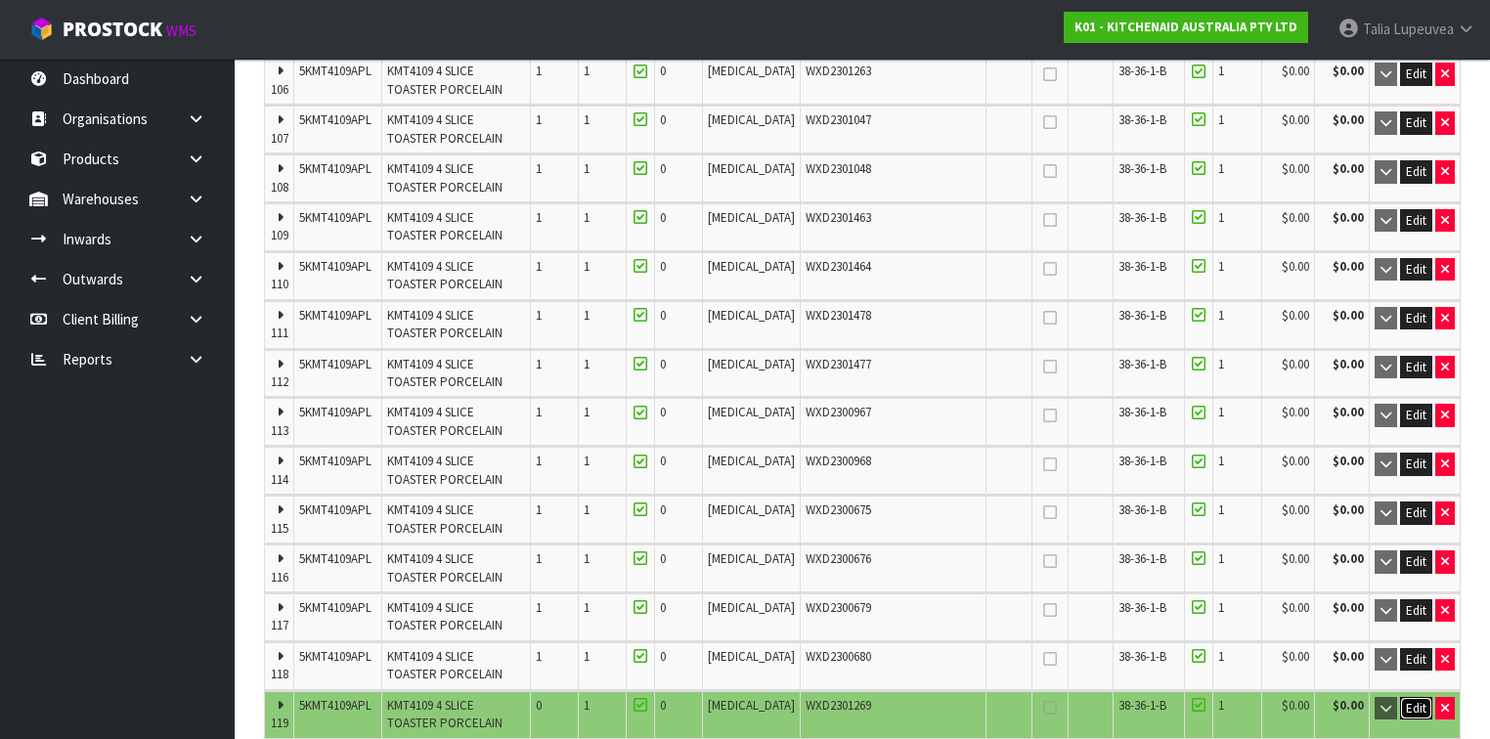
click at [1409, 700] on span "Edit" at bounding box center [1416, 708] width 21 height 17
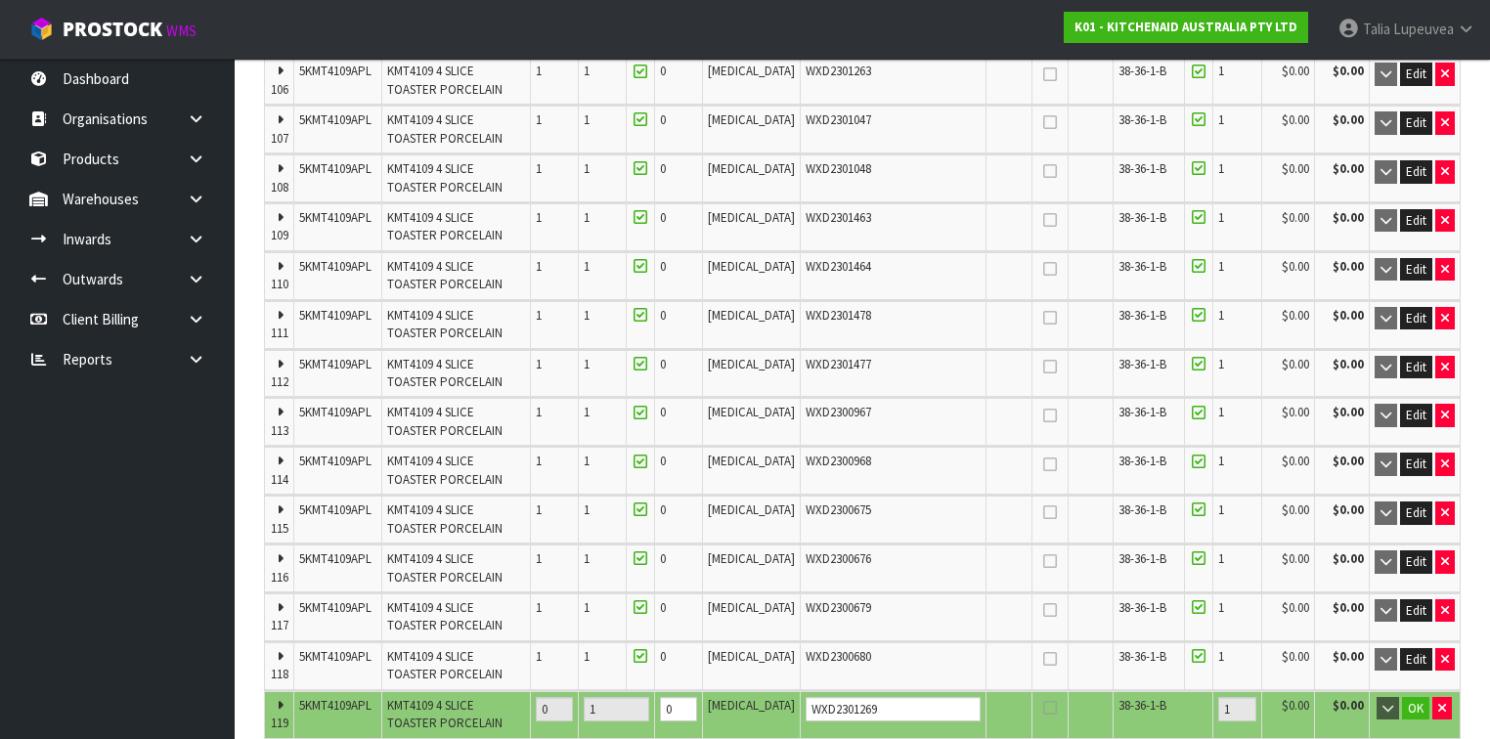
copy span "WXD2301270"
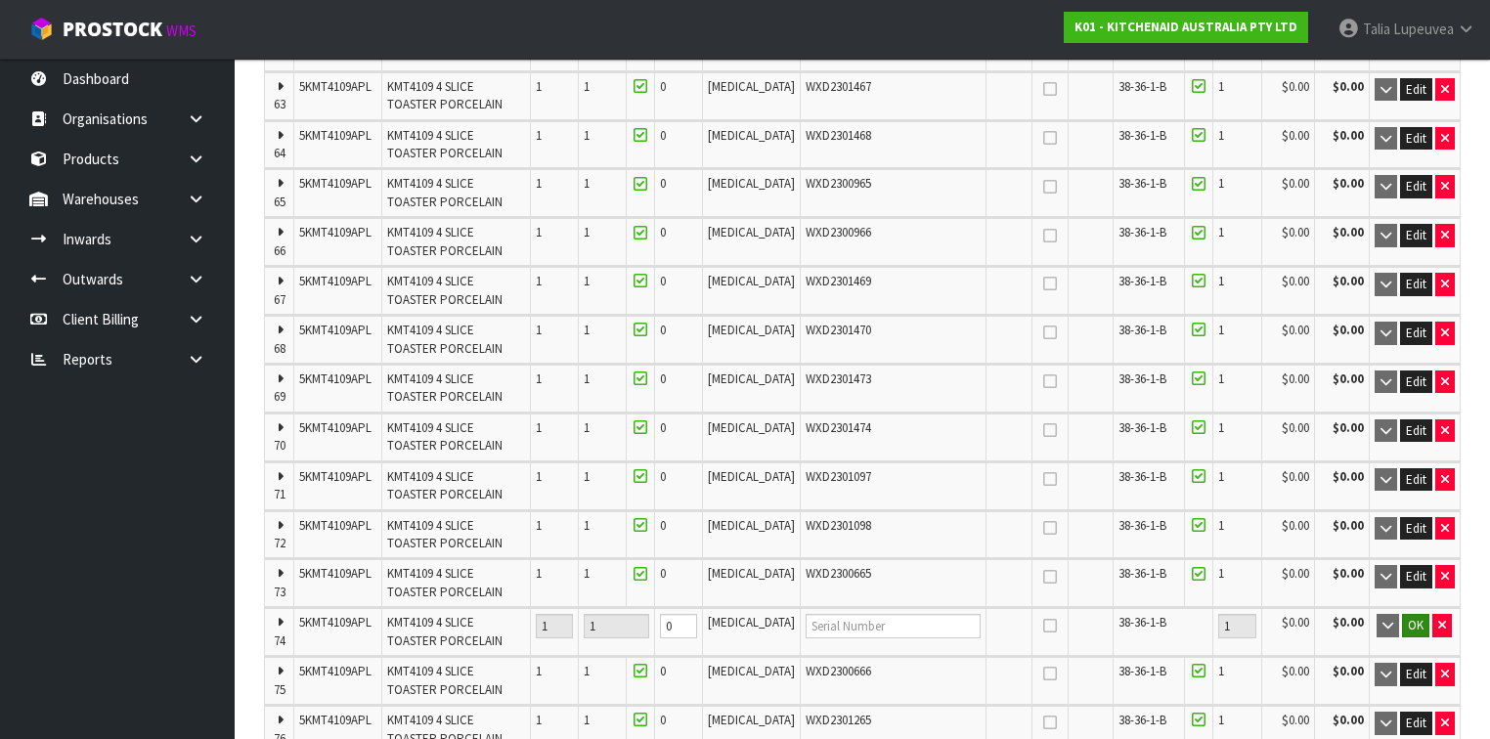
scroll to position [4223, 0]
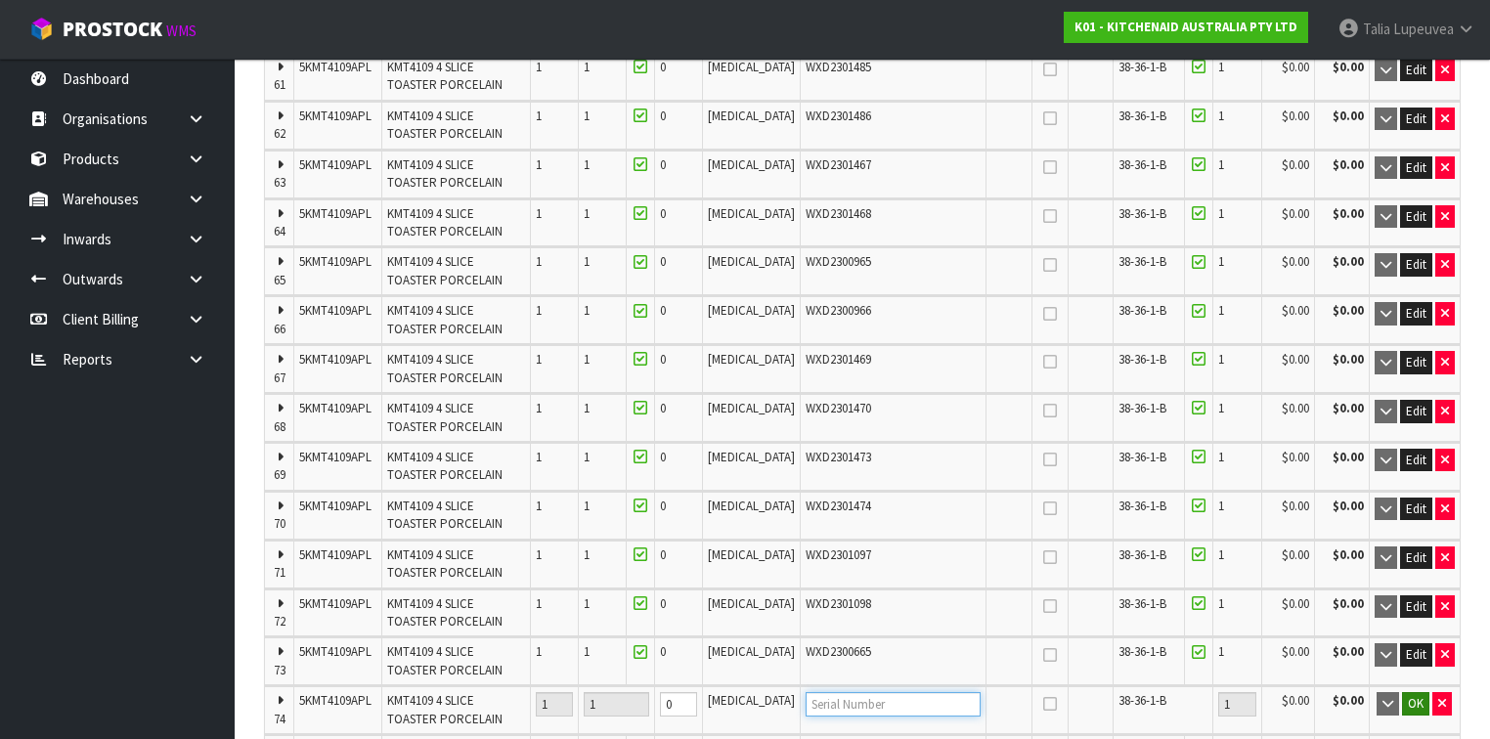
click at [845, 692] on input "text" at bounding box center [893, 704] width 175 height 24
paste input "WXD2301270"
type input "WXD2301270"
click at [1419, 695] on span "OK" at bounding box center [1416, 703] width 16 height 17
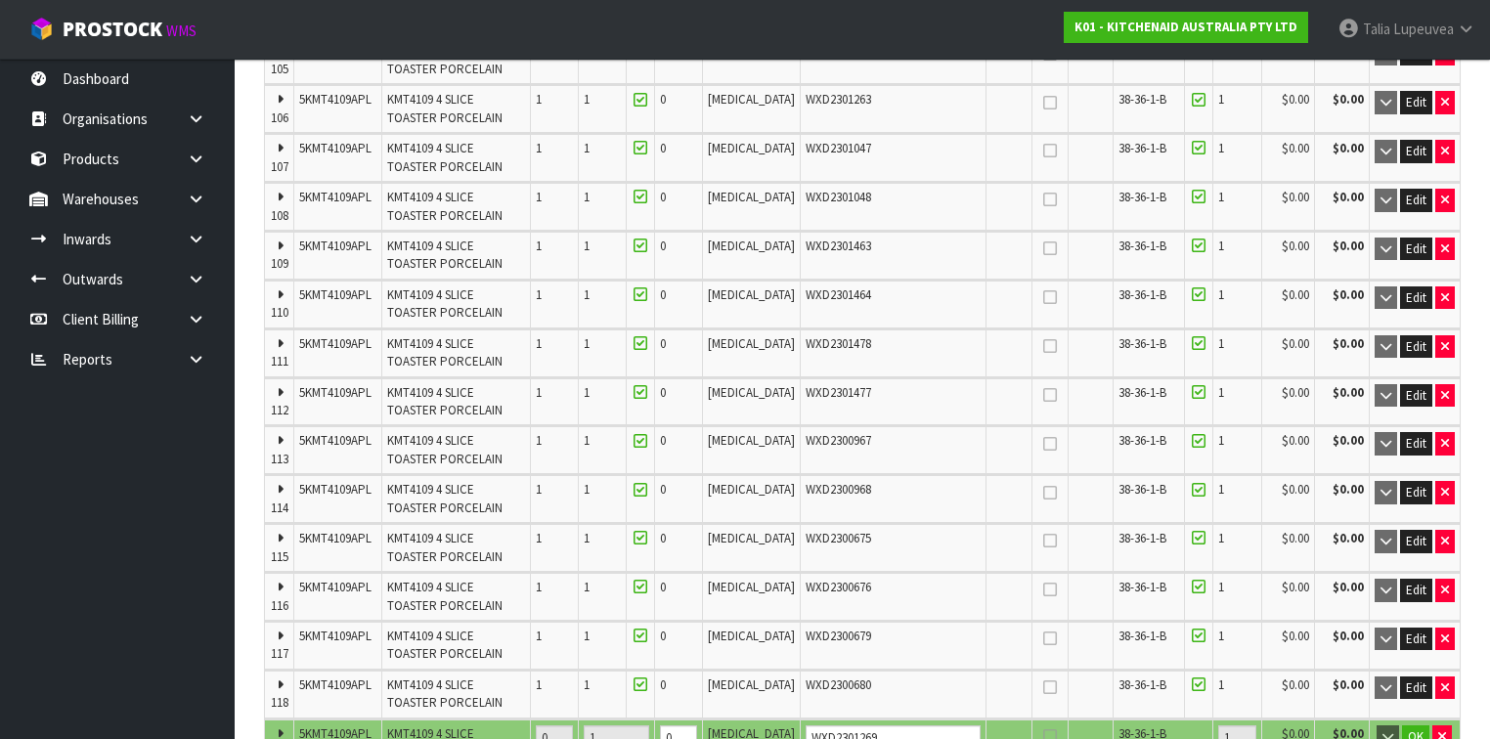
scroll to position [6648, 0]
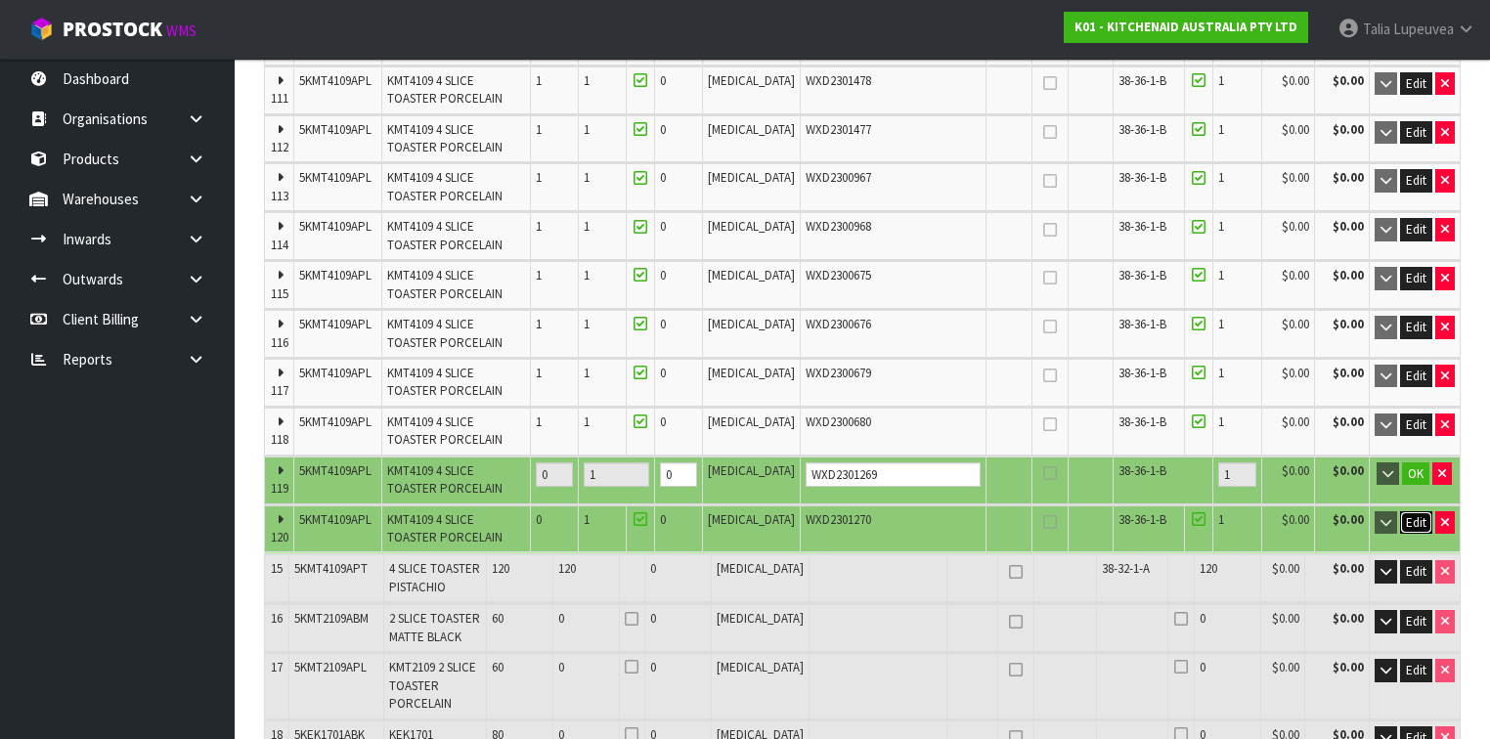
click at [1409, 514] on span "Edit" at bounding box center [1416, 522] width 21 height 17
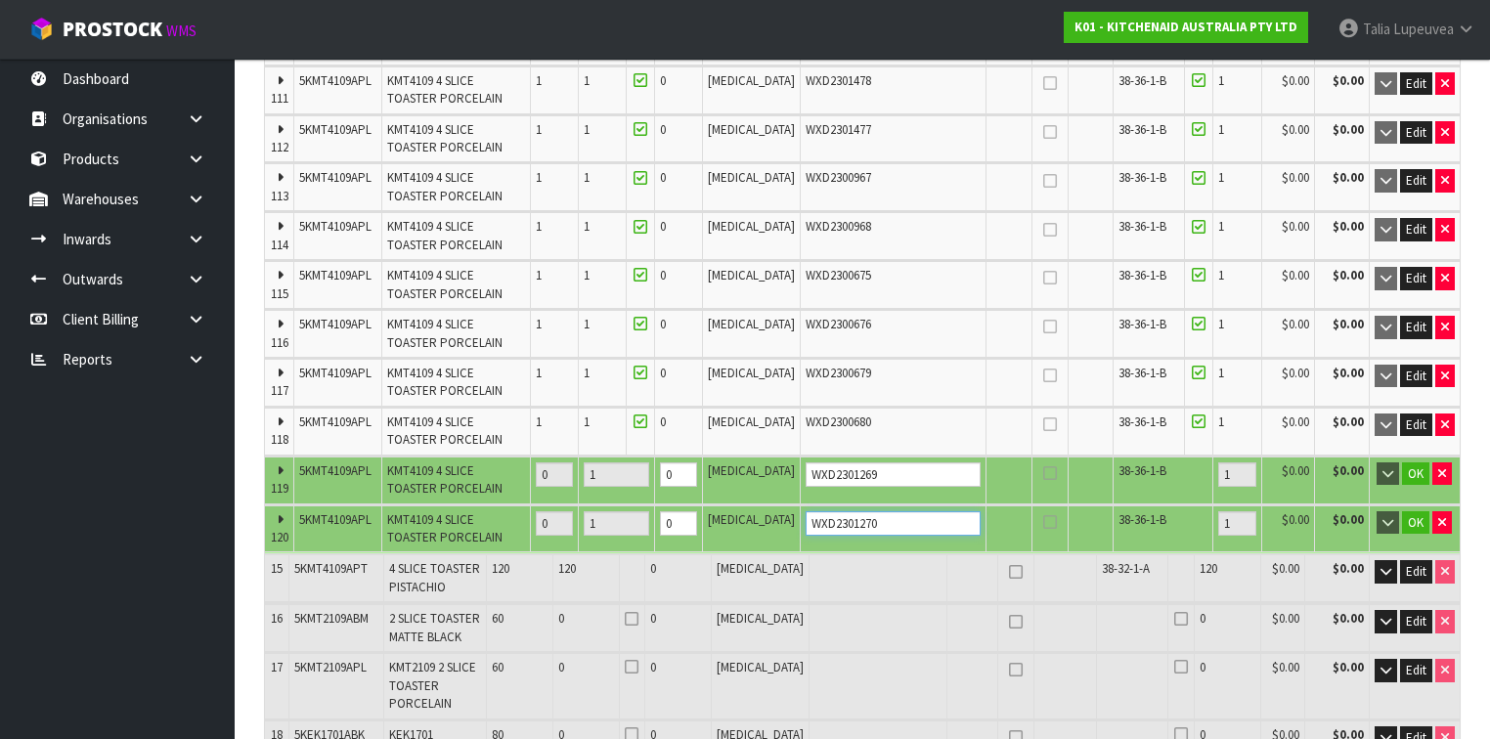
drag, startPoint x: 868, startPoint y: 261, endPoint x: 652, endPoint y: 238, distance: 217.3
click at [1441, 516] on icon "button" at bounding box center [1442, 522] width 8 height 13
type input "199"
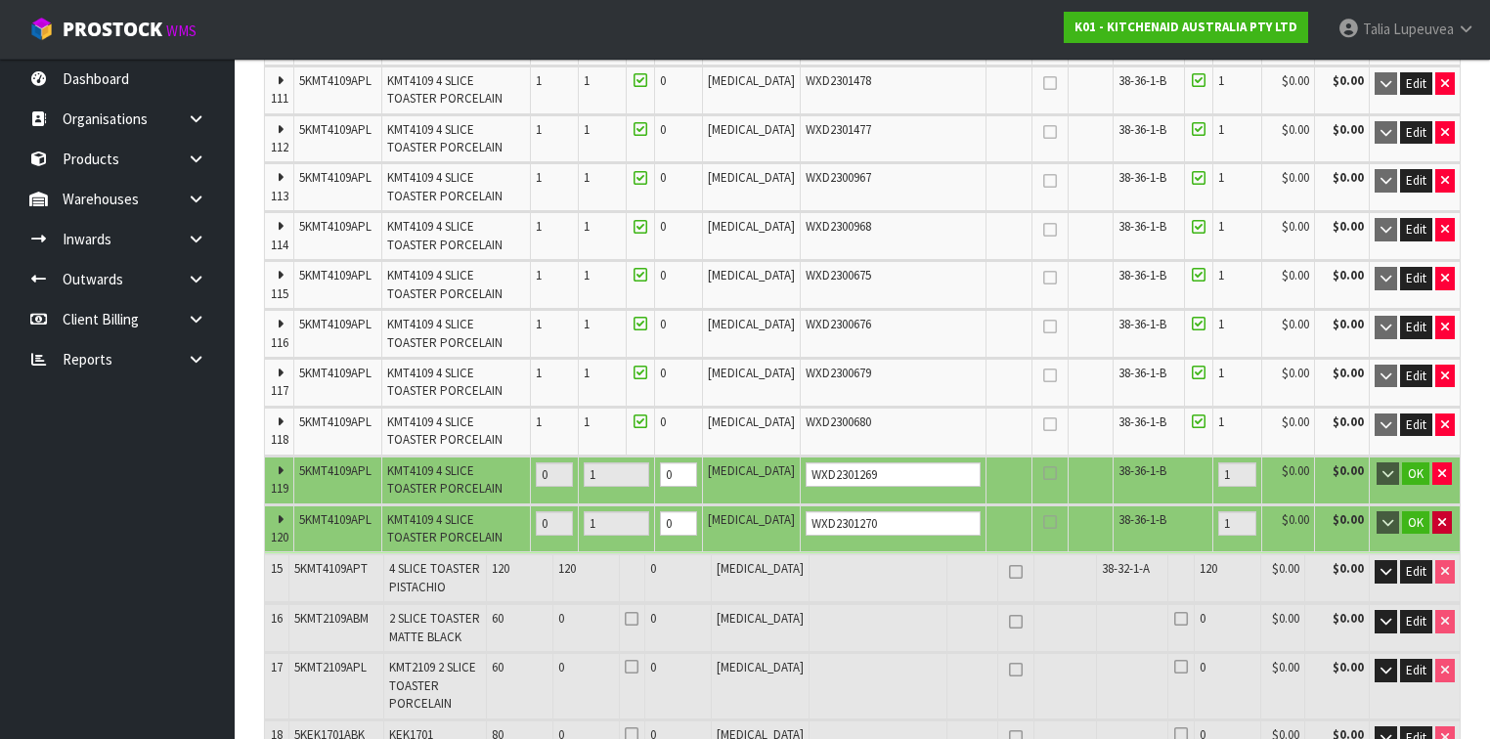
type input "399"
type input "13.731351"
type input "1994.6"
type input "59 CTN + 1 PCE"
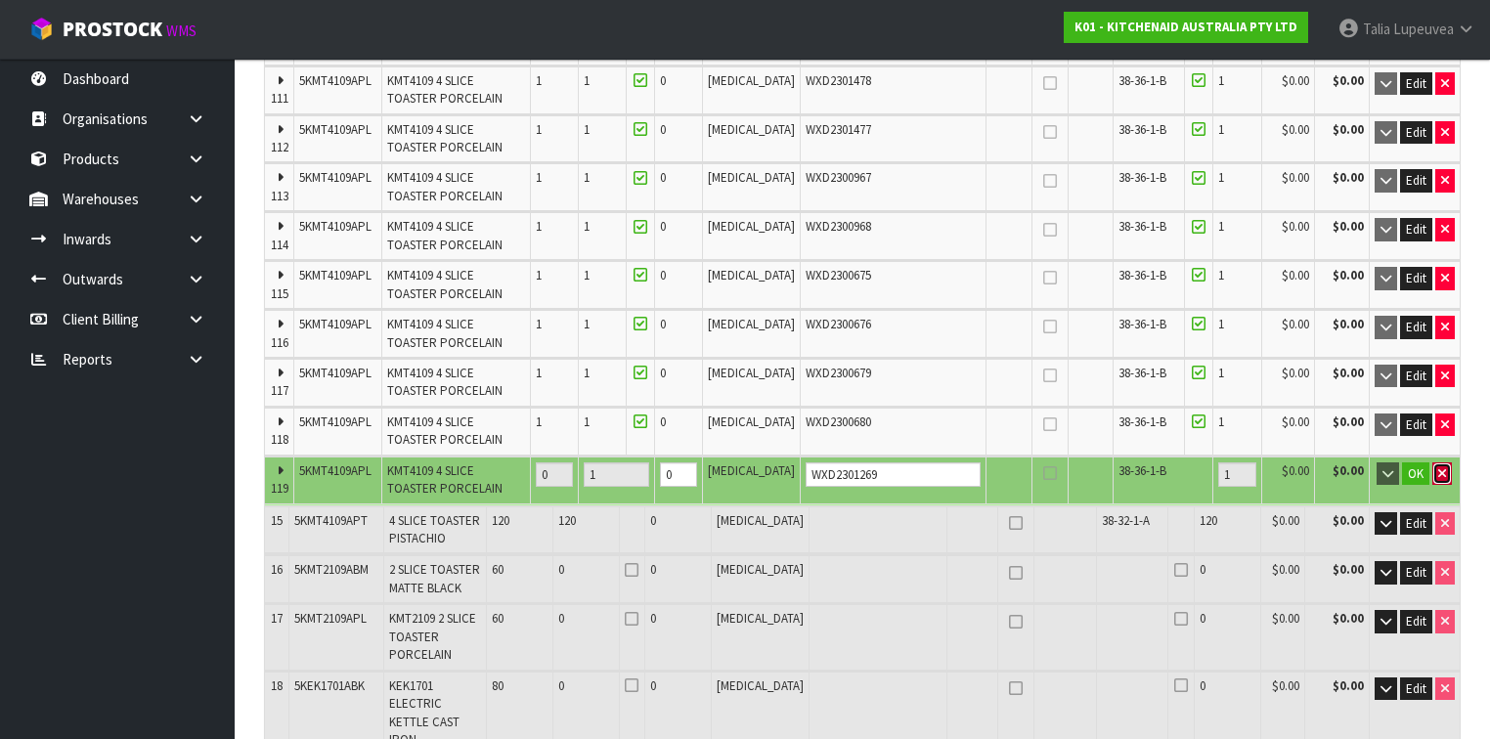
click at [1441, 467] on icon "button" at bounding box center [1442, 473] width 8 height 13
type input "398"
type input "13.697033"
type input "1990"
type input "59 CTN"
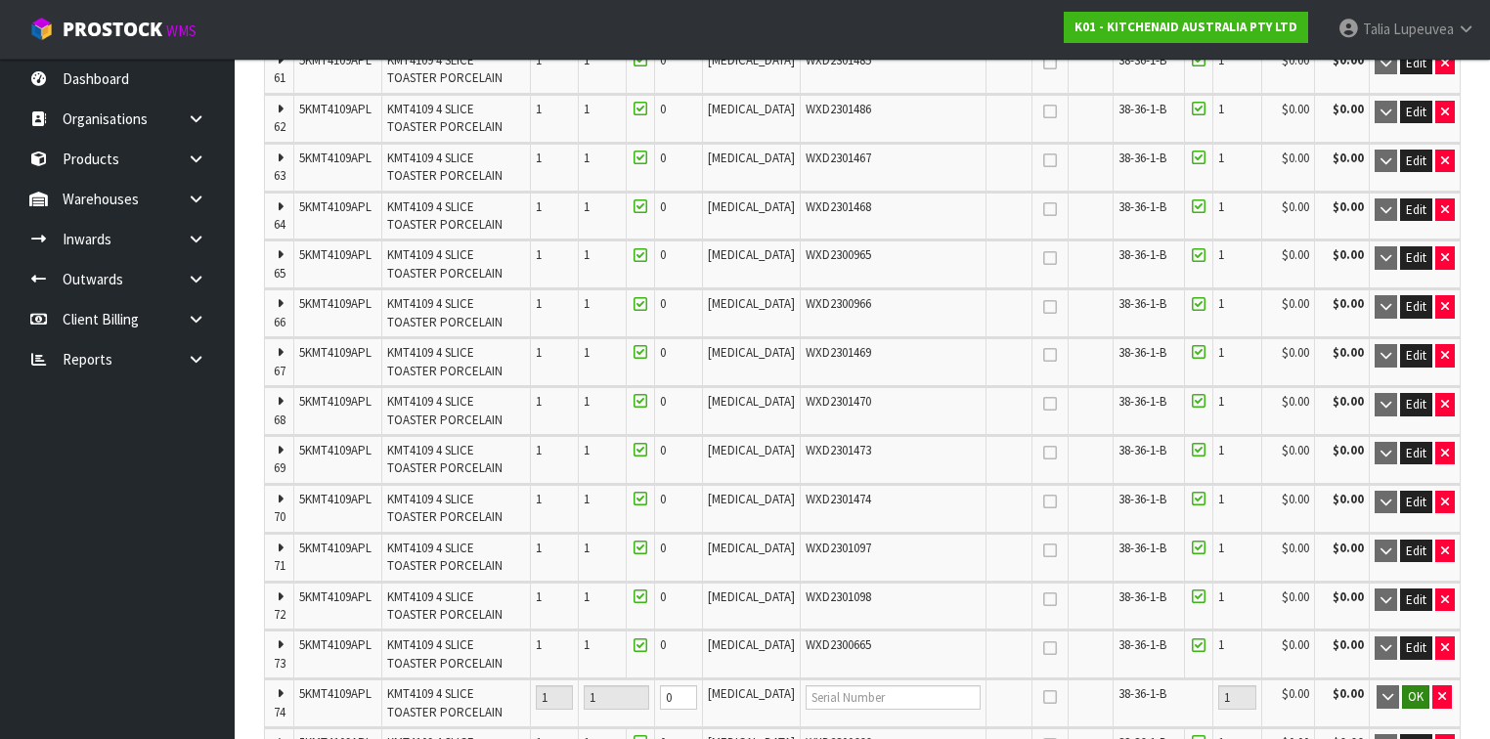
scroll to position [4223, 0]
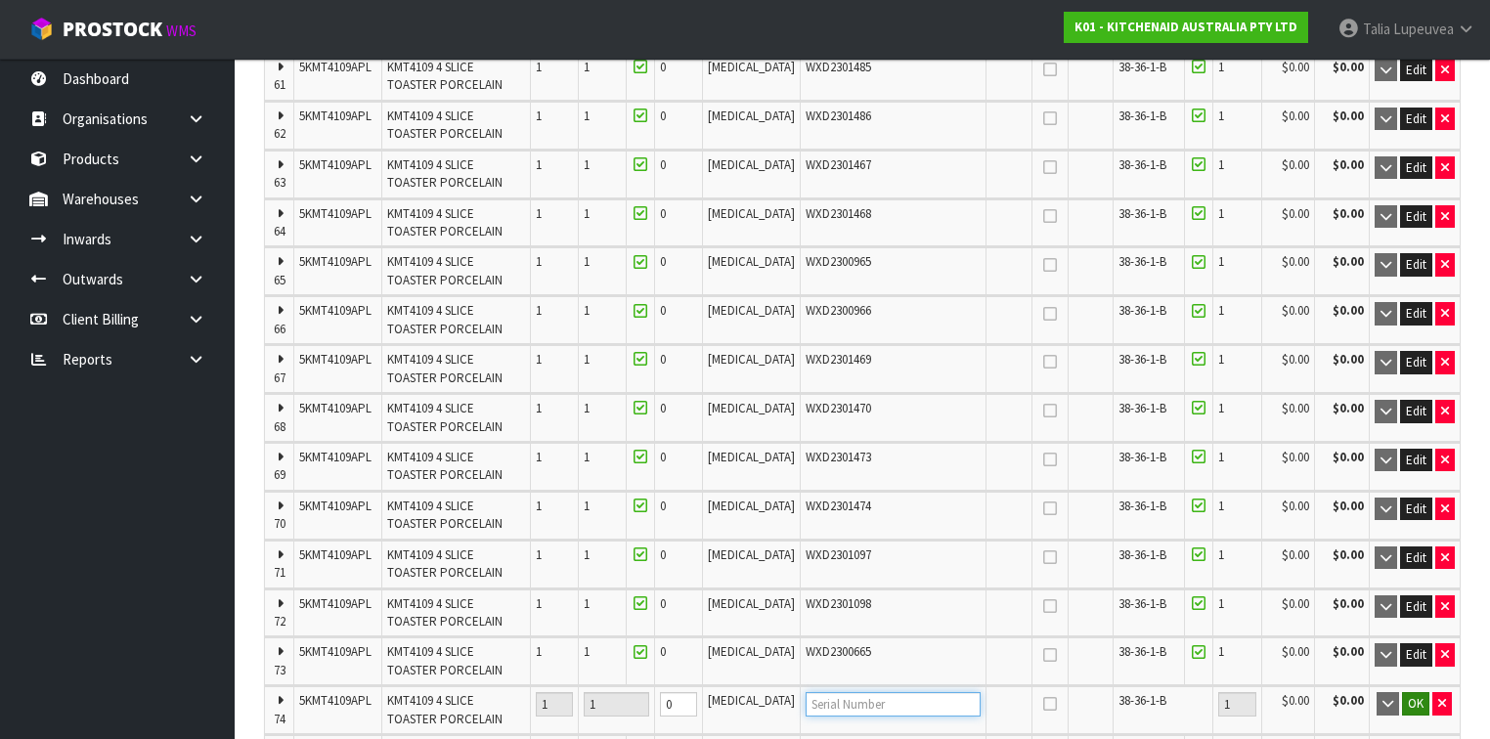
click at [872, 692] on input "text" at bounding box center [893, 704] width 175 height 24
paste input "WXD2301270"
type input "WXD2301270"
click at [1419, 695] on span "OK" at bounding box center [1416, 703] width 16 height 17
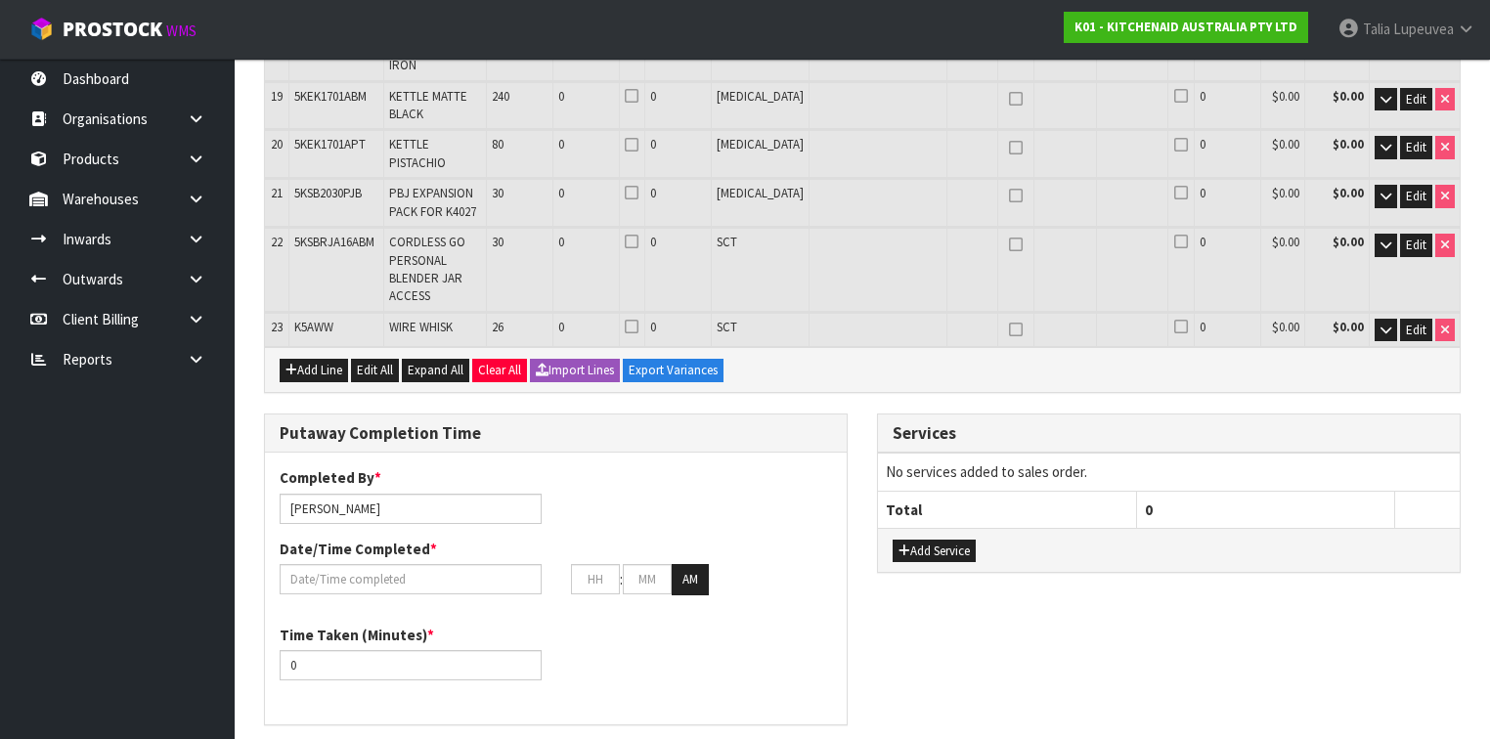
scroll to position [7457, 0]
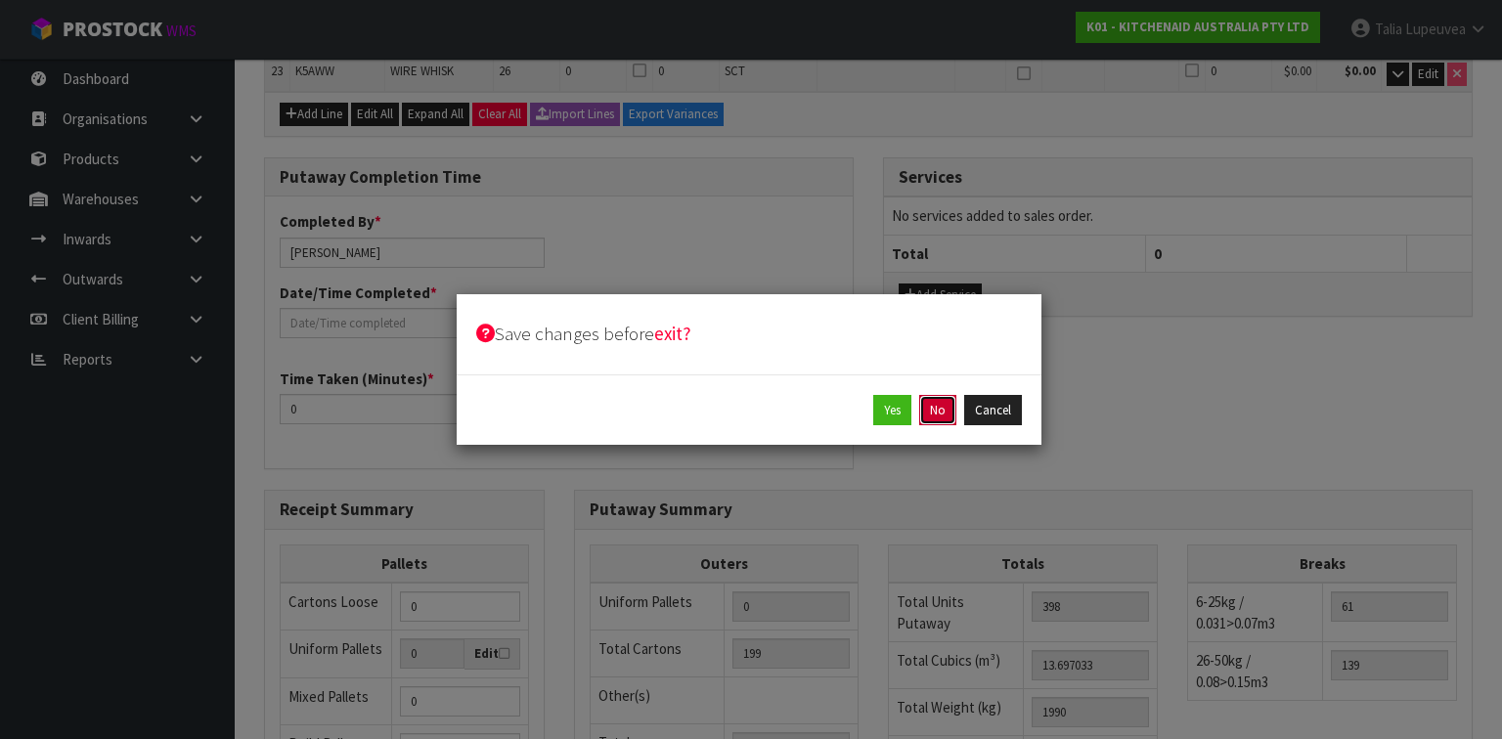
click at [940, 418] on button "No" at bounding box center [937, 410] width 37 height 31
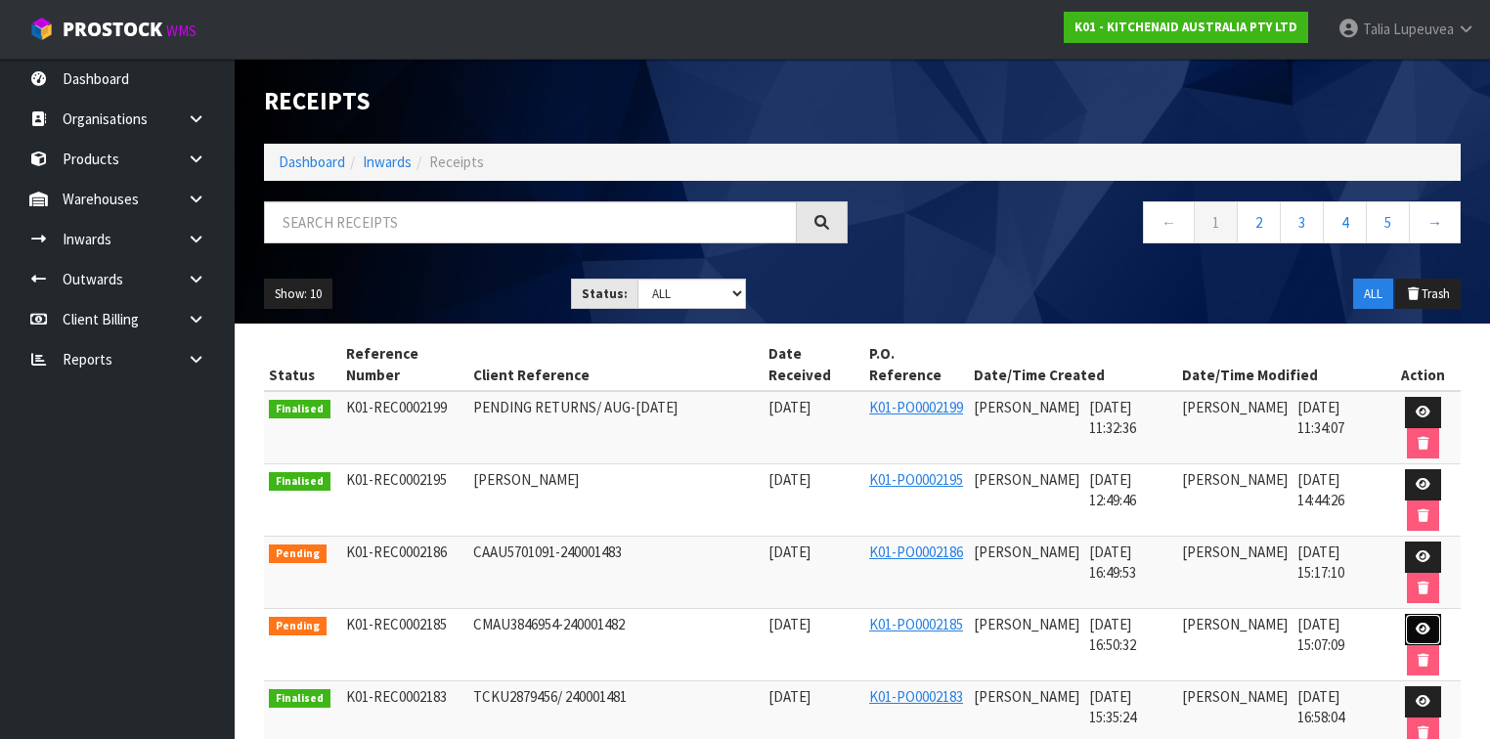
click at [1419, 618] on link at bounding box center [1423, 629] width 36 height 31
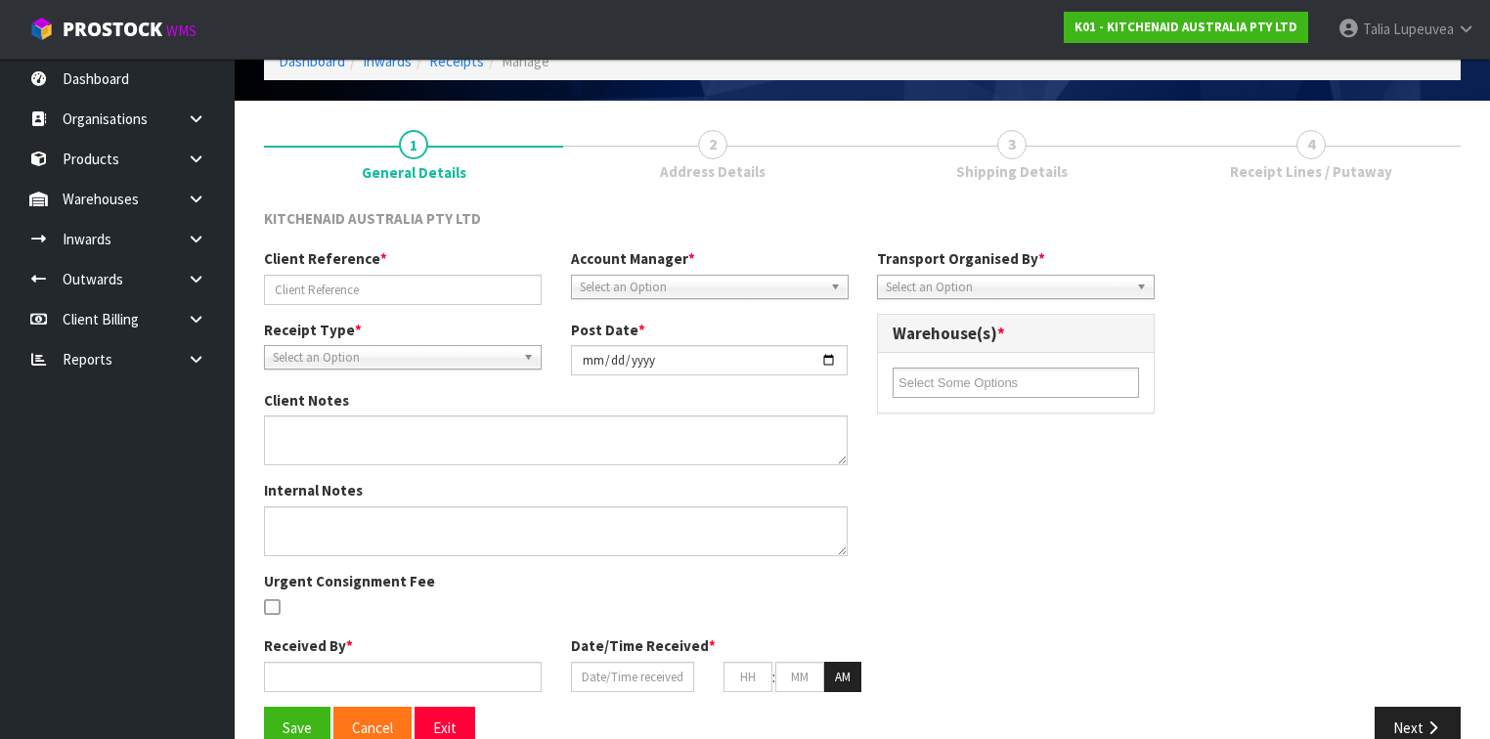
type input "CMAU3846954-240001482"
type input "[DATE]"
type input "[PERSON_NAME]"
type input "[DATE]"
type input "04"
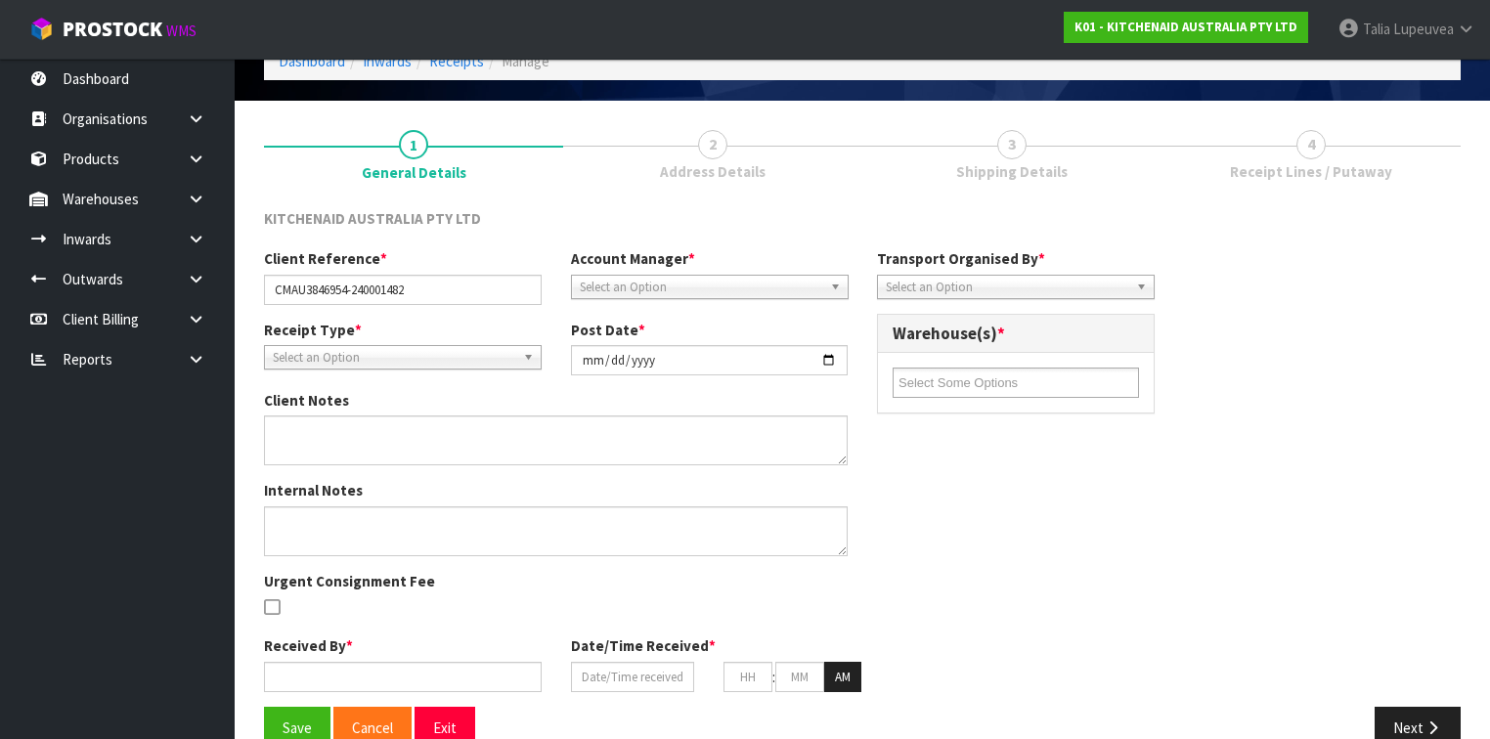
type input "50"
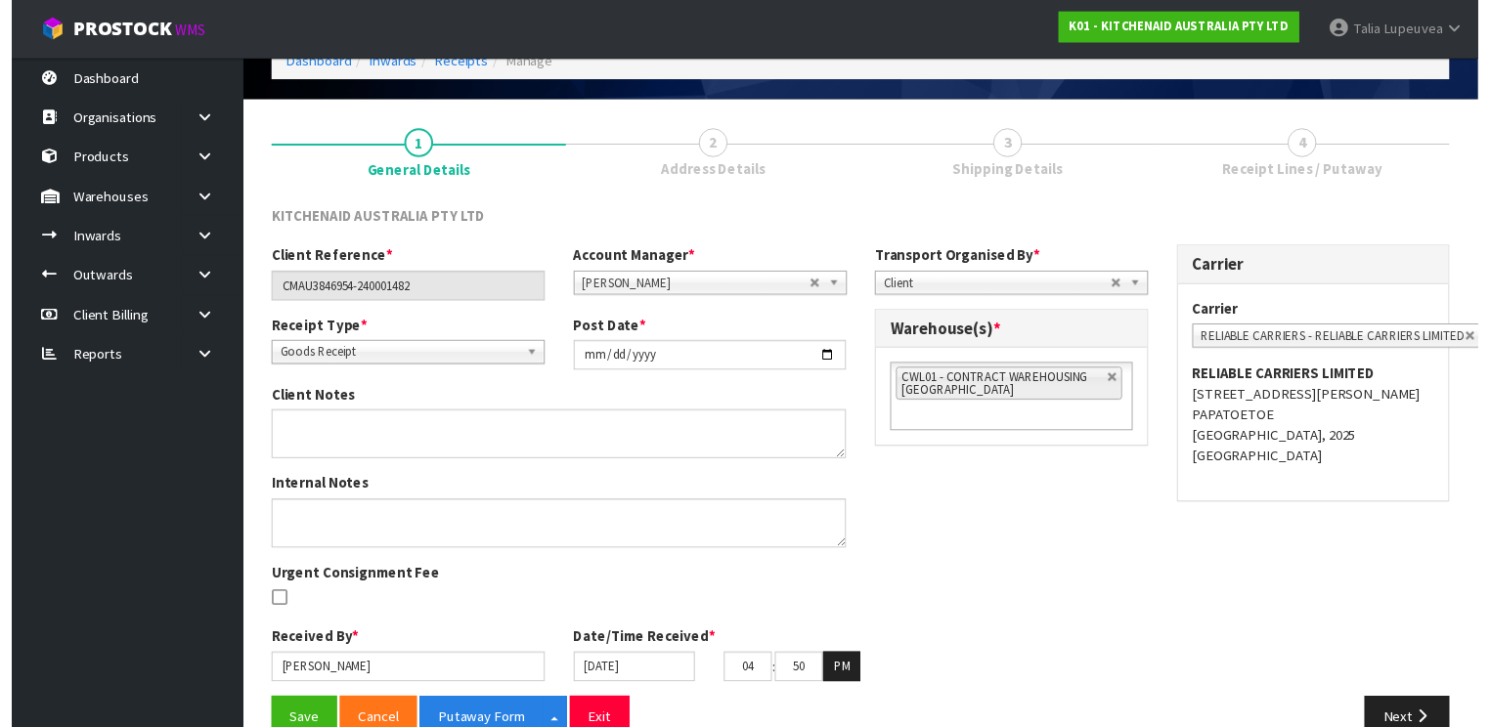
scroll to position [137, 0]
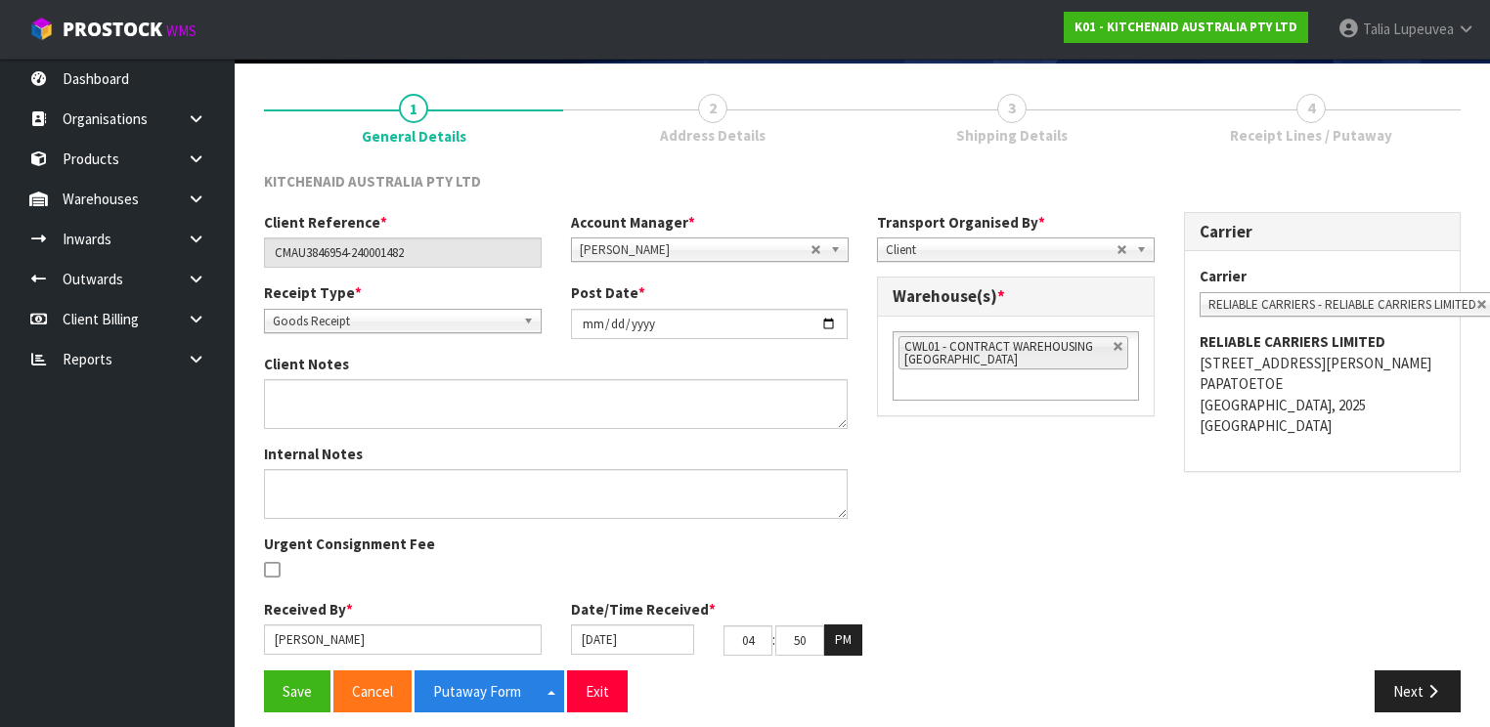
click at [1430, 659] on div "Client Reference * CMAU3846954-240001482 Account Manager * Zubair Moolla Rod Gi…" at bounding box center [862, 441] width 1226 height 459
click at [1429, 684] on icon "button" at bounding box center [1432, 691] width 19 height 15
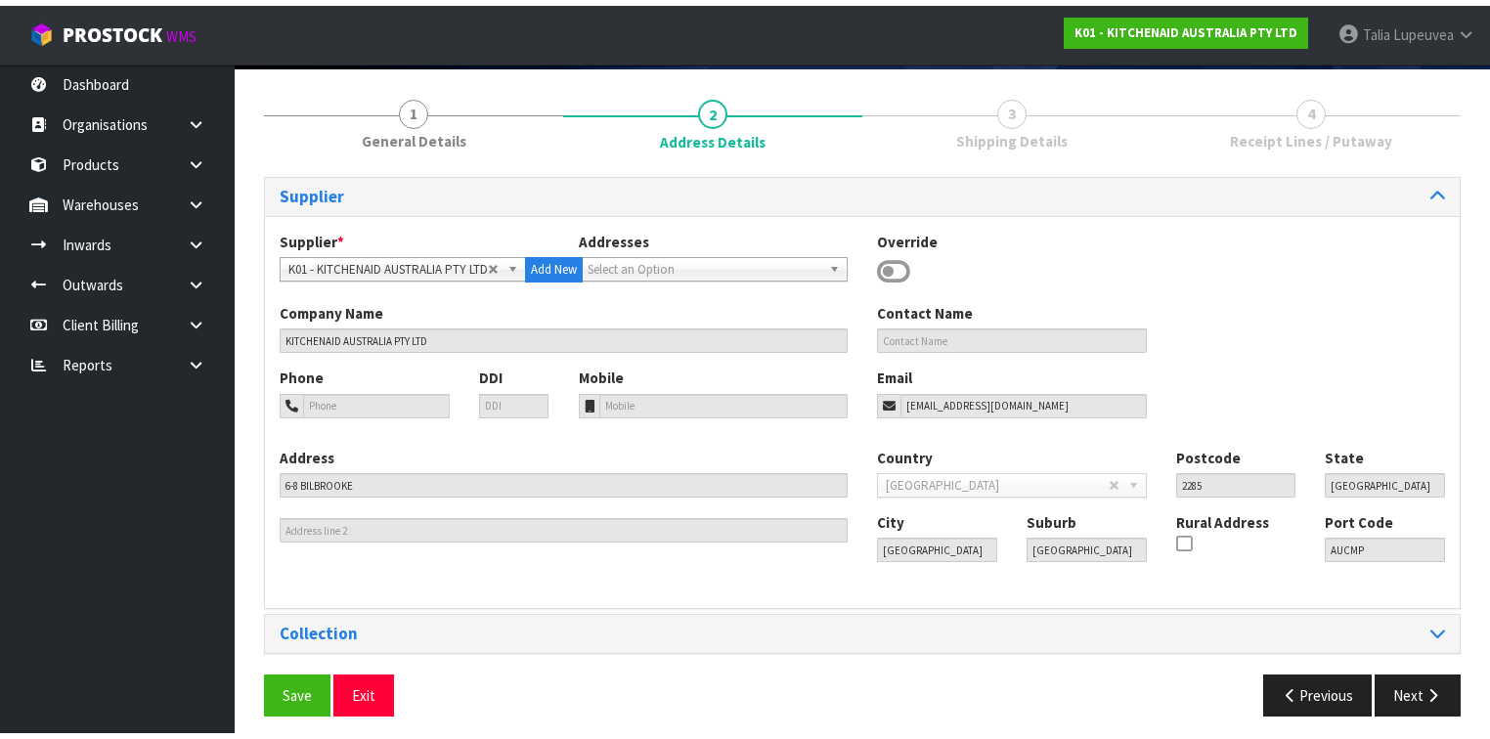
scroll to position [0, 0]
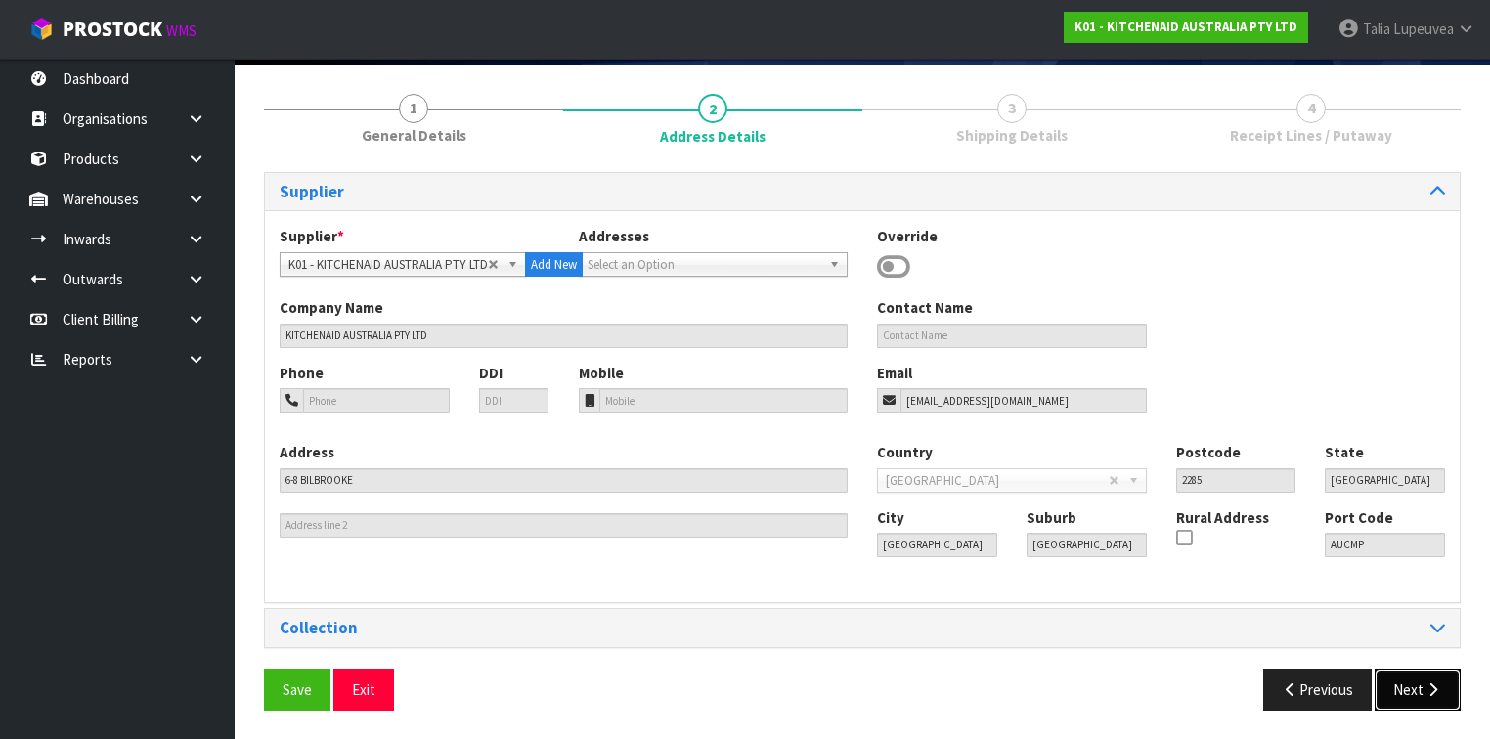
click at [1416, 688] on button "Next" at bounding box center [1418, 690] width 86 height 42
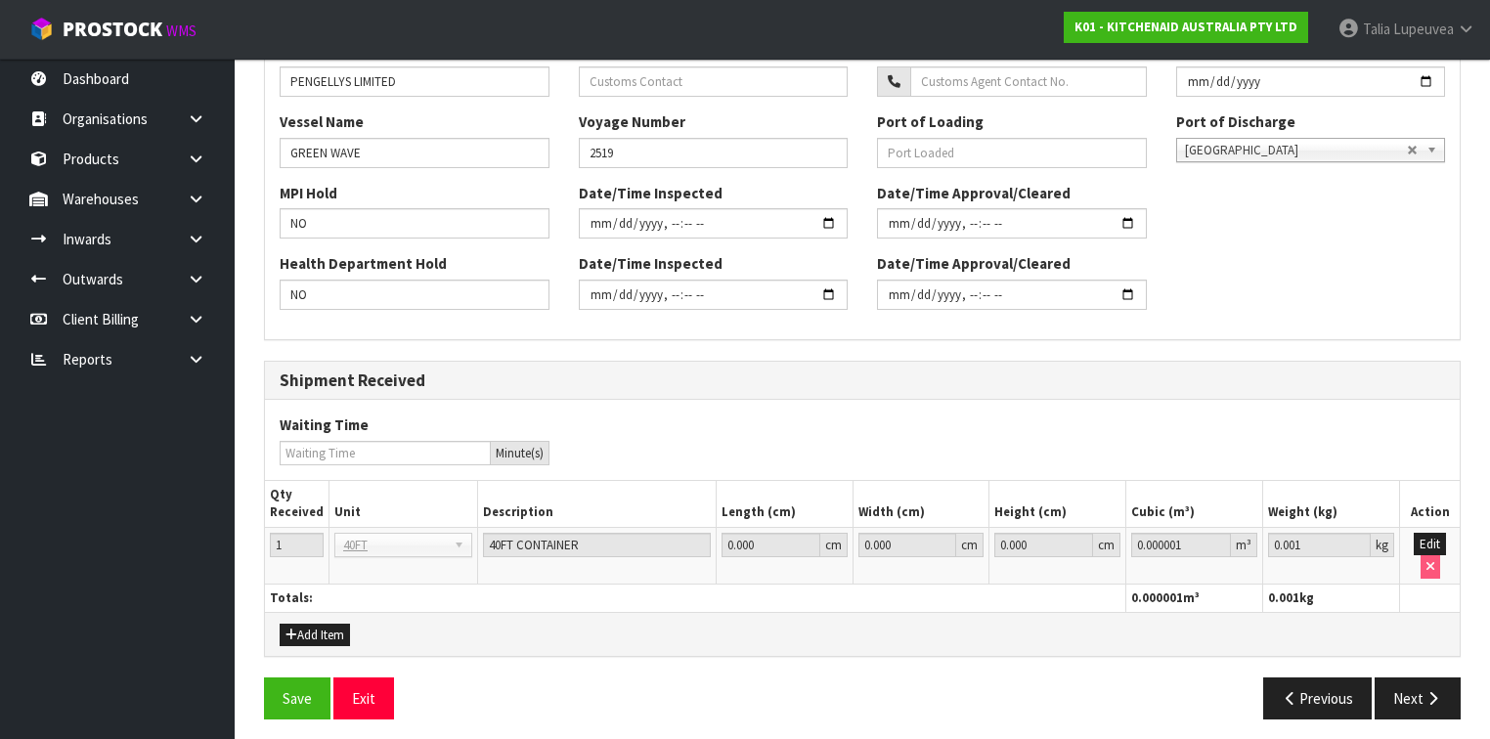
scroll to position [630, 0]
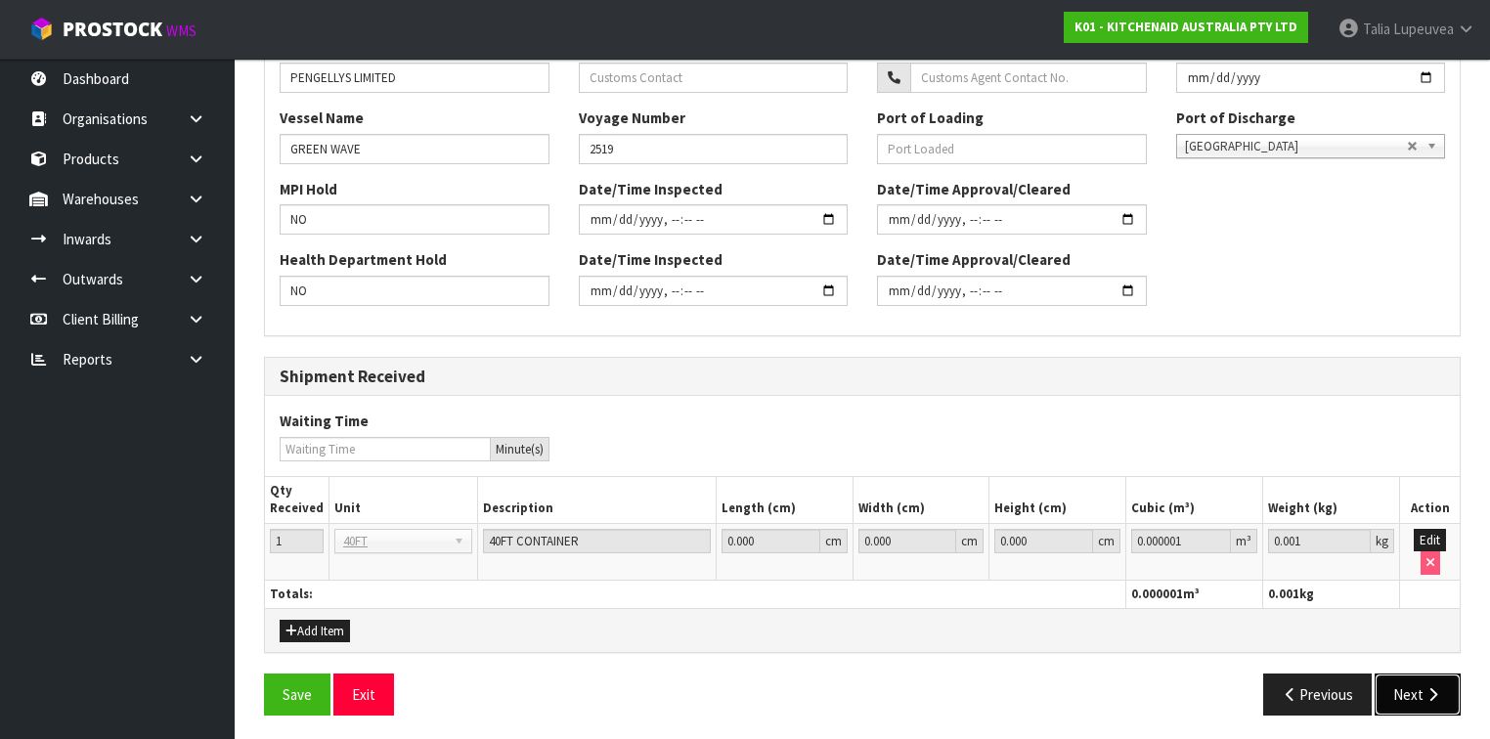
click at [1398, 685] on button "Next" at bounding box center [1418, 695] width 86 height 42
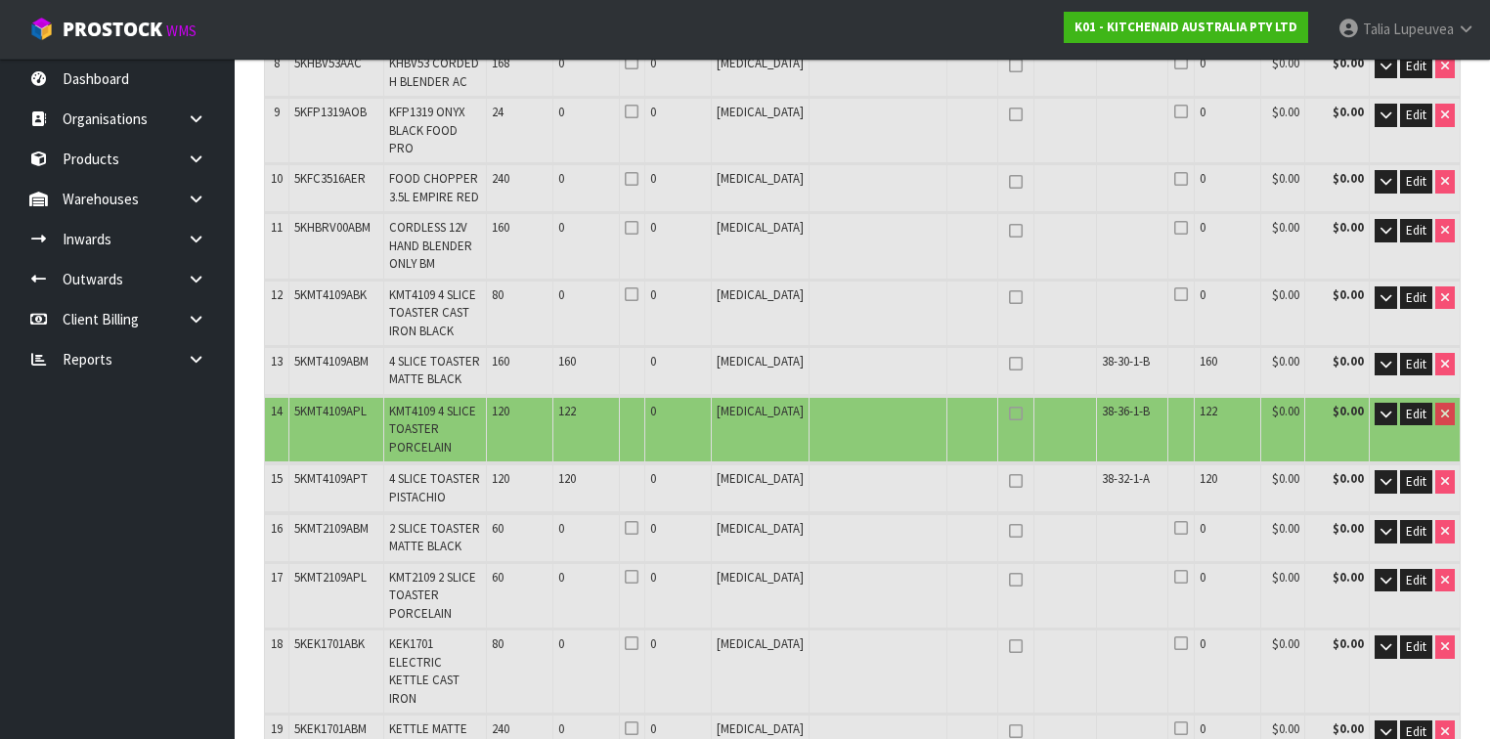
scroll to position [782, 0]
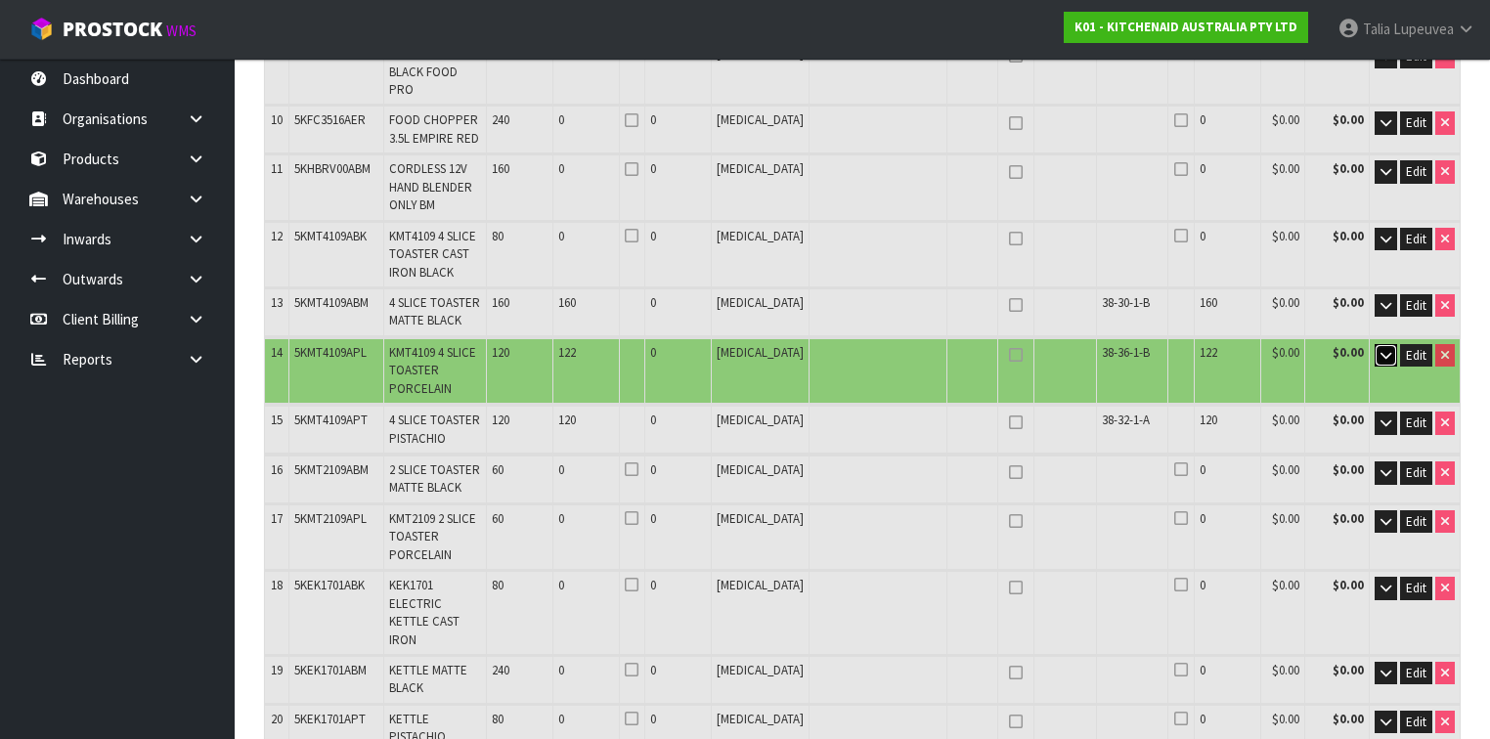
click at [1393, 344] on button "button" at bounding box center [1386, 355] width 22 height 23
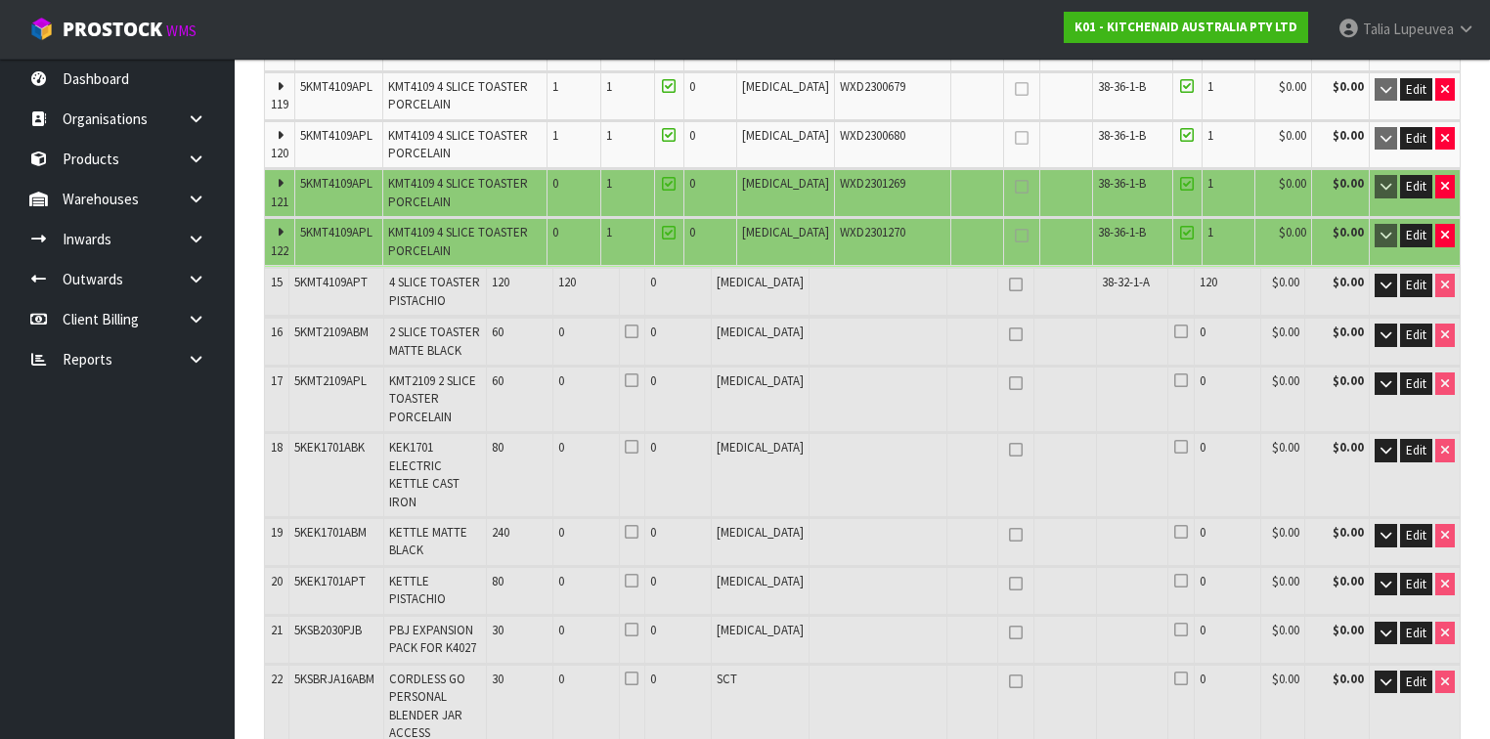
scroll to position [6726, 0]
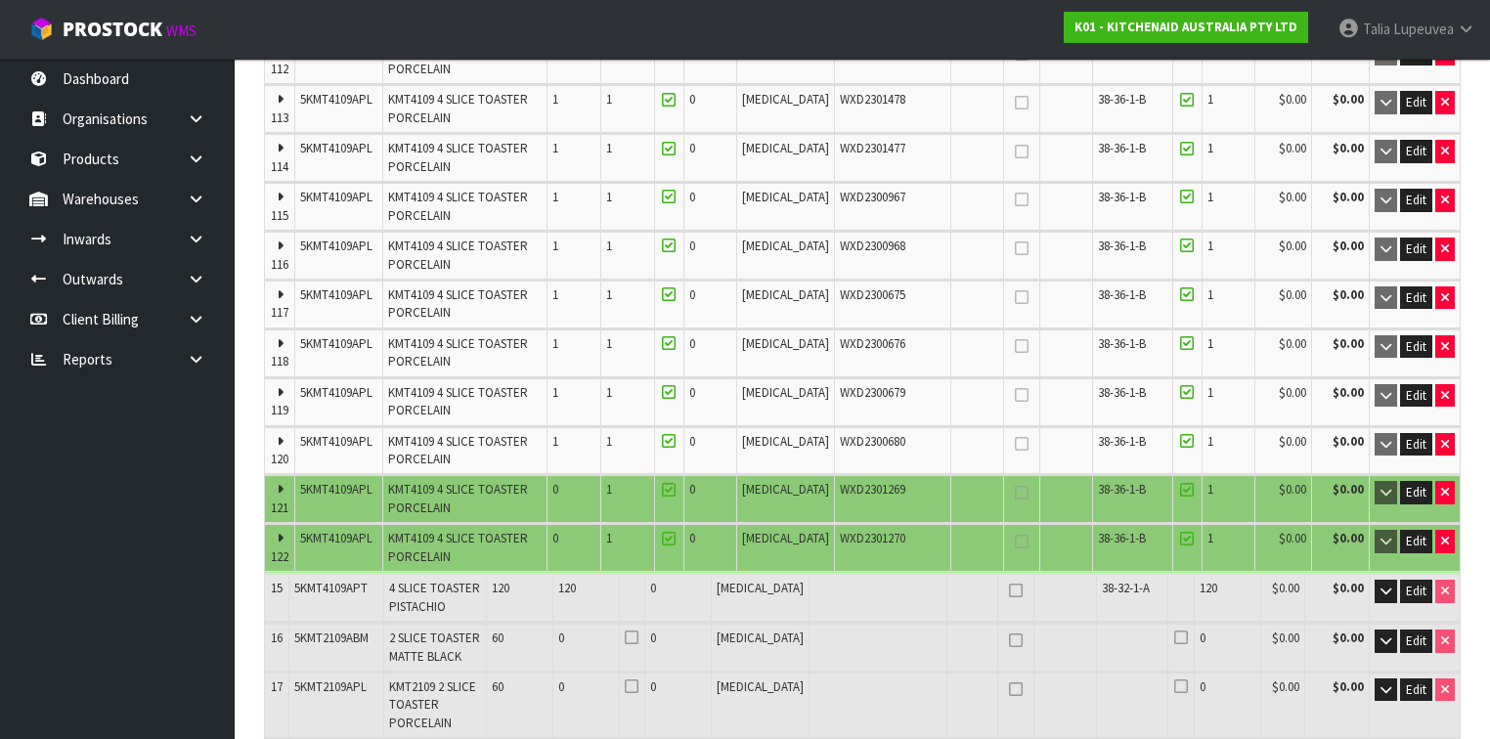
click at [847, 481] on span "WXD2301269" at bounding box center [873, 489] width 66 height 17
copy span "WXD2301269"
click at [1444, 486] on icon "button" at bounding box center [1445, 492] width 8 height 13
type input "60"
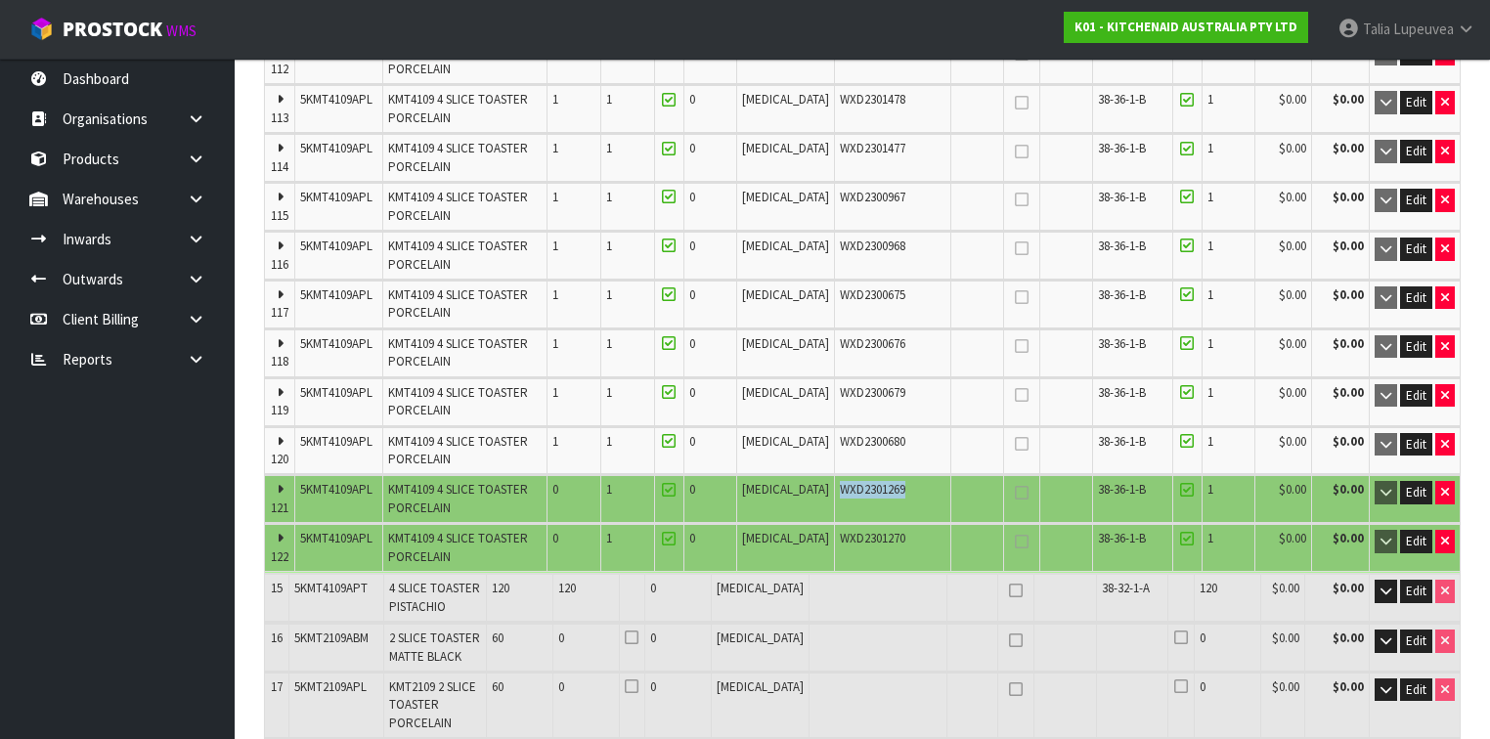
type input "60 CTN + 1 [MEDICAL_DATA]"
type input "200"
type input "401"
type input "13.810738"
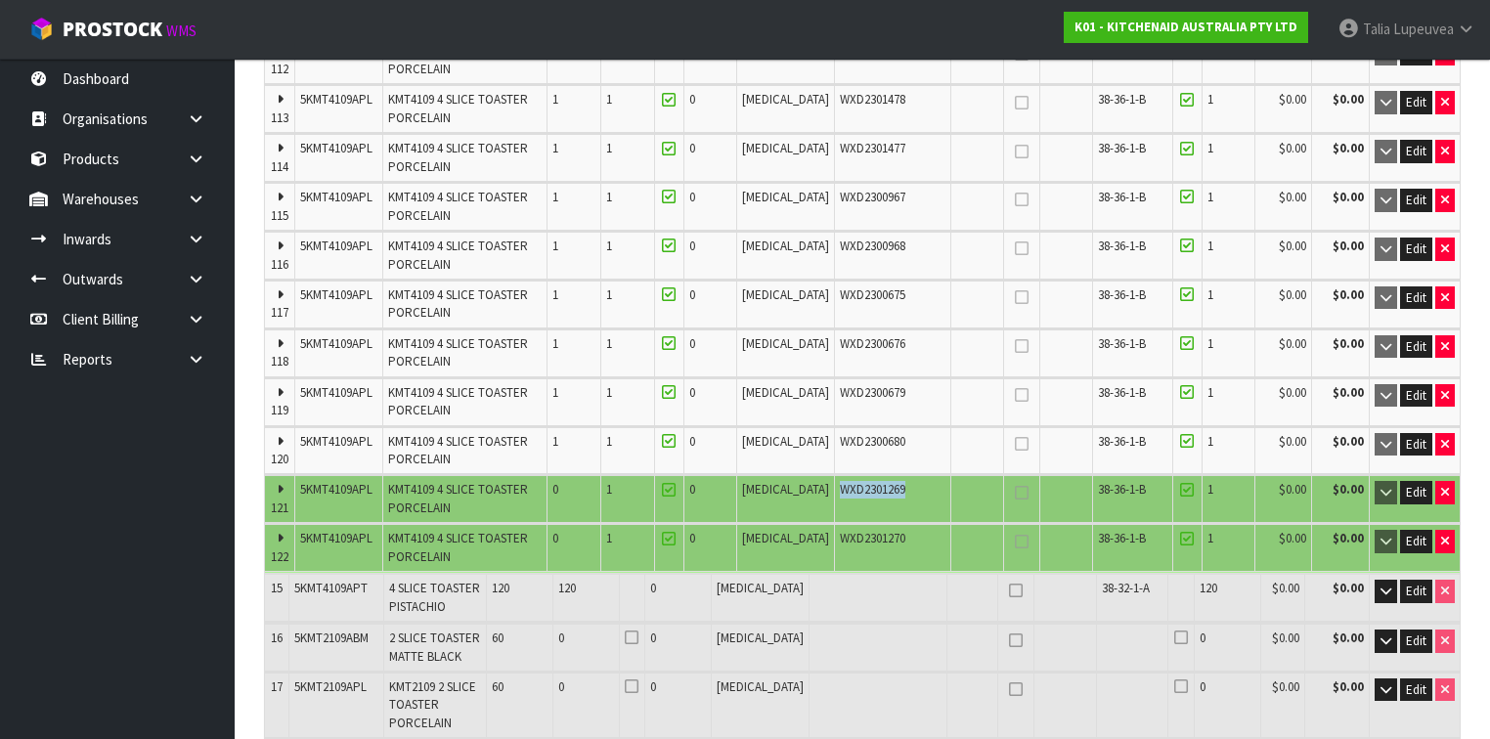
type input "2004.6"
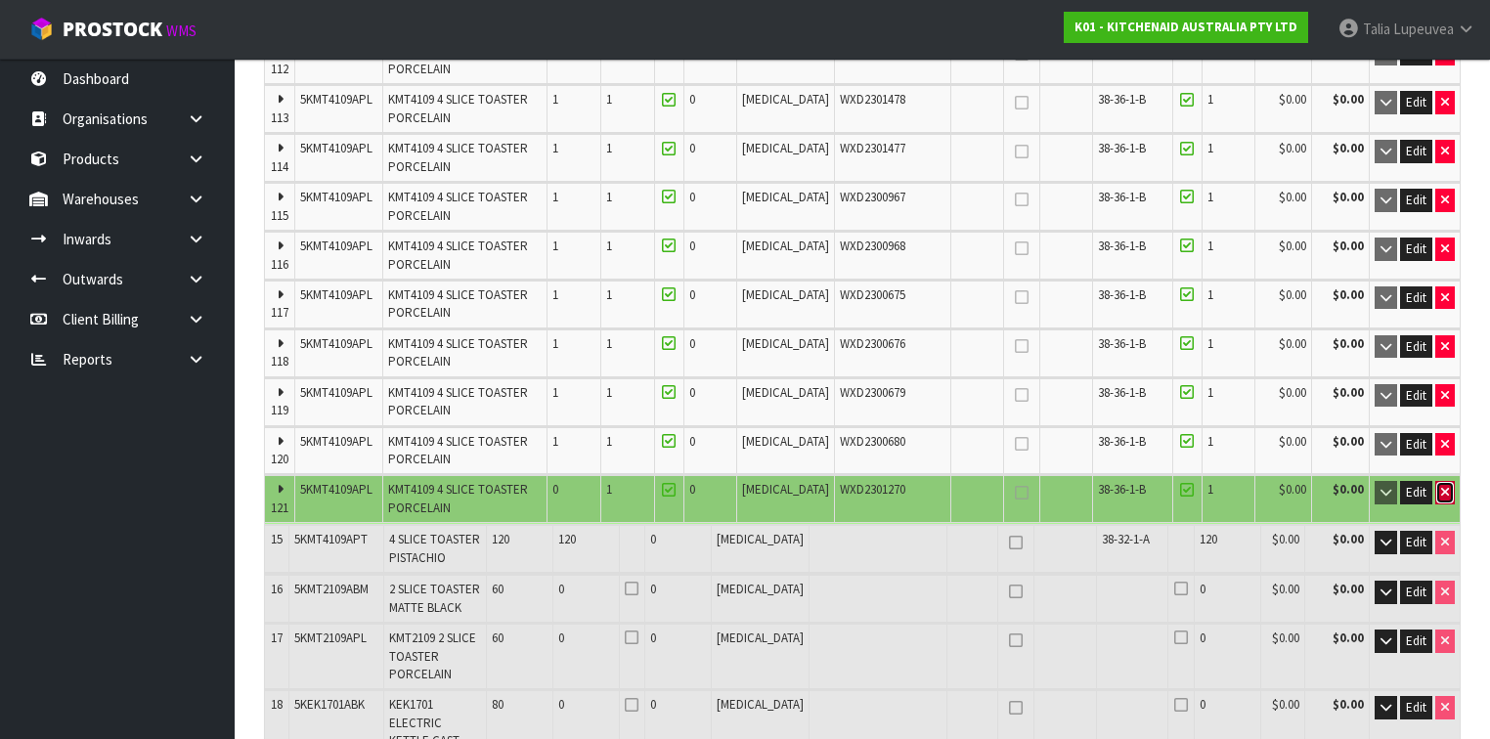
click at [1443, 486] on icon "button" at bounding box center [1445, 492] width 8 height 13
type input "60 CTN"
type input "400"
type input "13.77642"
type input "2000"
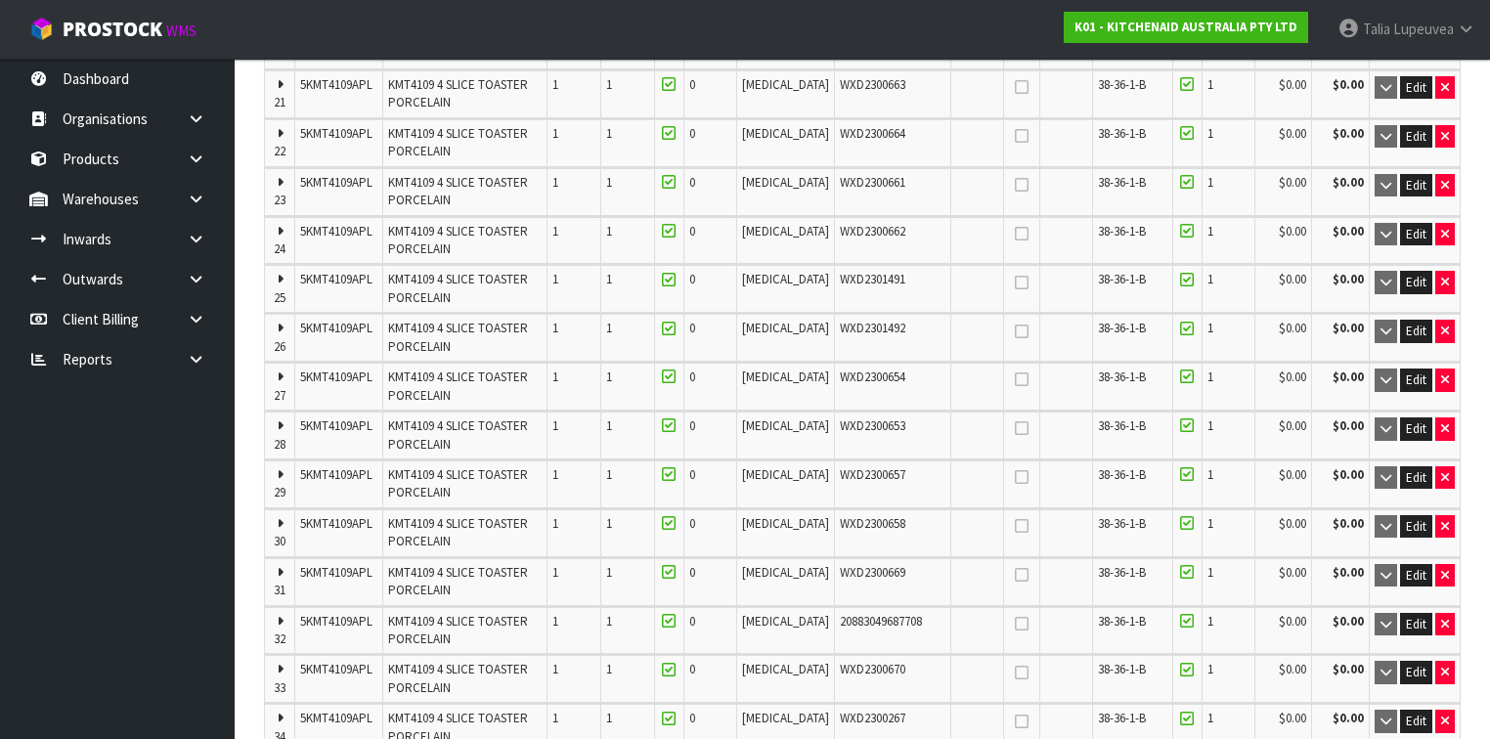
scroll to position [2268, 0]
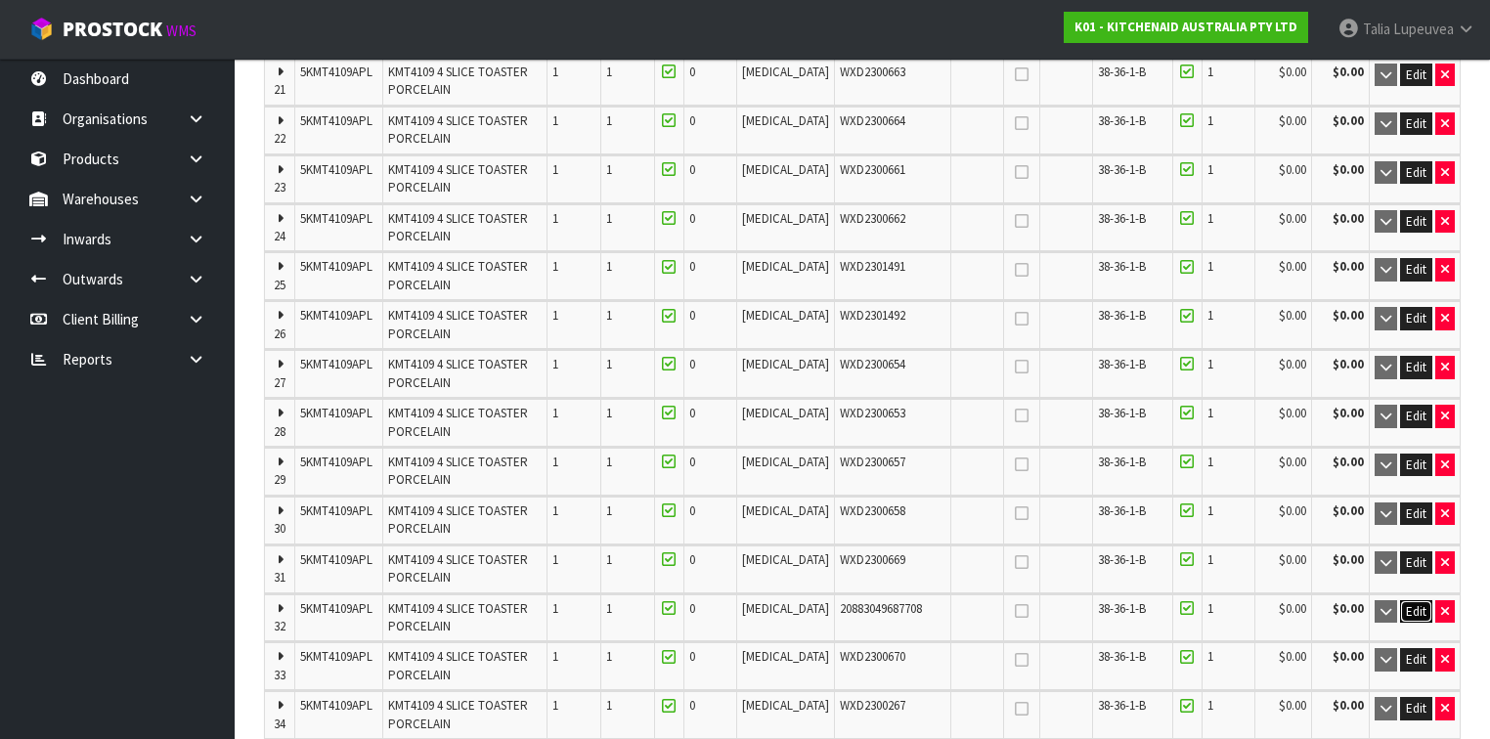
click at [1419, 603] on span "Edit" at bounding box center [1416, 611] width 21 height 17
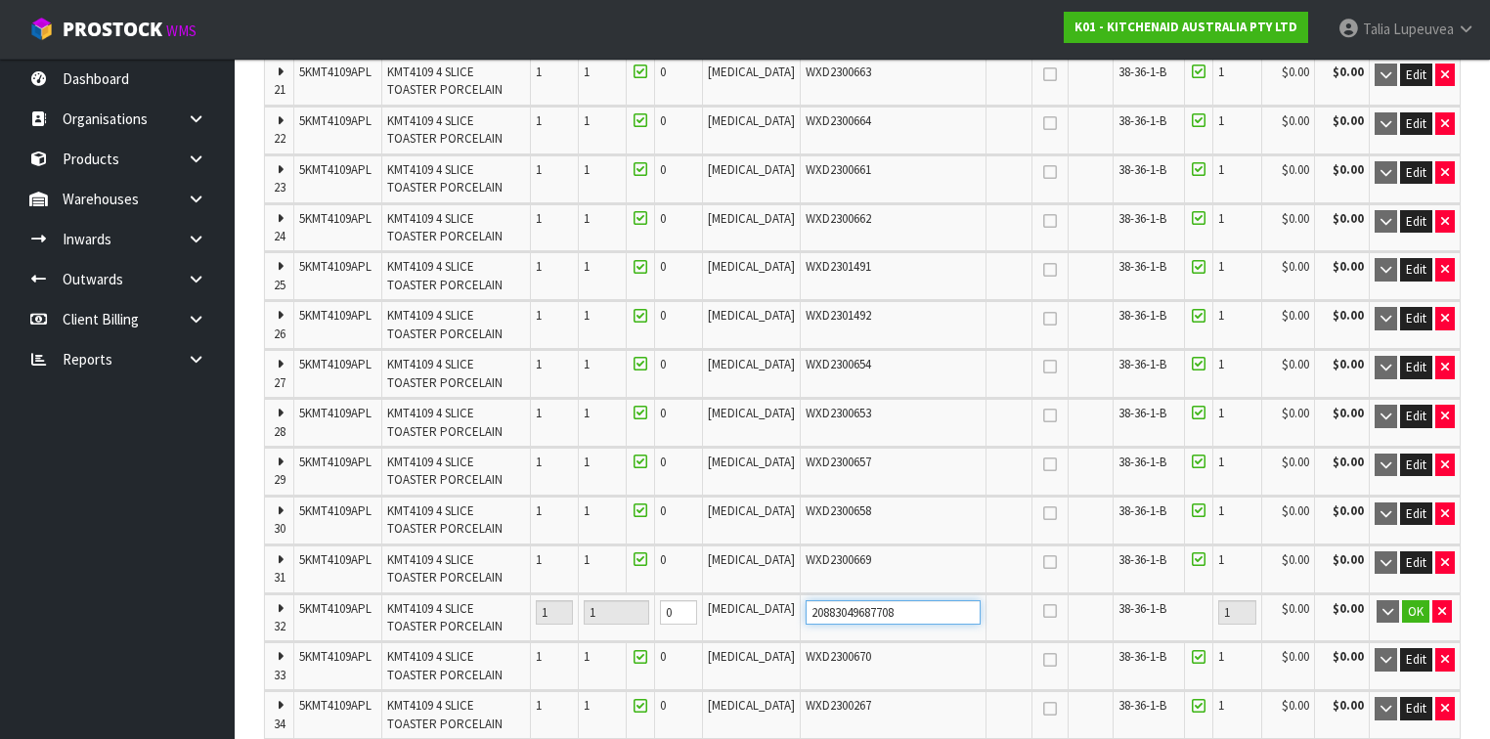
drag, startPoint x: 694, startPoint y: 400, endPoint x: 658, endPoint y: 395, distance: 36.5
click at [658, 594] on tr "32 5KMT4109APL KMT4109 4 SLICE TOASTER PORCELAIN 1 1 0 PCE 20883049687708 38-36…" at bounding box center [862, 617] width 1195 height 47
paste input "WXD2301269"
type input "WXD2301269"
click at [1406, 600] on button "OK" at bounding box center [1415, 611] width 27 height 23
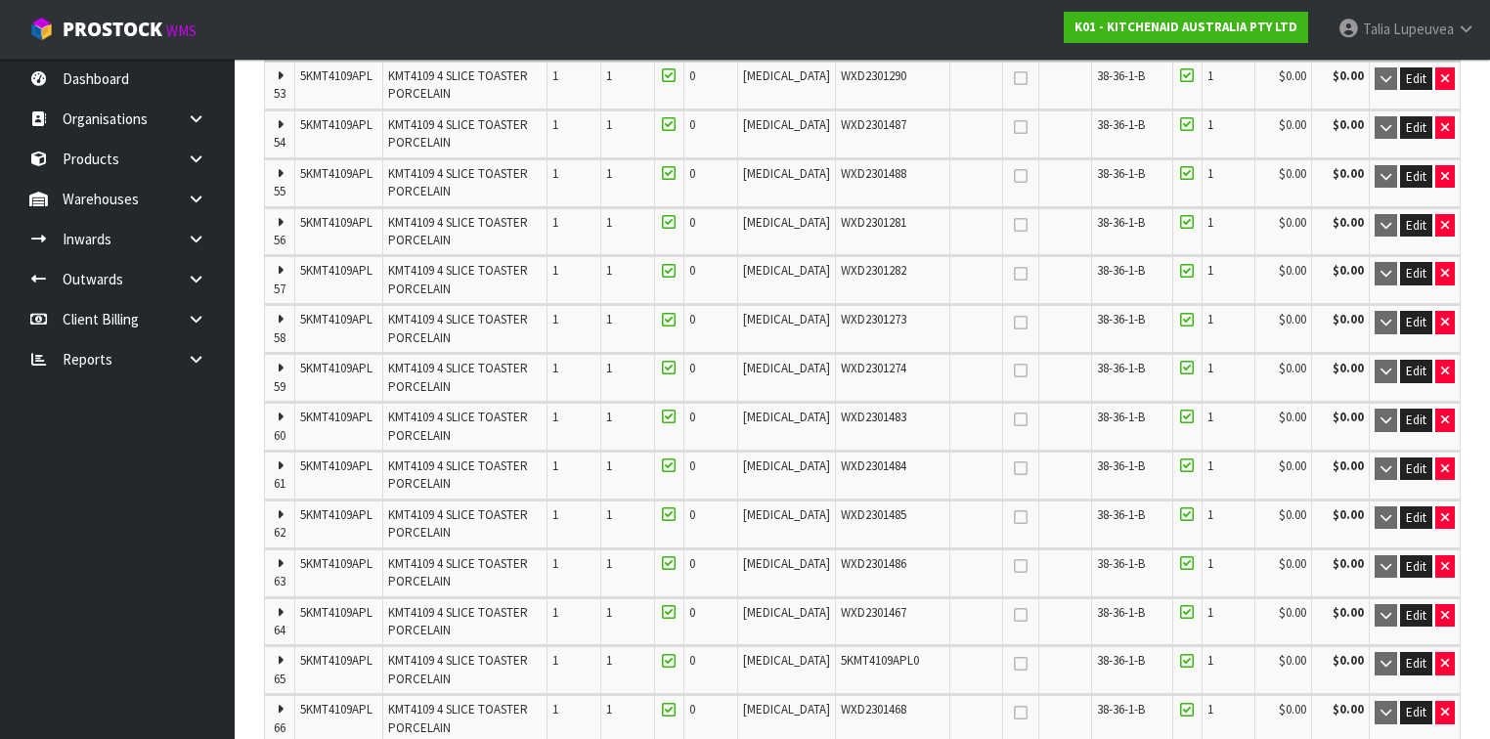
scroll to position [3832, 0]
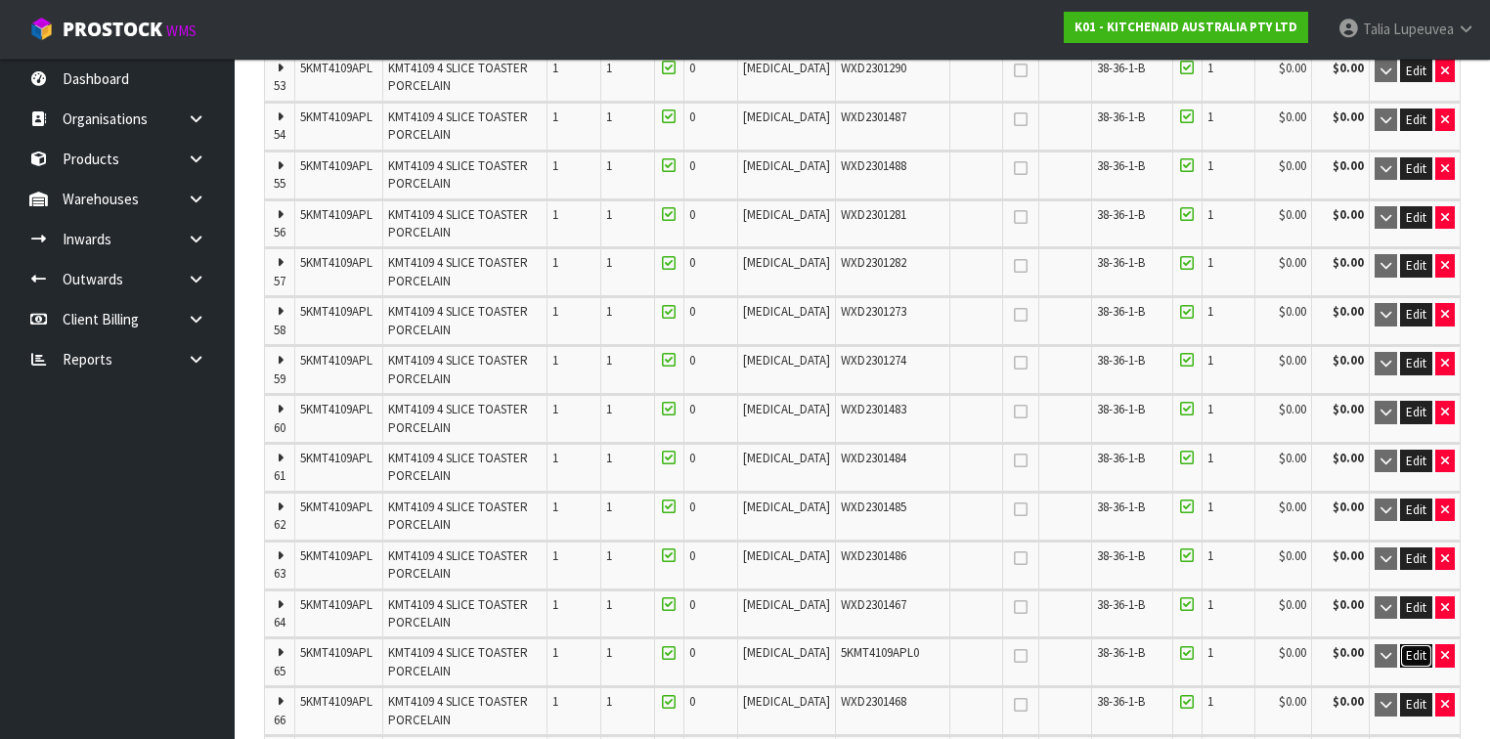
click at [1423, 647] on span "Edit" at bounding box center [1416, 655] width 21 height 17
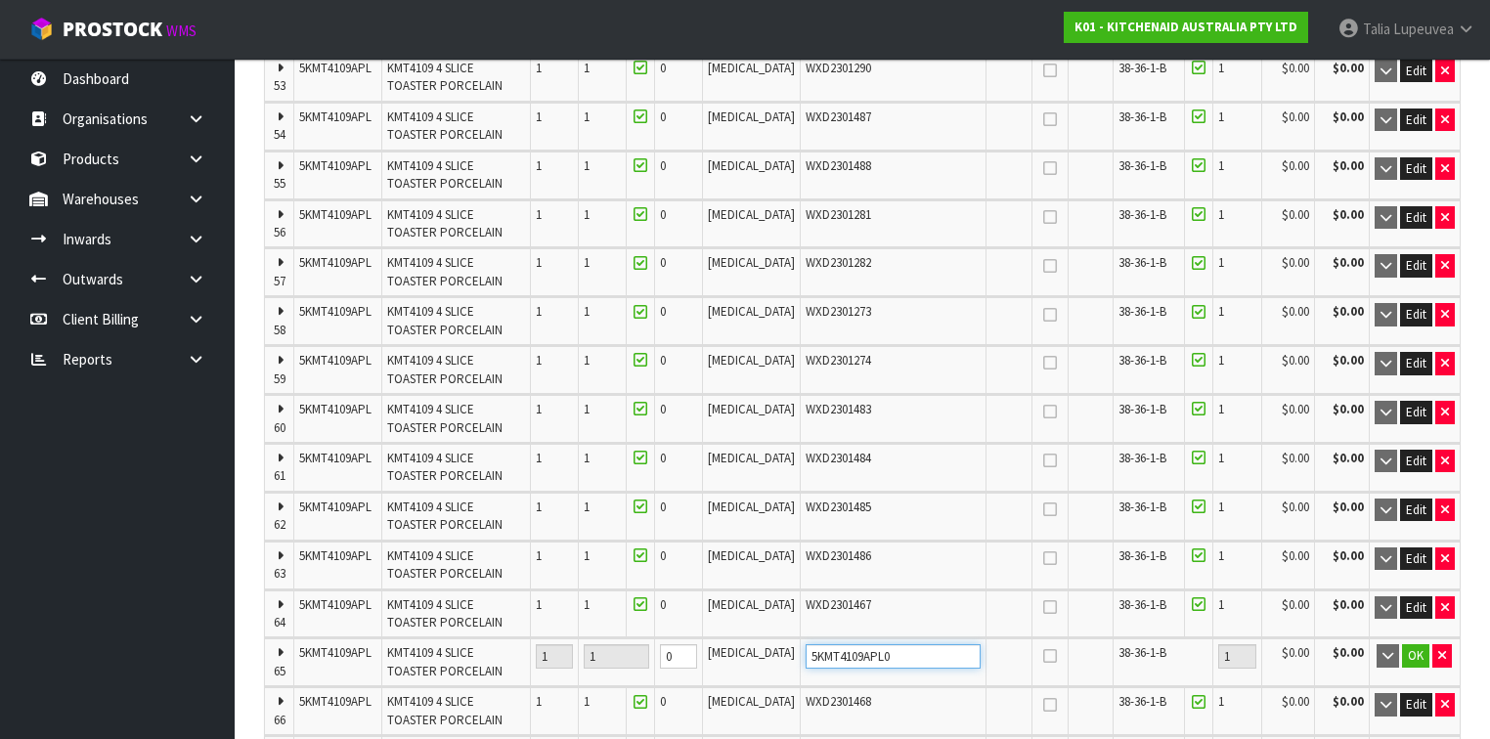
drag, startPoint x: 894, startPoint y: 429, endPoint x: 739, endPoint y: 435, distance: 154.6
click at [739, 638] on tr "65 5KMT4109APL KMT4109 4 SLICE TOASTER PORCELAIN 1 1 0 PCE 5KMT4109APL0 38-36-1…" at bounding box center [862, 661] width 1195 height 47
paste input "WXD2301269"
type input "WXD2301270"
click at [1419, 644] on button "OK" at bounding box center [1415, 655] width 27 height 23
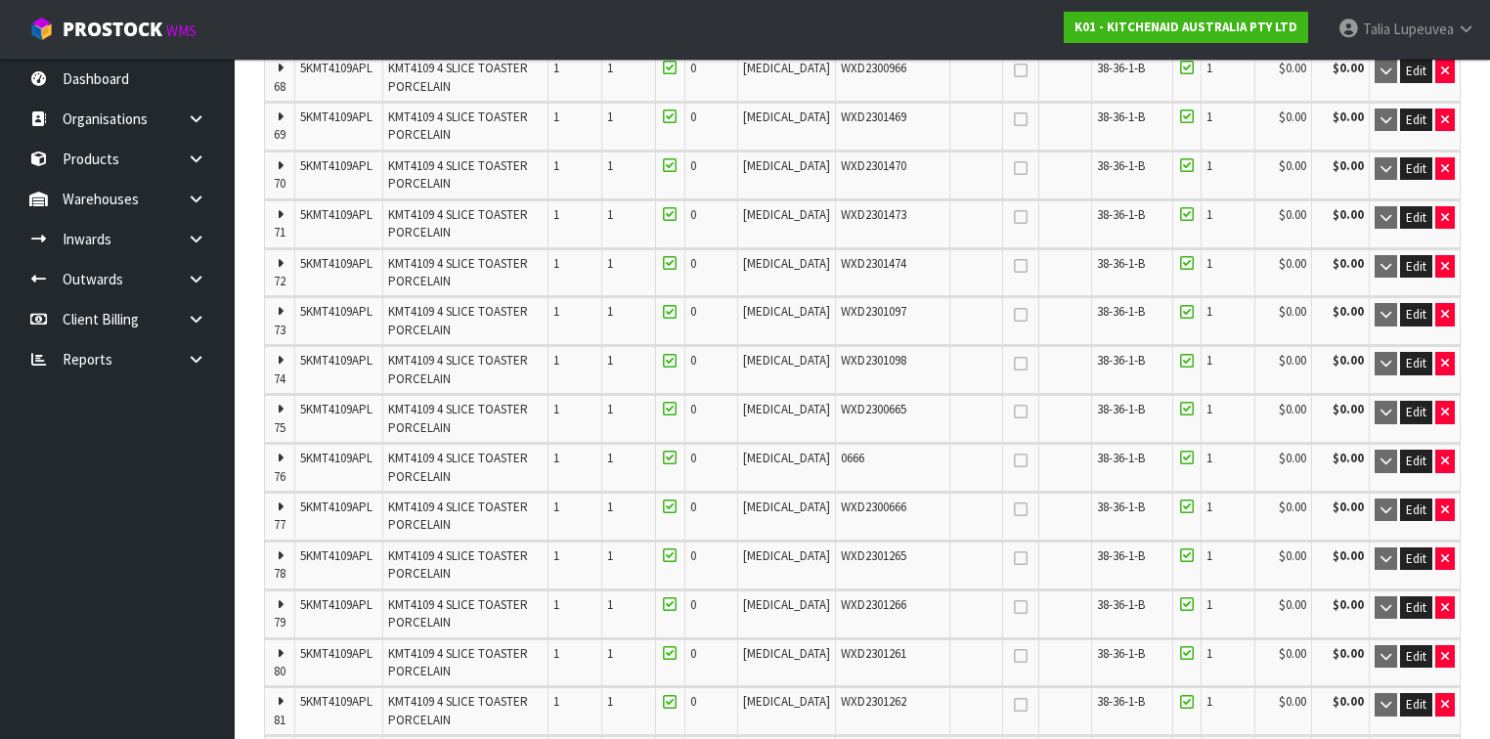
scroll to position [4536, 0]
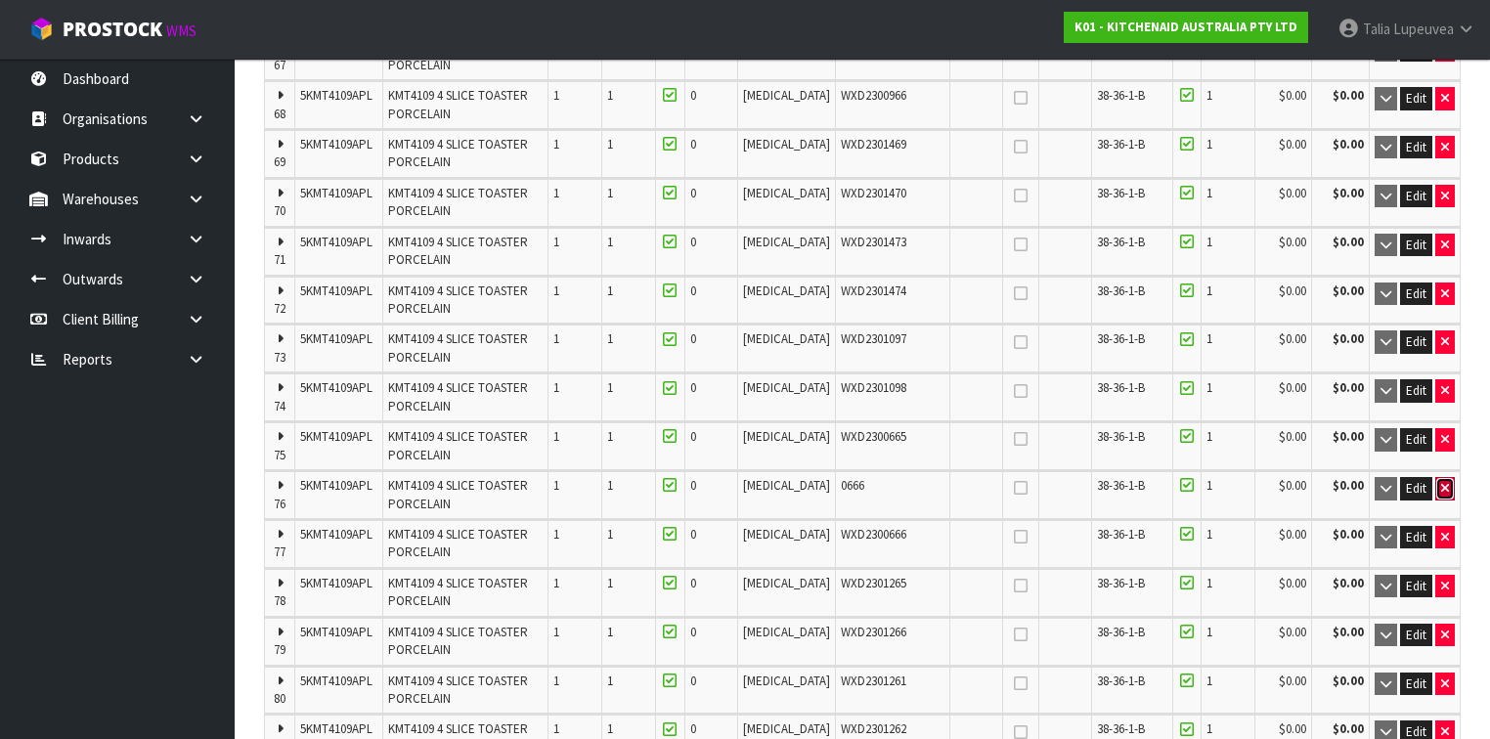
click at [1455, 477] on button "button" at bounding box center [1445, 488] width 20 height 23
type input "59 CTN + 1 PCE"
type input "199"
type input "399"
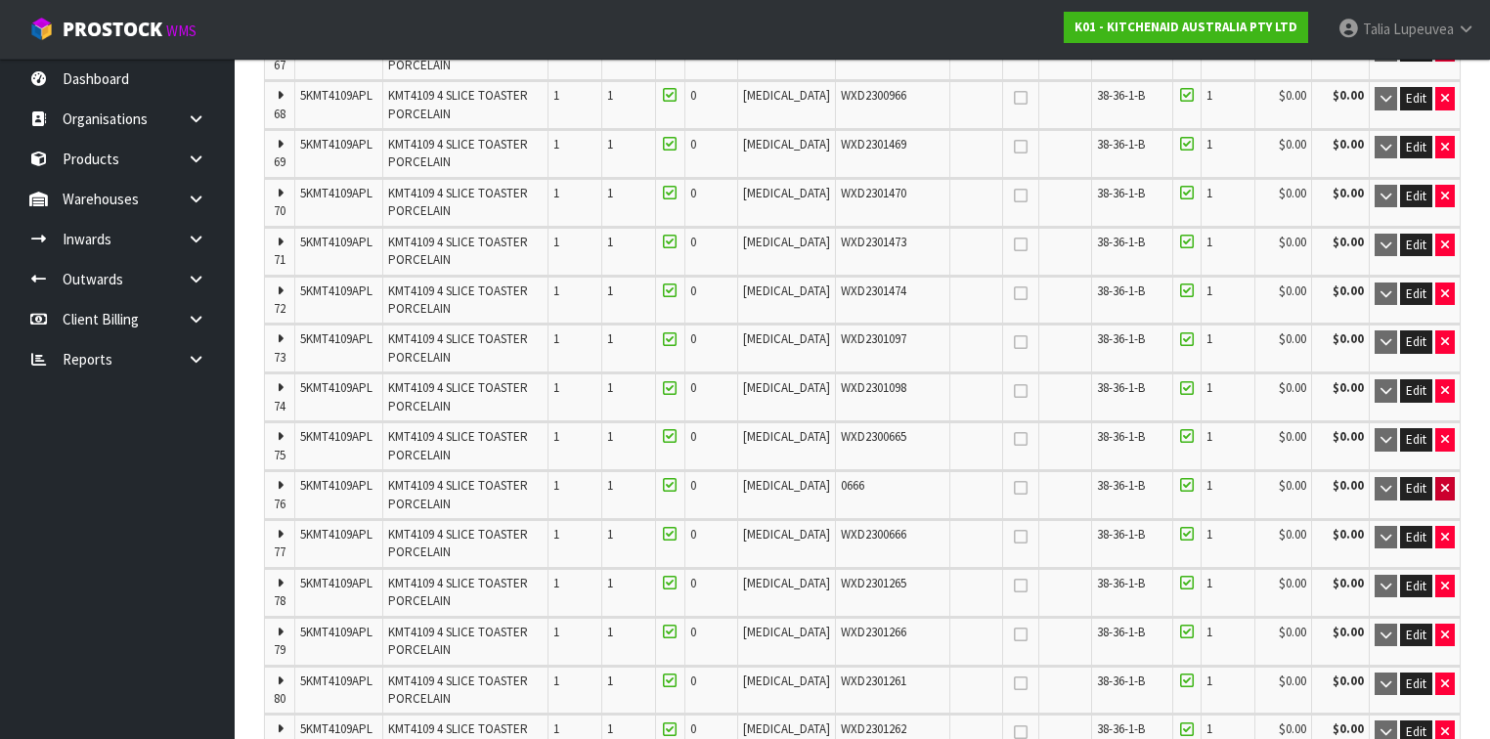
type input "13.731351"
type input "1994.6"
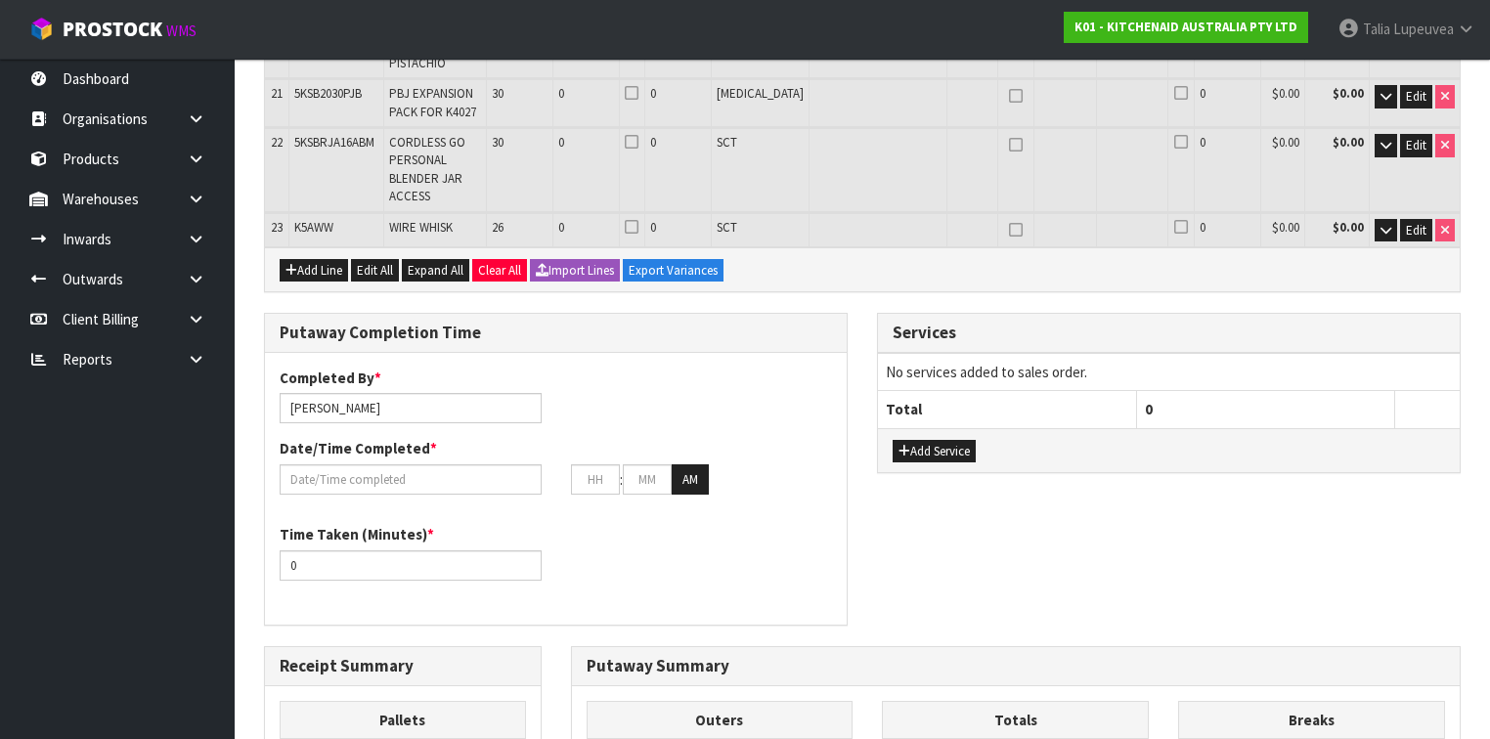
scroll to position [7505, 0]
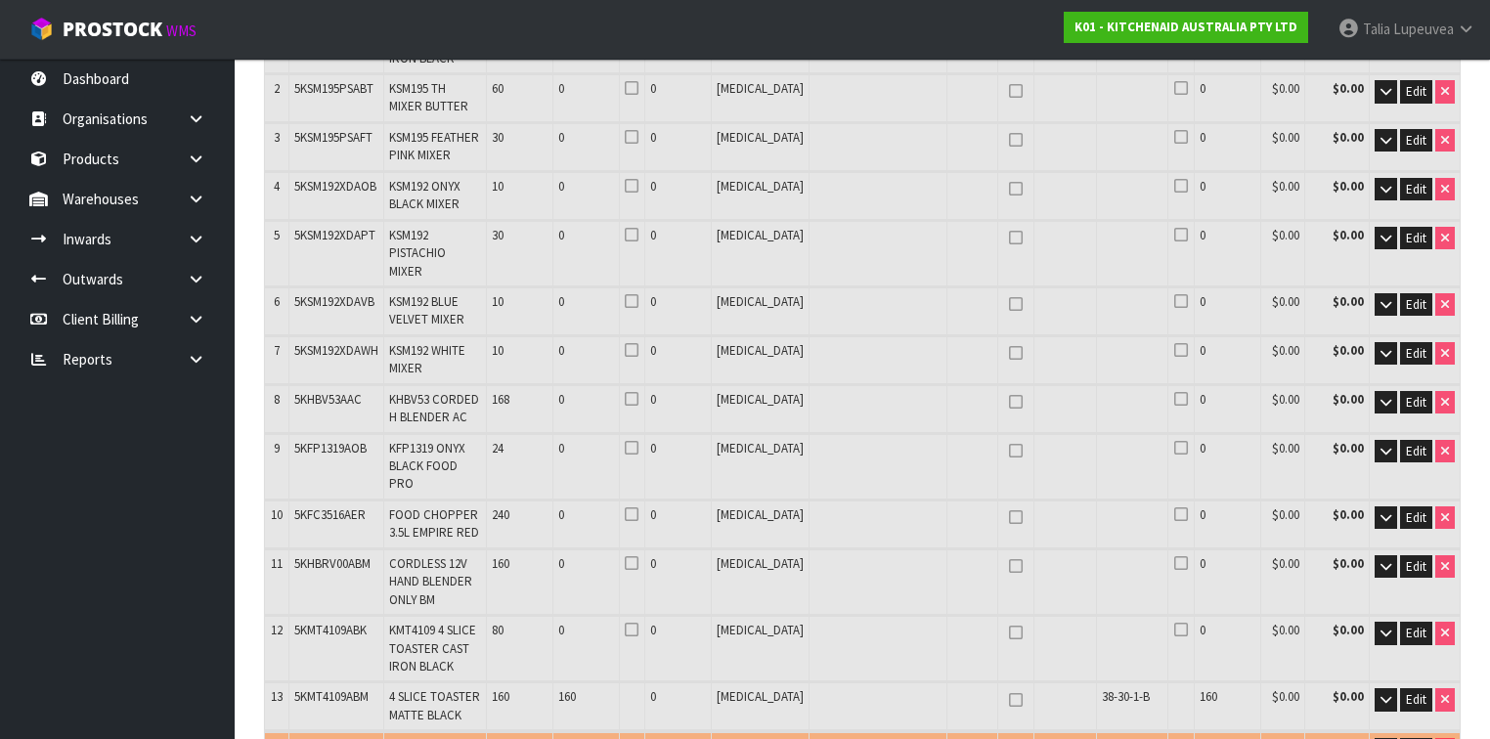
scroll to position [547, 0]
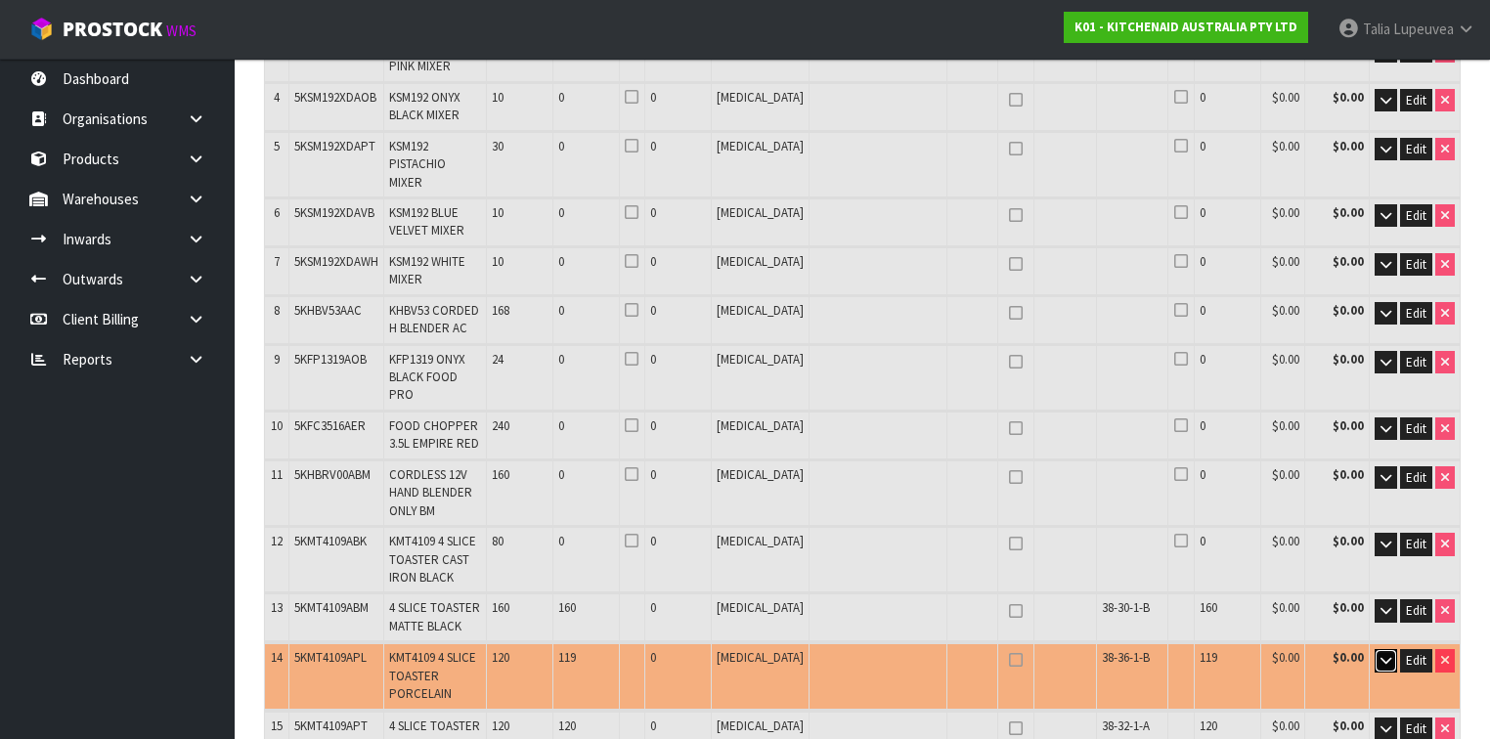
drag, startPoint x: 1384, startPoint y: 497, endPoint x: 1045, endPoint y: 449, distance: 342.6
click at [1384, 654] on icon "button" at bounding box center [1385, 660] width 11 height 13
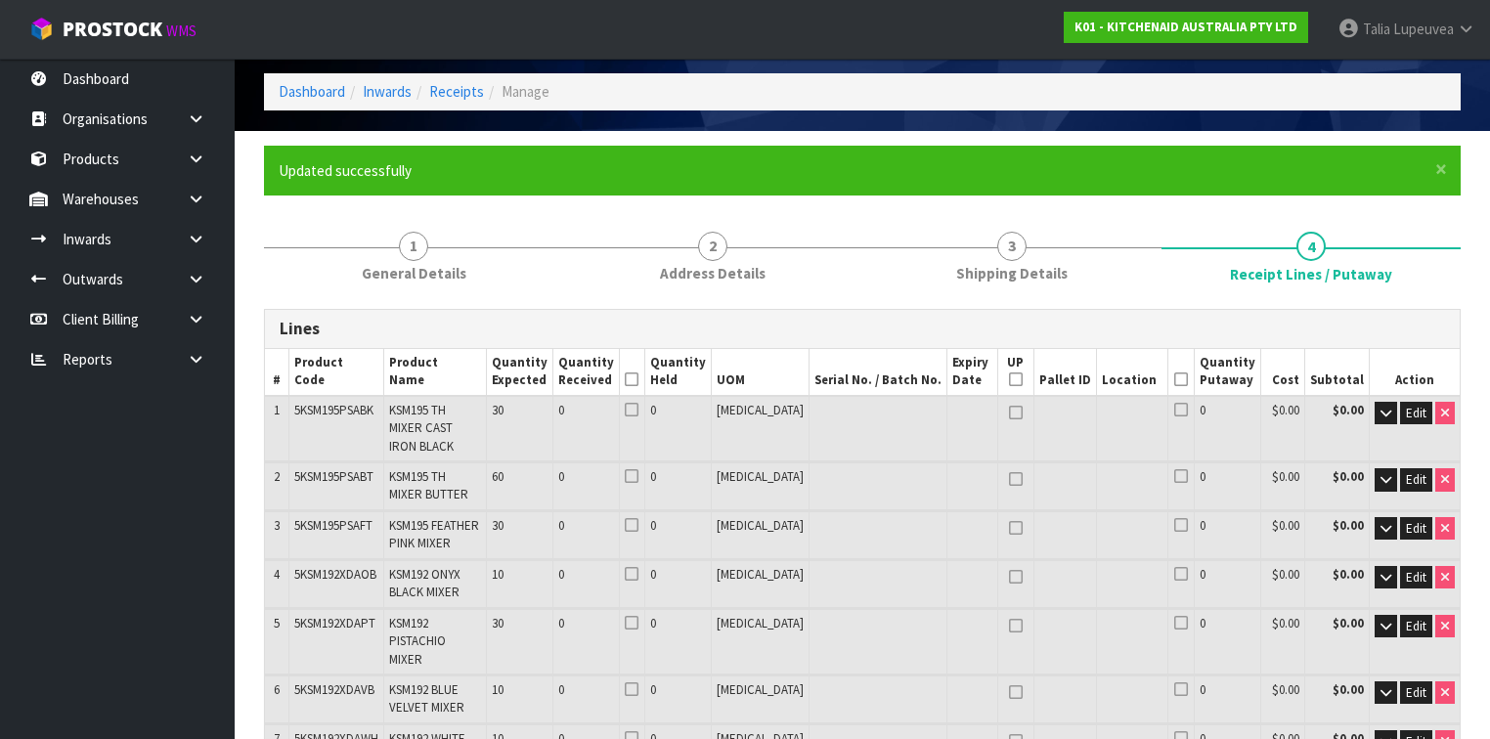
scroll to position [0, 0]
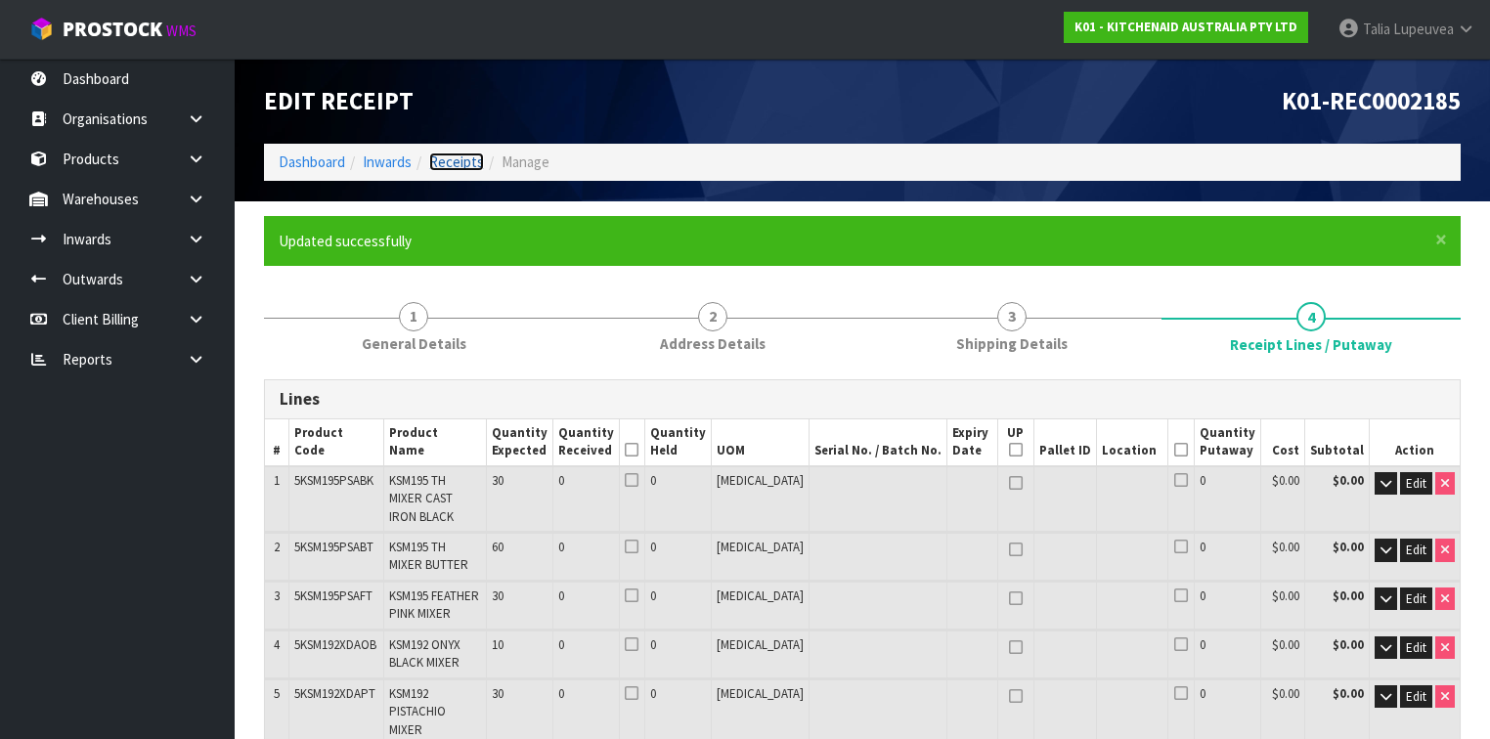
click at [445, 168] on link "Receipts" at bounding box center [456, 162] width 55 height 19
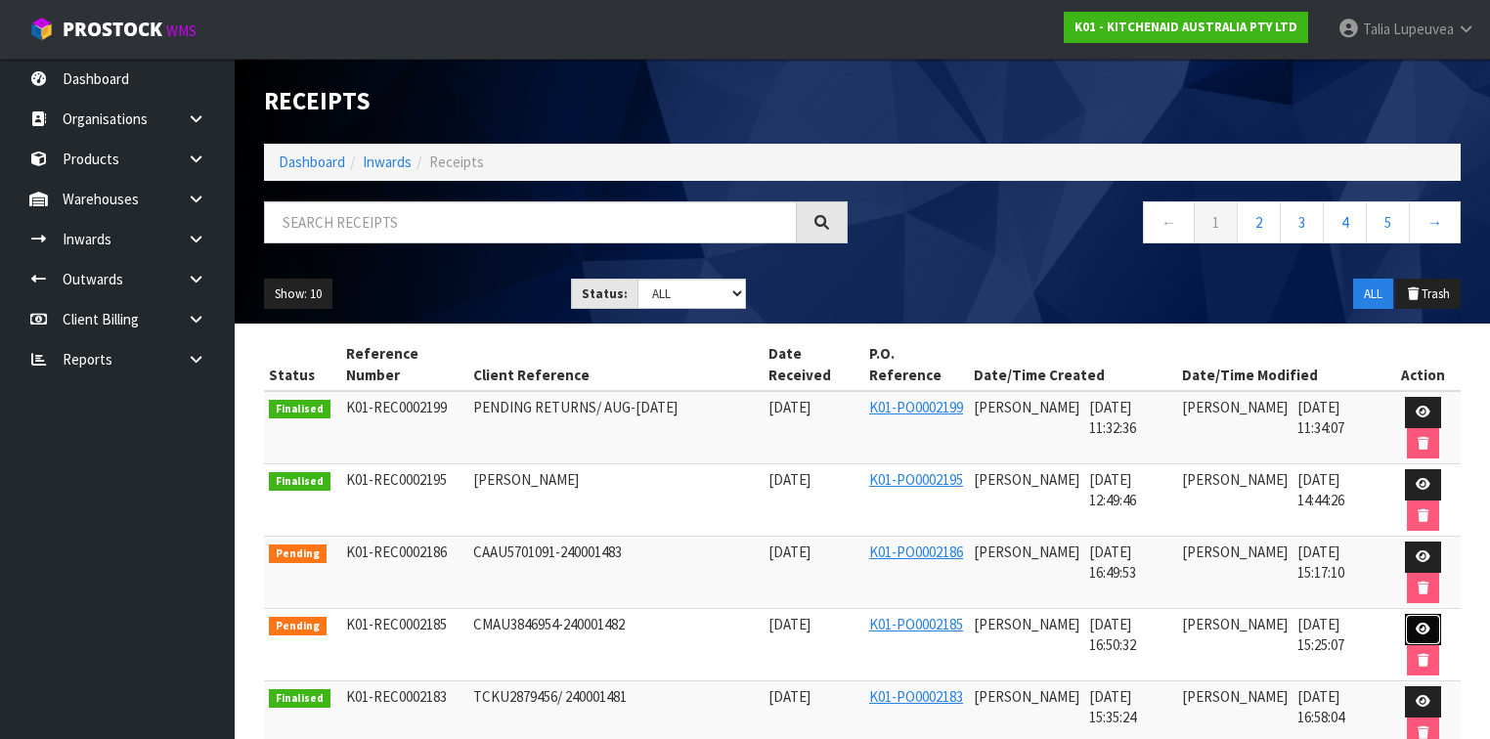
click at [1424, 624] on icon at bounding box center [1423, 629] width 15 height 13
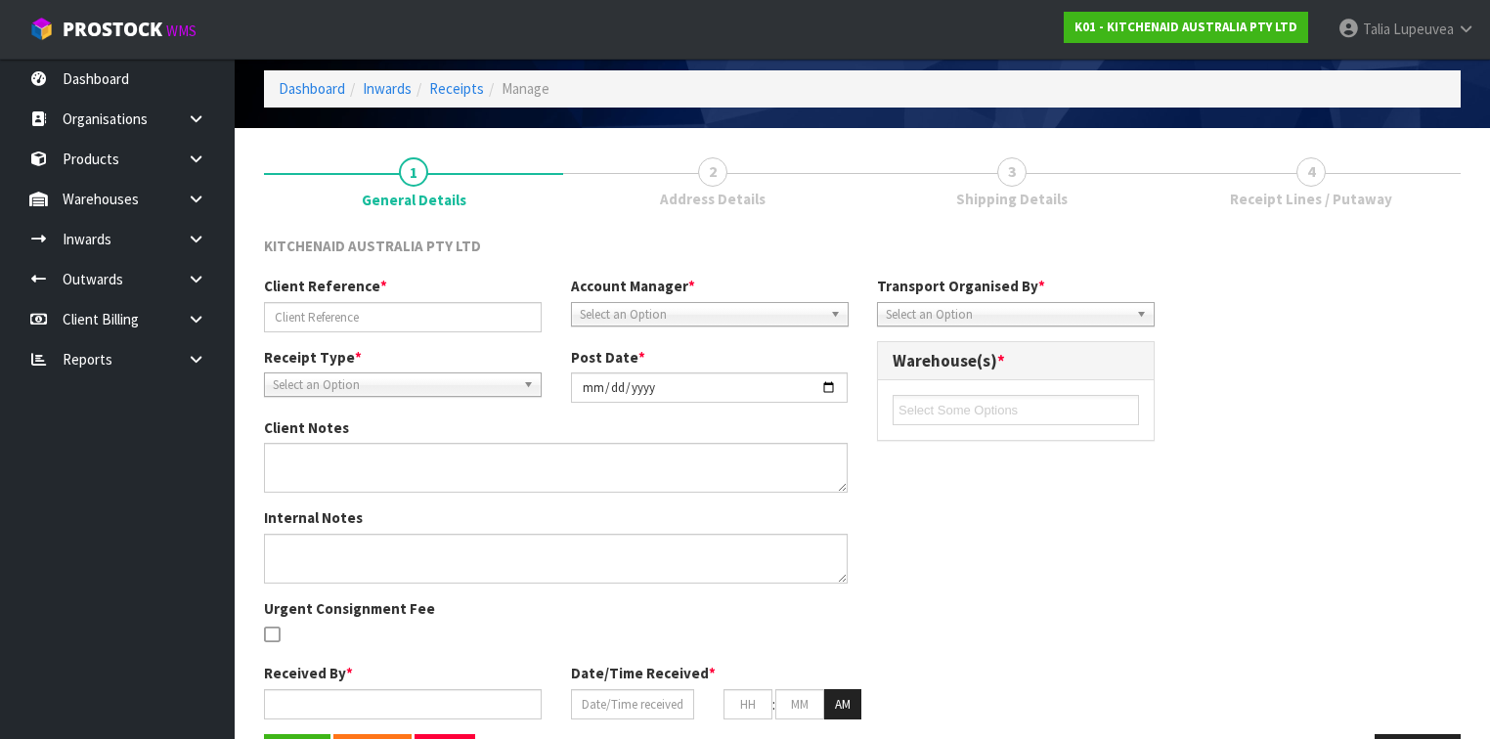
type input "CMAU3846954-240001482"
type input "[DATE]"
type input "[PERSON_NAME]"
type input "[DATE]"
type input "04"
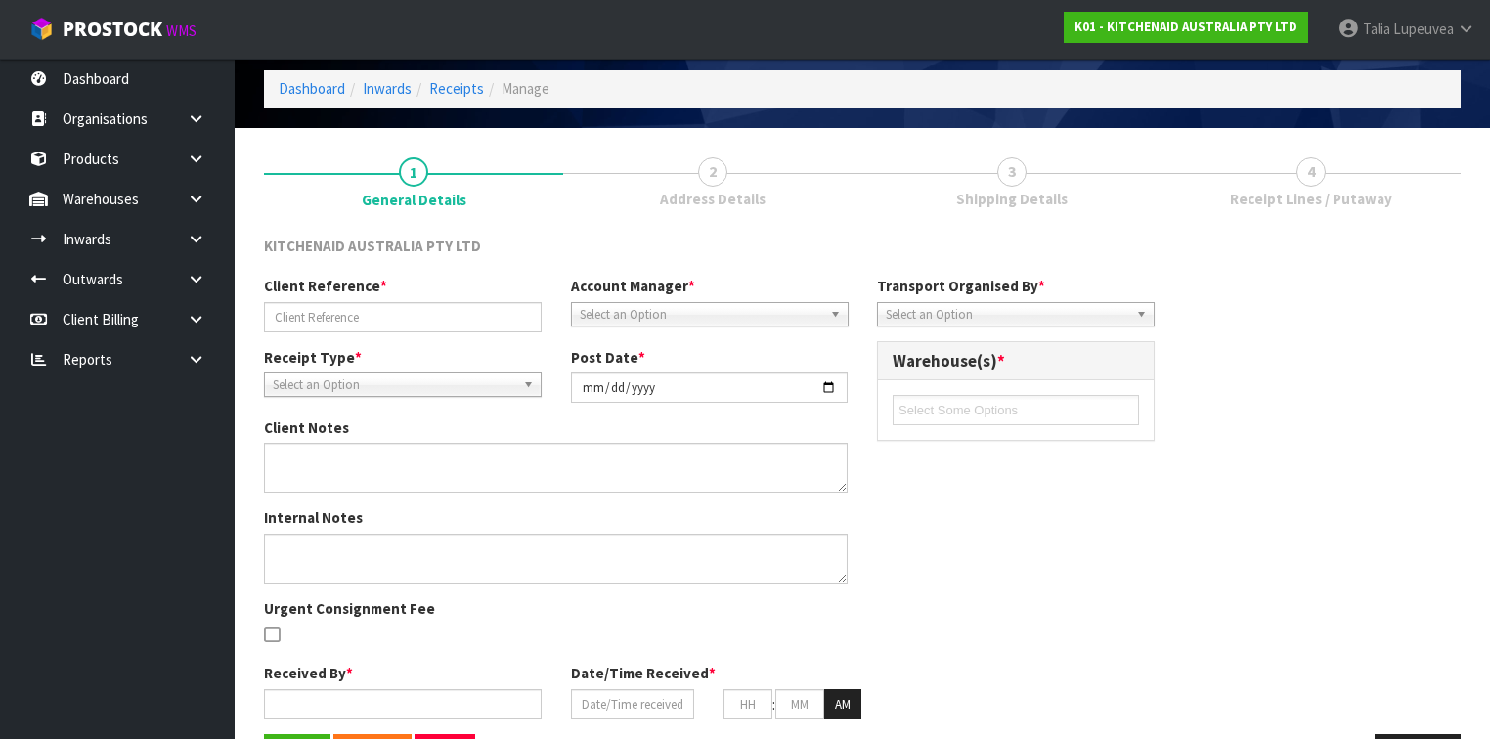
type input "50"
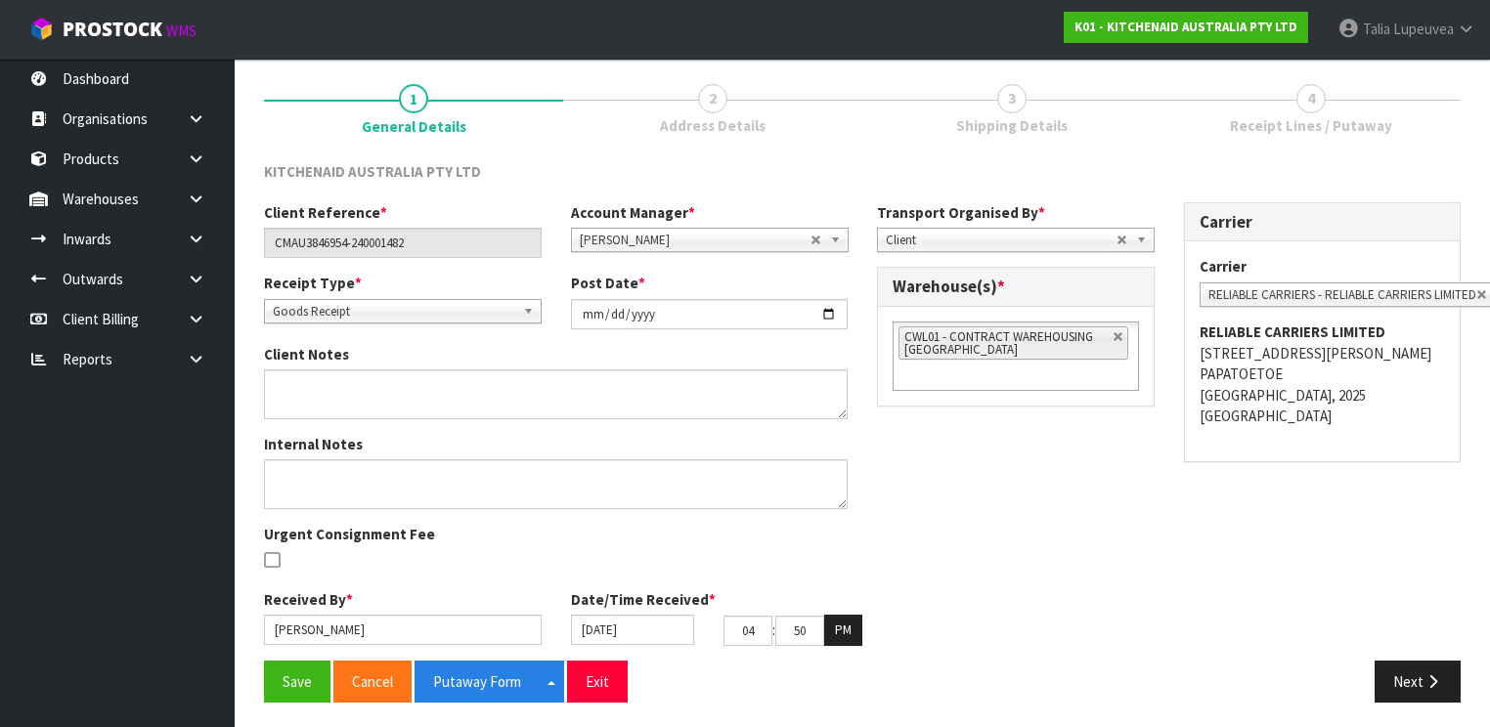
scroll to position [149, 0]
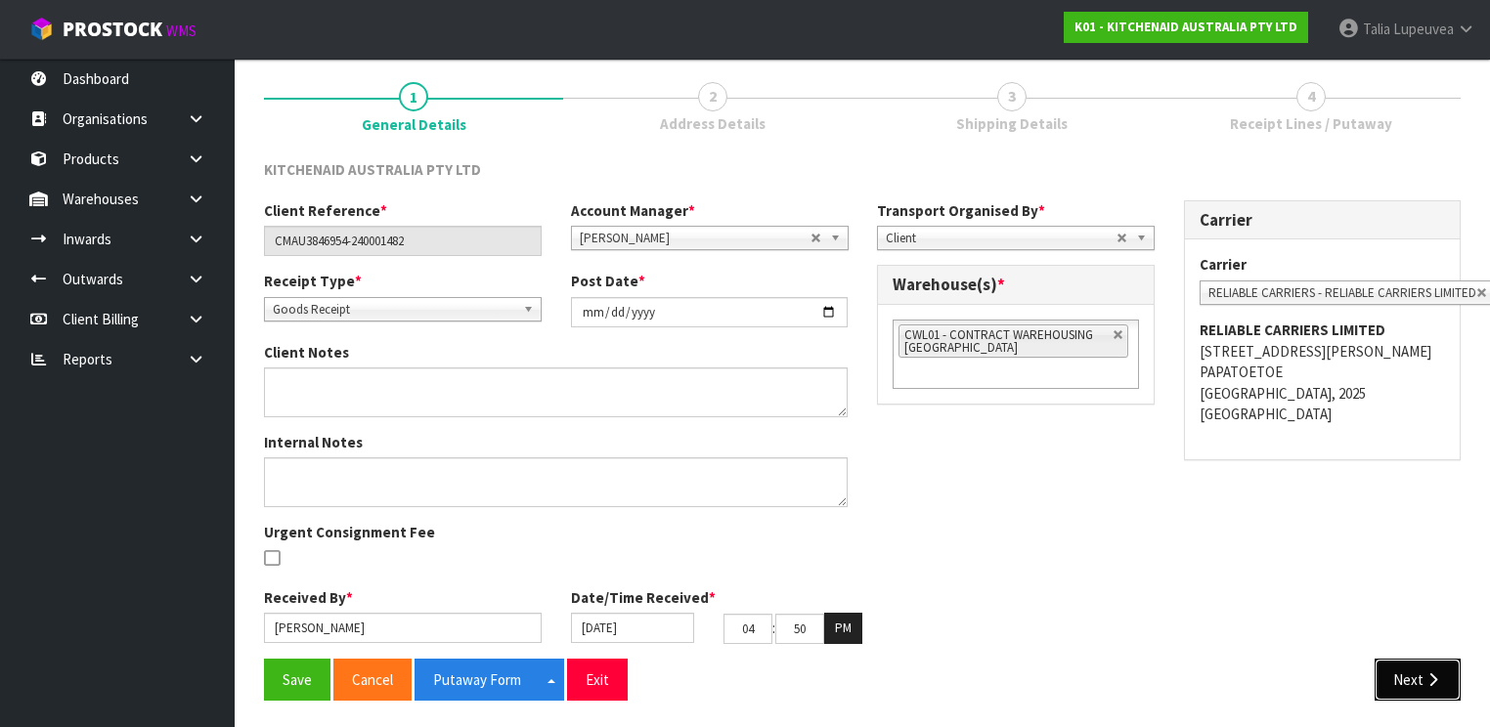
click at [1444, 661] on button "Next" at bounding box center [1418, 680] width 86 height 42
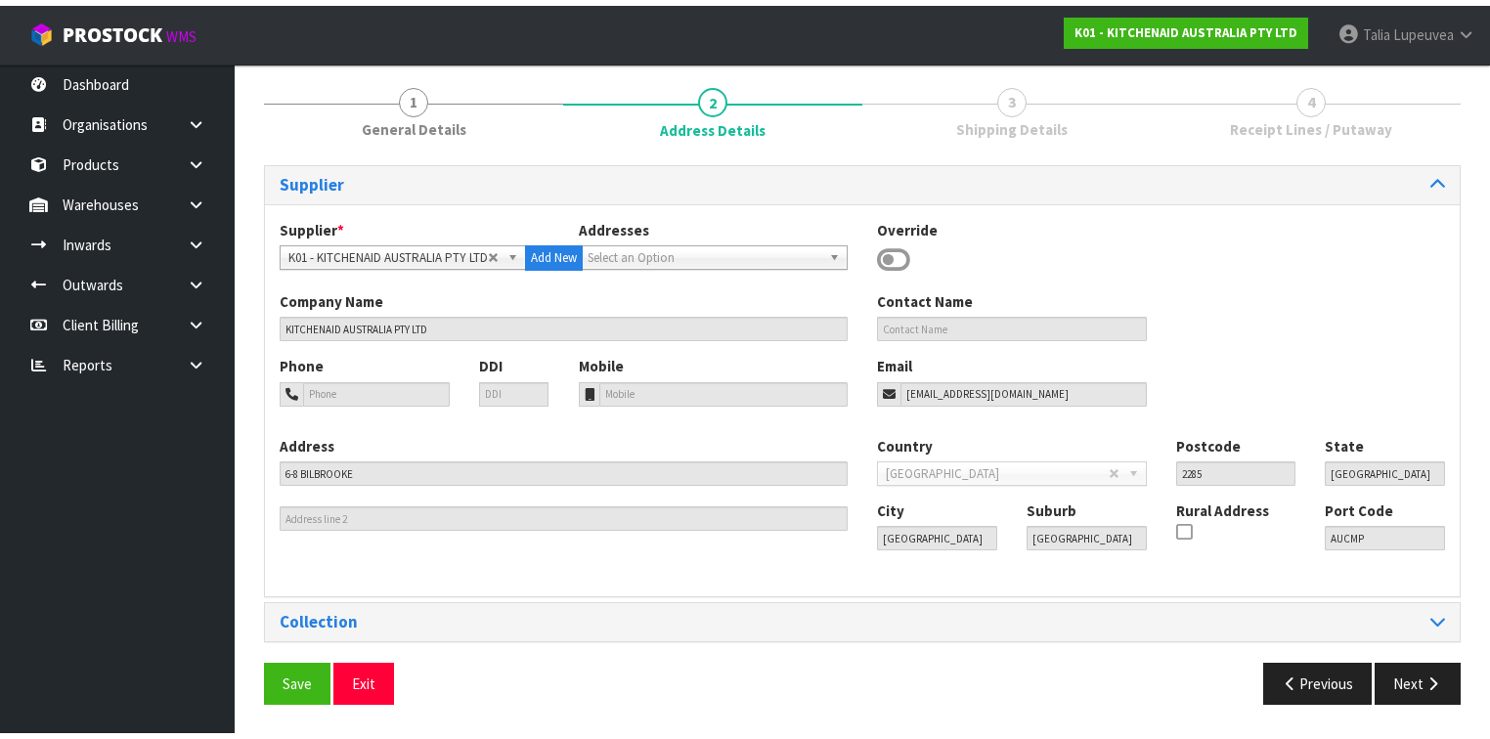
scroll to position [0, 0]
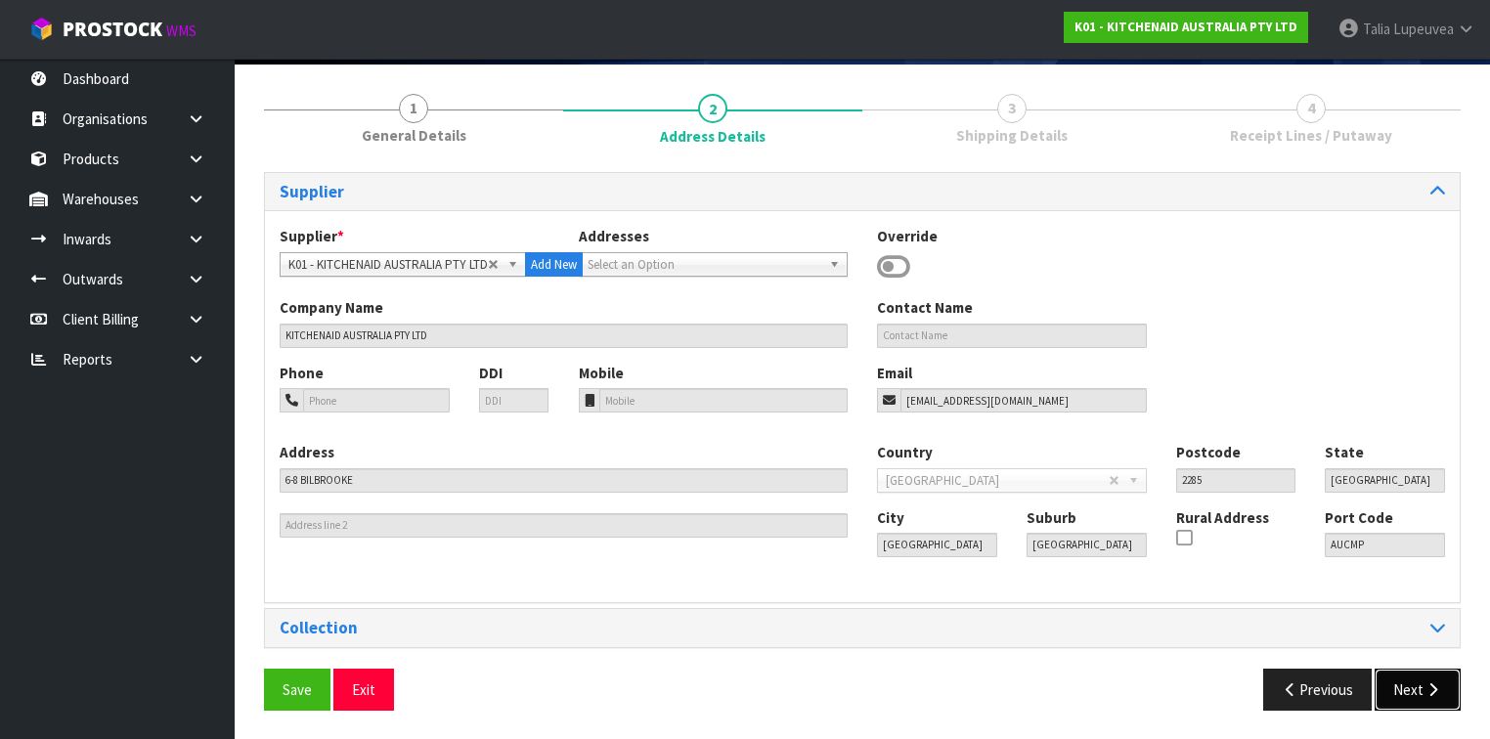
click at [1417, 686] on button "Next" at bounding box center [1418, 690] width 86 height 42
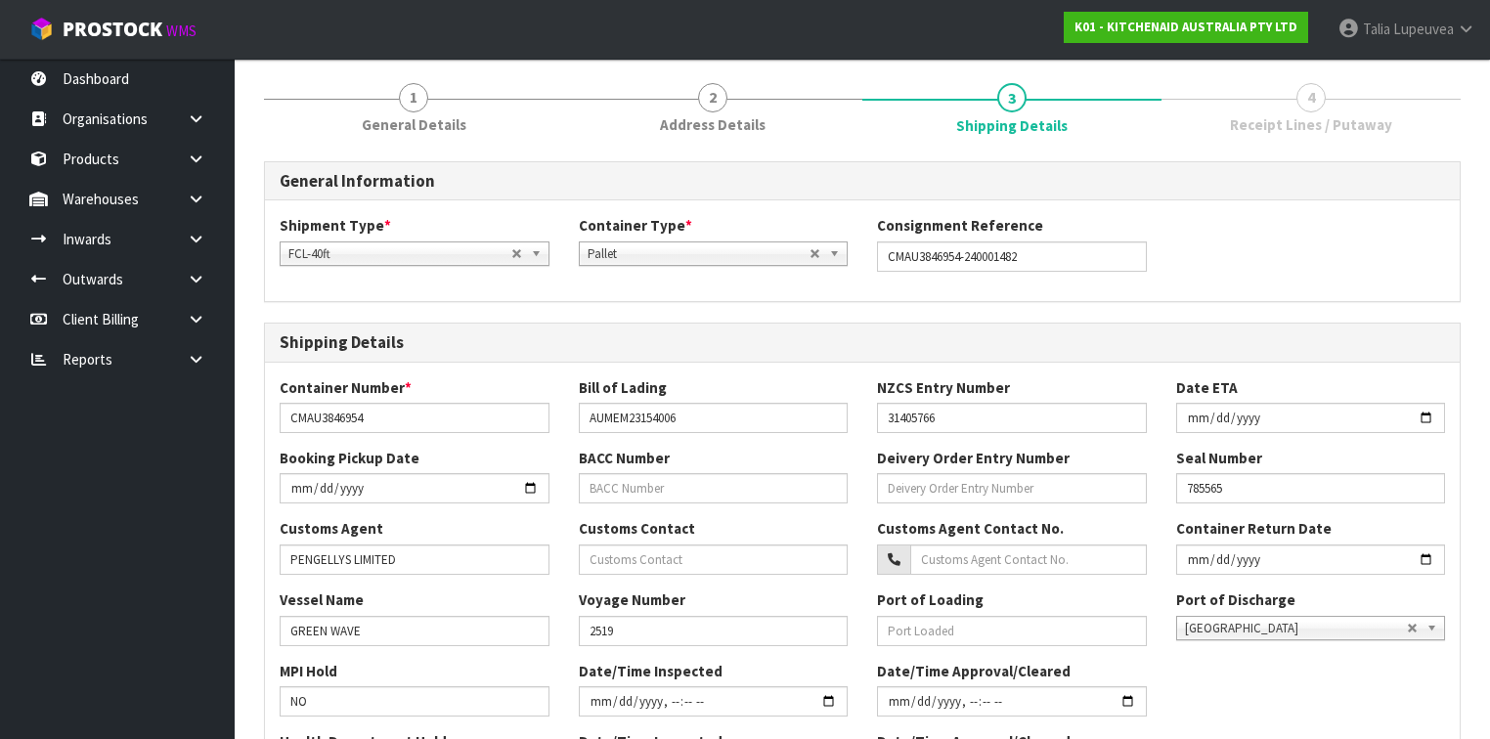
scroll to position [630, 0]
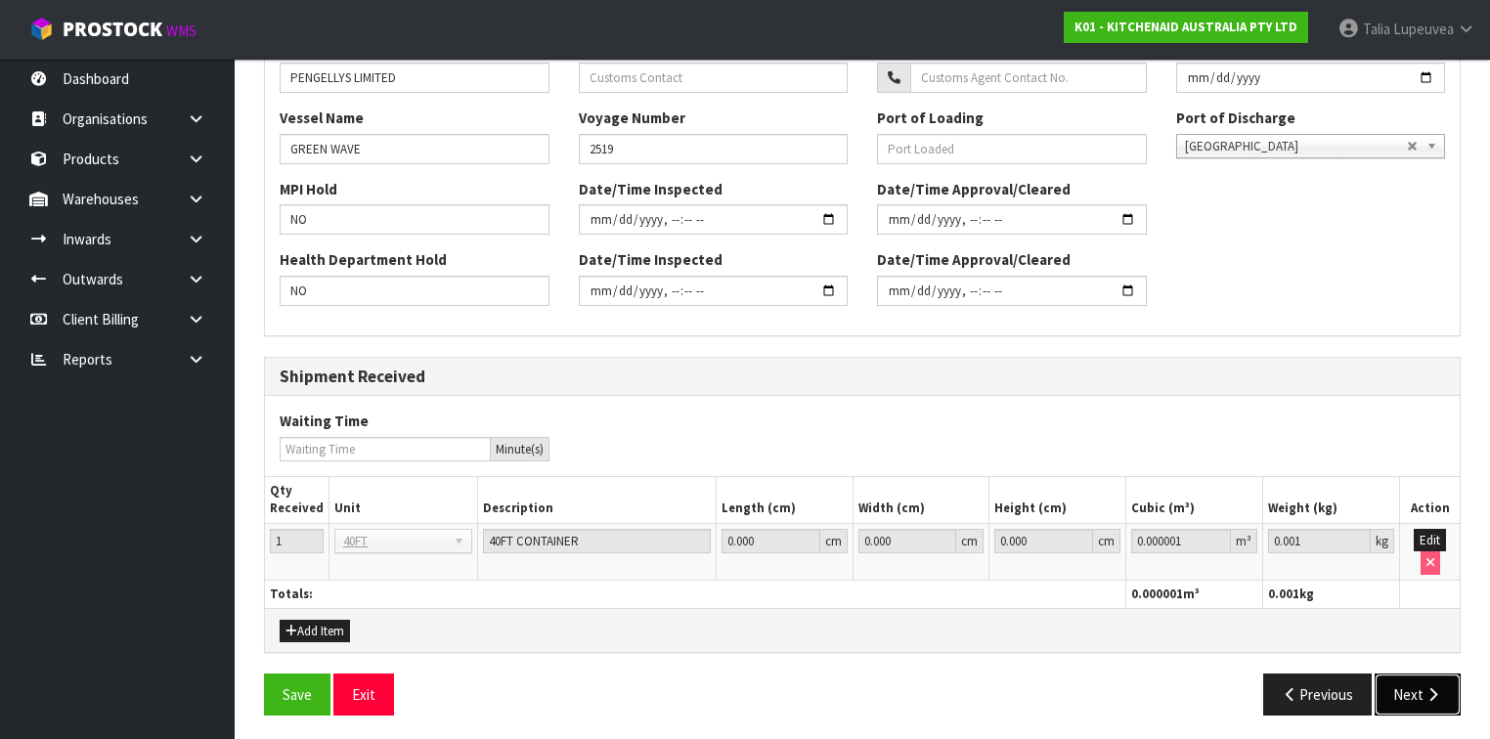
click at [1394, 700] on button "Next" at bounding box center [1418, 695] width 86 height 42
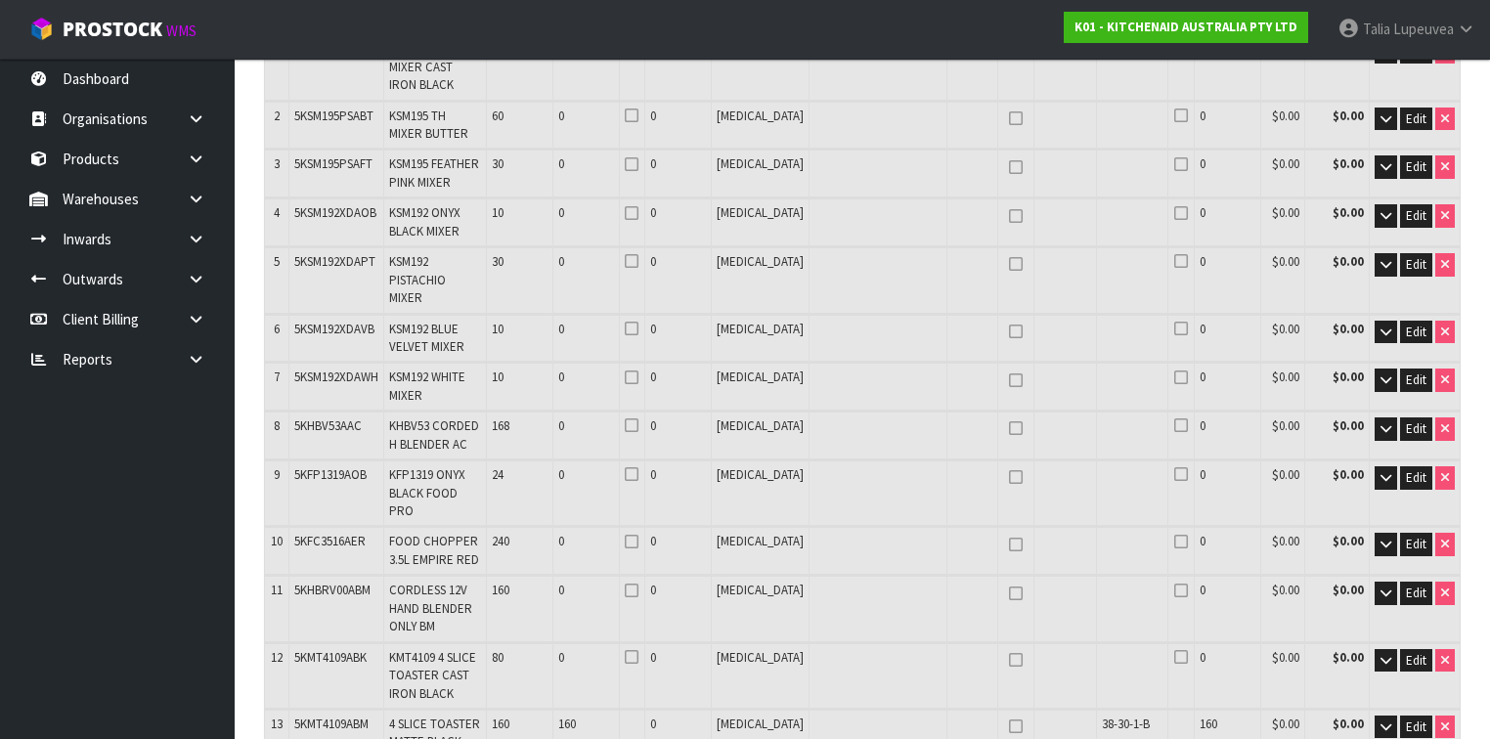
scroll to position [358, 0]
